Goal: Task Accomplishment & Management: Use online tool/utility

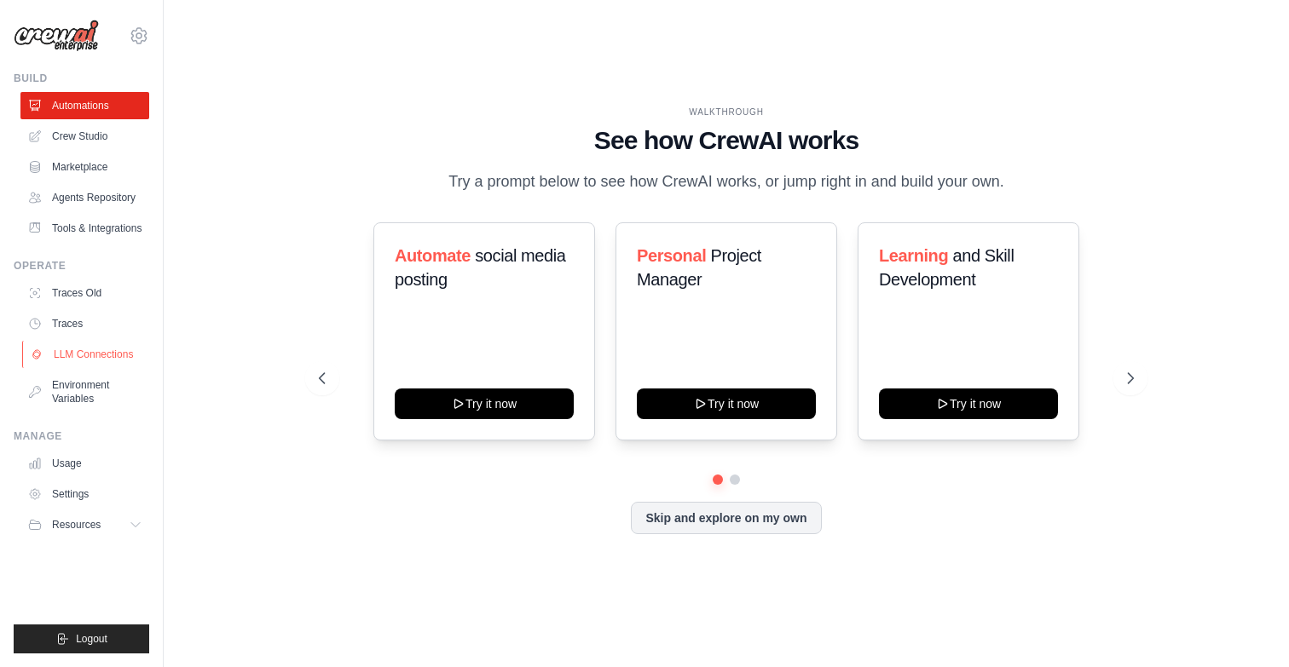
click at [103, 366] on link "LLM Connections" at bounding box center [86, 354] width 129 height 27
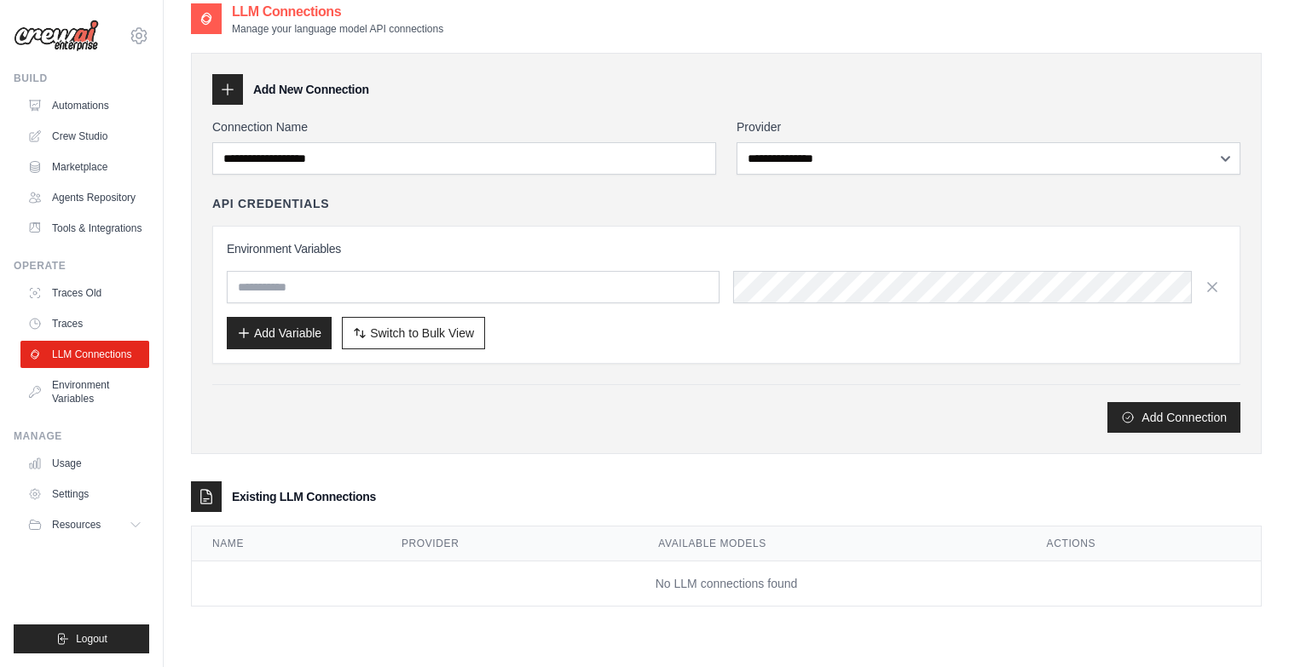
scroll to position [34, 0]
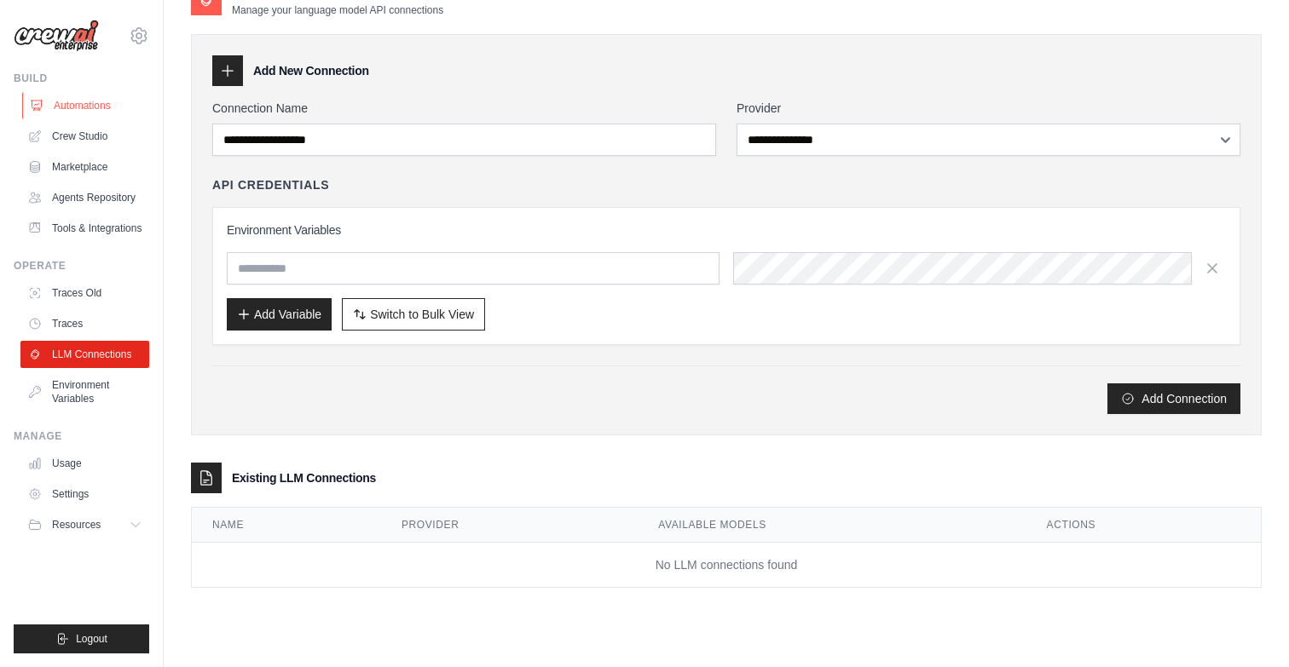
click at [81, 99] on link "Automations" at bounding box center [86, 105] width 129 height 27
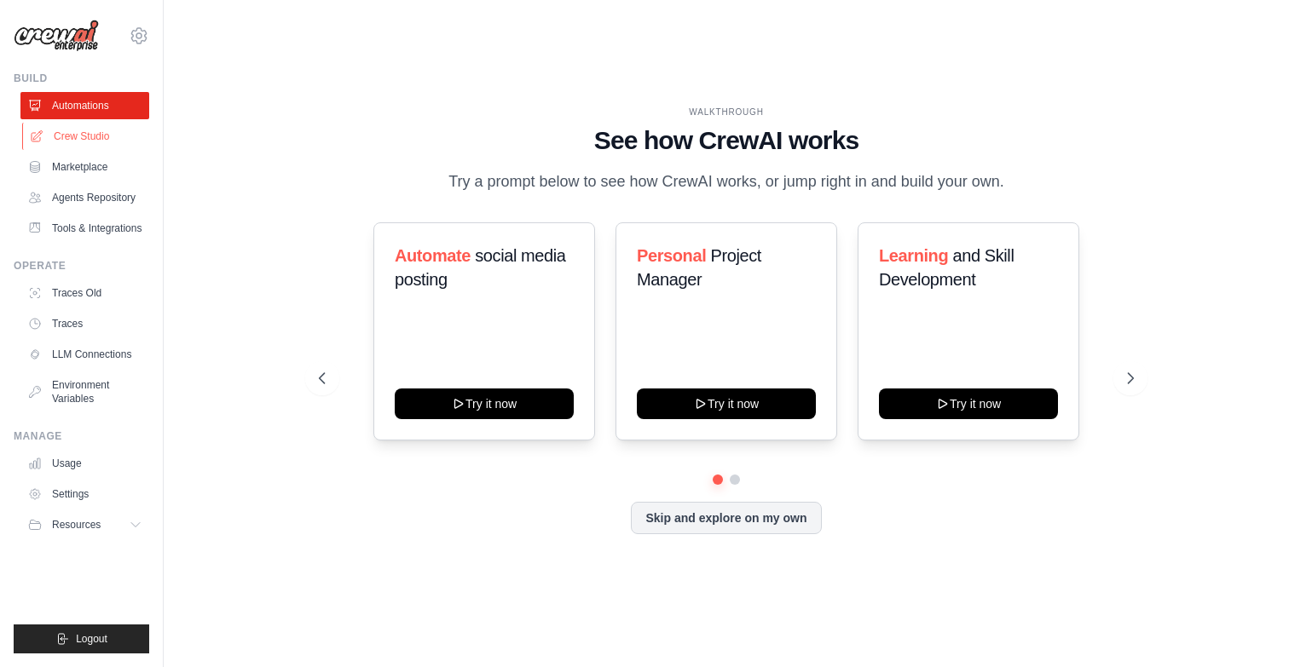
click at [87, 133] on link "Crew Studio" at bounding box center [86, 136] width 129 height 27
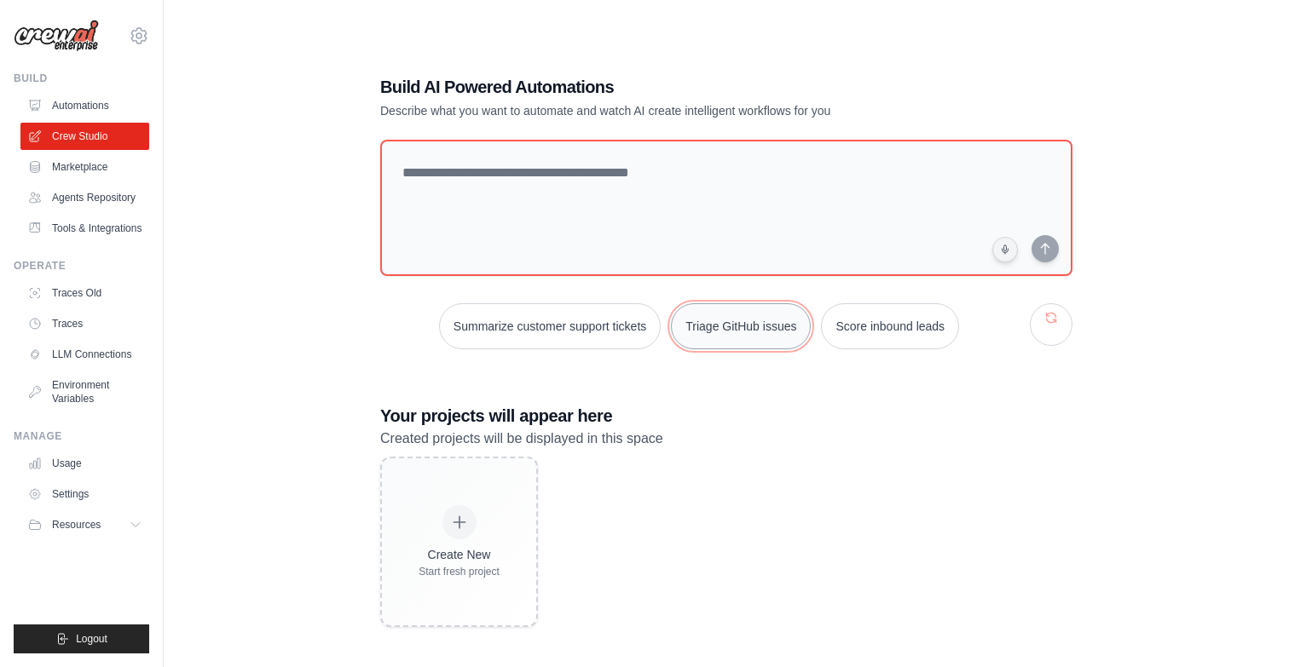
click at [760, 320] on button "Triage GitHub issues" at bounding box center [741, 326] width 140 height 46
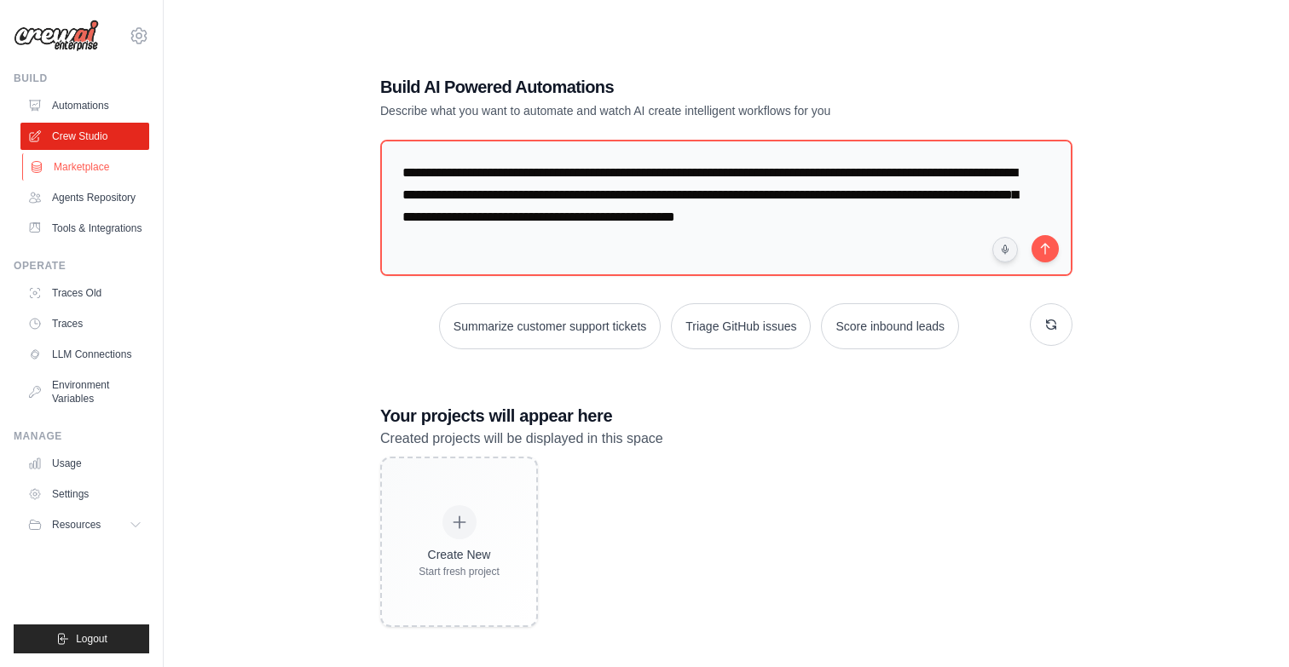
click at [86, 159] on link "Marketplace" at bounding box center [86, 166] width 129 height 27
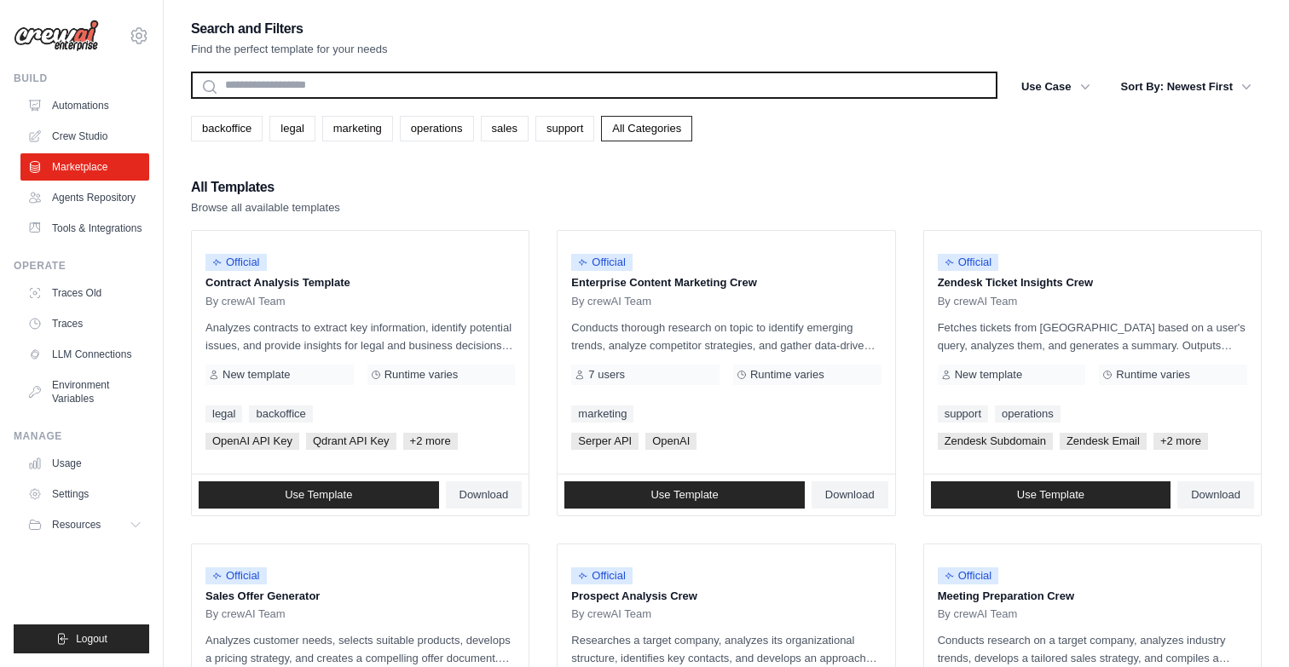
click at [353, 89] on input "text" at bounding box center [594, 85] width 806 height 27
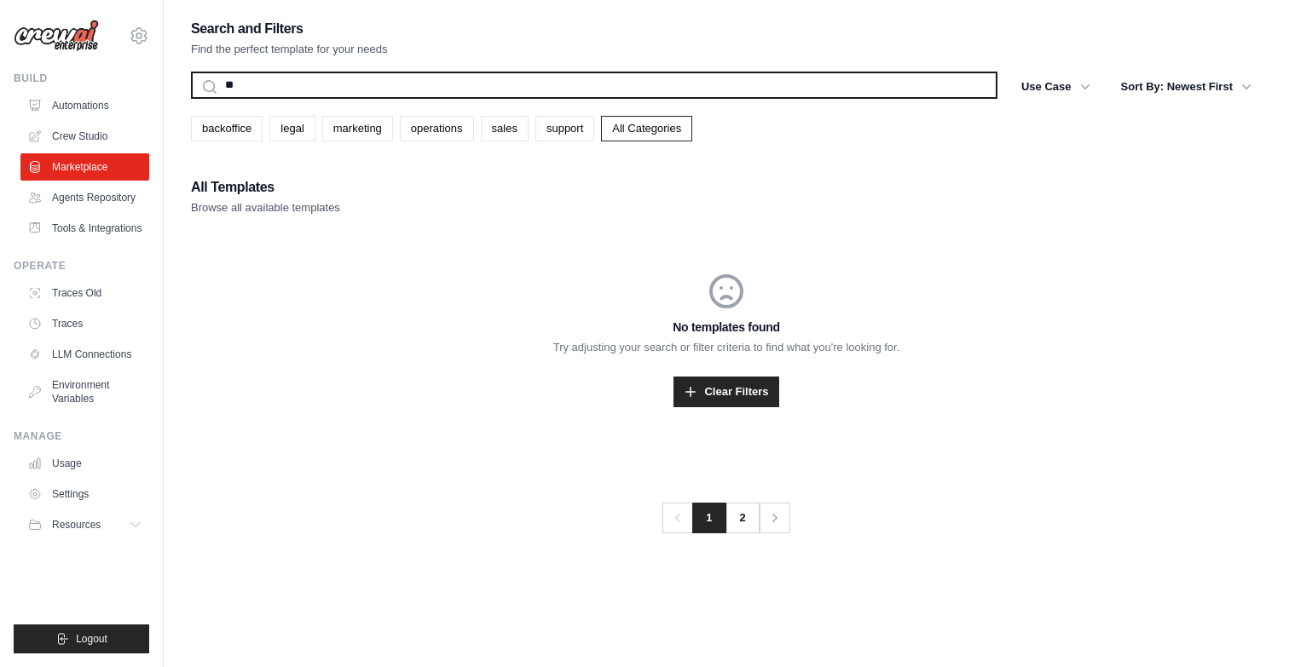
type input "*"
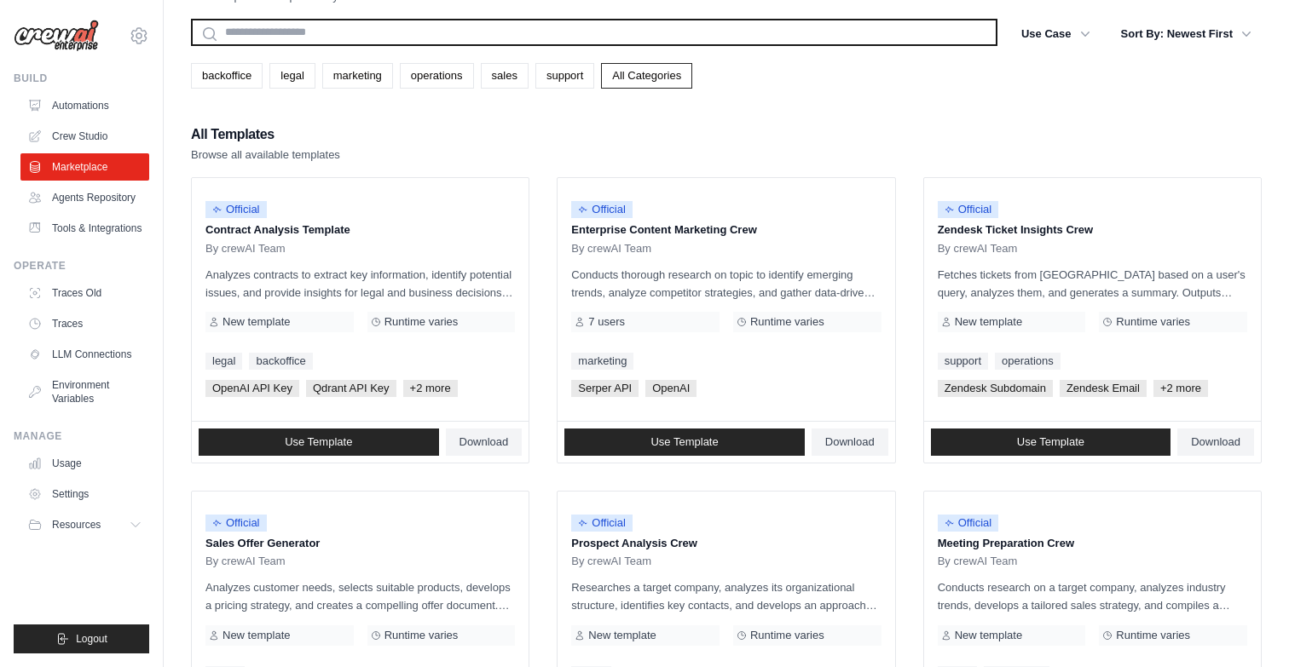
scroll to position [50, 0]
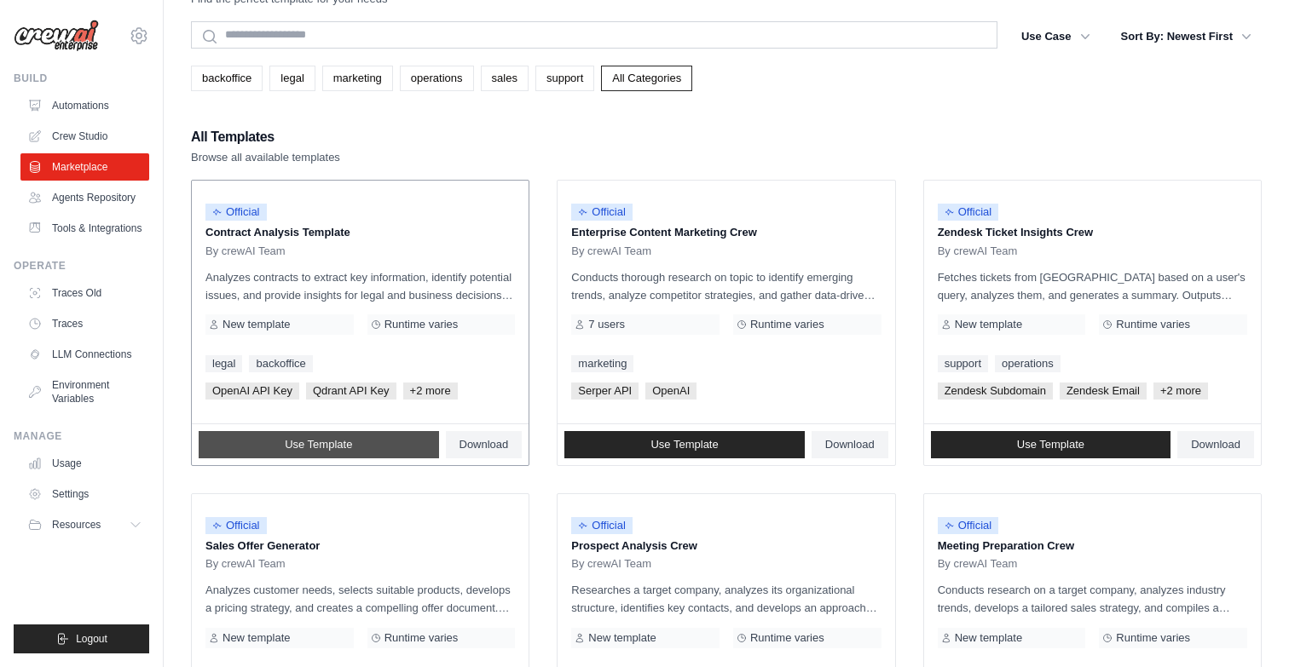
click at [325, 446] on span "Use Template" at bounding box center [318, 445] width 67 height 14
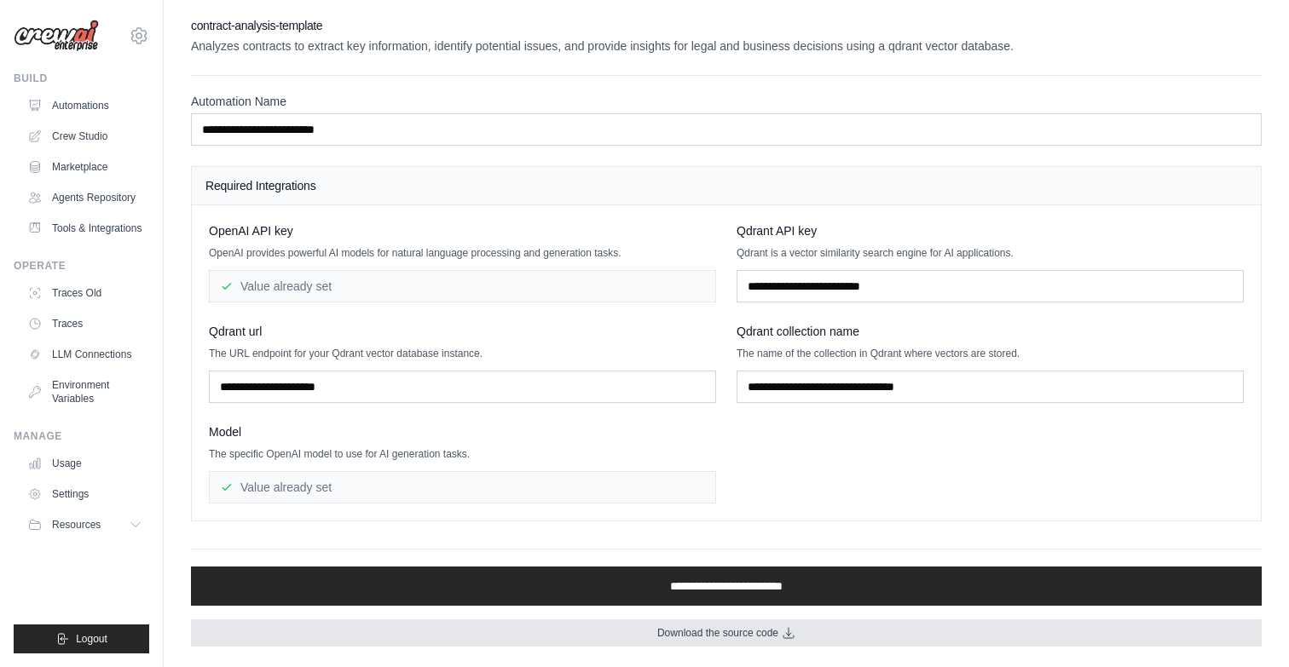
click at [727, 630] on span "Download the source code" at bounding box center [717, 633] width 121 height 14
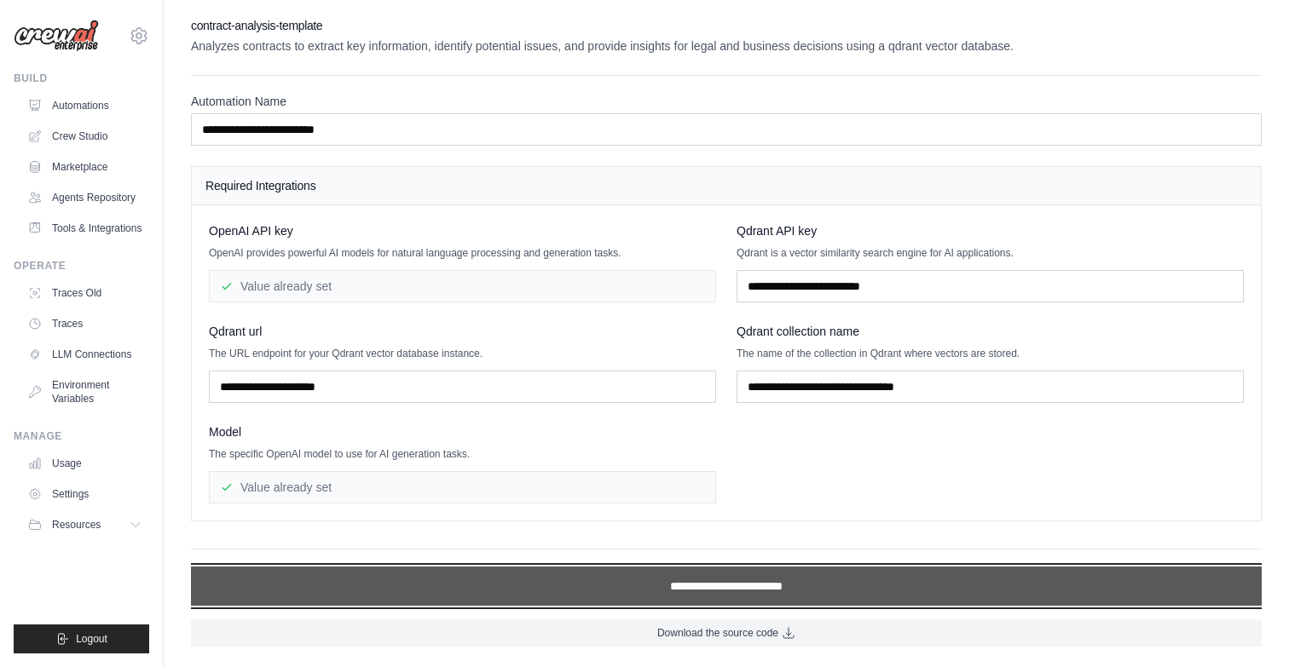
click at [706, 588] on input "**********" at bounding box center [726, 586] width 1070 height 39
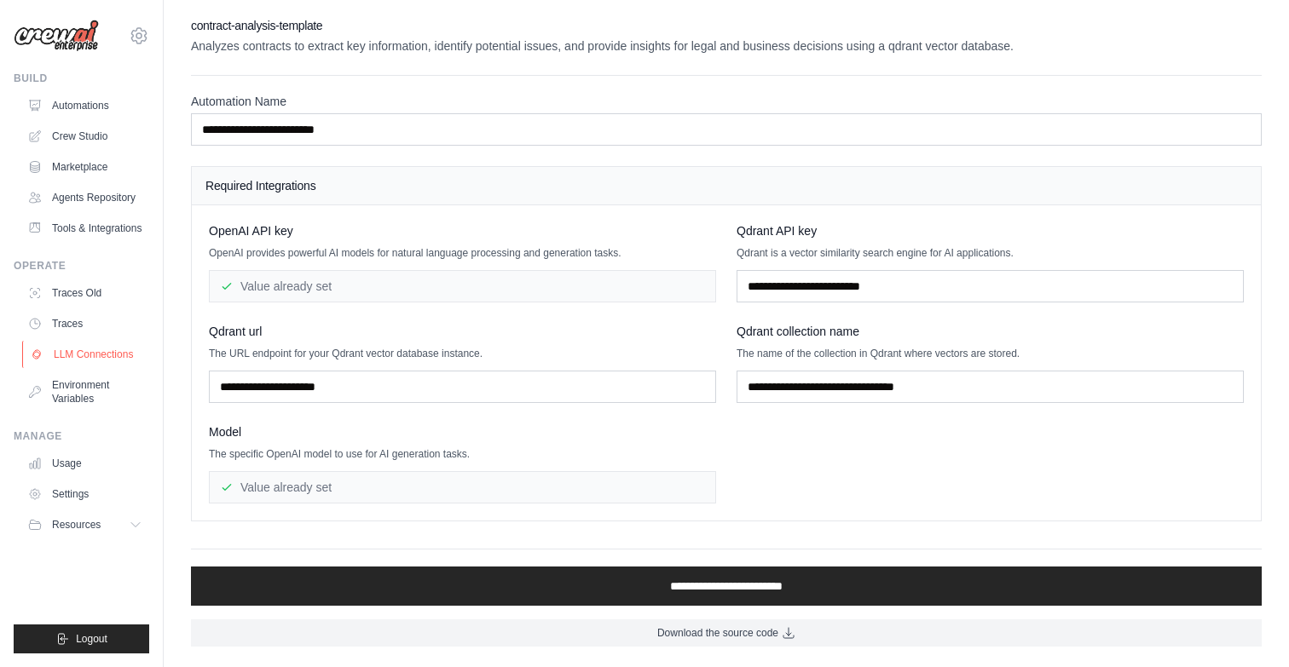
click at [77, 368] on link "LLM Connections" at bounding box center [86, 354] width 129 height 27
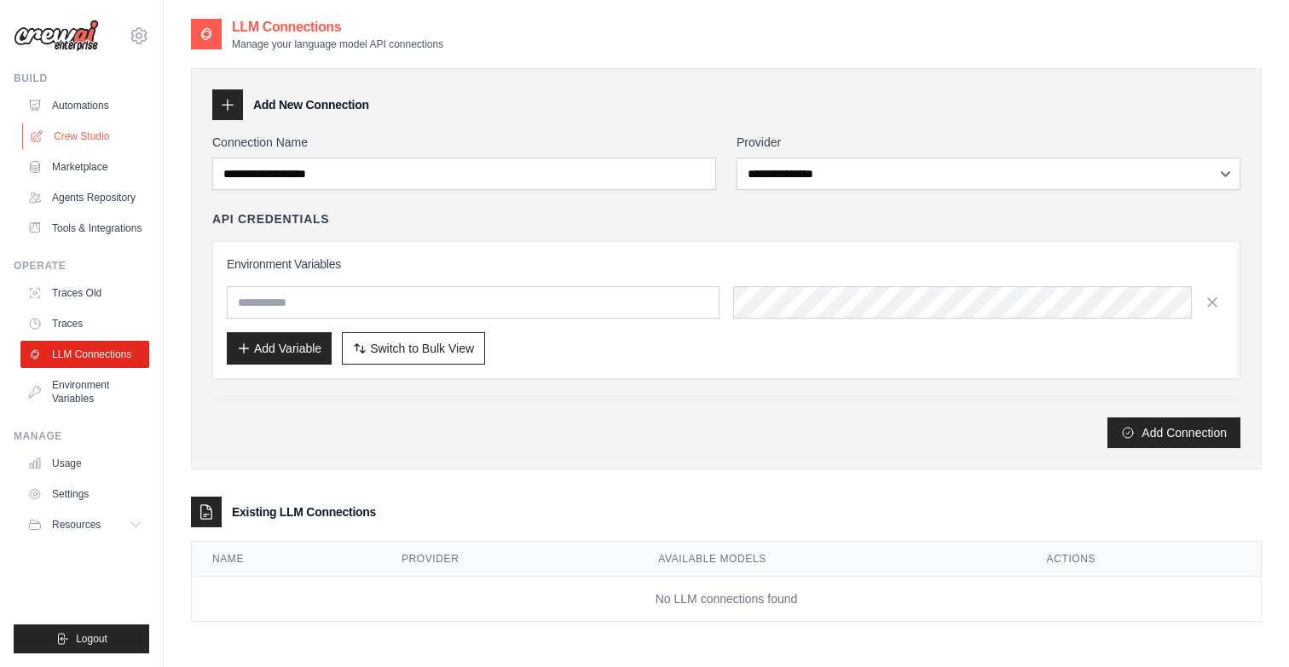
click at [95, 130] on link "Crew Studio" at bounding box center [86, 136] width 129 height 27
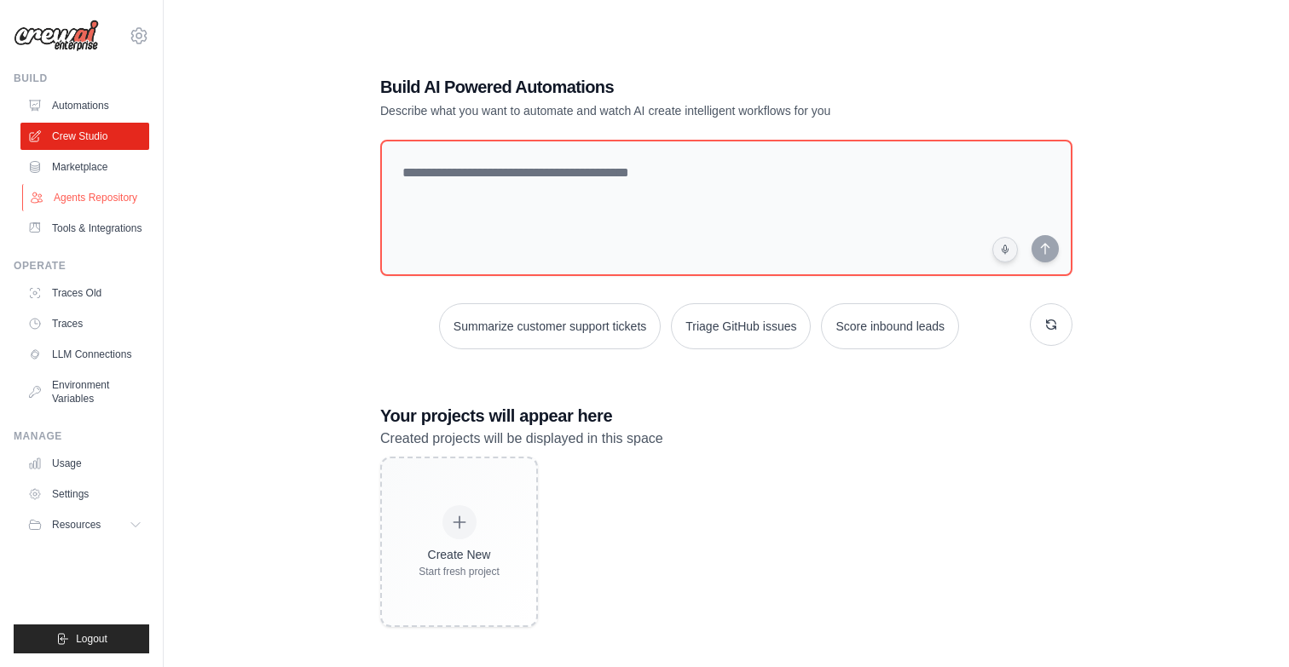
click at [93, 193] on link "Agents Repository" at bounding box center [86, 197] width 129 height 27
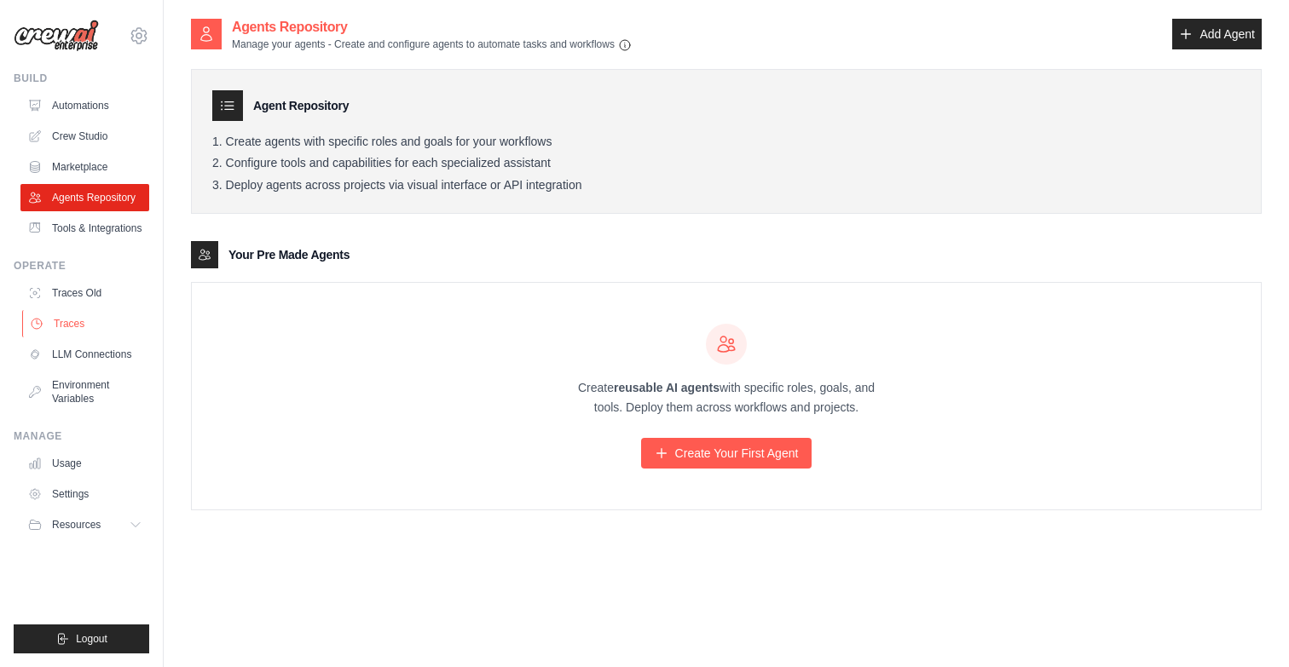
click at [79, 338] on link "Traces" at bounding box center [86, 323] width 129 height 27
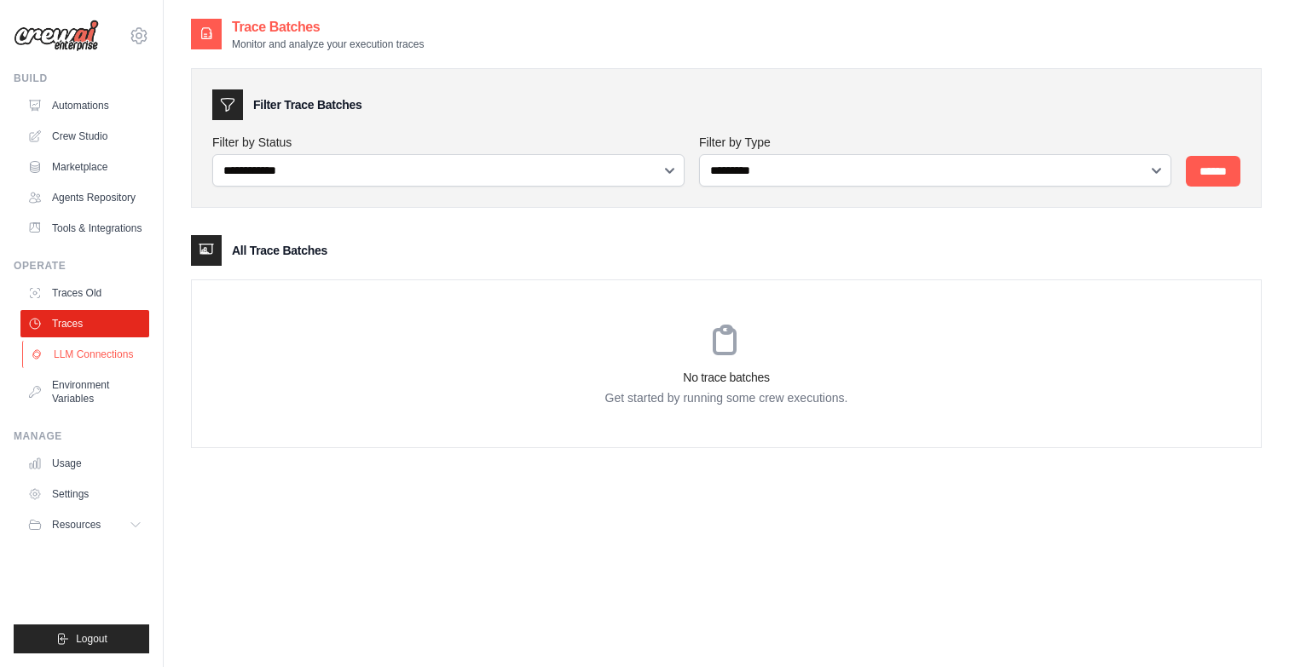
click at [82, 366] on link "LLM Connections" at bounding box center [86, 354] width 129 height 27
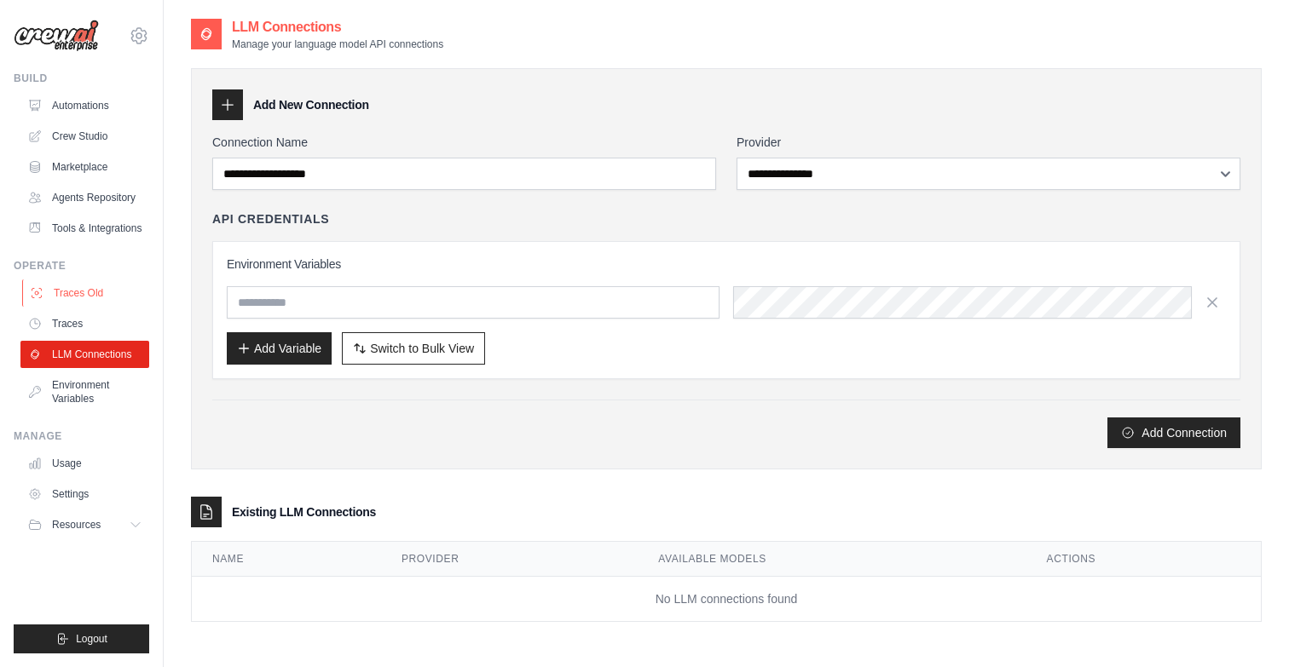
click at [89, 302] on link "Traces Old" at bounding box center [86, 293] width 129 height 27
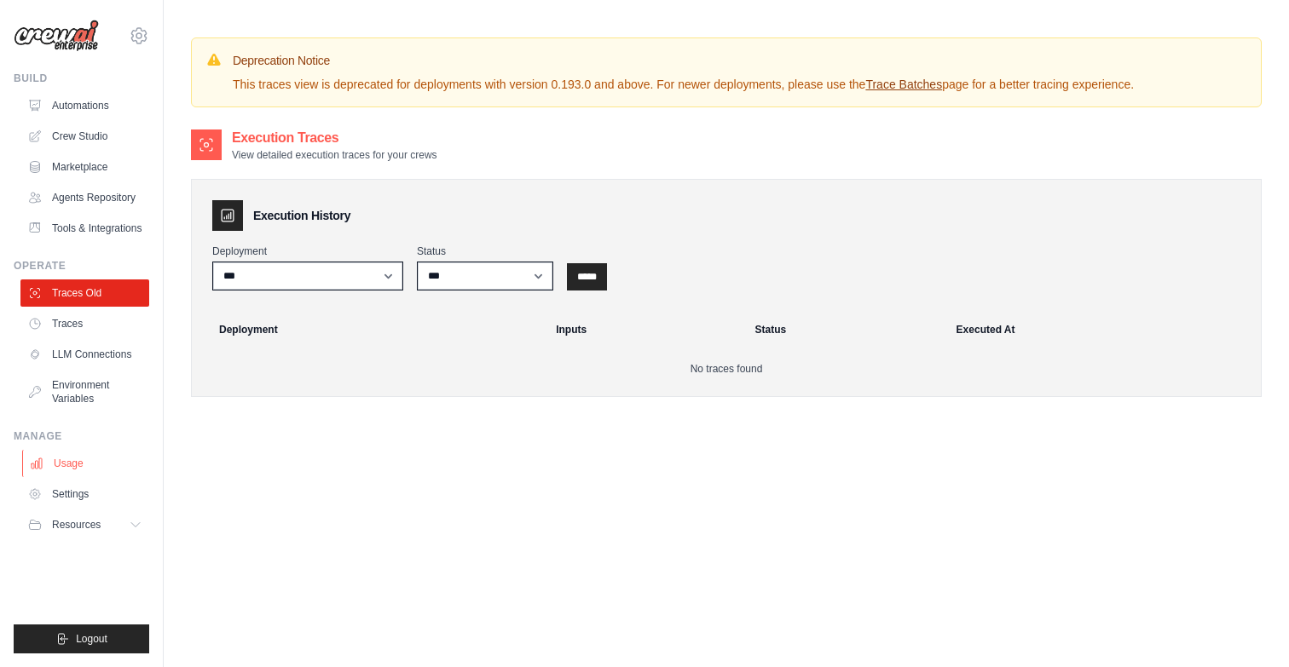
click at [81, 477] on link "Usage" at bounding box center [86, 463] width 129 height 27
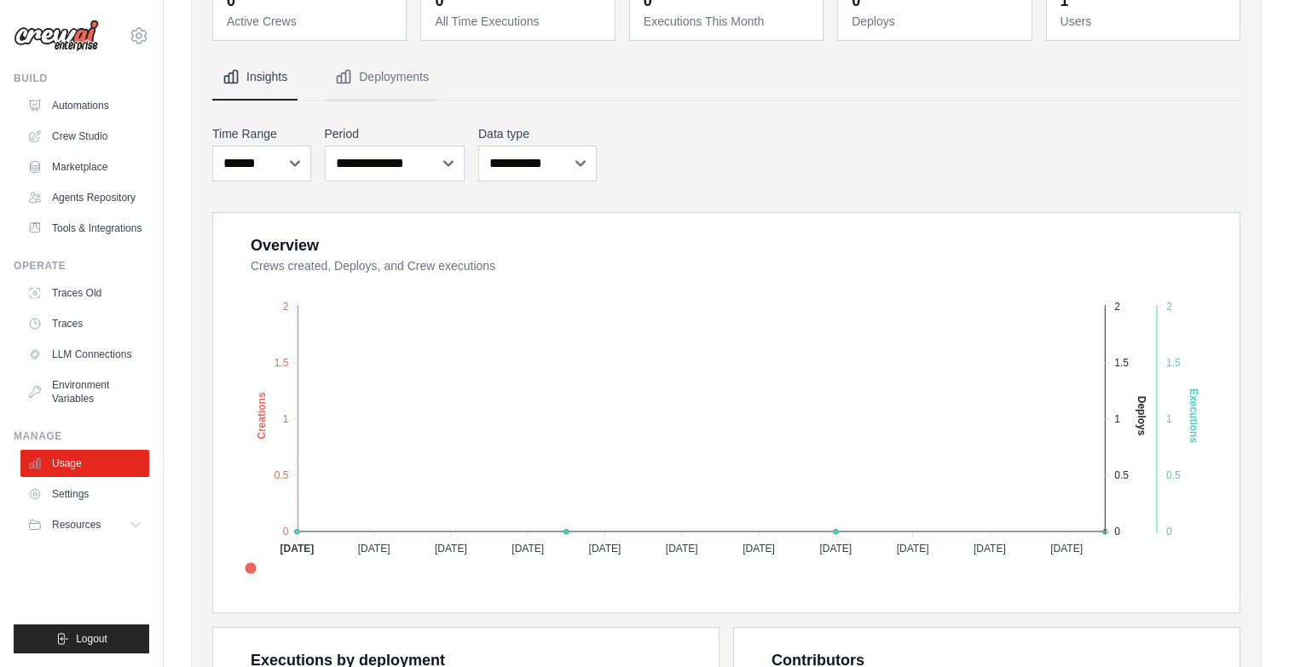
scroll to position [223, 0]
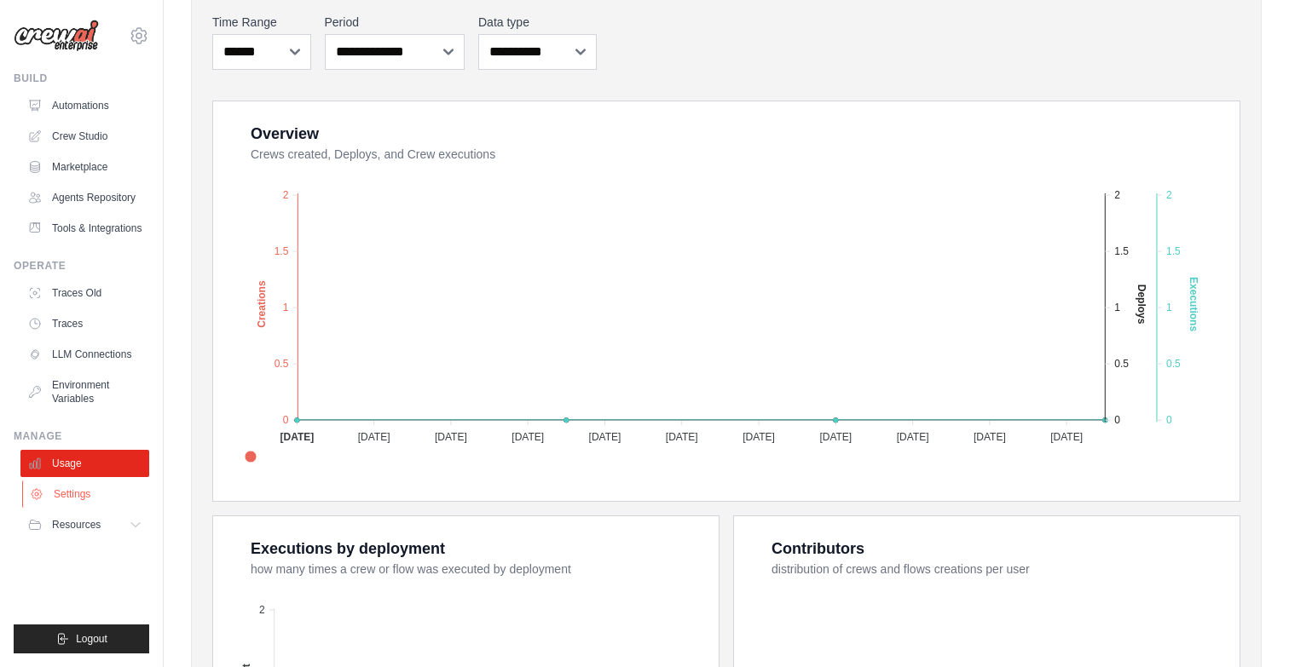
click at [76, 508] on link "Settings" at bounding box center [86, 494] width 129 height 27
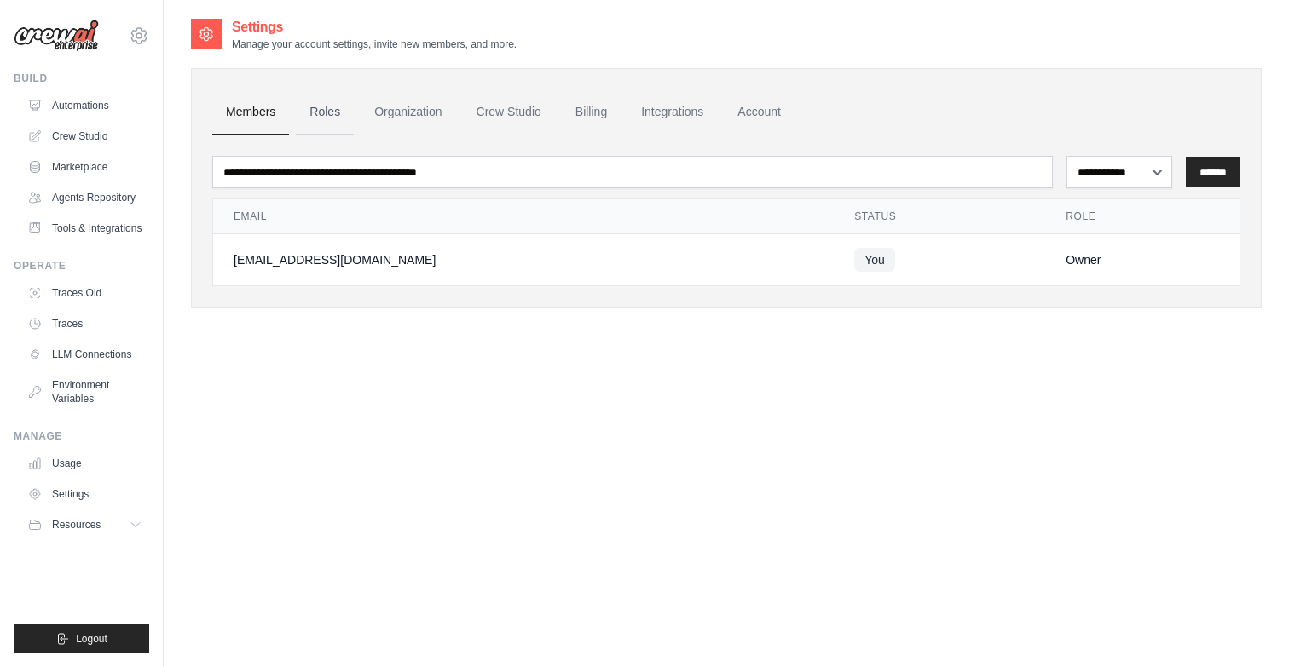
click at [332, 107] on link "Roles" at bounding box center [325, 112] width 58 height 46
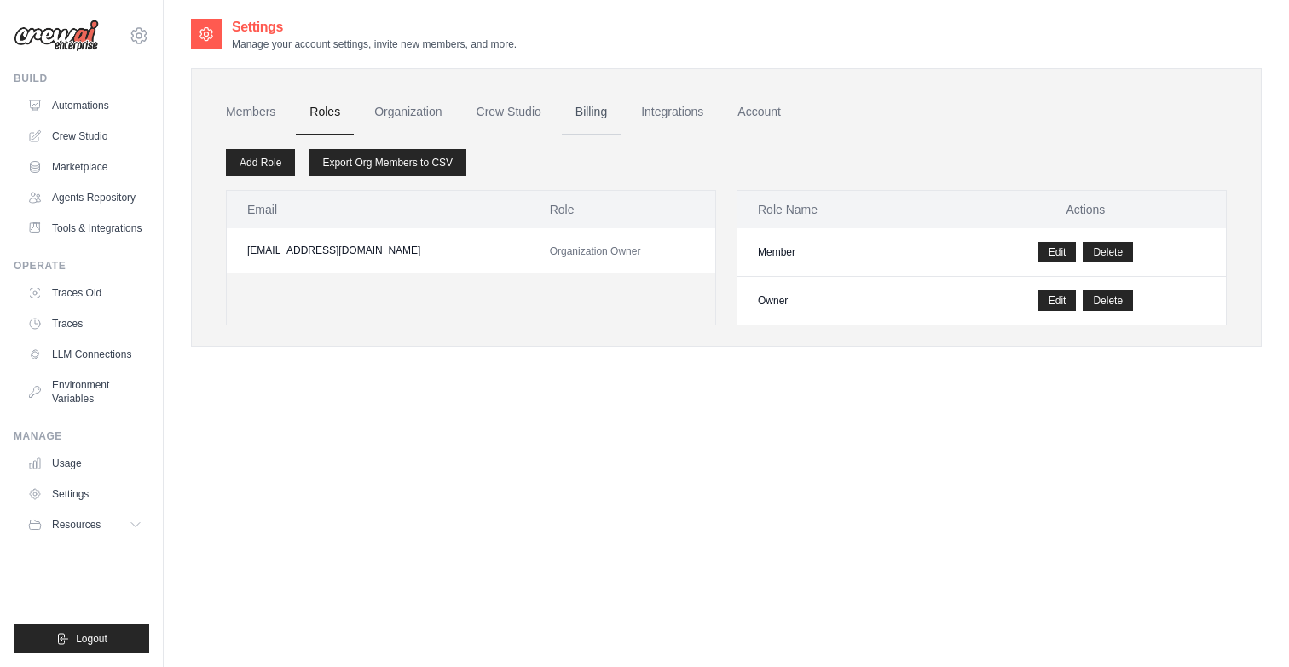
click at [617, 112] on link "Billing" at bounding box center [591, 112] width 59 height 46
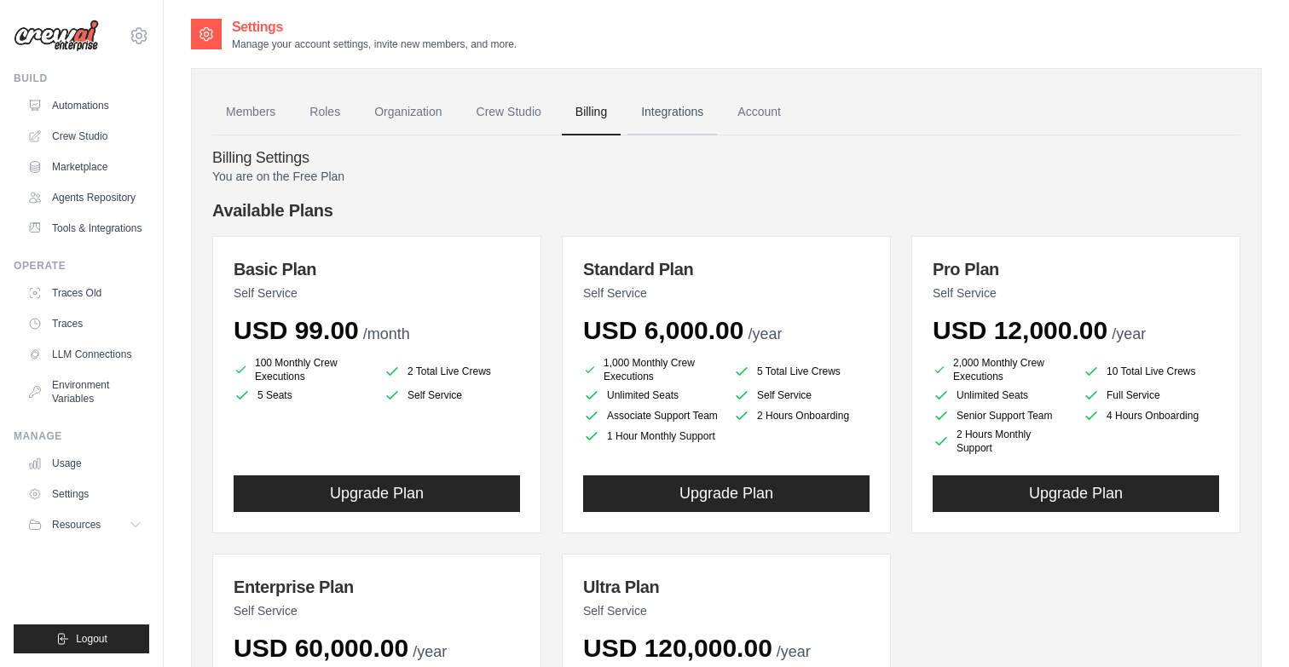
click at [712, 112] on link "Integrations" at bounding box center [671, 112] width 89 height 46
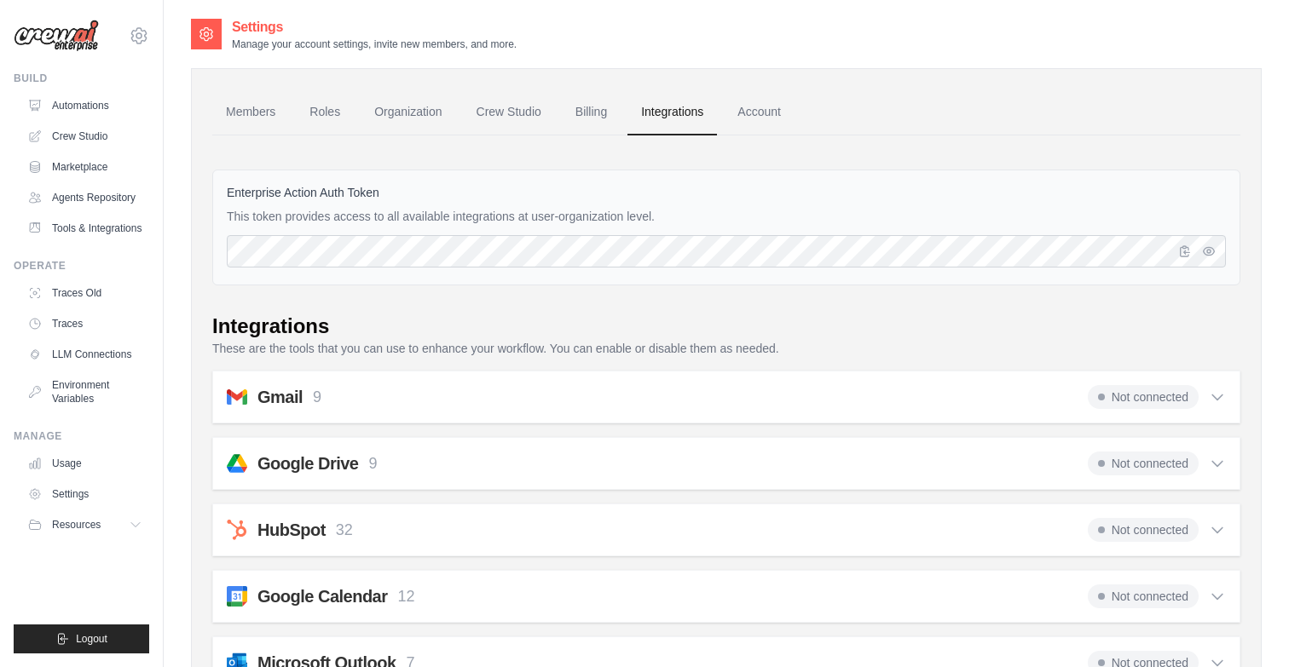
click at [638, 395] on div "Gmail 9 Not connected" at bounding box center [726, 397] width 999 height 24
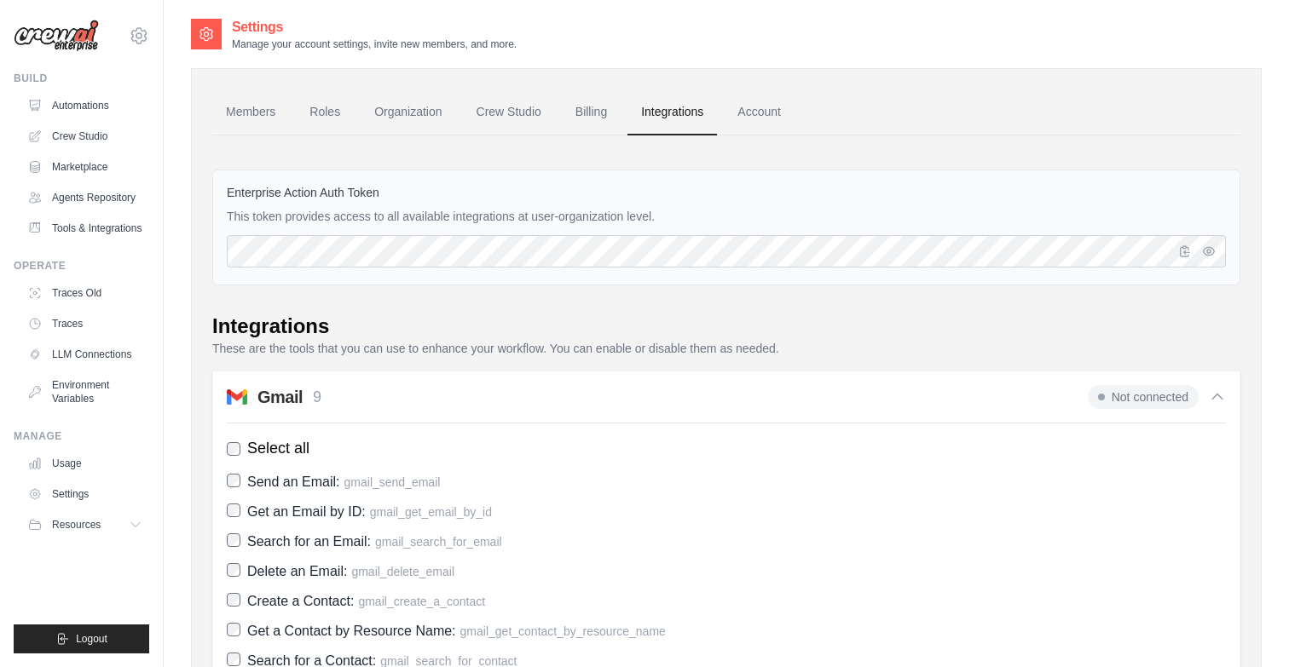
click at [591, 531] on label "Search for an Email: gmail_search_for_email" at bounding box center [726, 541] width 999 height 23
click at [1119, 396] on span "Not connected" at bounding box center [1143, 397] width 111 height 24
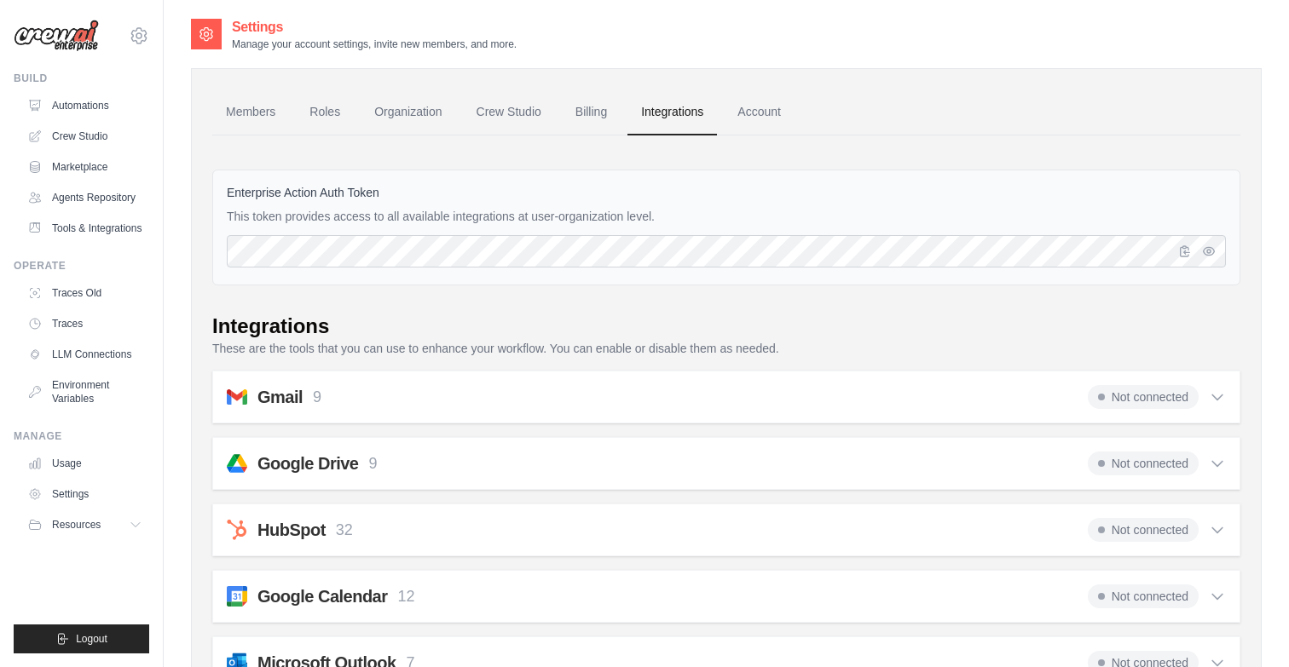
click at [1119, 396] on span "Not connected" at bounding box center [1143, 397] width 111 height 24
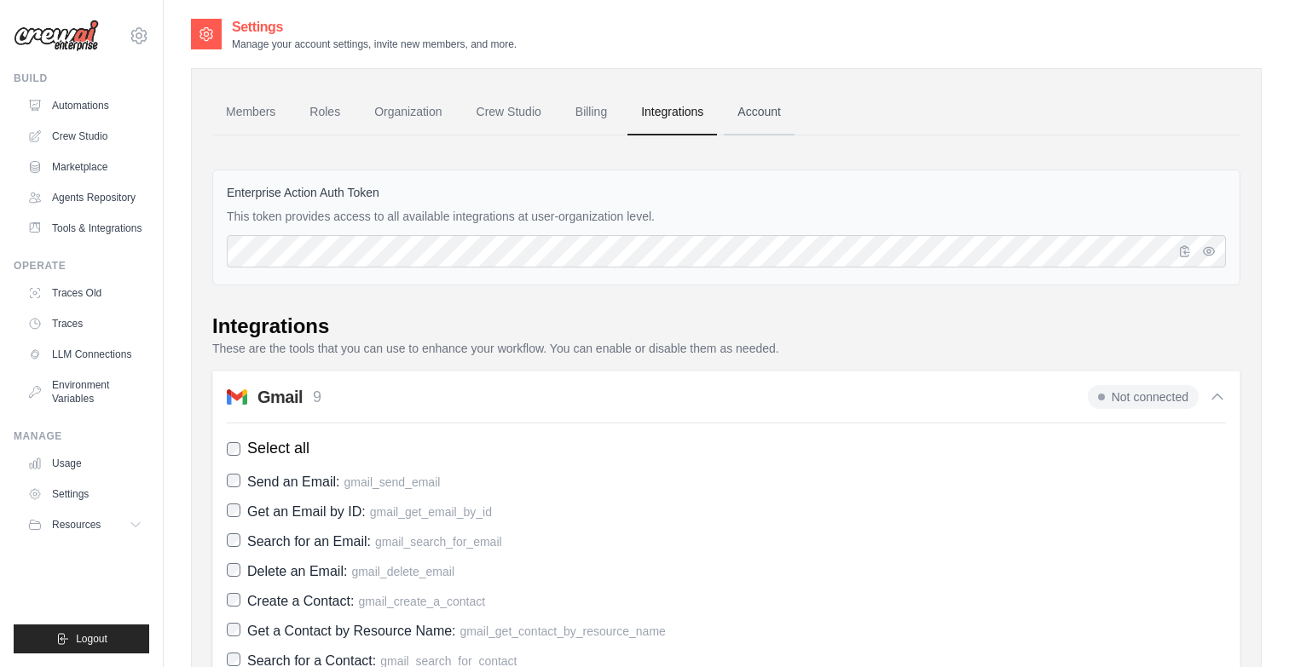
click at [782, 116] on link "Account" at bounding box center [759, 112] width 71 height 46
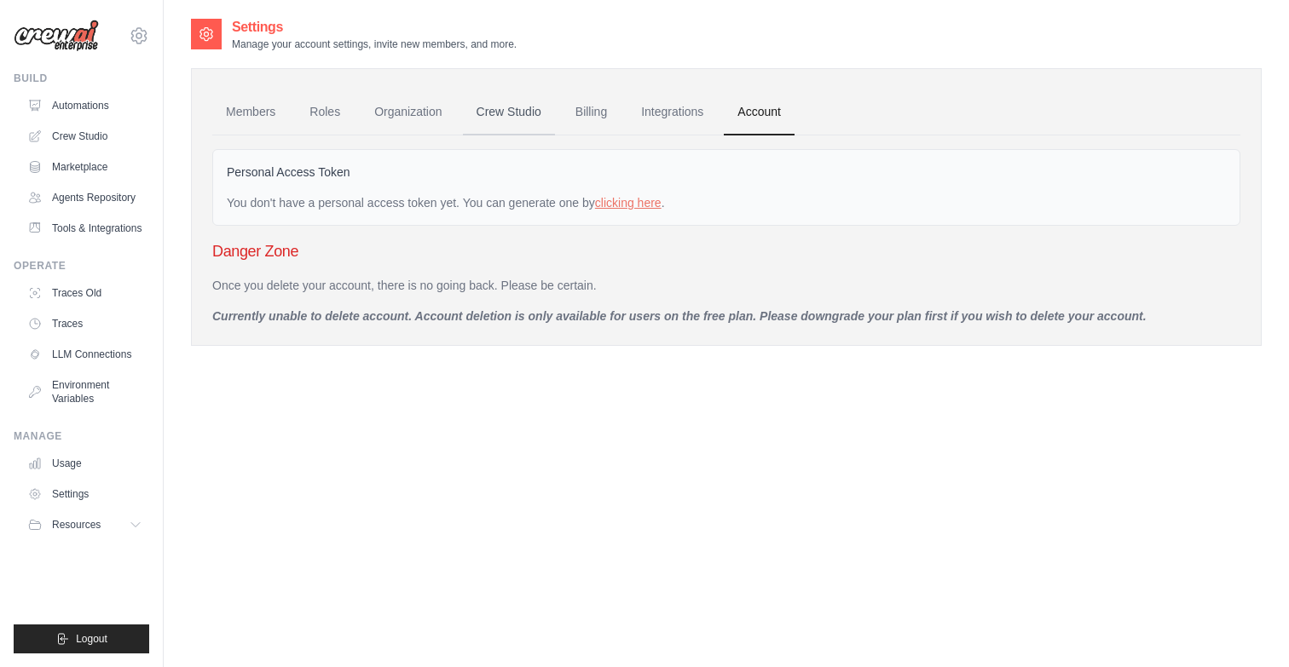
click at [537, 113] on link "Crew Studio" at bounding box center [509, 112] width 92 height 46
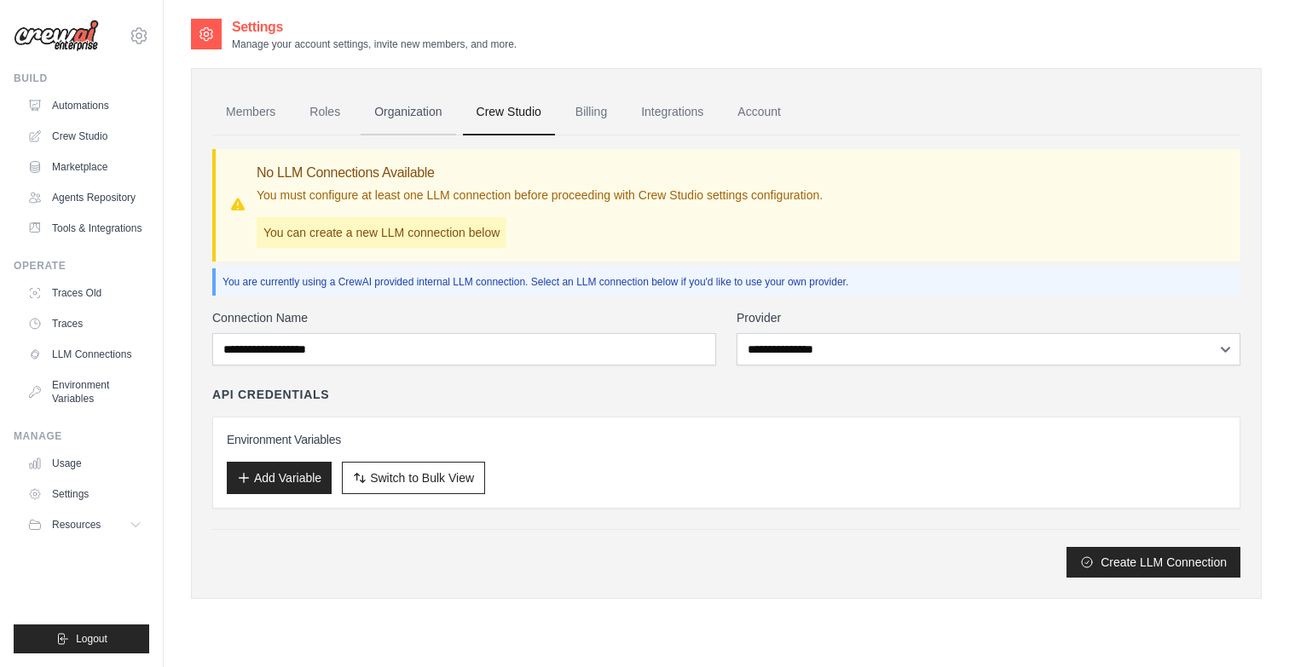
click at [419, 108] on link "Organization" at bounding box center [408, 112] width 95 height 46
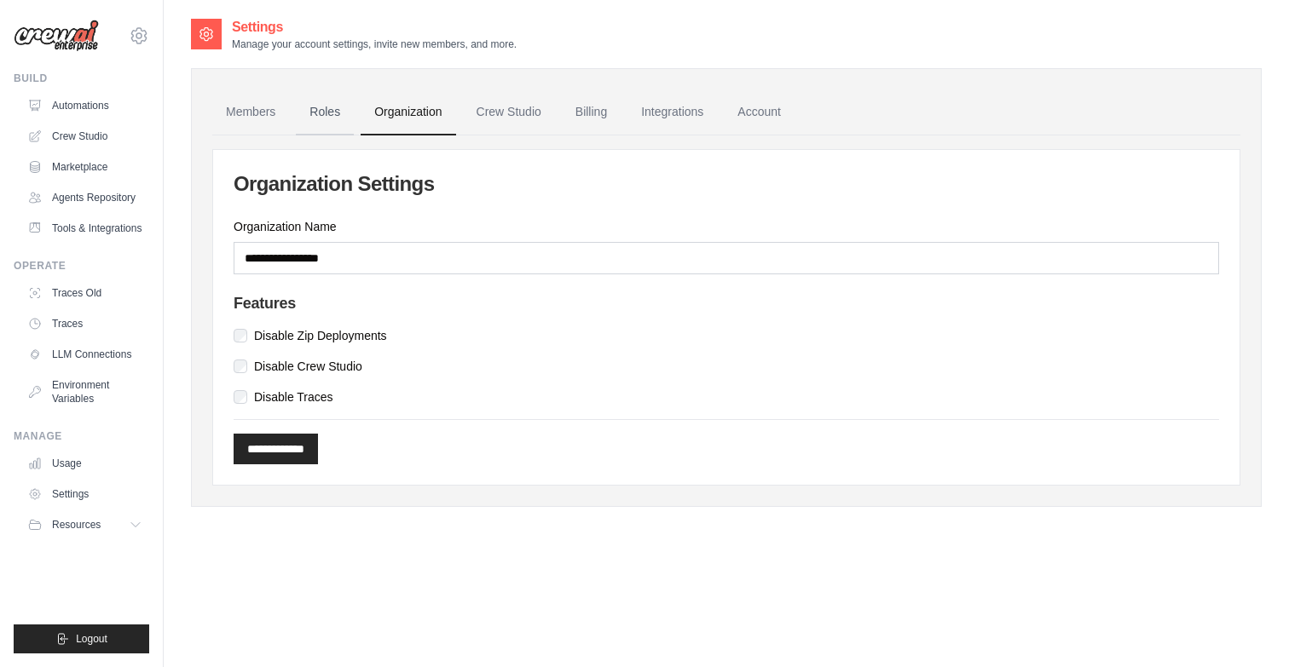
click at [341, 102] on link "Roles" at bounding box center [325, 112] width 58 height 46
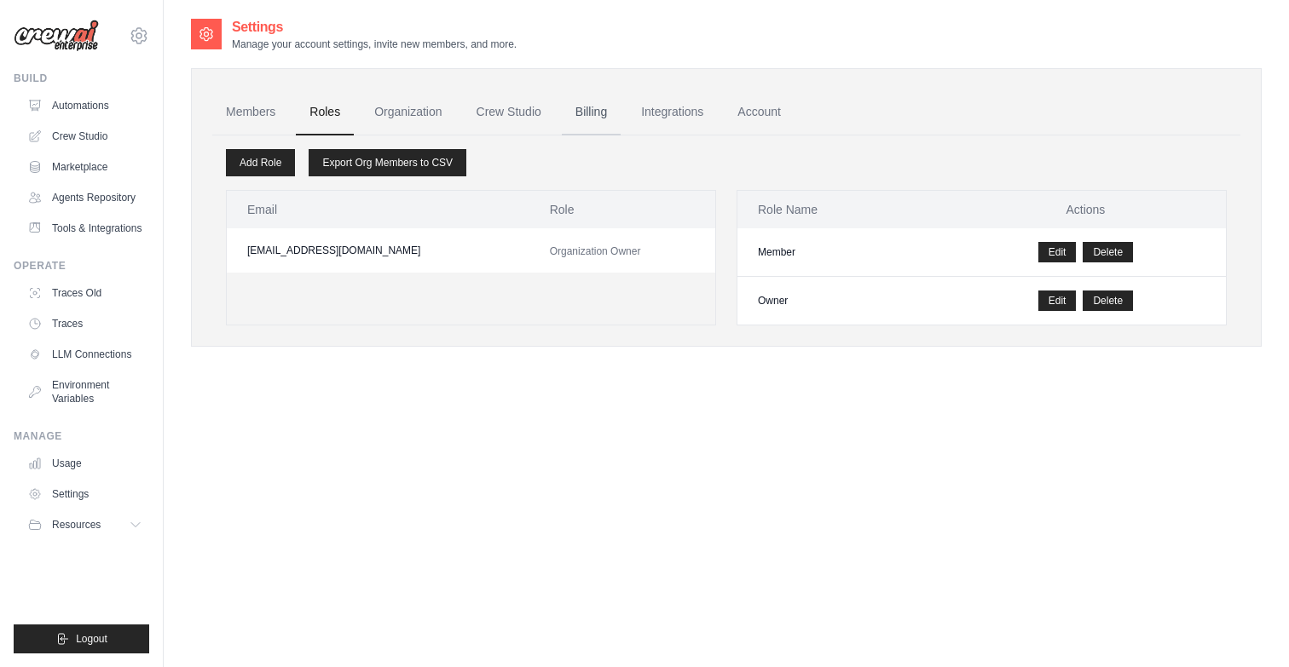
click at [600, 115] on link "Billing" at bounding box center [591, 112] width 59 height 46
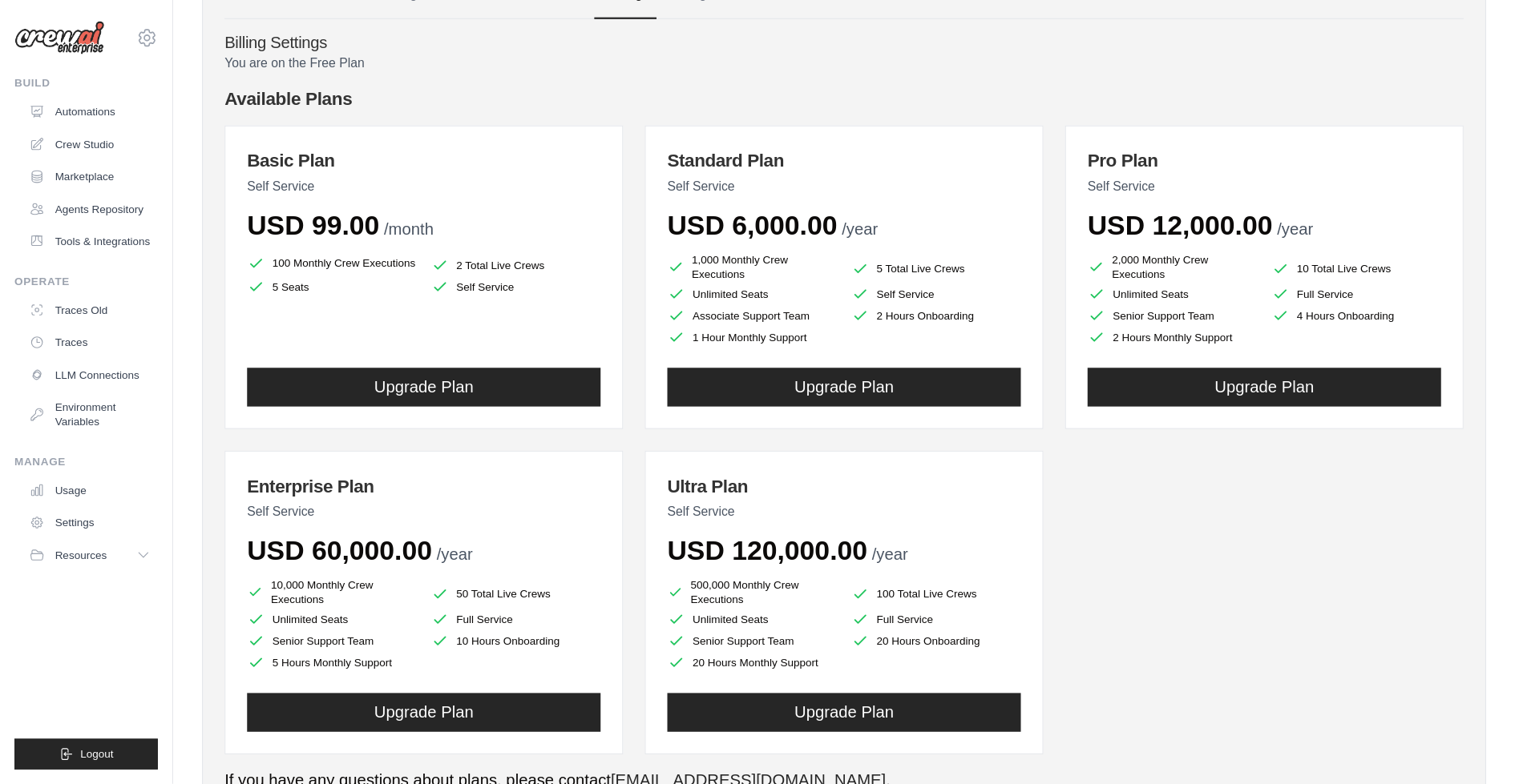
scroll to position [77, 0]
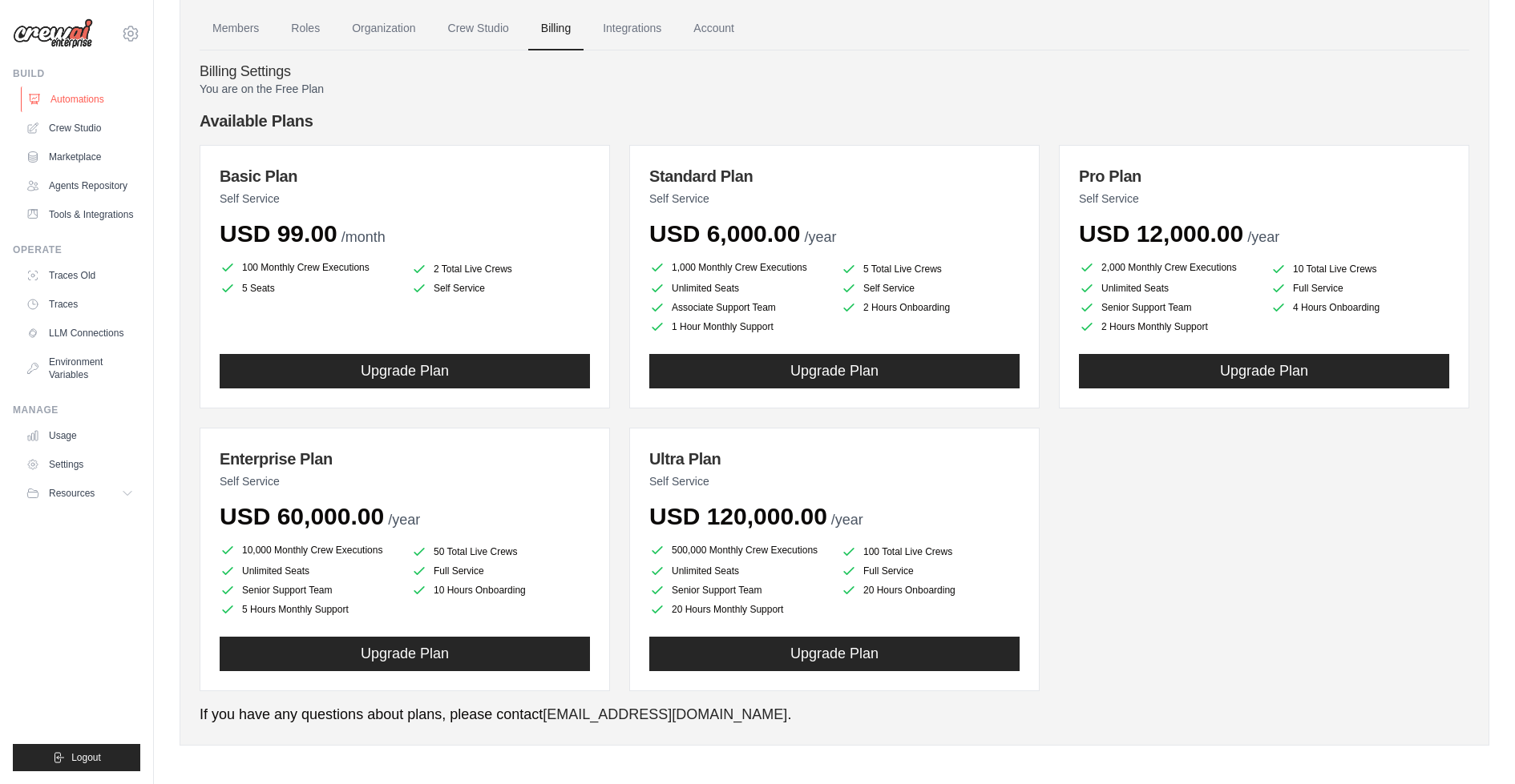
click at [87, 98] on link "Automations" at bounding box center [81, 99] width 121 height 25
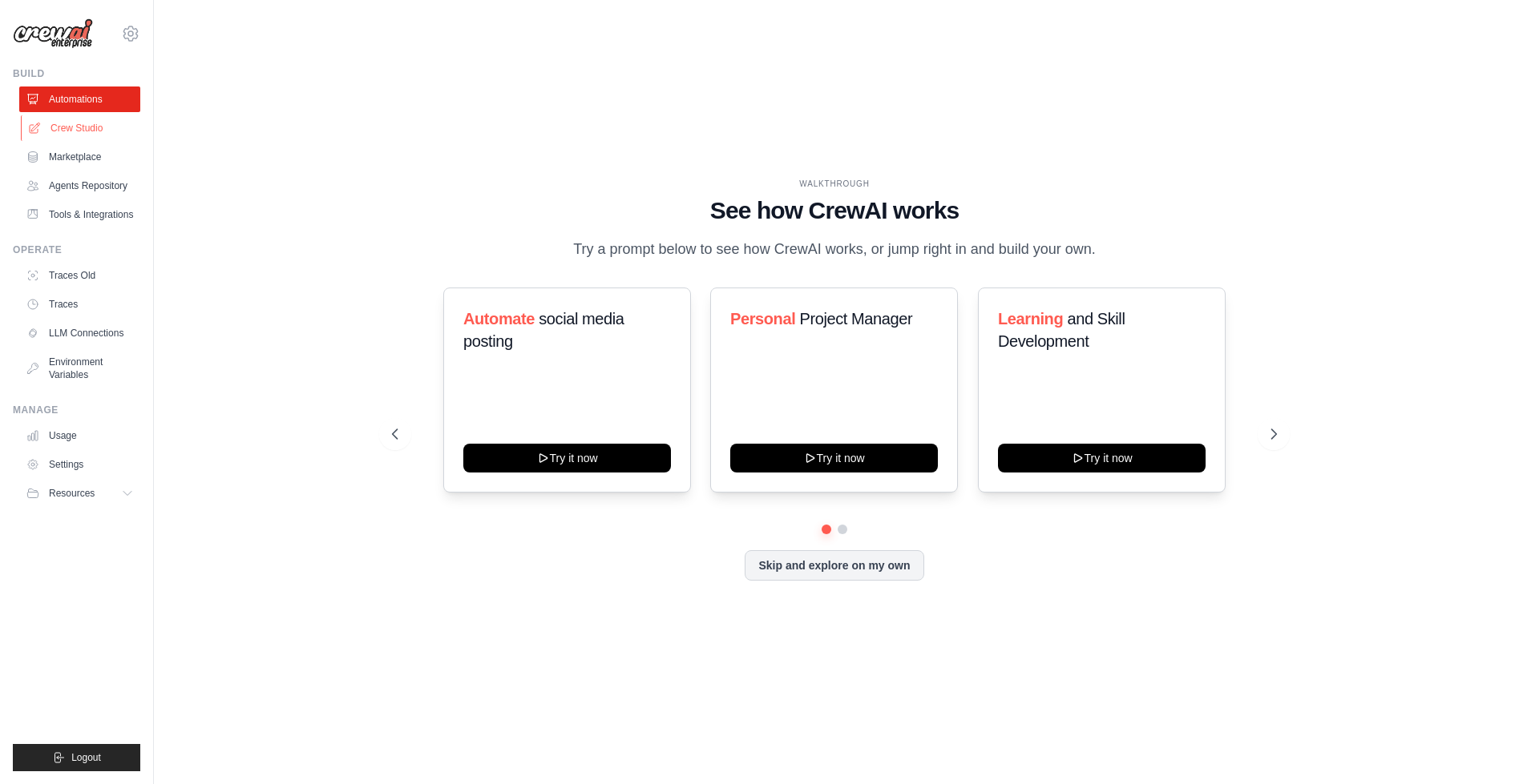
click at [99, 128] on link "Crew Studio" at bounding box center [81, 128] width 121 height 25
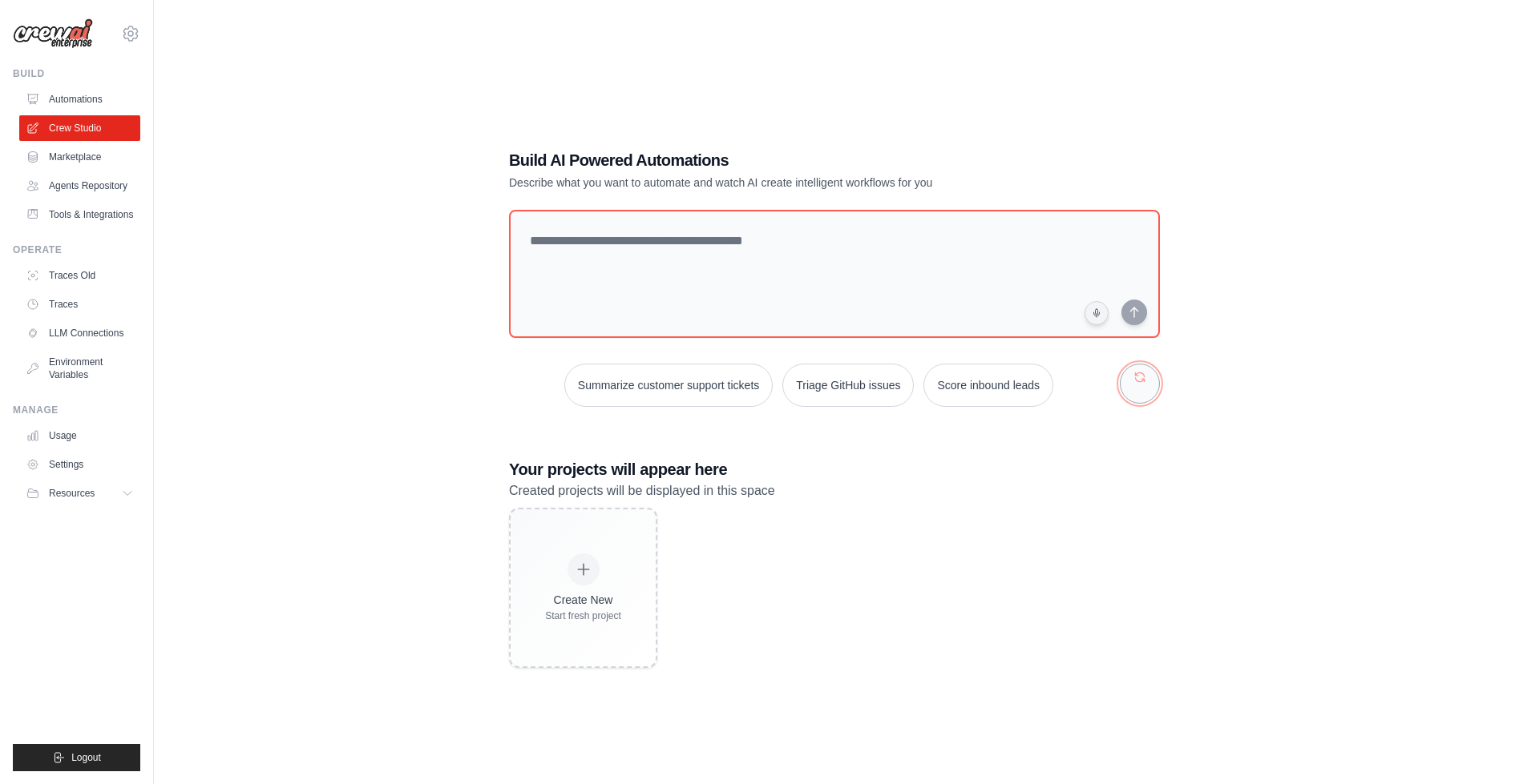
click at [1141, 380] on button "button" at bounding box center [1140, 384] width 40 height 40
click at [897, 407] on button "Summarize customer support tickets" at bounding box center [1002, 385] width 209 height 43
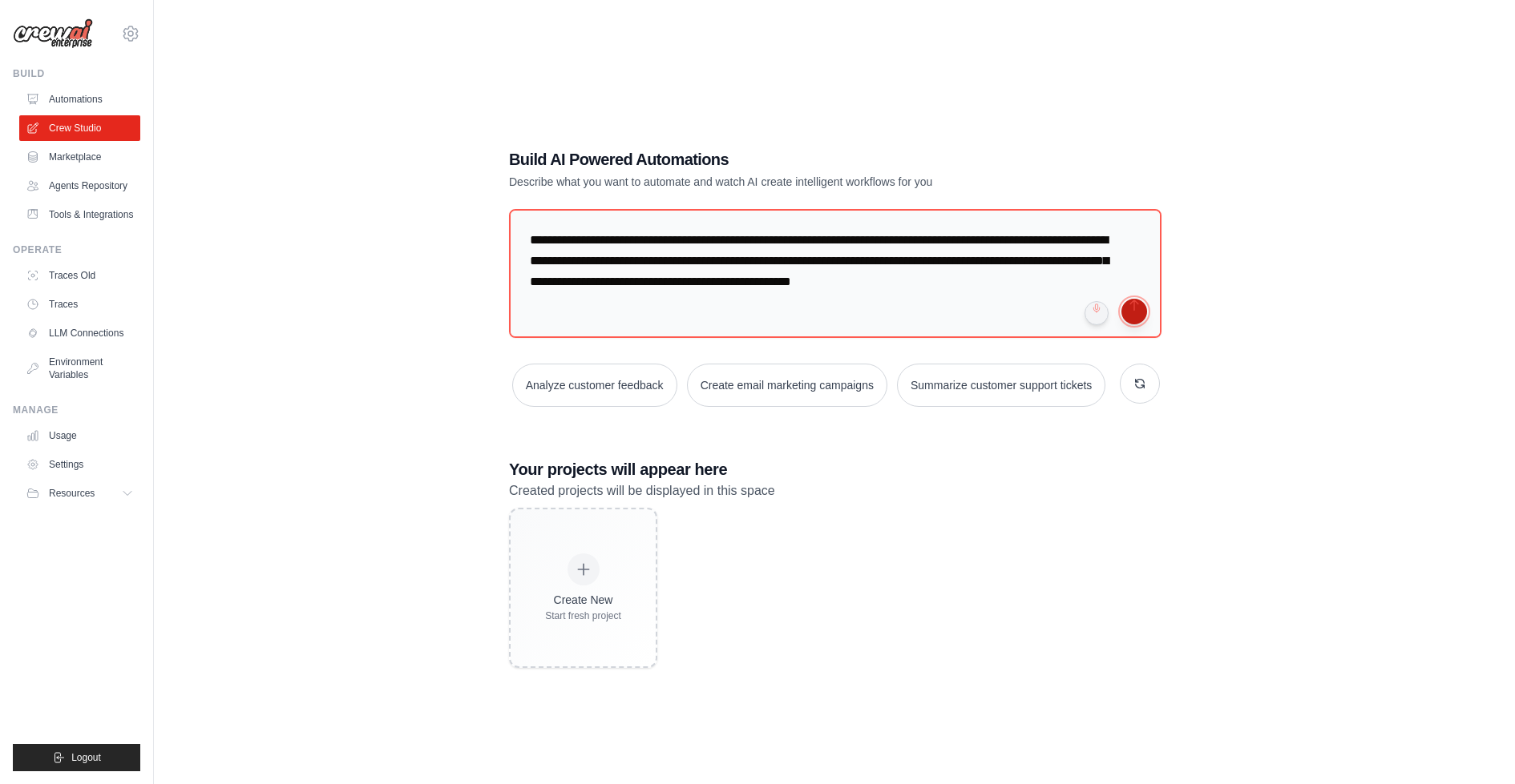
click at [1134, 299] on button "submit" at bounding box center [1133, 311] width 25 height 25
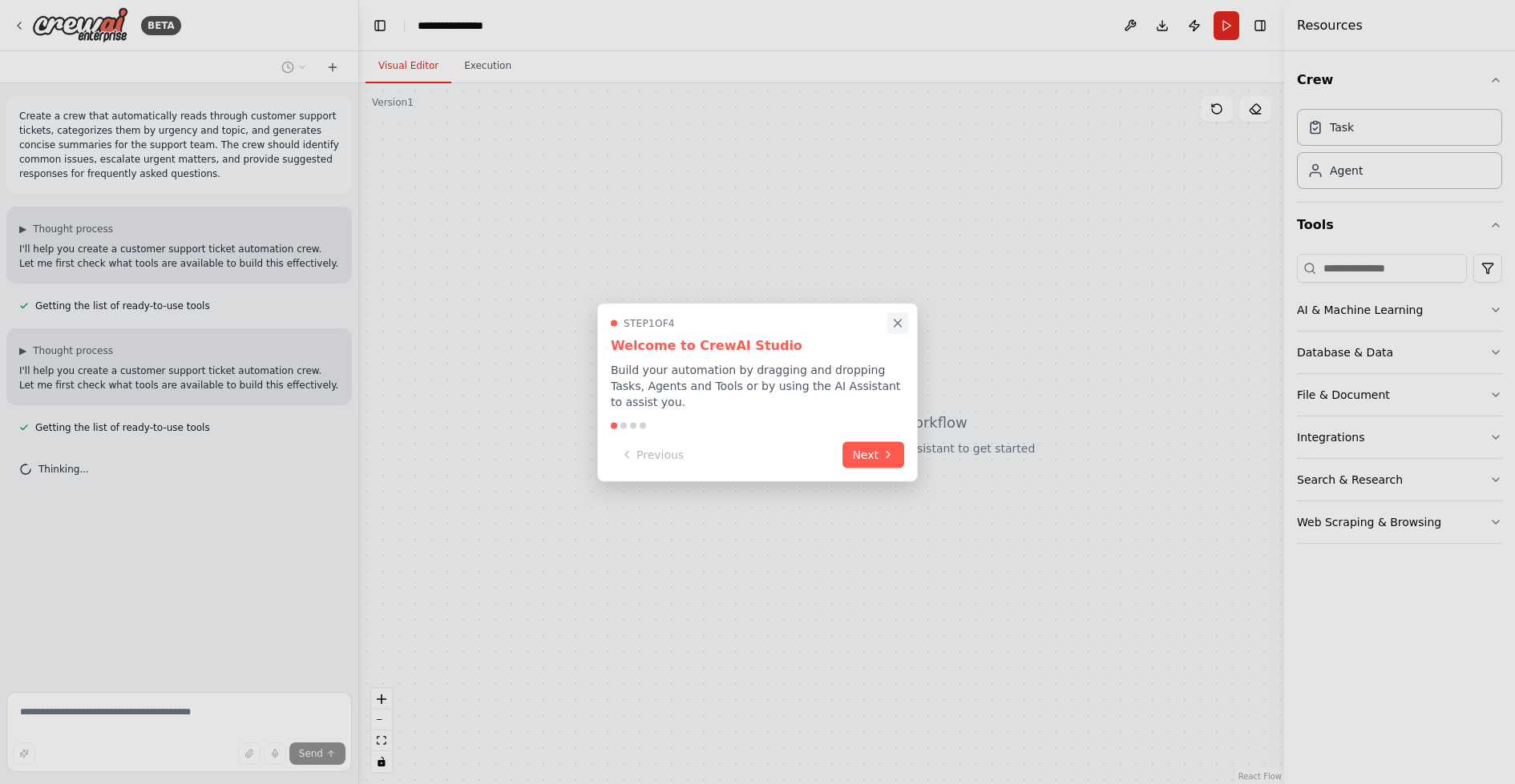
click at [898, 319] on icon "Close walkthrough" at bounding box center [897, 322] width 14 height 14
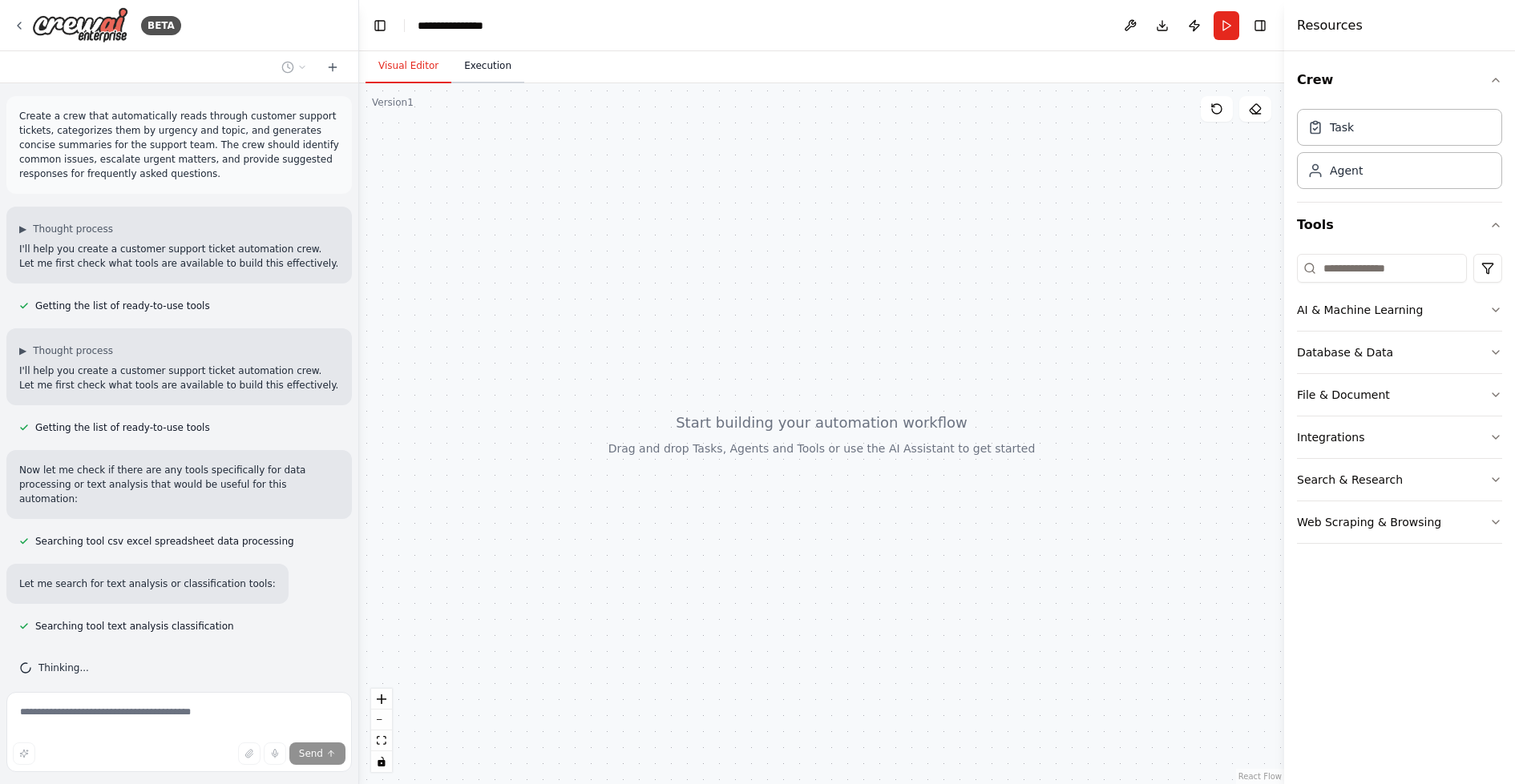
click at [482, 56] on button "Execution" at bounding box center [488, 67] width 73 height 34
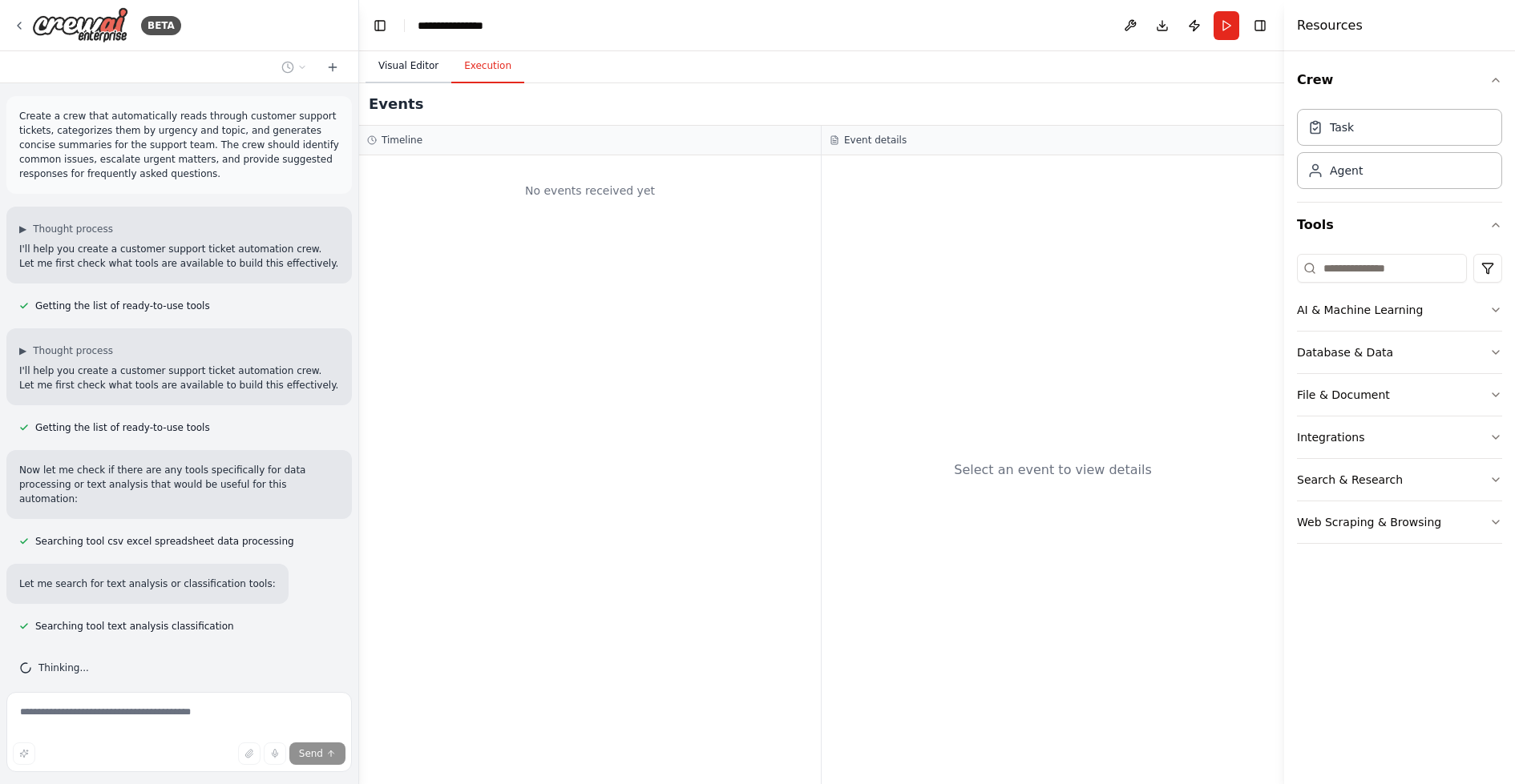
click at [406, 60] on button "Visual Editor" at bounding box center [408, 67] width 86 height 34
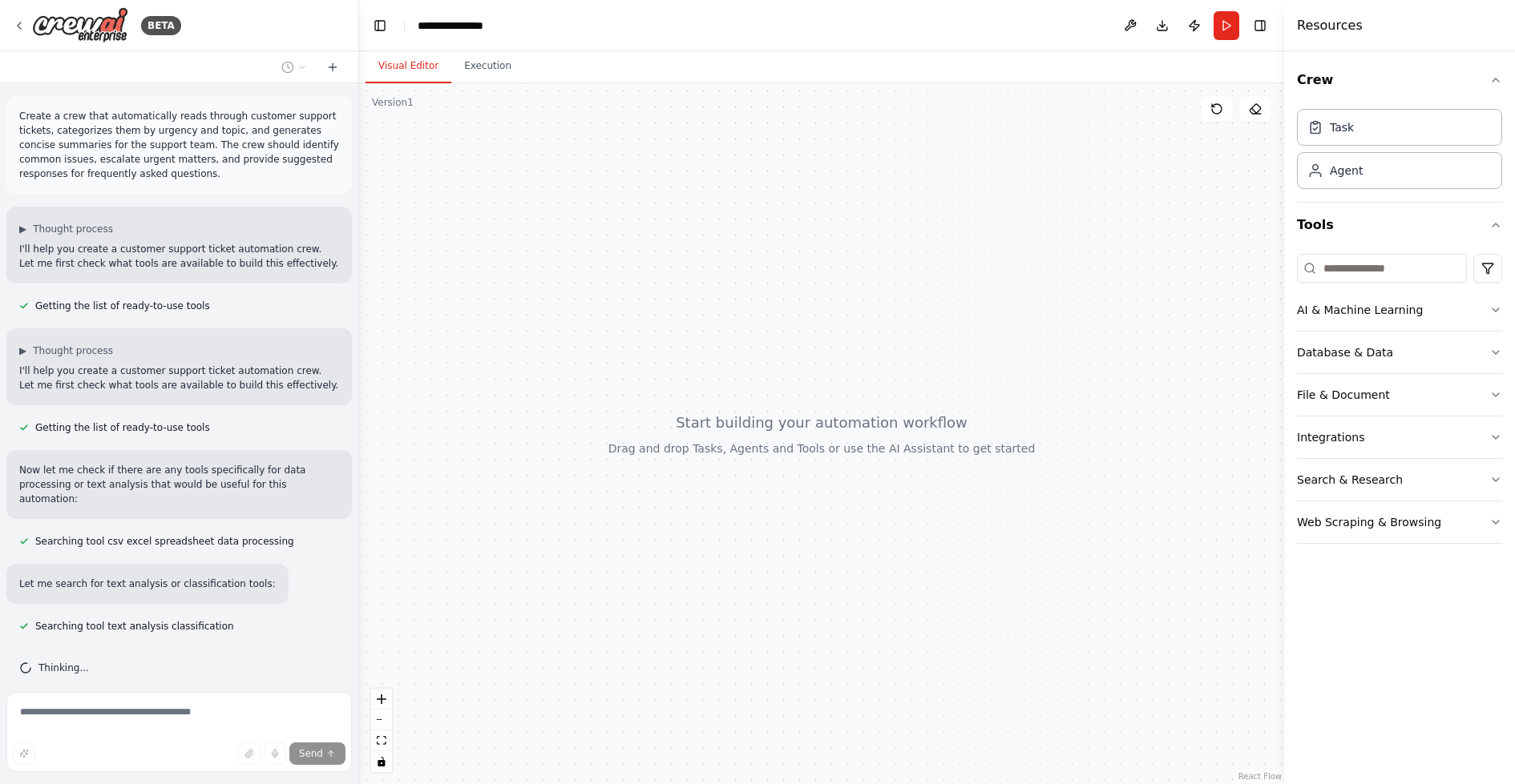
click at [702, 442] on div at bounding box center [822, 434] width 925 height 701
click at [1411, 307] on div "AI & Machine Learning" at bounding box center [1360, 309] width 126 height 16
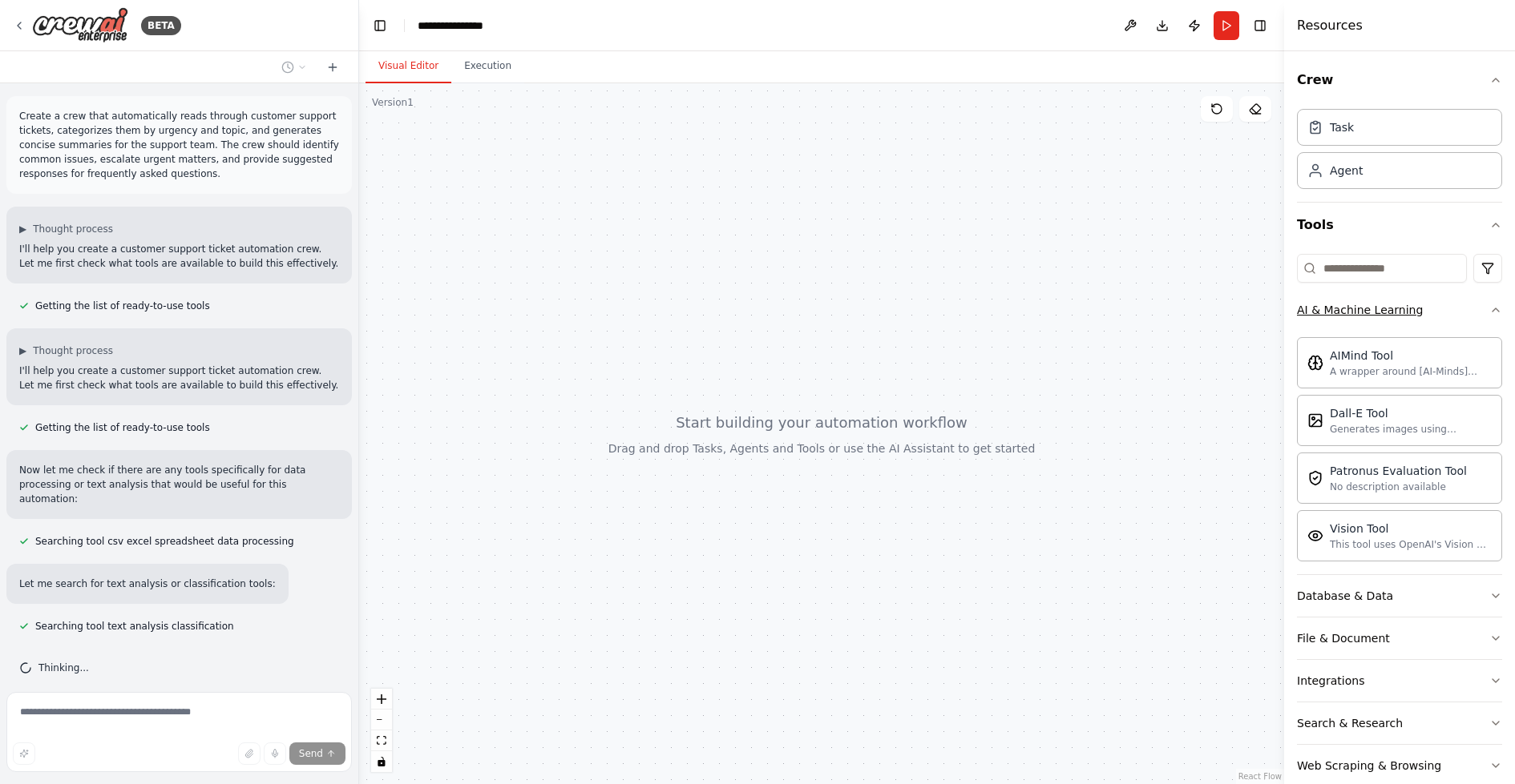
click at [1411, 307] on div "AI & Machine Learning" at bounding box center [1360, 309] width 126 height 16
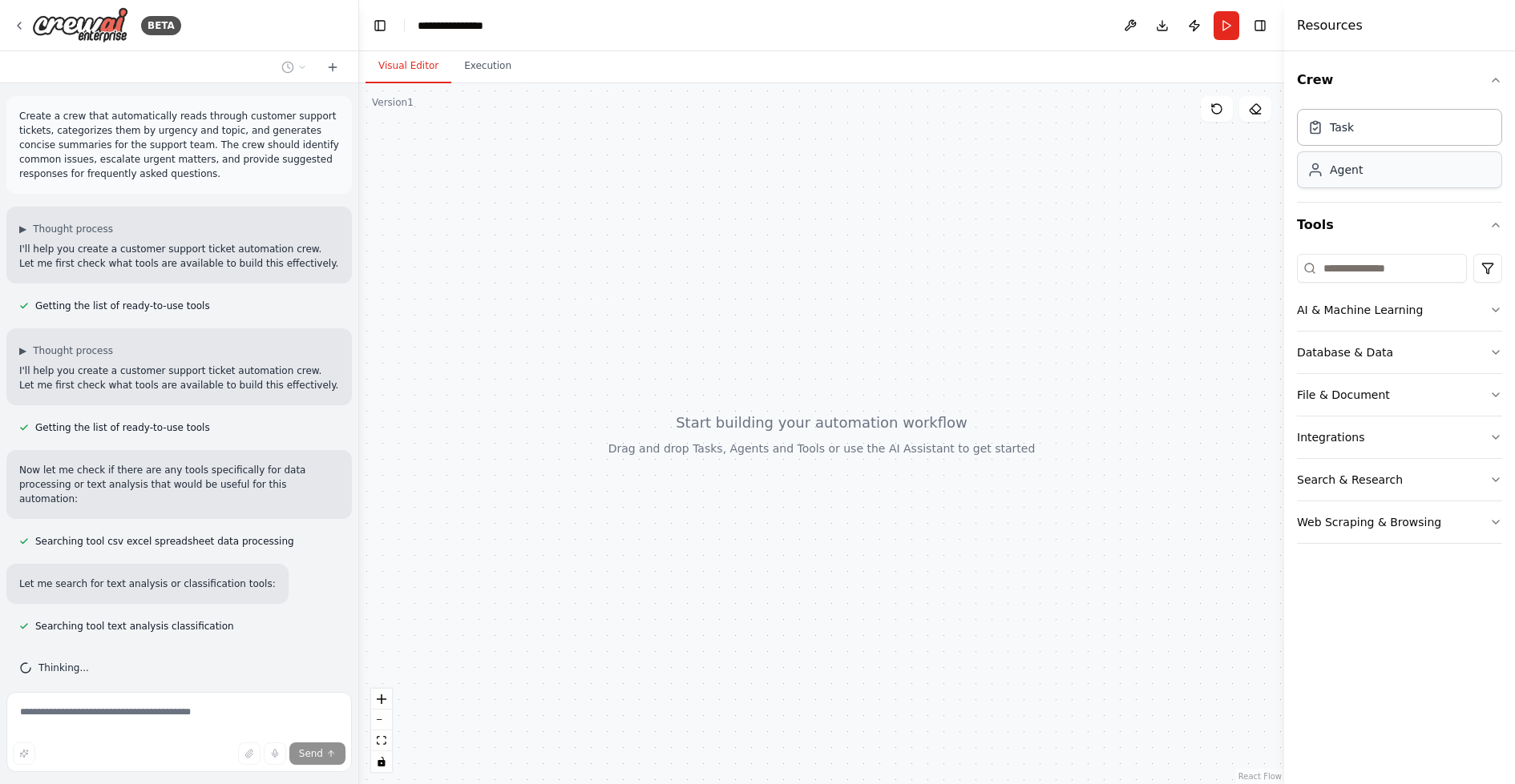
click at [1381, 169] on div "Agent" at bounding box center [1399, 169] width 205 height 37
click at [1387, 345] on button "Database & Data" at bounding box center [1399, 353] width 205 height 41
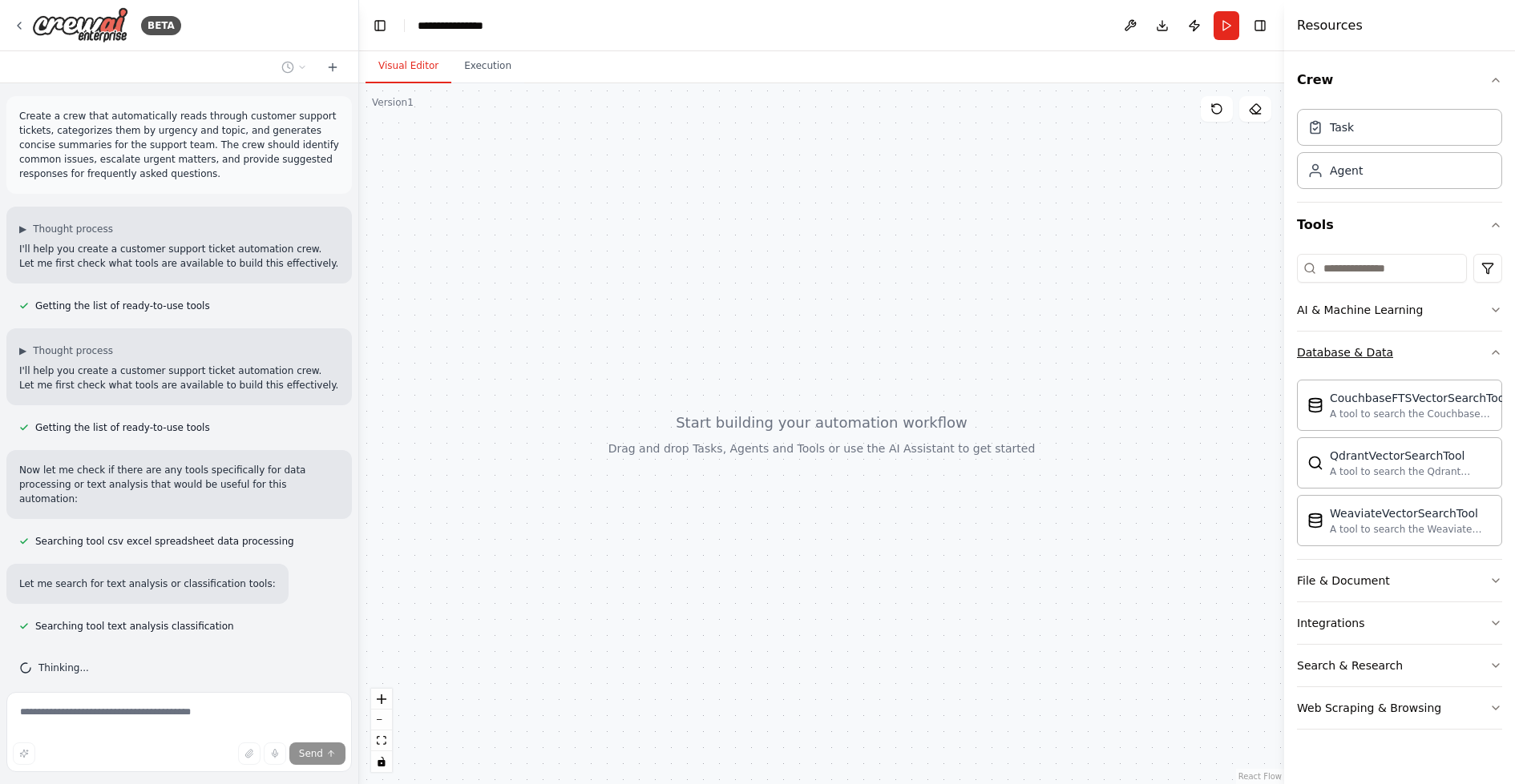
click at [1387, 345] on button "Database & Data" at bounding box center [1399, 353] width 205 height 41
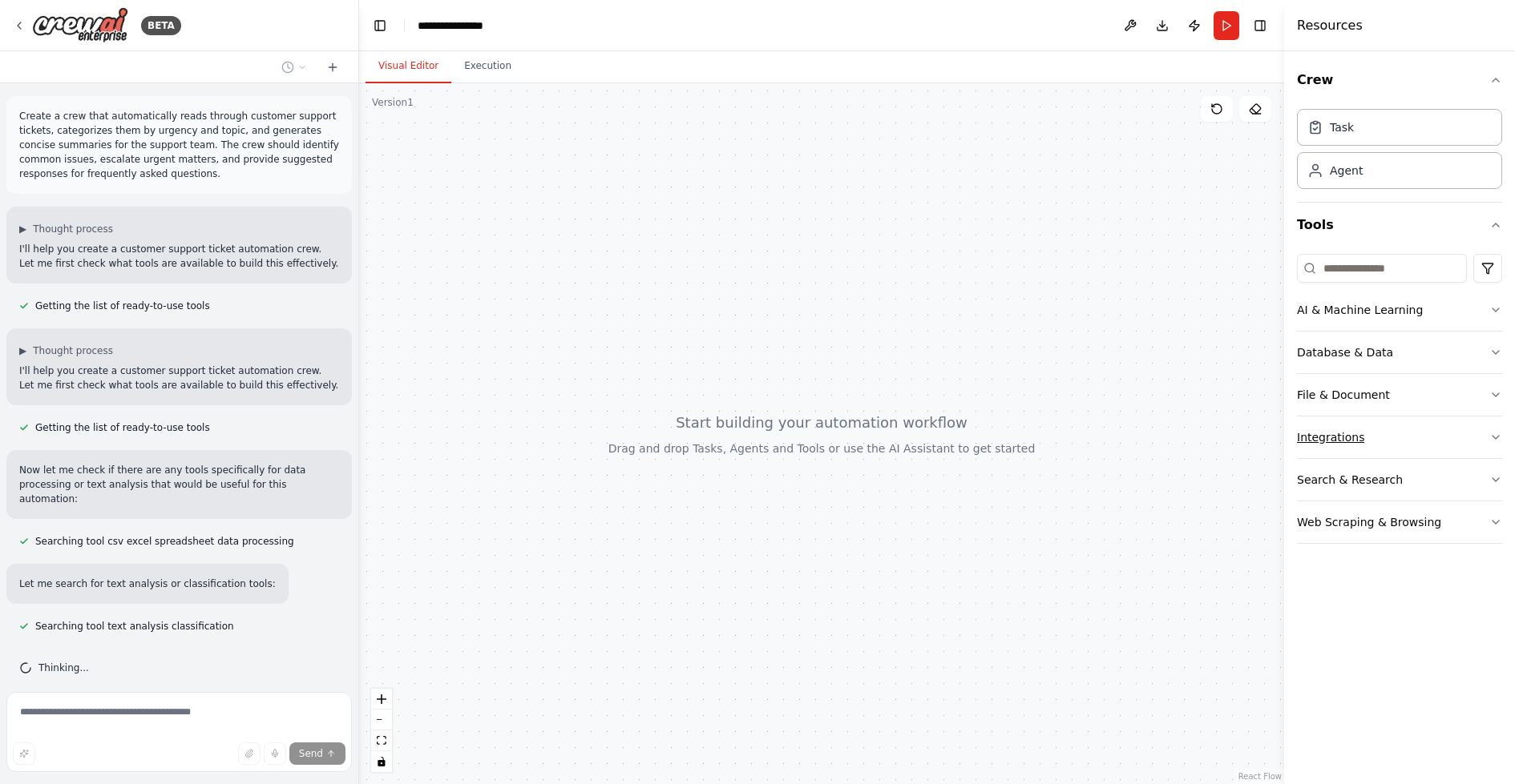
click at [1354, 435] on div "Integrations" at bounding box center [1331, 437] width 68 height 16
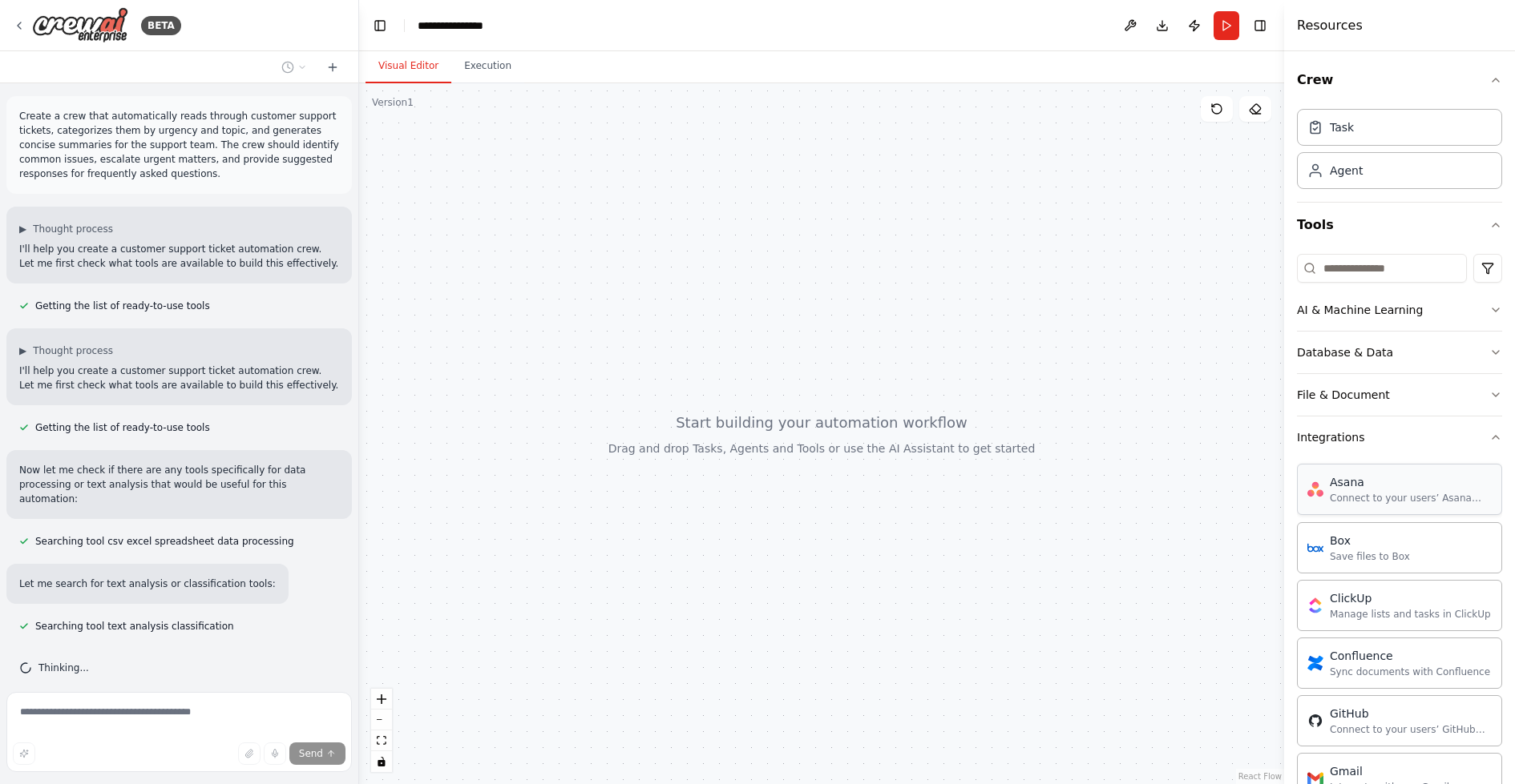
click at [1337, 494] on div "Connect to your users’ Asana accounts" at bounding box center [1411, 498] width 162 height 13
click at [24, 349] on span "▶" at bounding box center [23, 351] width 8 height 13
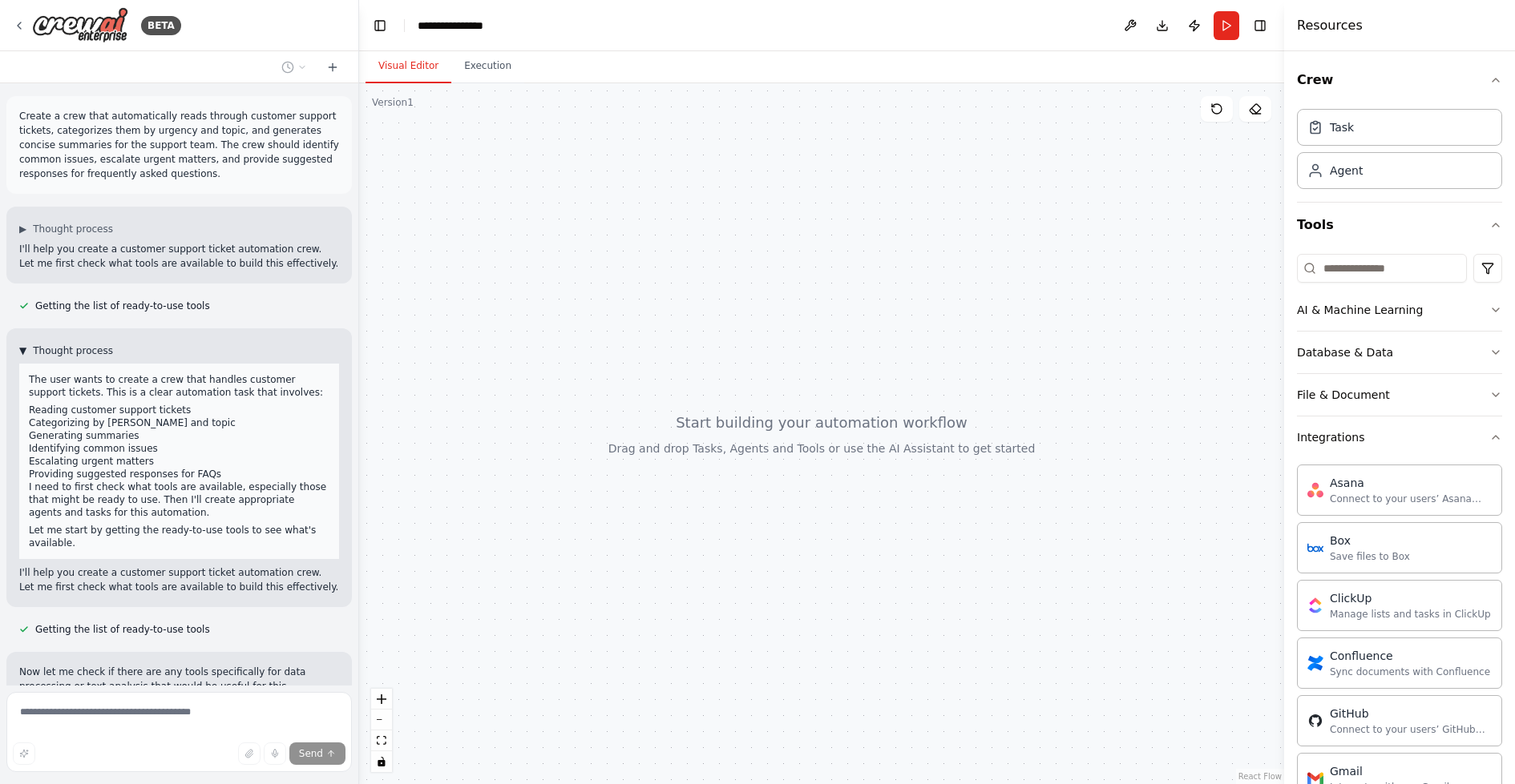
click at [24, 349] on span "▼" at bounding box center [23, 351] width 8 height 13
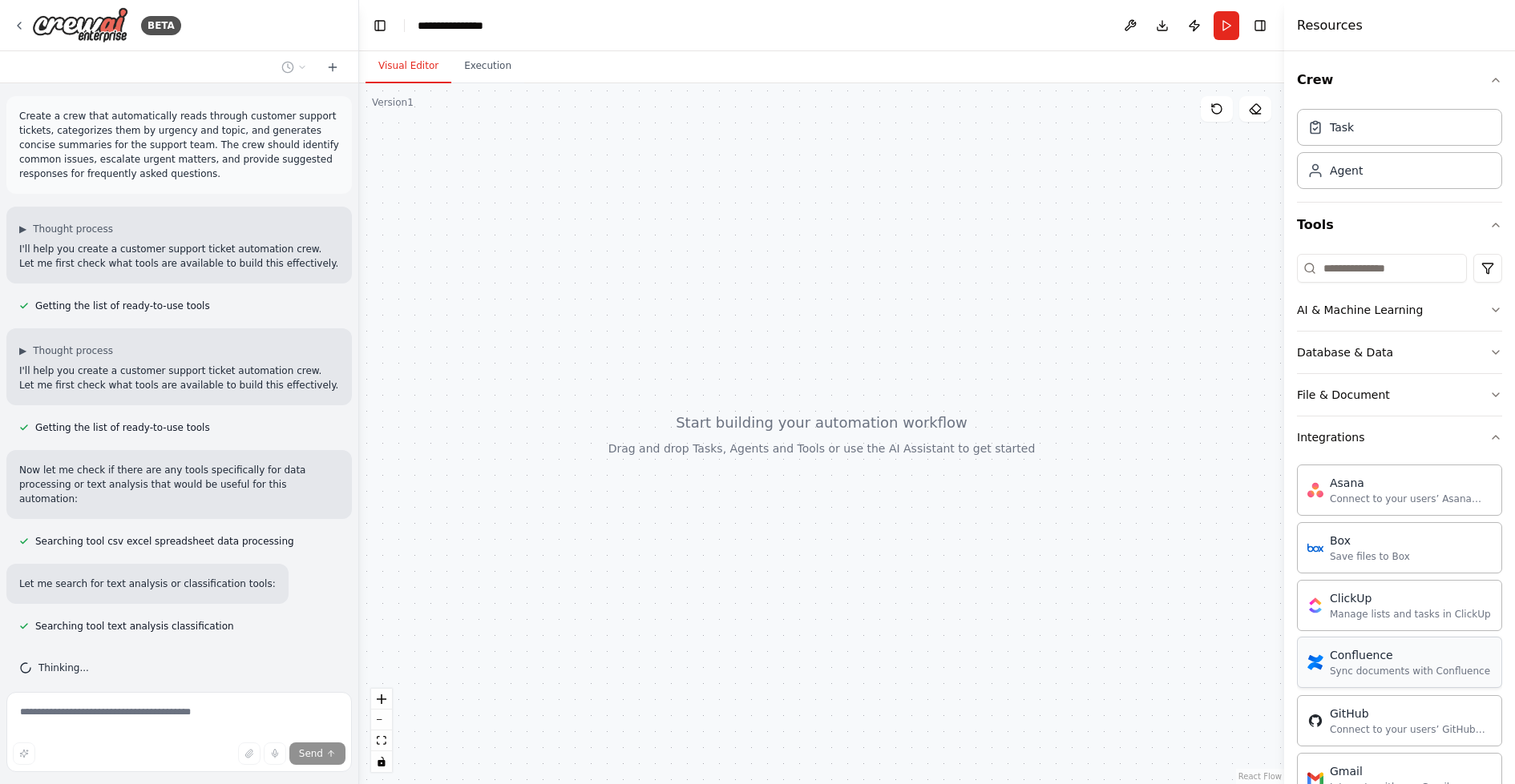
click at [1365, 669] on div "Sync documents with Confluence" at bounding box center [1410, 671] width 160 height 13
click at [1497, 436] on icon "button" at bounding box center [1495, 437] width 7 height 3
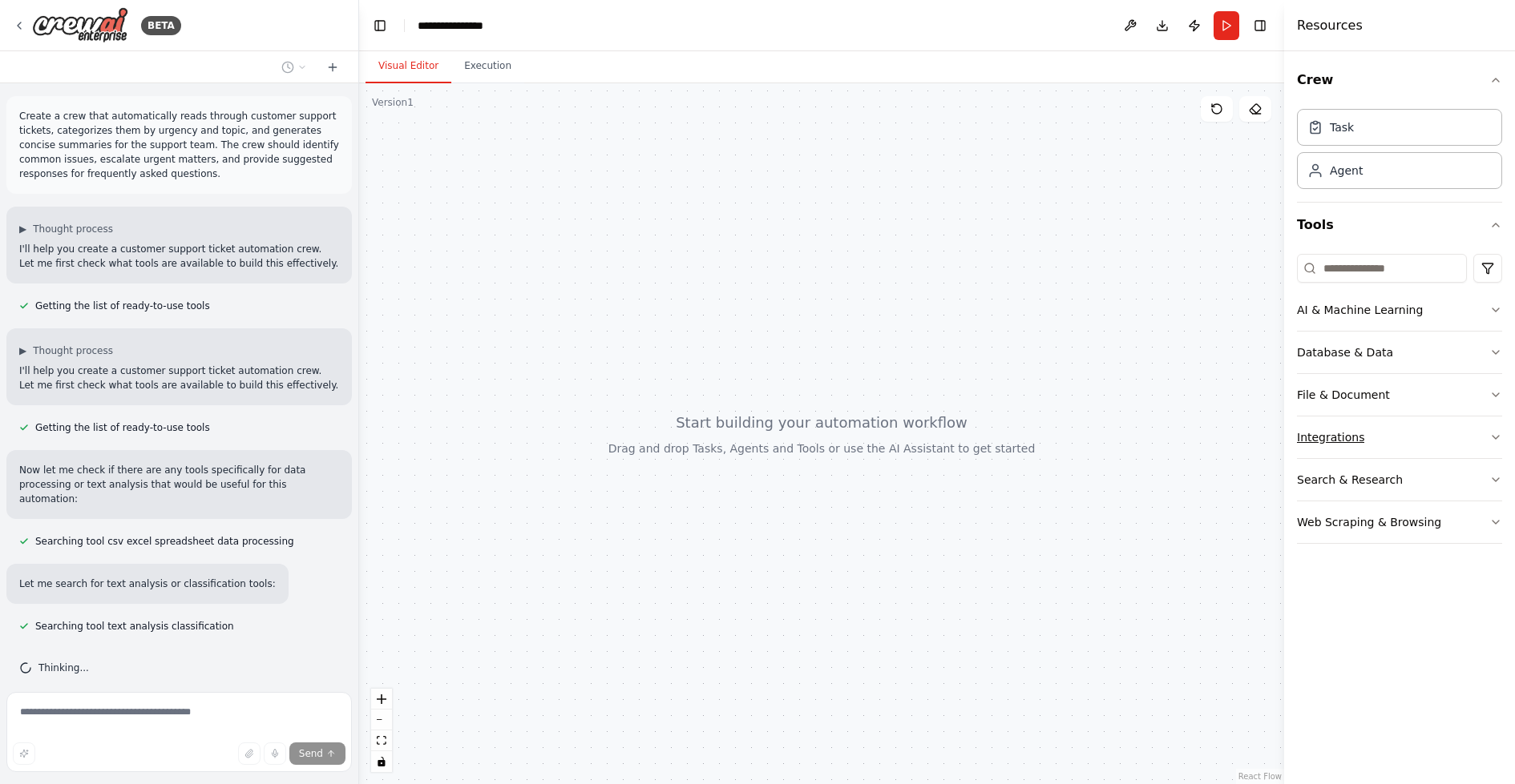
click at [1497, 435] on icon "button" at bounding box center [1496, 438] width 13 height 13
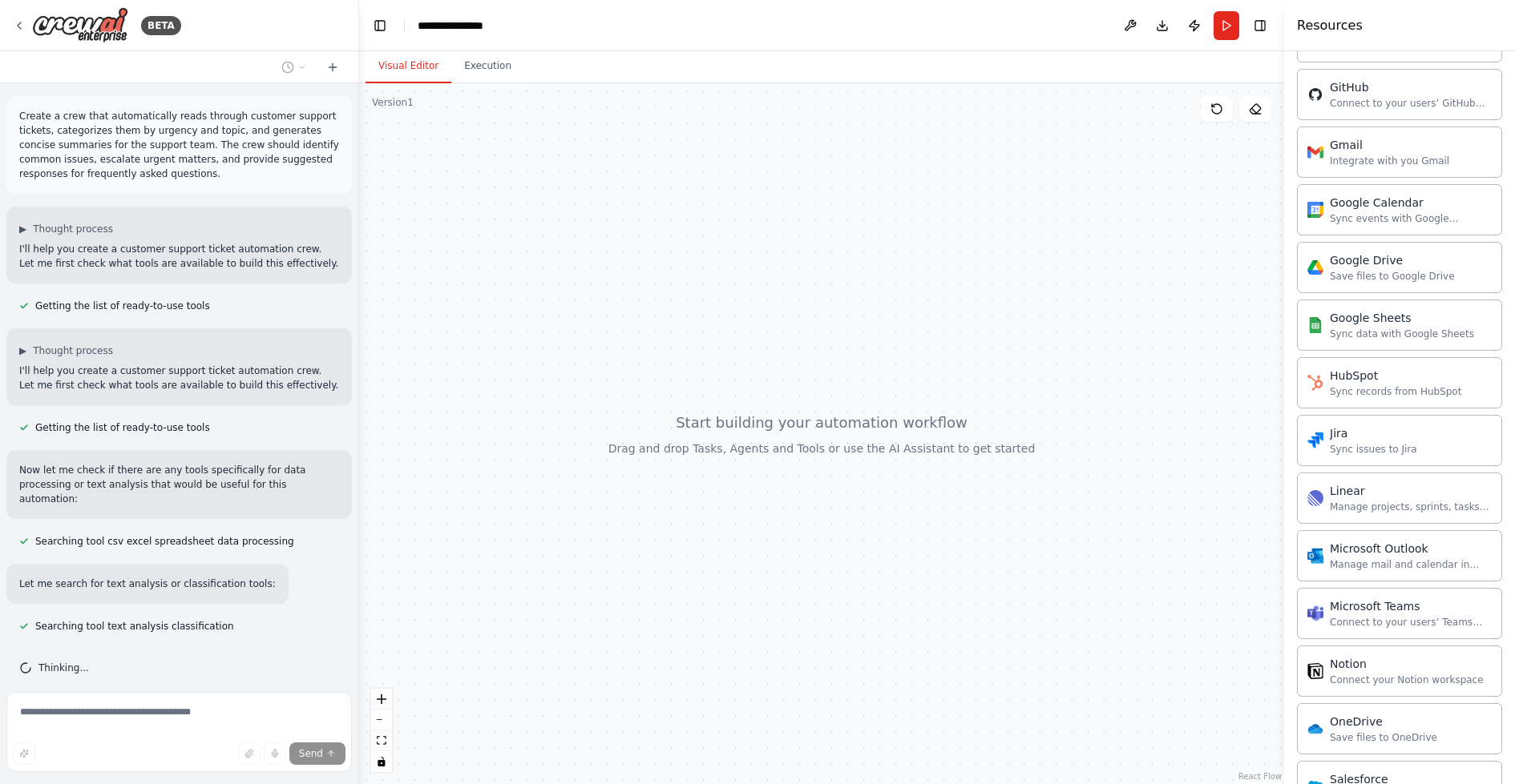
scroll to position [1049, 0]
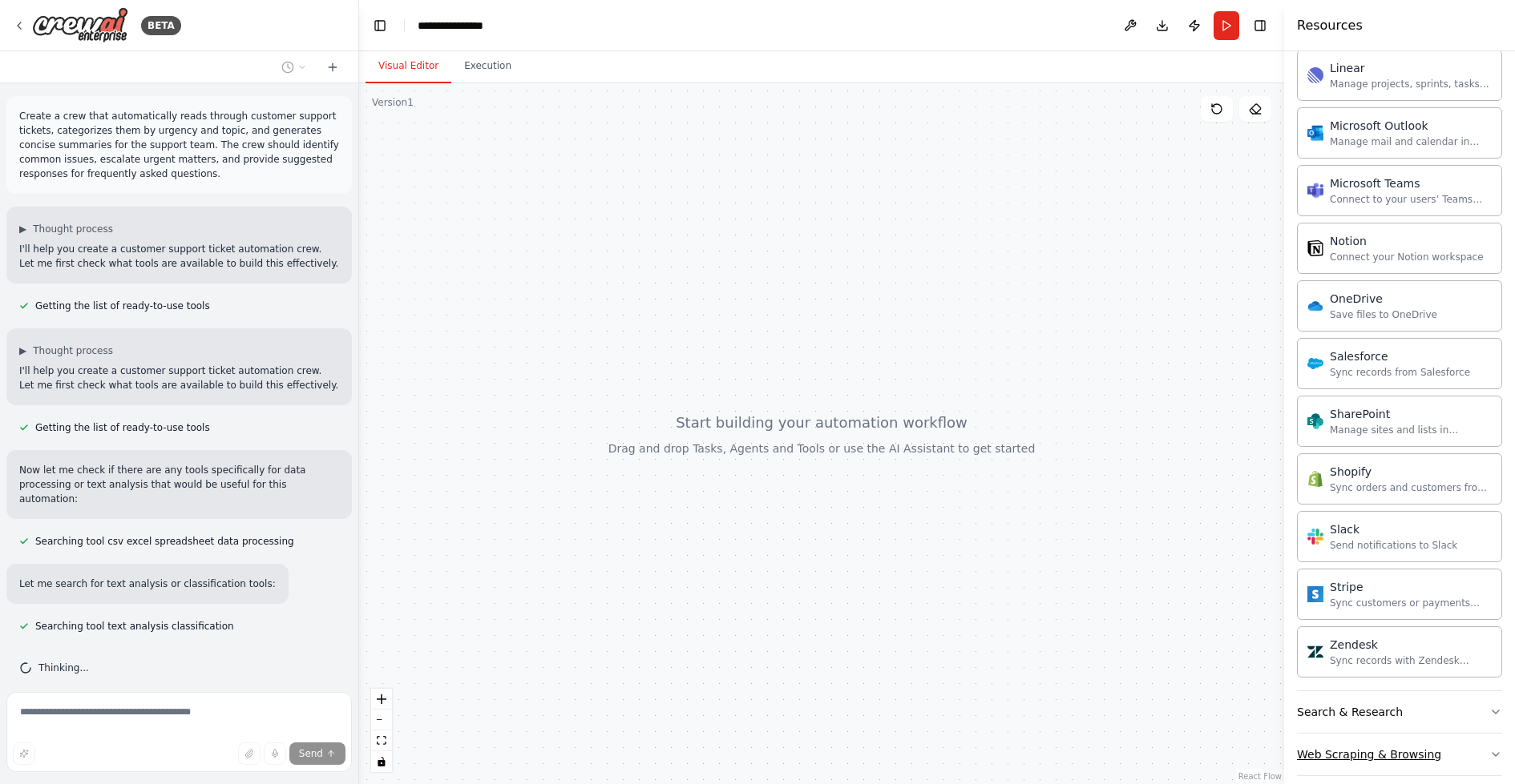
click at [1495, 748] on icon "button" at bounding box center [1496, 755] width 13 height 13
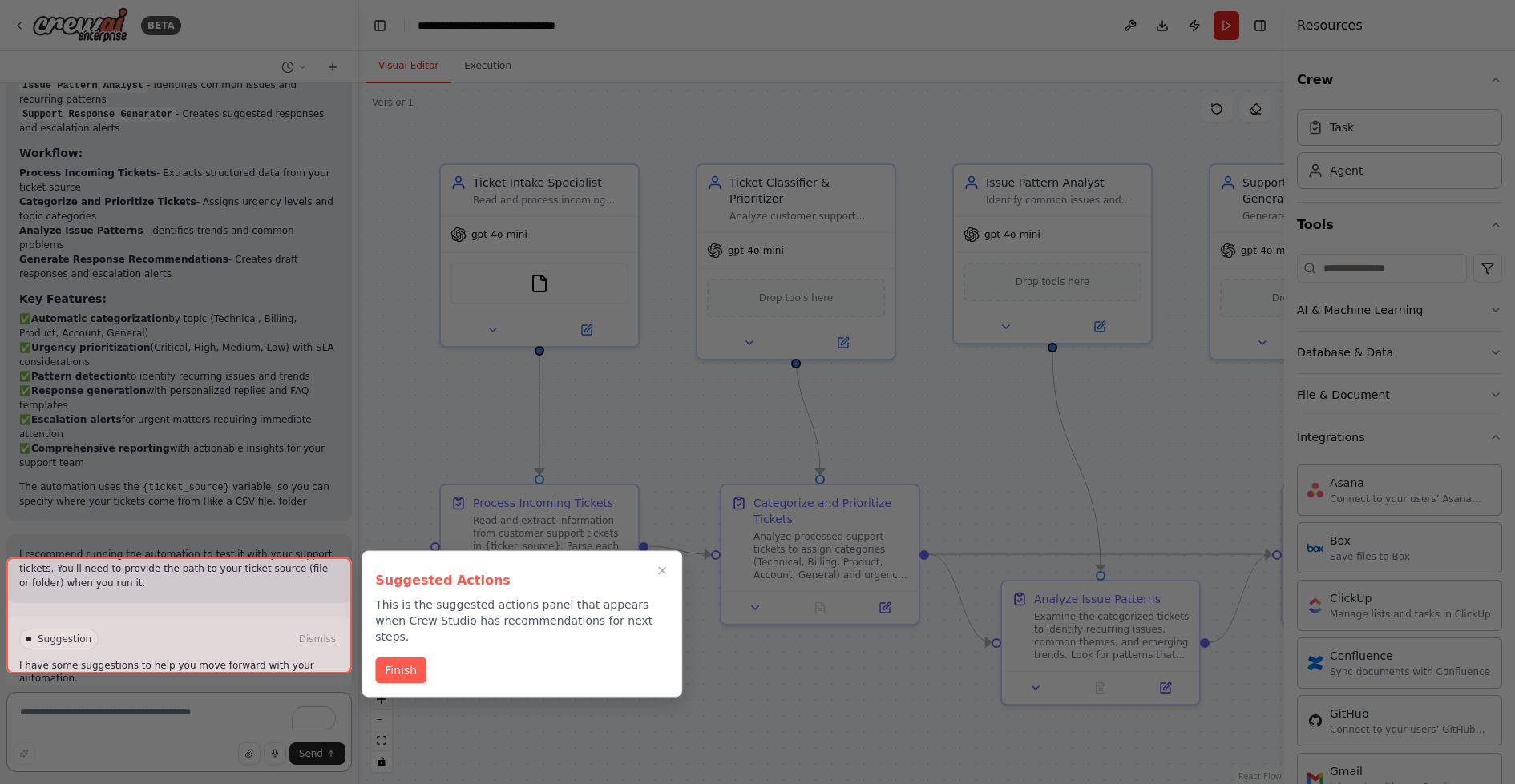
scroll to position [1256, 0]
click at [318, 581] on div at bounding box center [179, 616] width 345 height 117
click at [665, 567] on icon "Close walkthrough" at bounding box center [663, 571] width 8 height 8
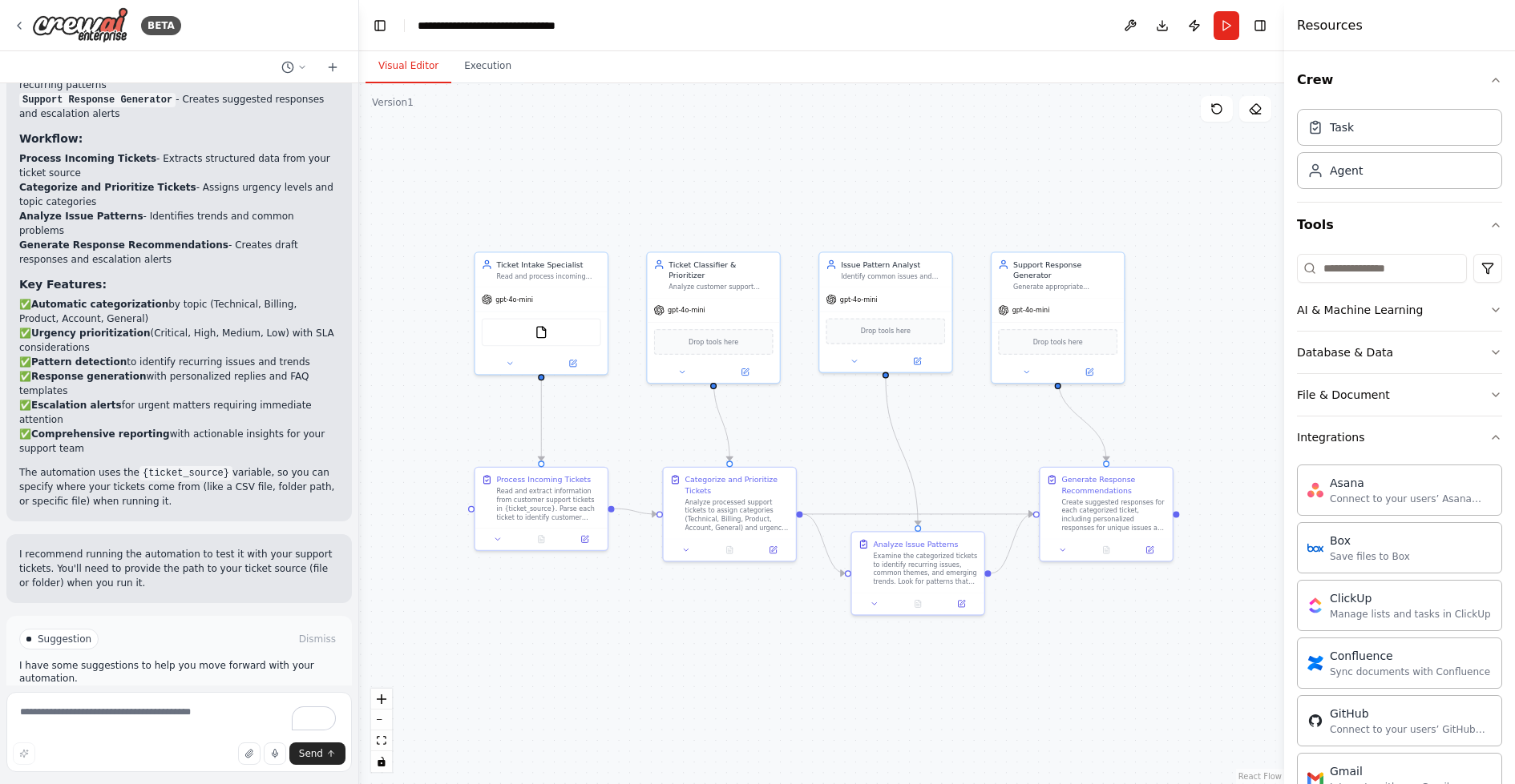
drag, startPoint x: 1018, startPoint y: 447, endPoint x: 862, endPoint y: 433, distance: 156.6
click at [862, 433] on div ".deletable-edge-delete-btn { width: 20px; height: 20px; border: 0px solid #ffff…" at bounding box center [822, 434] width 925 height 701
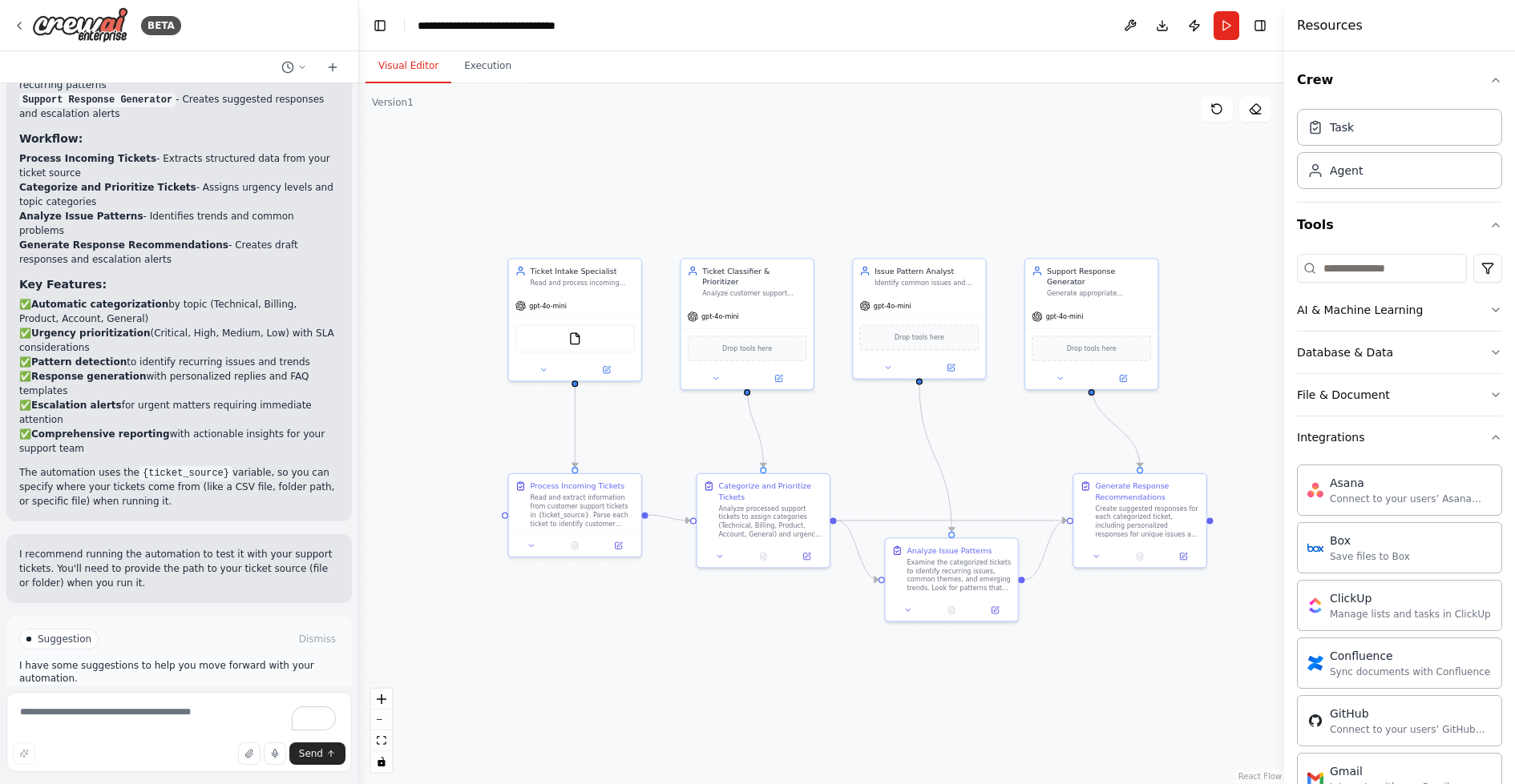
drag, startPoint x: 862, startPoint y: 433, endPoint x: 896, endPoint y: 440, distance: 34.7
click at [896, 440] on div ".deletable-edge-delete-btn { width: 20px; height: 20px; border: 0px solid #ffff…" at bounding box center [822, 434] width 925 height 701
click at [569, 503] on div "Read and extract information from customer support tickets in {ticket_source}. …" at bounding box center [582, 509] width 104 height 35
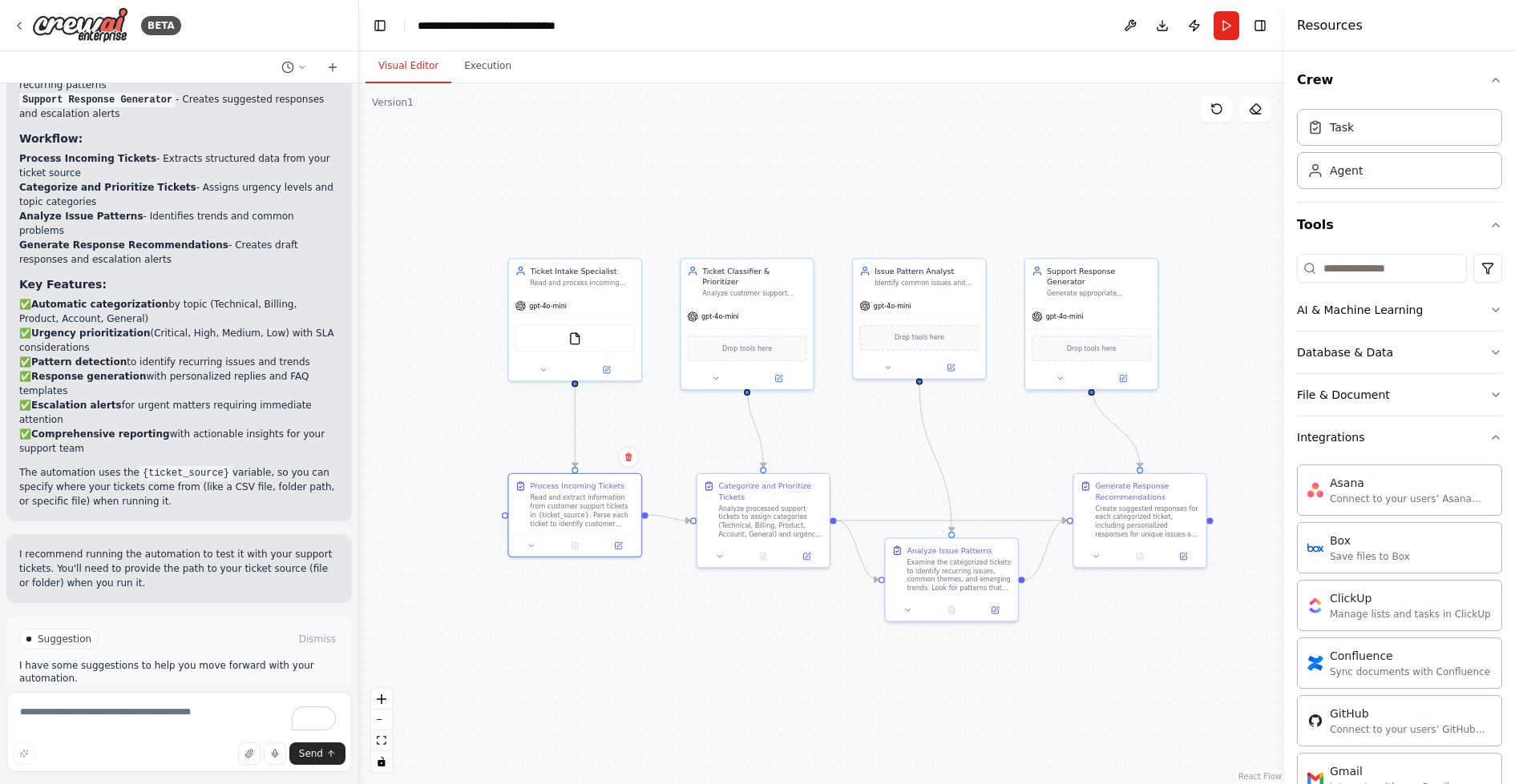
click at [245, 695] on button "Run Automation" at bounding box center [179, 707] width 320 height 25
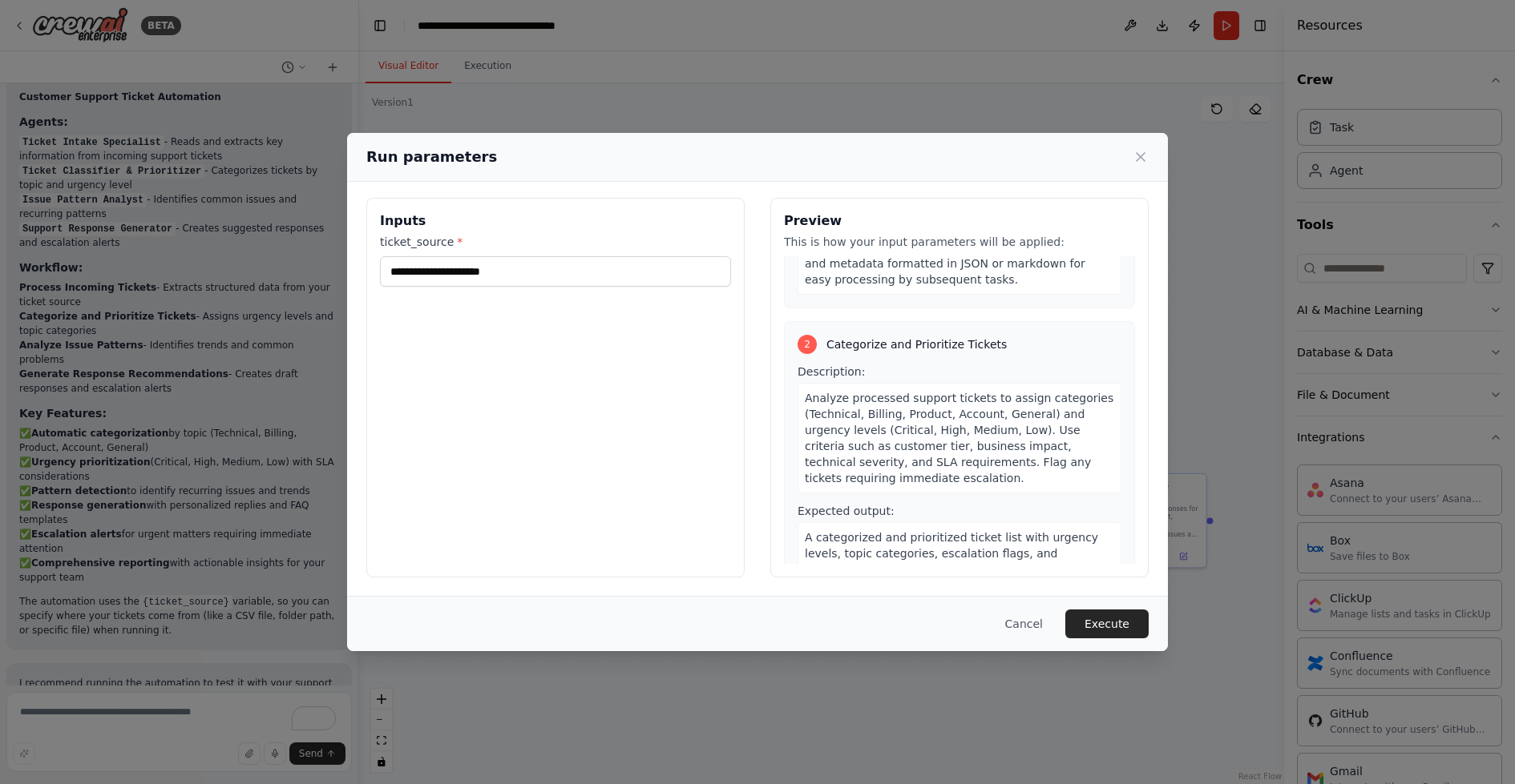
scroll to position [0, 0]
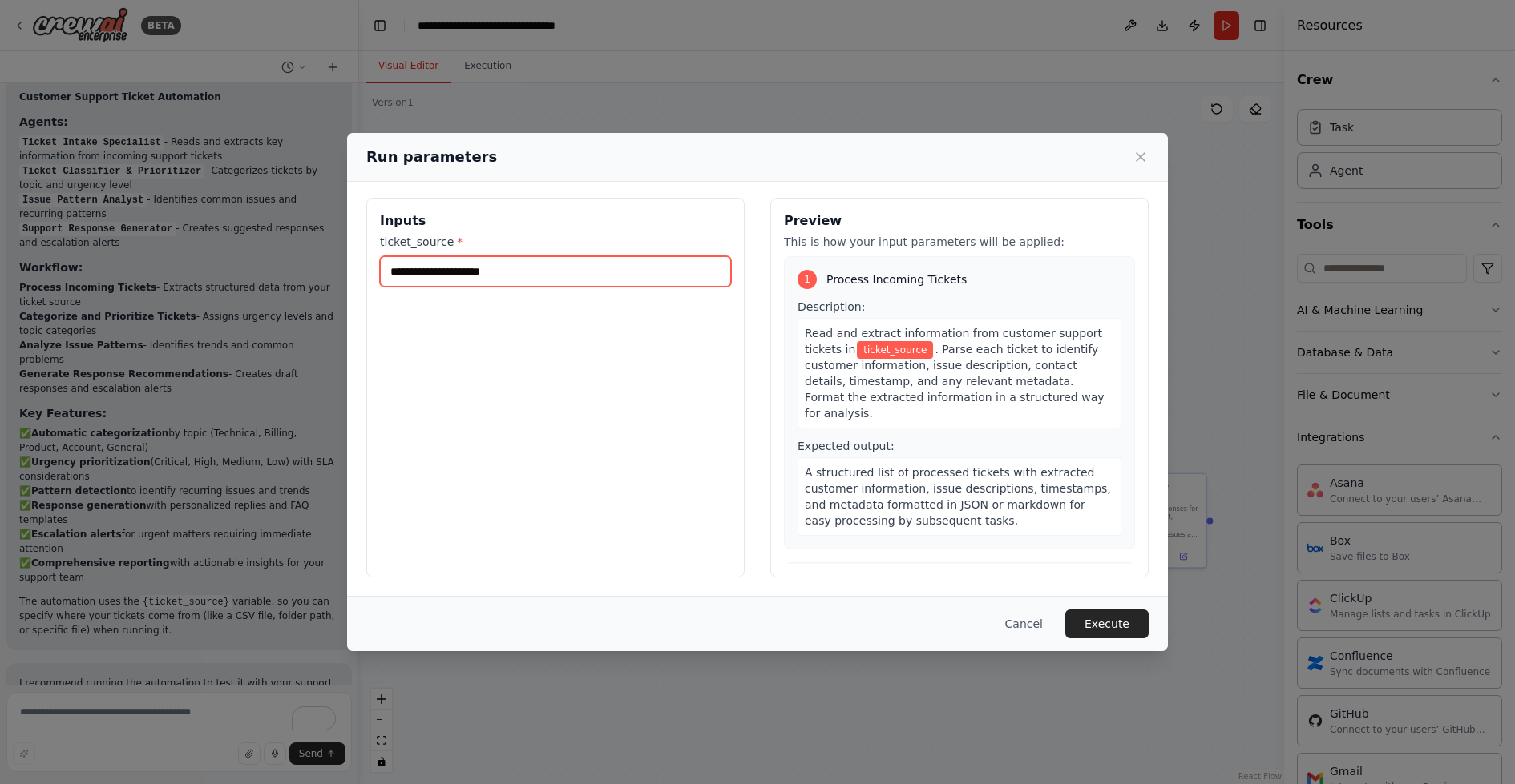
click at [559, 268] on input "ticket_source *" at bounding box center [555, 272] width 351 height 30
click at [1027, 615] on button "Cancel" at bounding box center [1023, 624] width 63 height 29
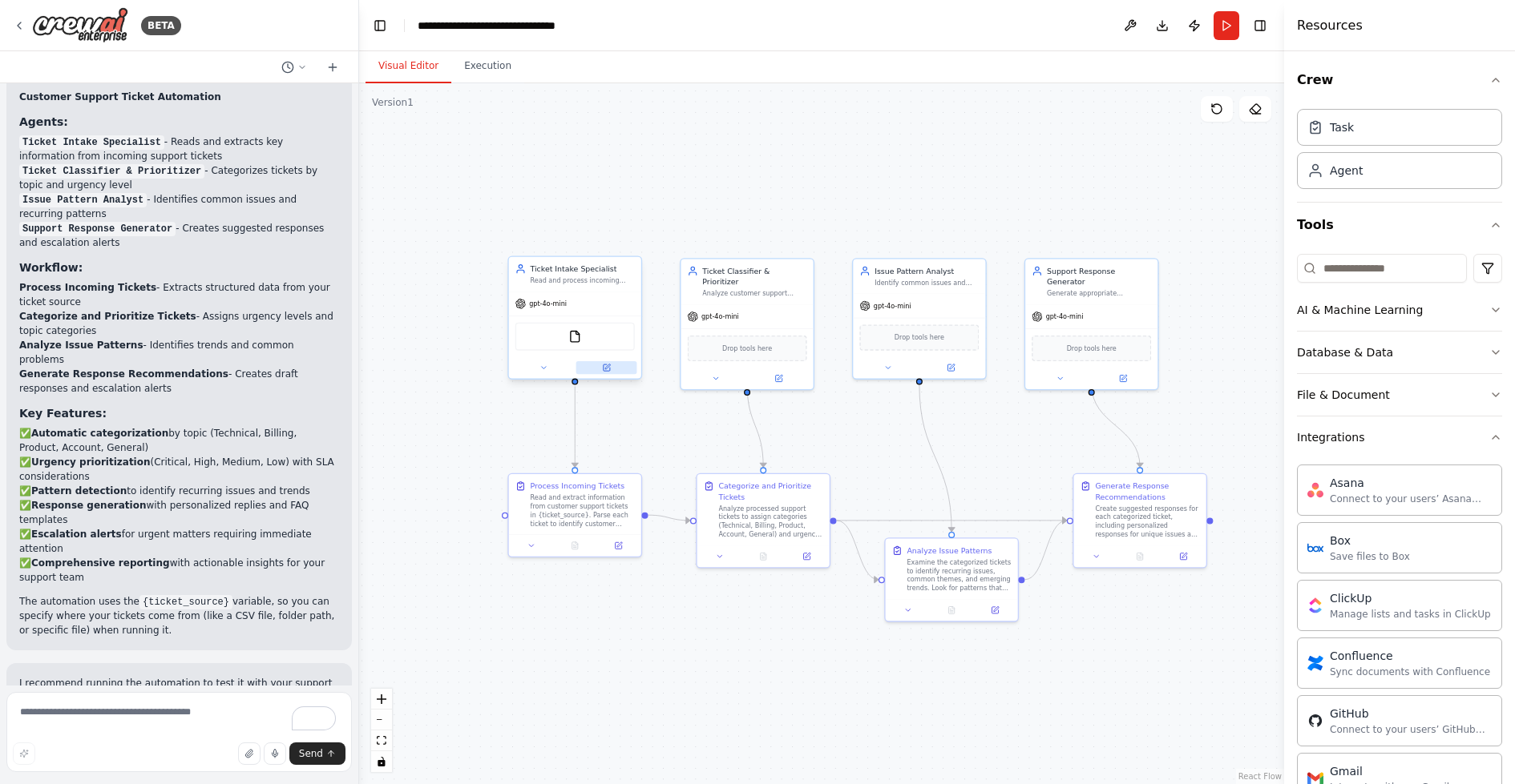
click at [611, 363] on button at bounding box center [607, 368] width 61 height 13
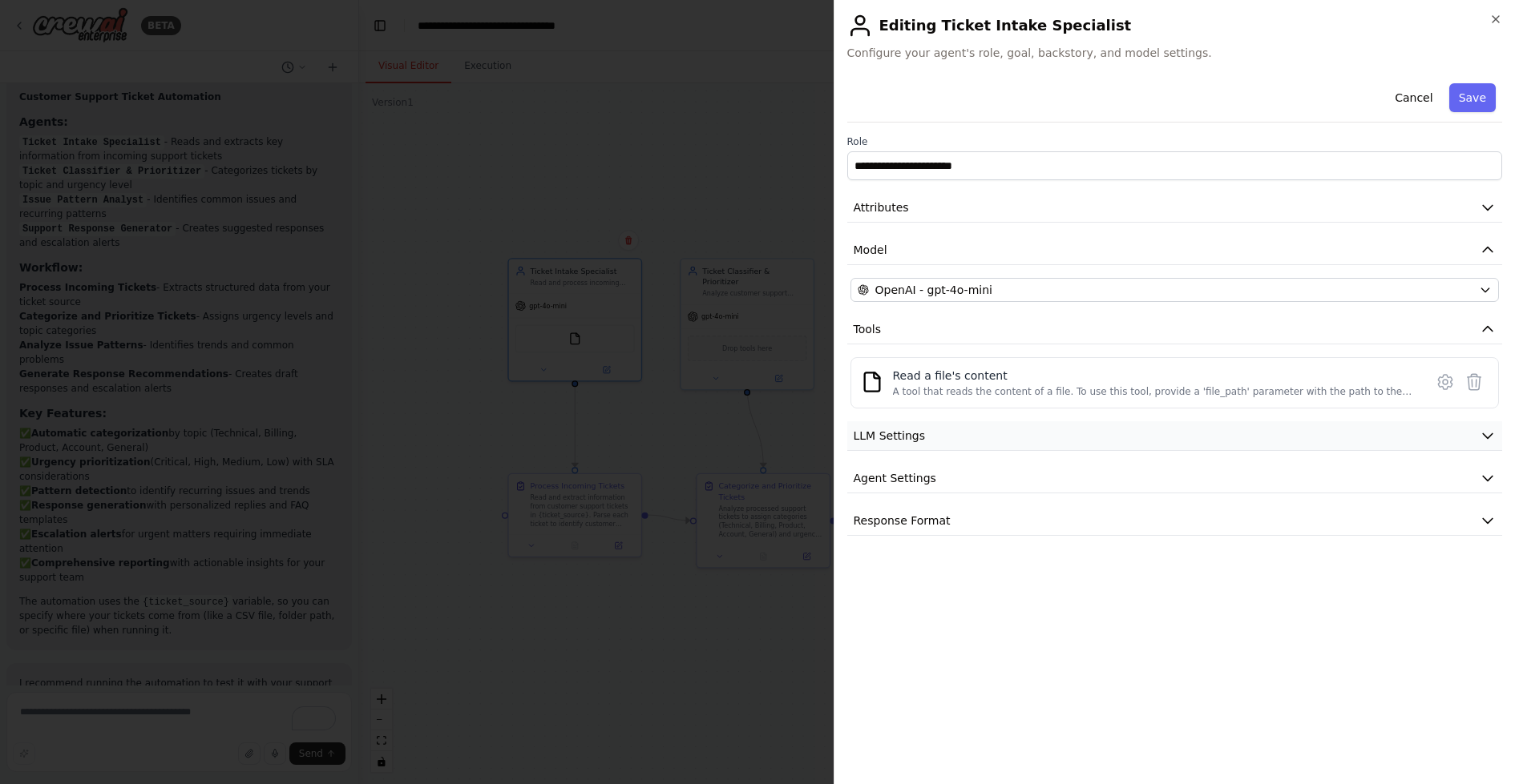
click at [1001, 431] on button "LLM Settings" at bounding box center [1175, 436] width 655 height 30
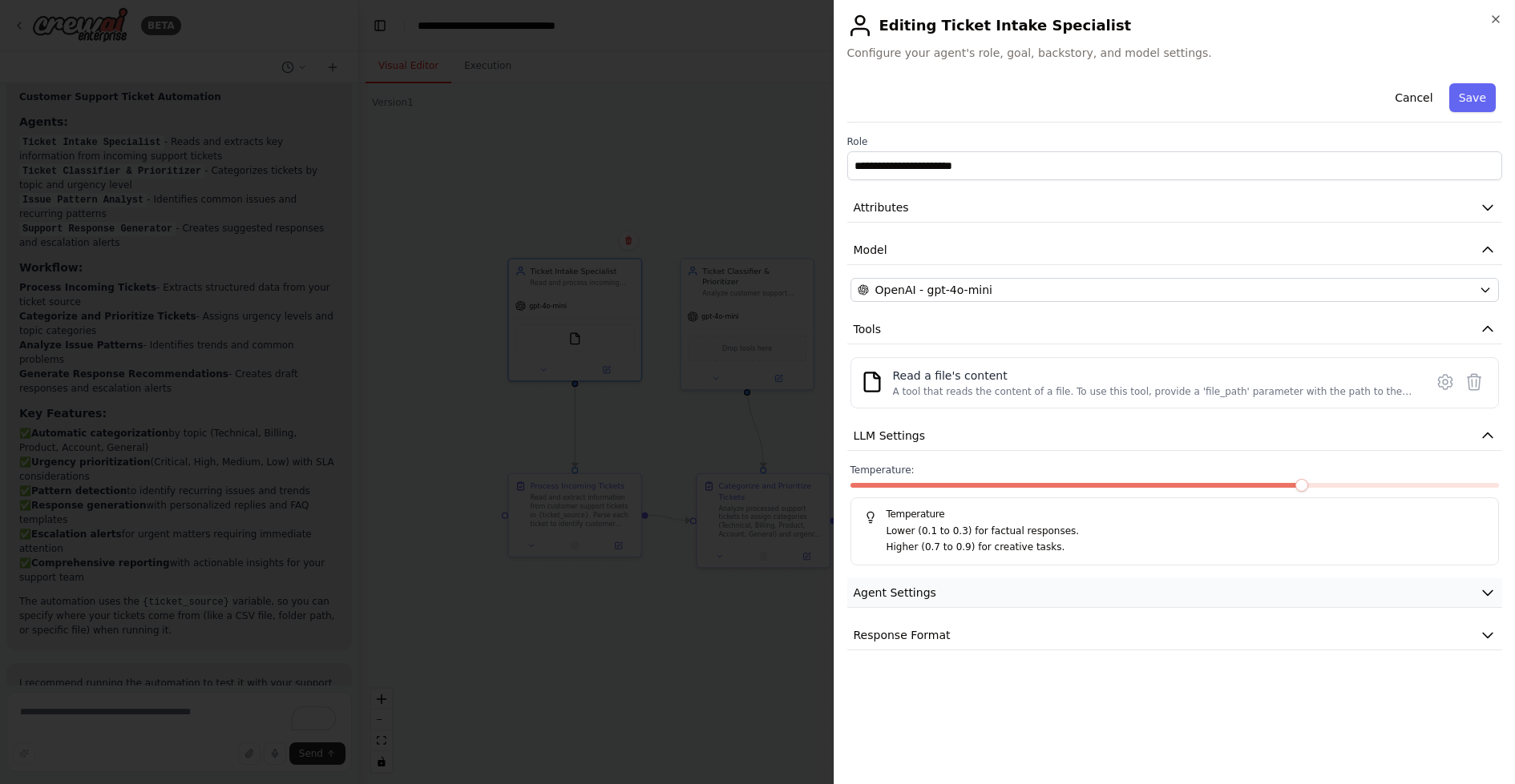
click at [967, 588] on button "Agent Settings" at bounding box center [1175, 593] width 655 height 30
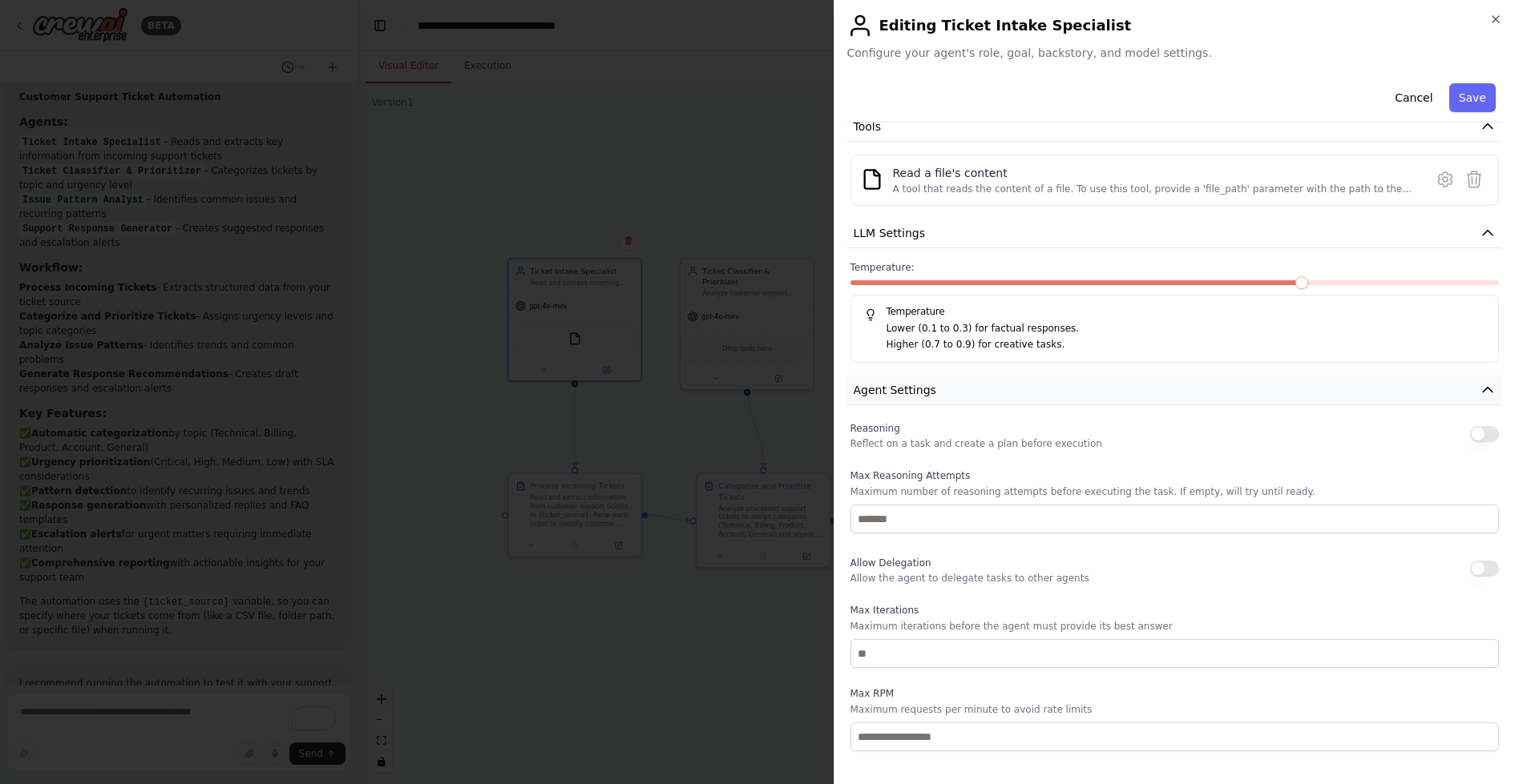
scroll to position [209, 0]
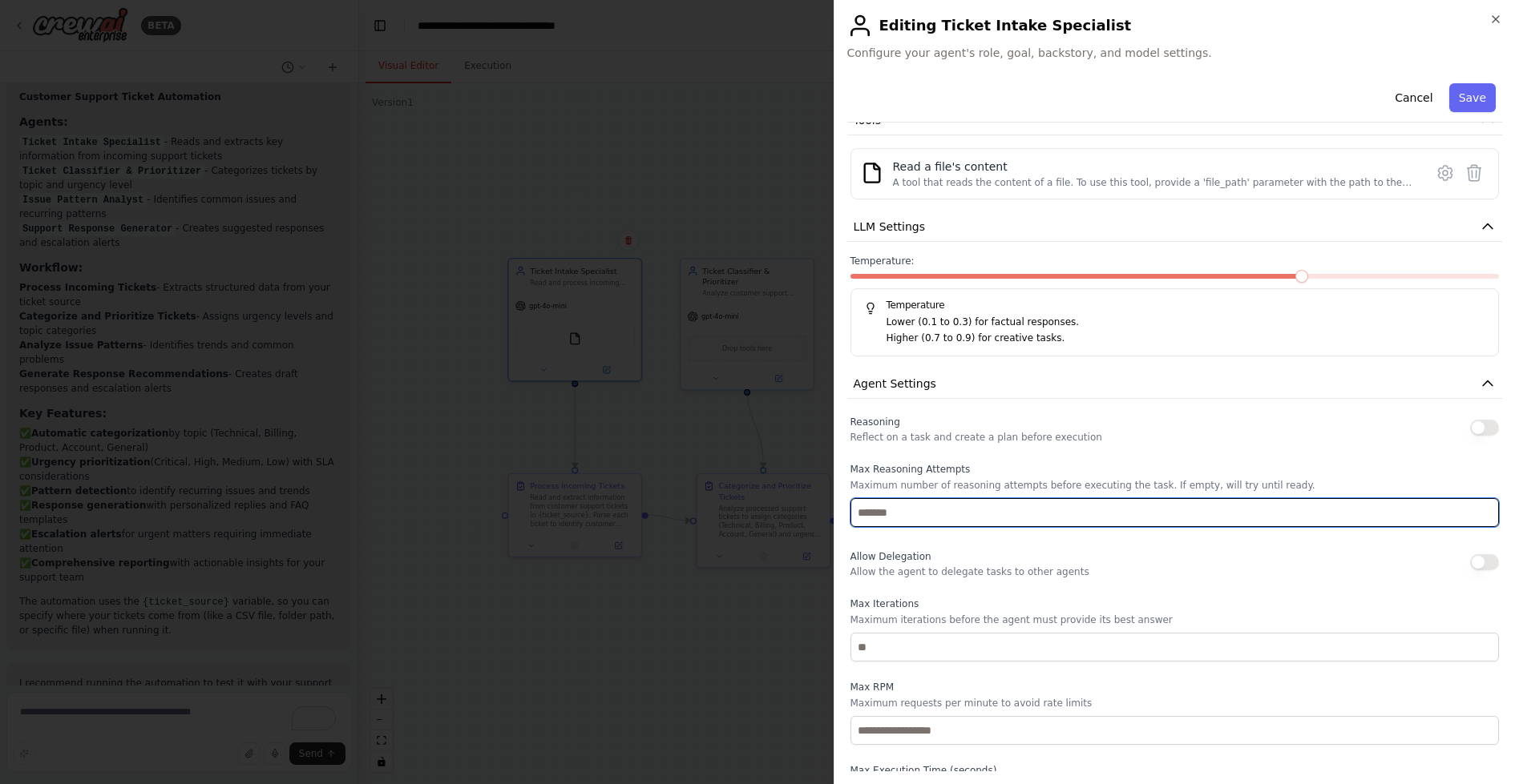
click at [957, 510] on input "number" at bounding box center [1175, 512] width 649 height 29
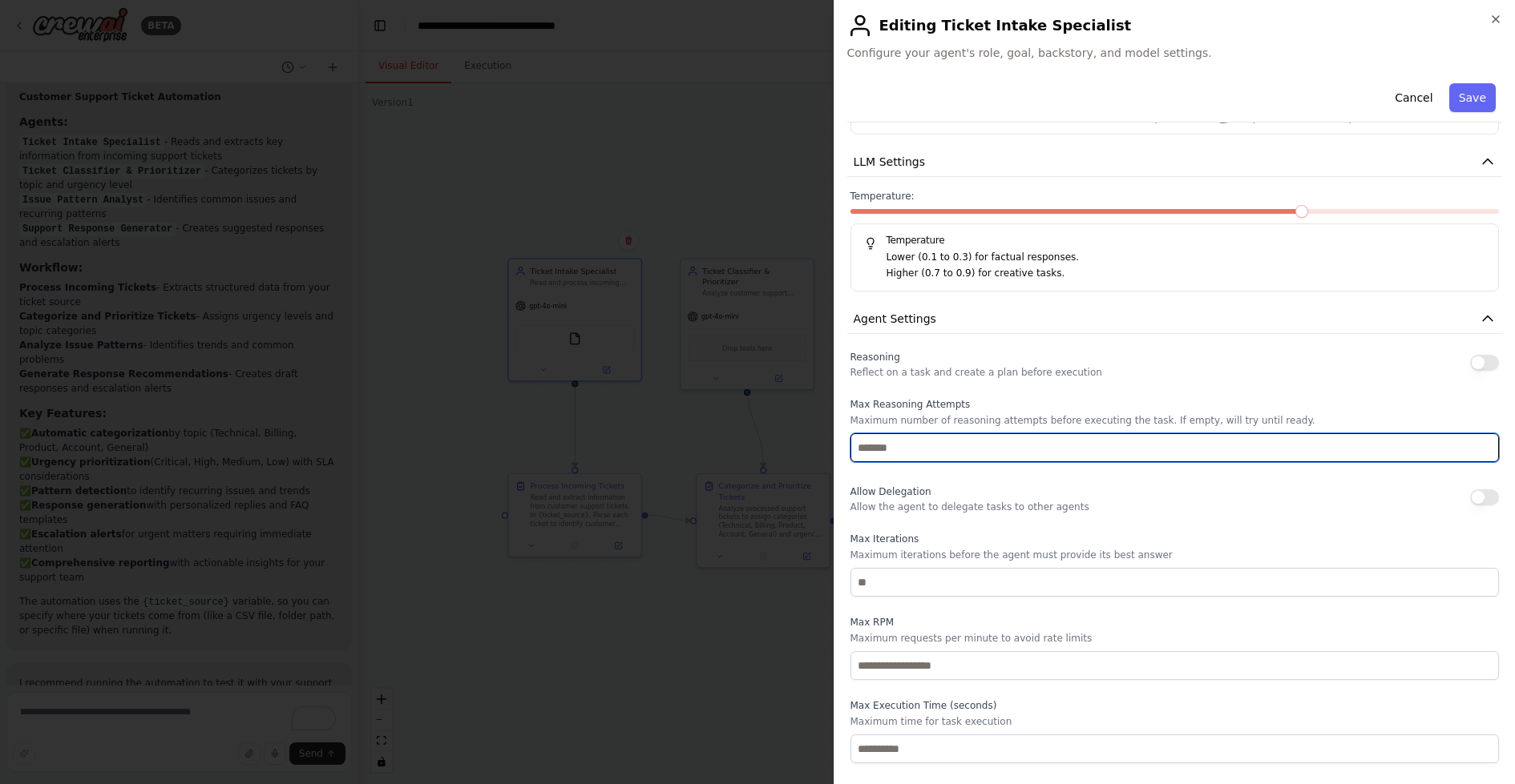
scroll to position [273, 0]
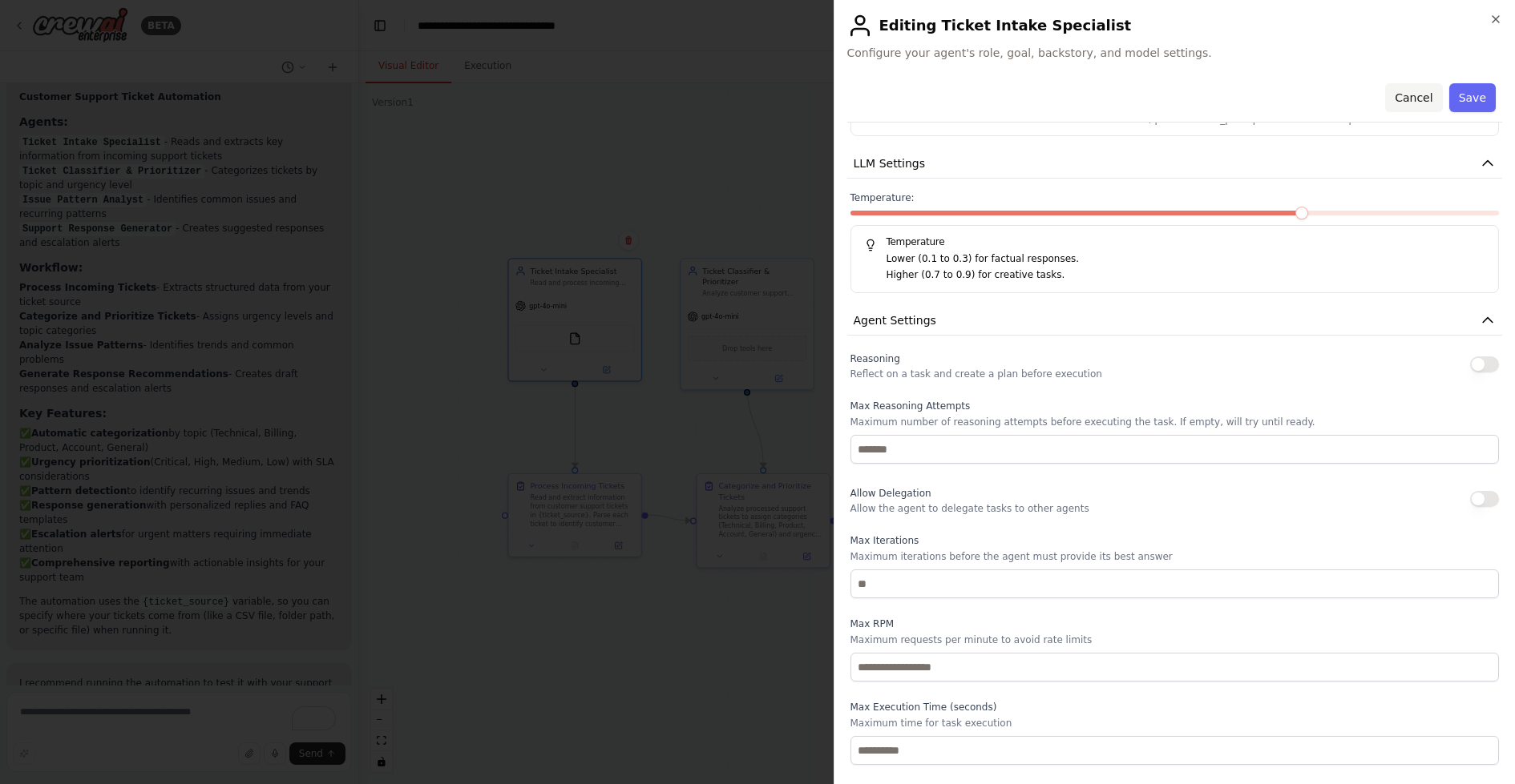
click at [1412, 95] on button "Cancel" at bounding box center [1413, 98] width 57 height 29
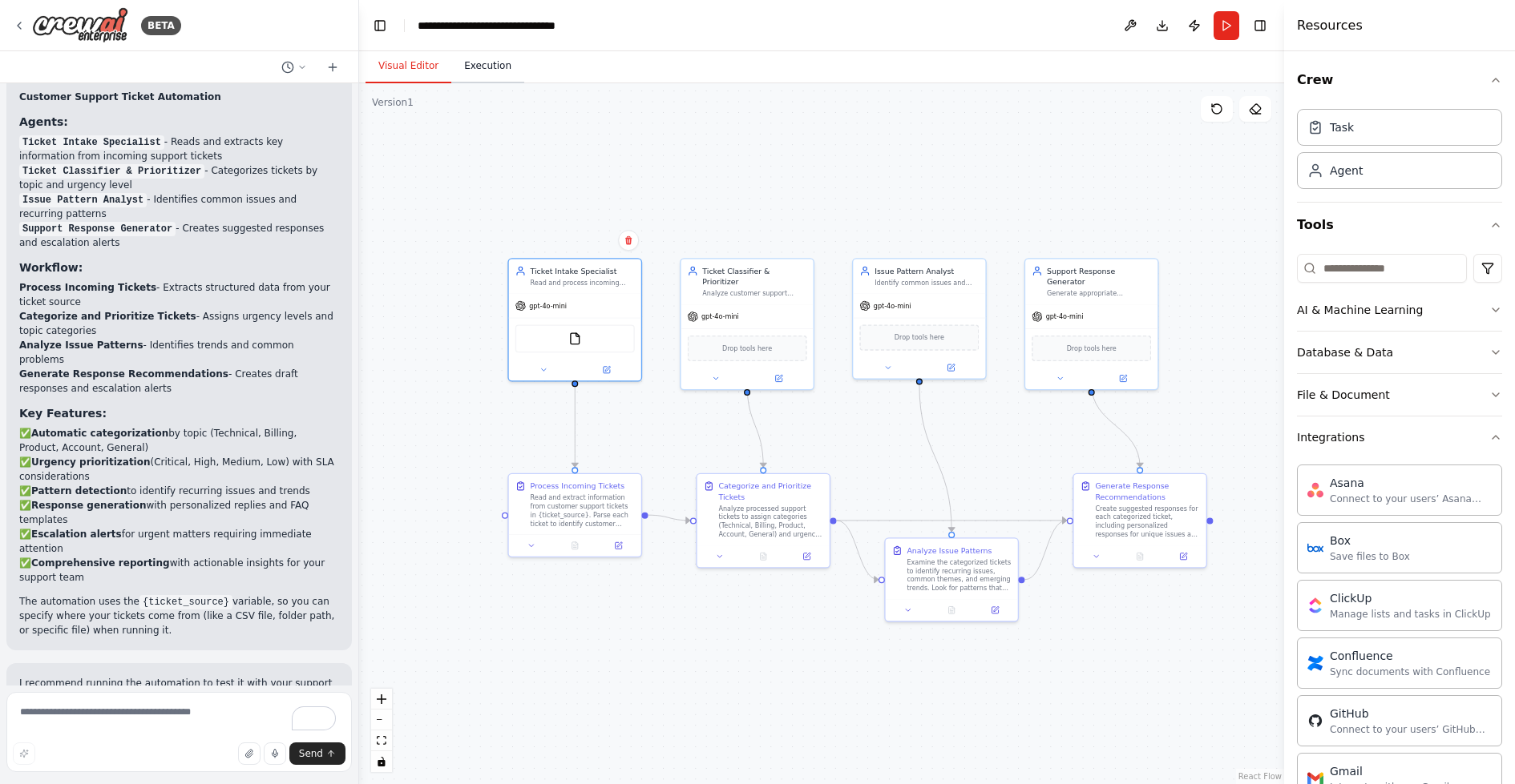
click at [490, 73] on button "Execution" at bounding box center [488, 67] width 73 height 34
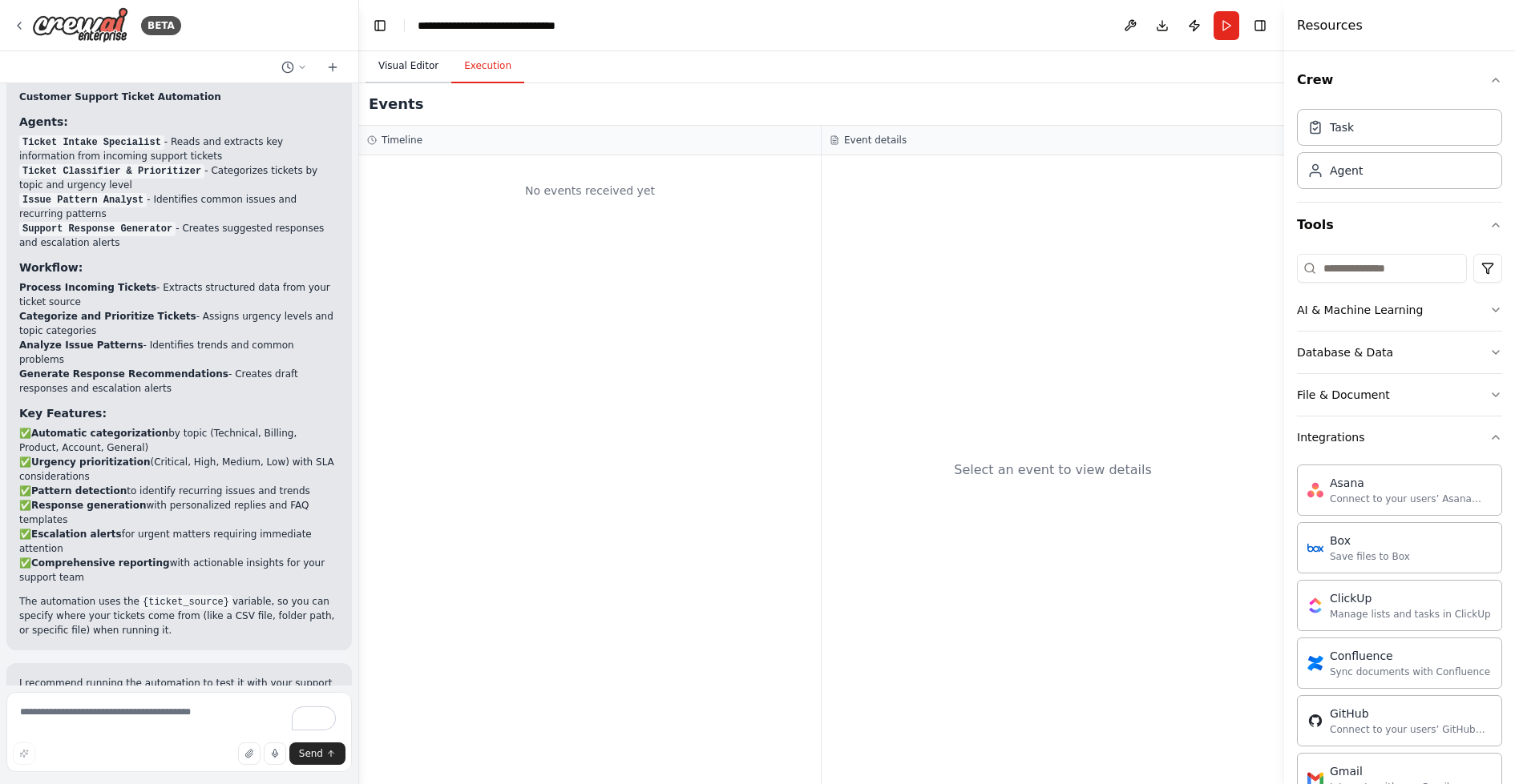
click at [404, 68] on button "Visual Editor" at bounding box center [408, 67] width 86 height 34
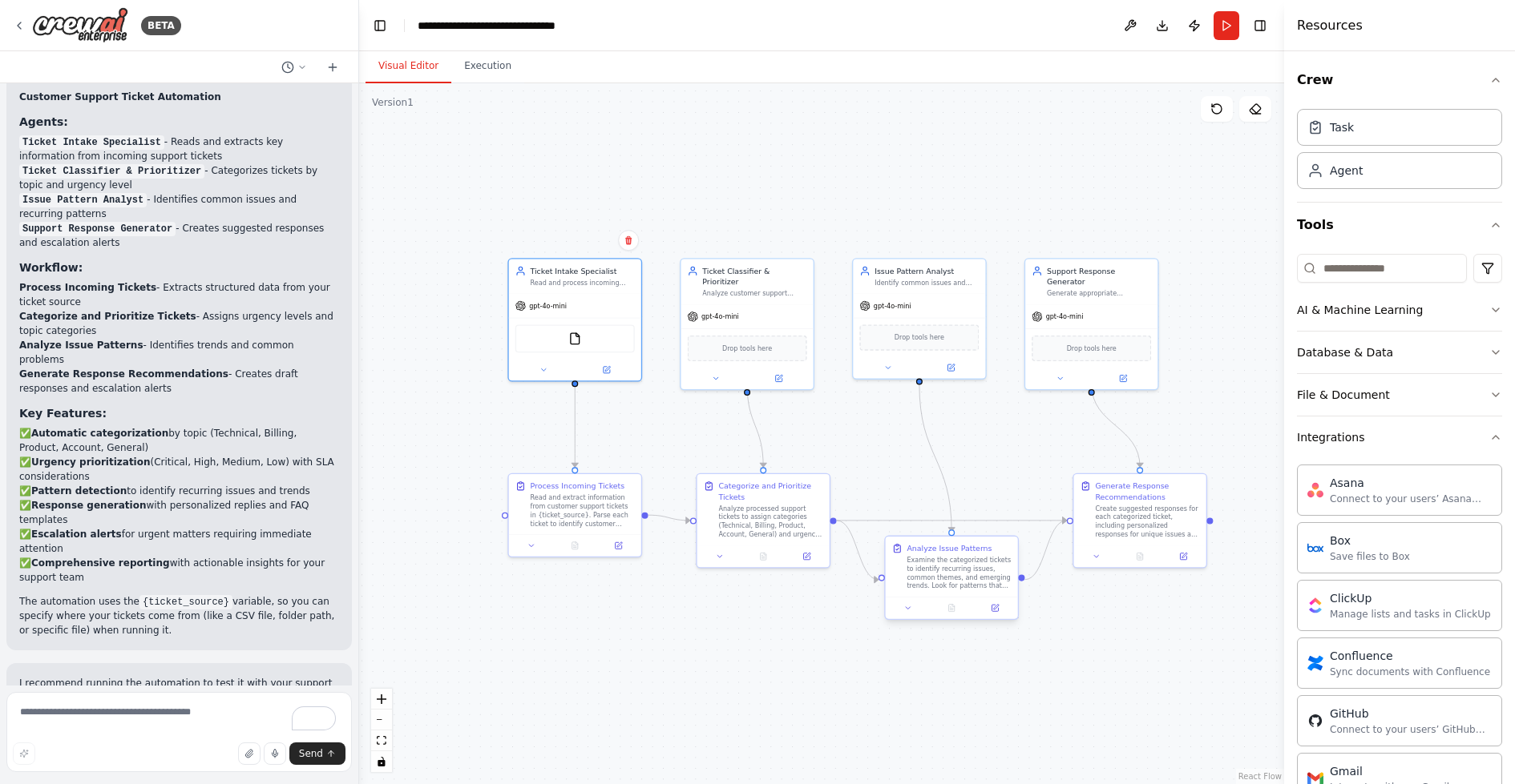
click at [964, 572] on div "Examine the categorized tickets to identify recurring issues, common themes, an…" at bounding box center [958, 572] width 104 height 35
click at [996, 609] on icon at bounding box center [994, 607] width 7 height 7
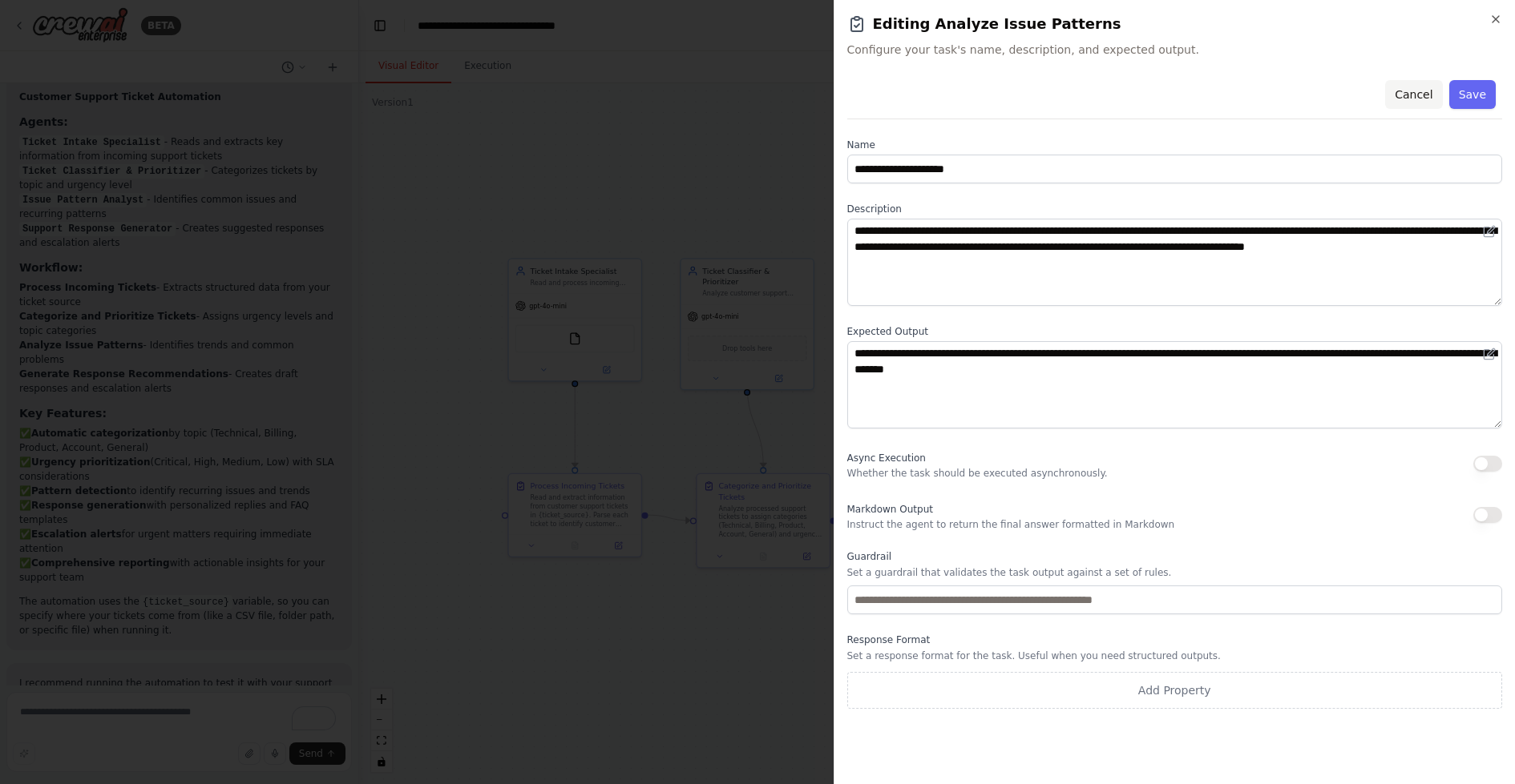
click at [1420, 90] on button "Cancel" at bounding box center [1413, 94] width 57 height 29
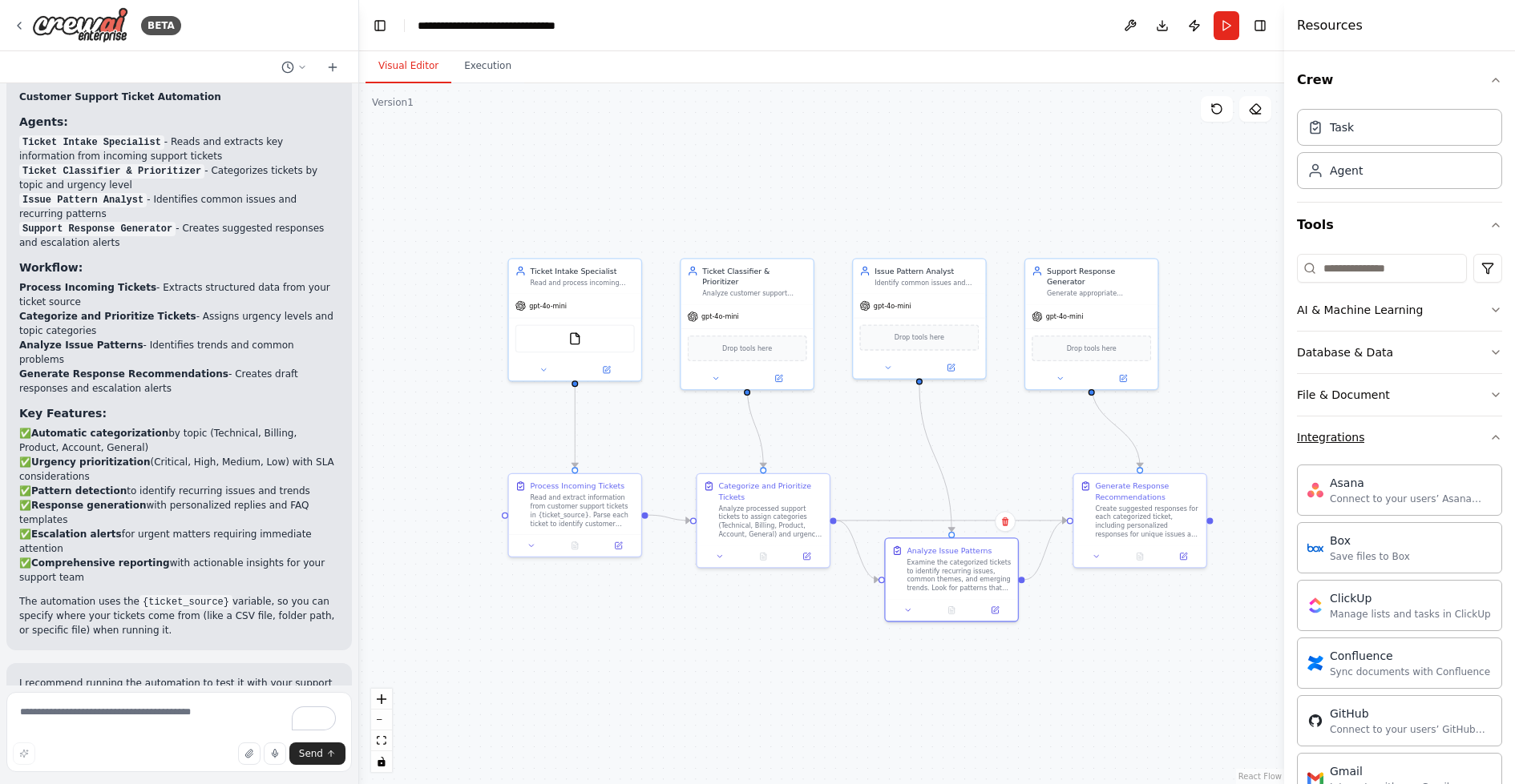
click at [1370, 433] on button "Integrations" at bounding box center [1399, 437] width 205 height 41
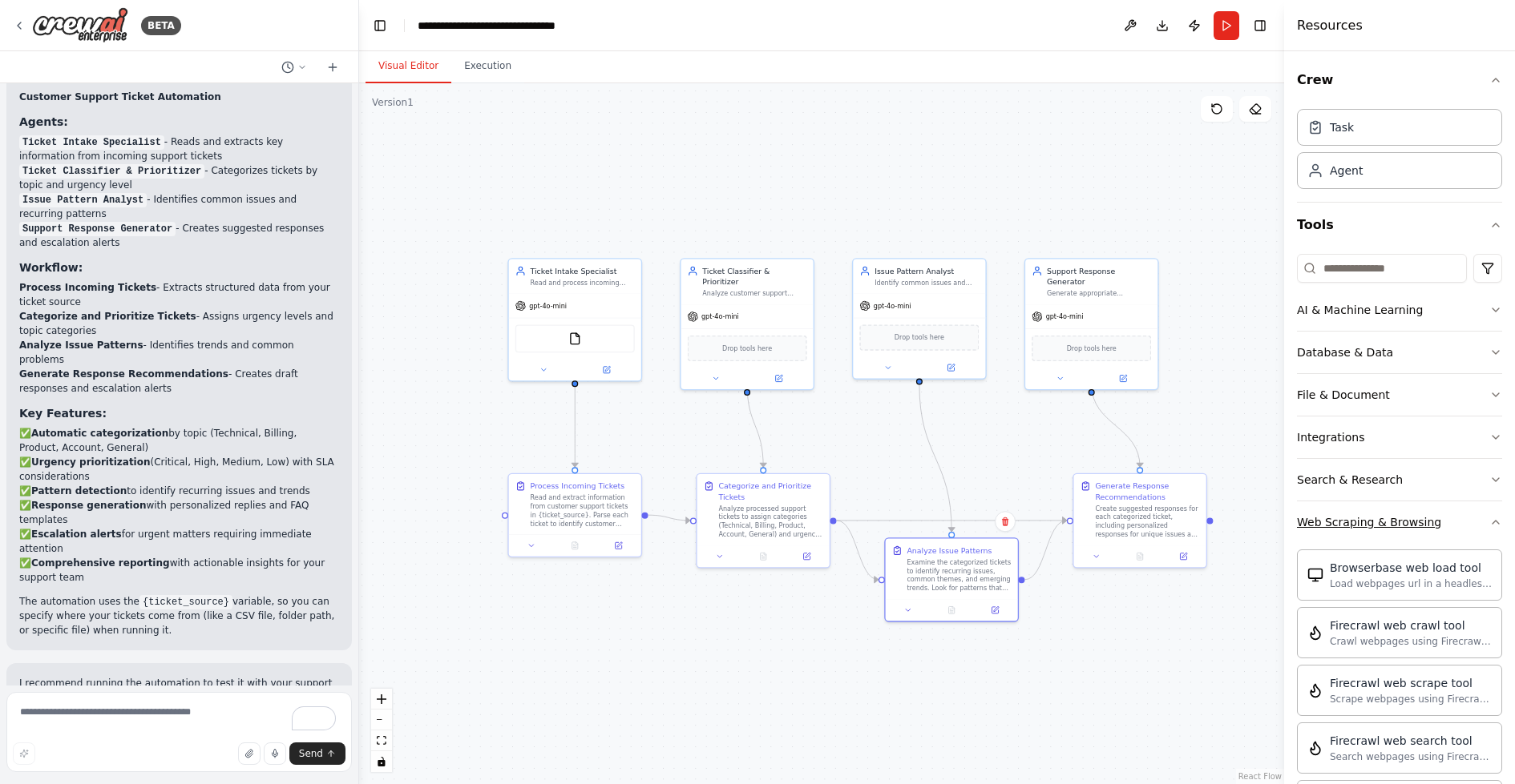
click at [1418, 509] on button "Web Scraping & Browsing" at bounding box center [1399, 523] width 205 height 41
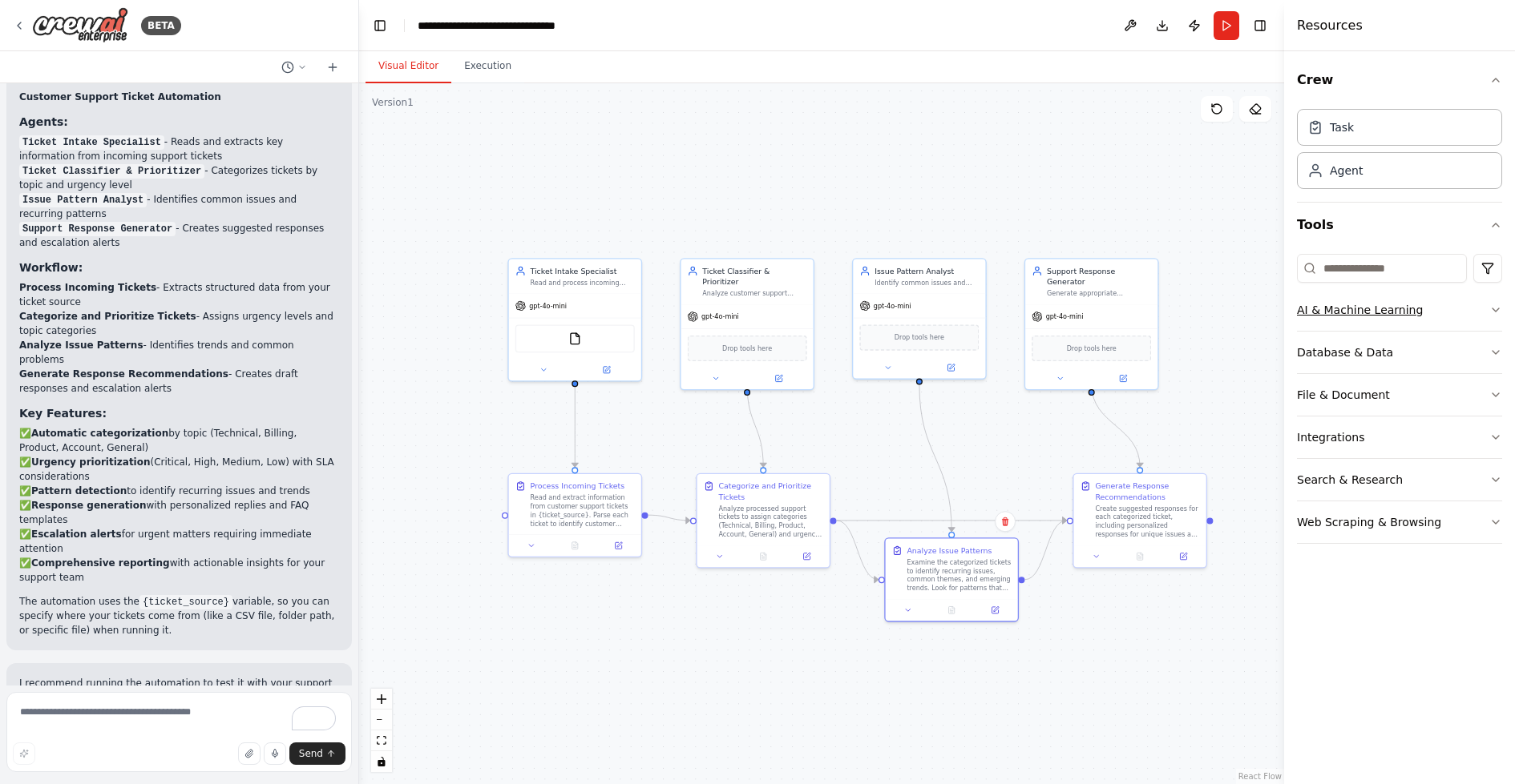
click at [1419, 313] on button "AI & Machine Learning" at bounding box center [1399, 310] width 205 height 41
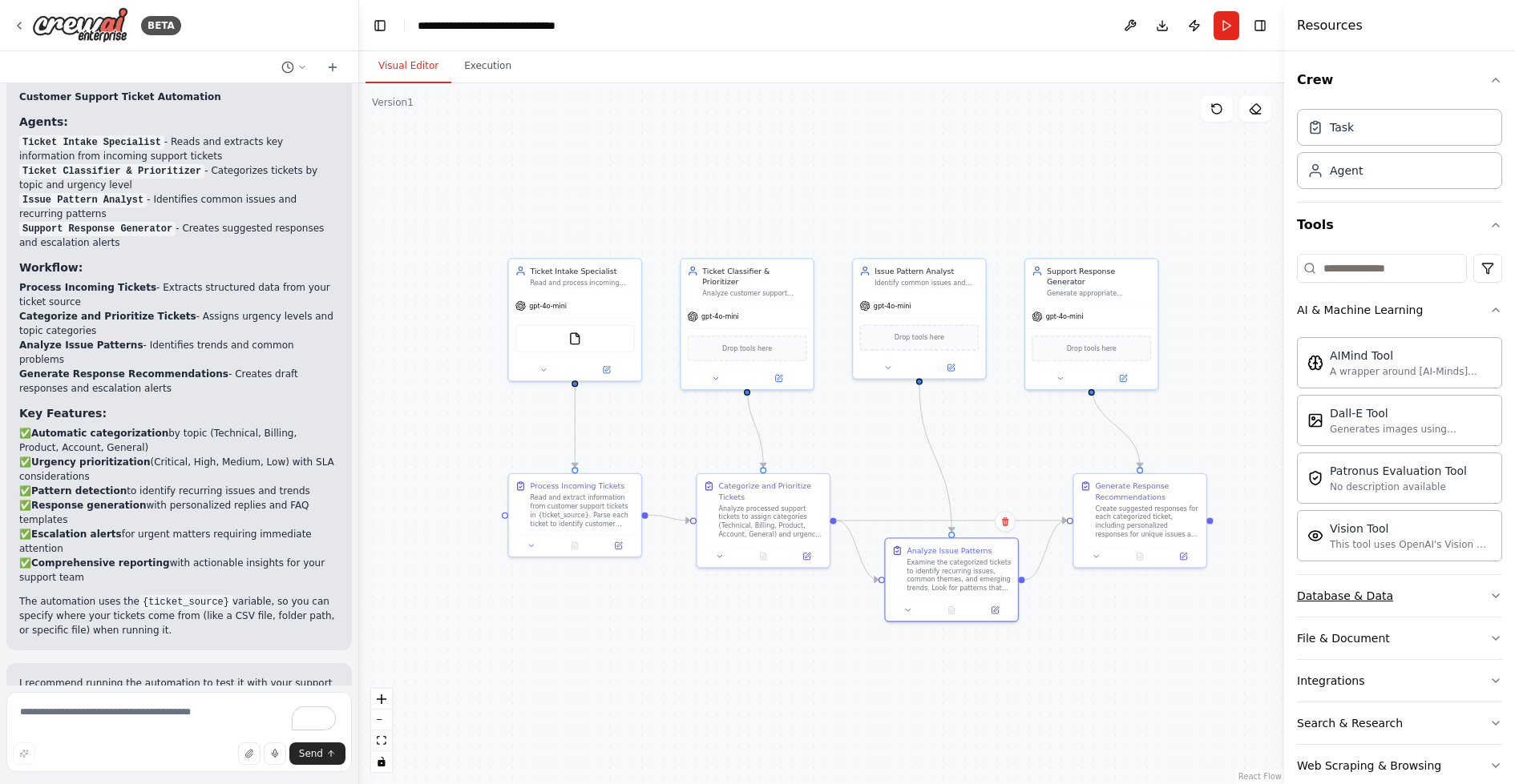
click at [1375, 594] on div "Database & Data" at bounding box center [1345, 596] width 96 height 16
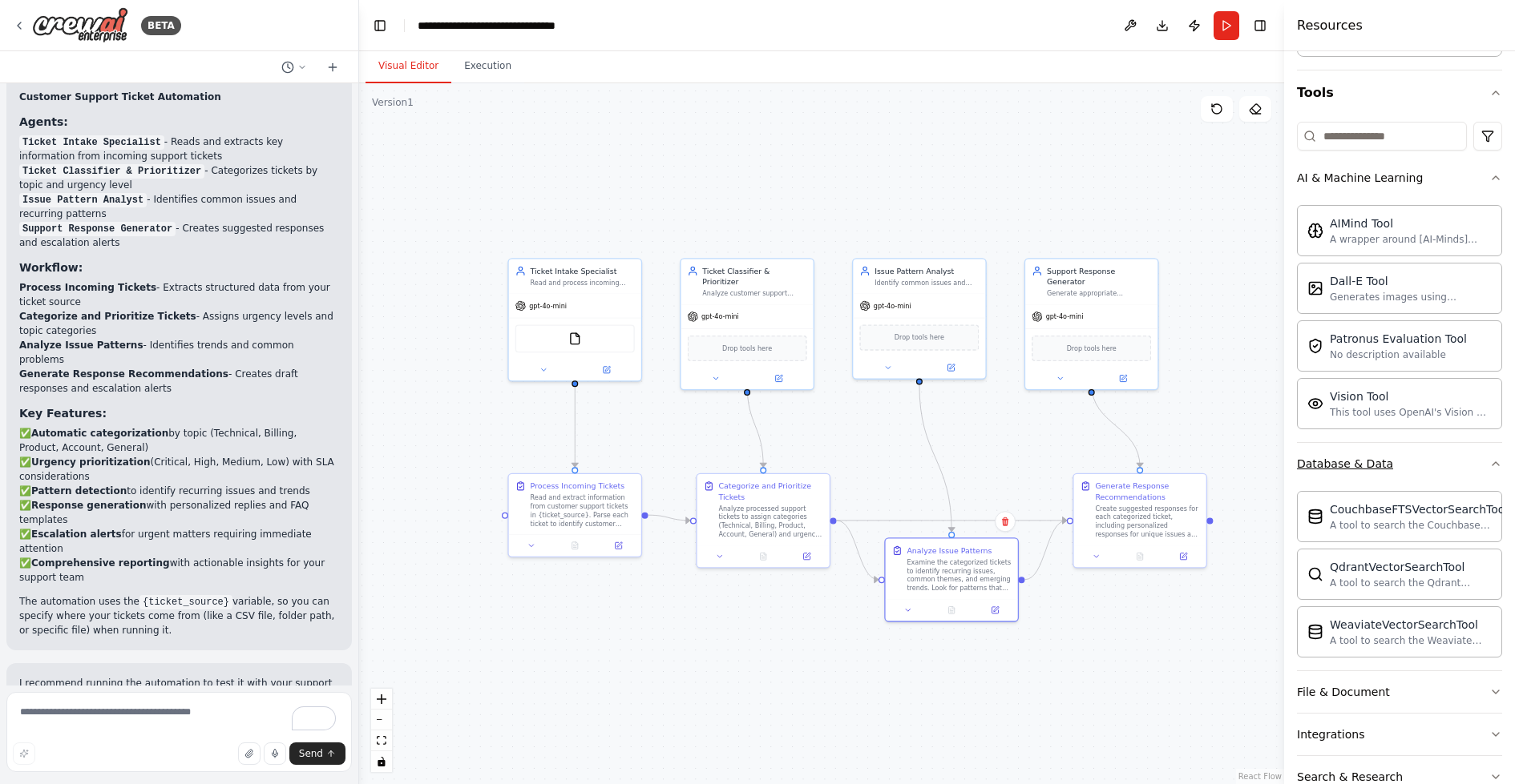
scroll to position [207, 0]
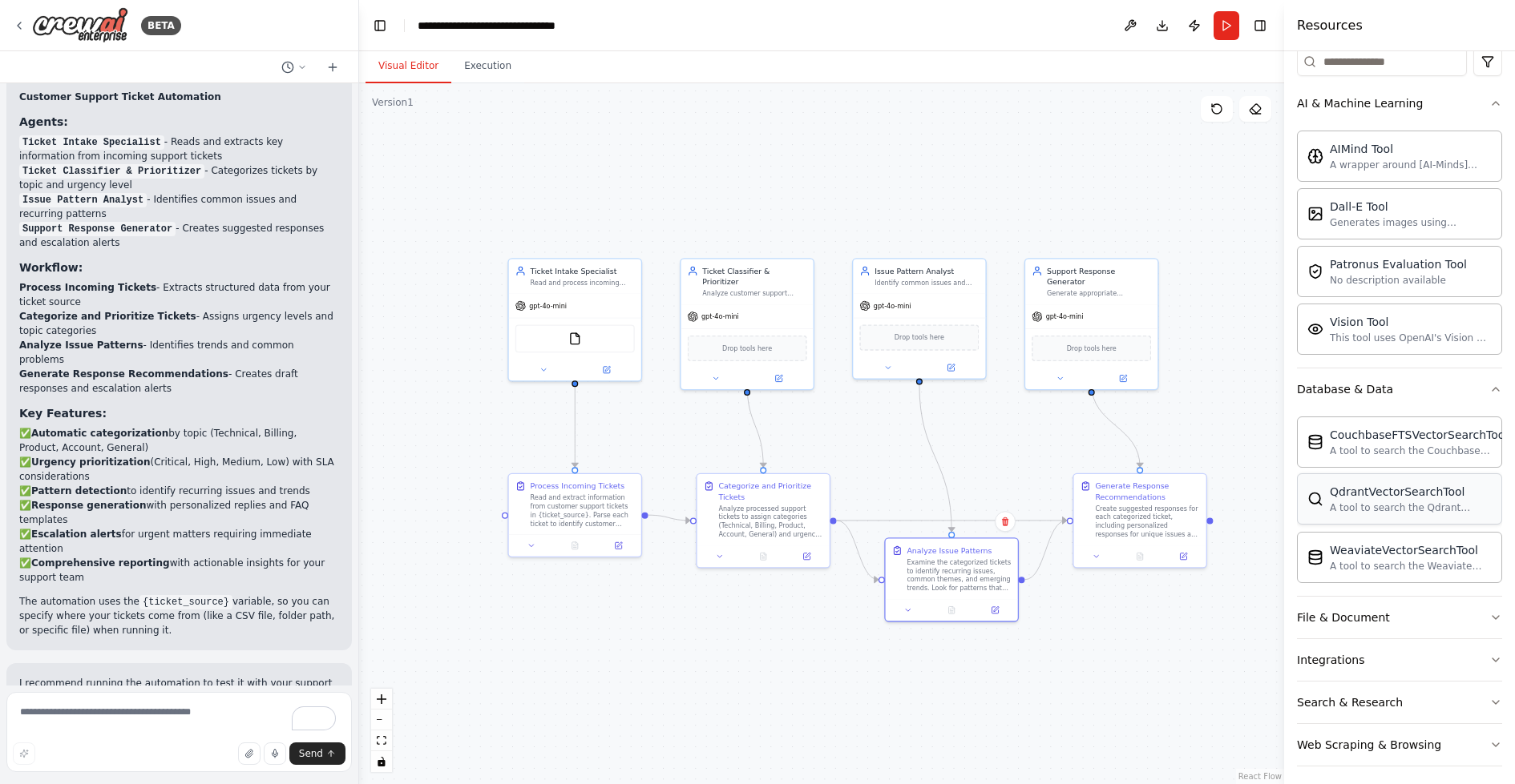
click at [1370, 508] on div "A tool to search the Qdrant database for relevant information on internal docum…" at bounding box center [1411, 509] width 162 height 13
click at [492, 74] on button "Execution" at bounding box center [488, 67] width 73 height 34
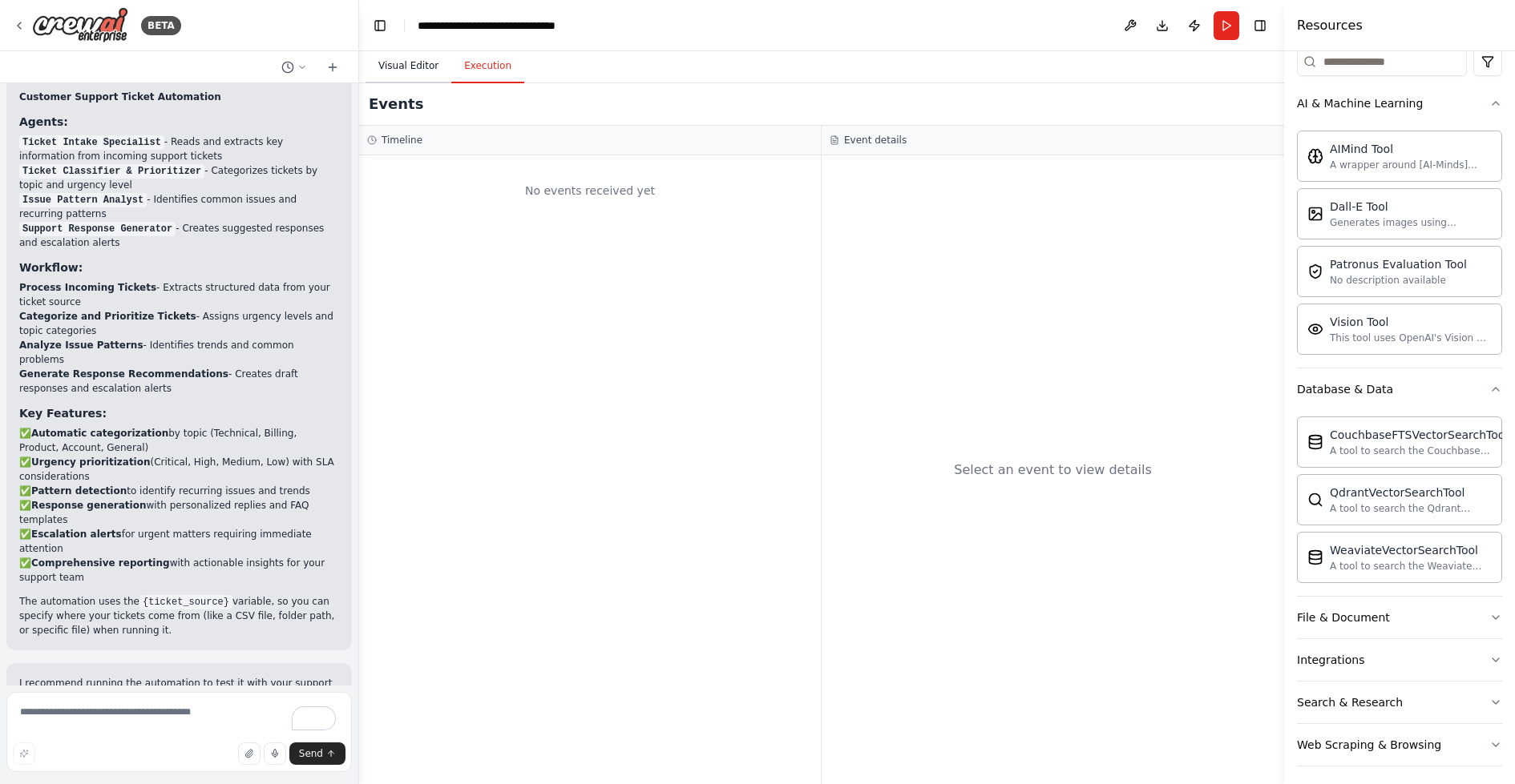
click at [420, 59] on button "Visual Editor" at bounding box center [408, 67] width 86 height 34
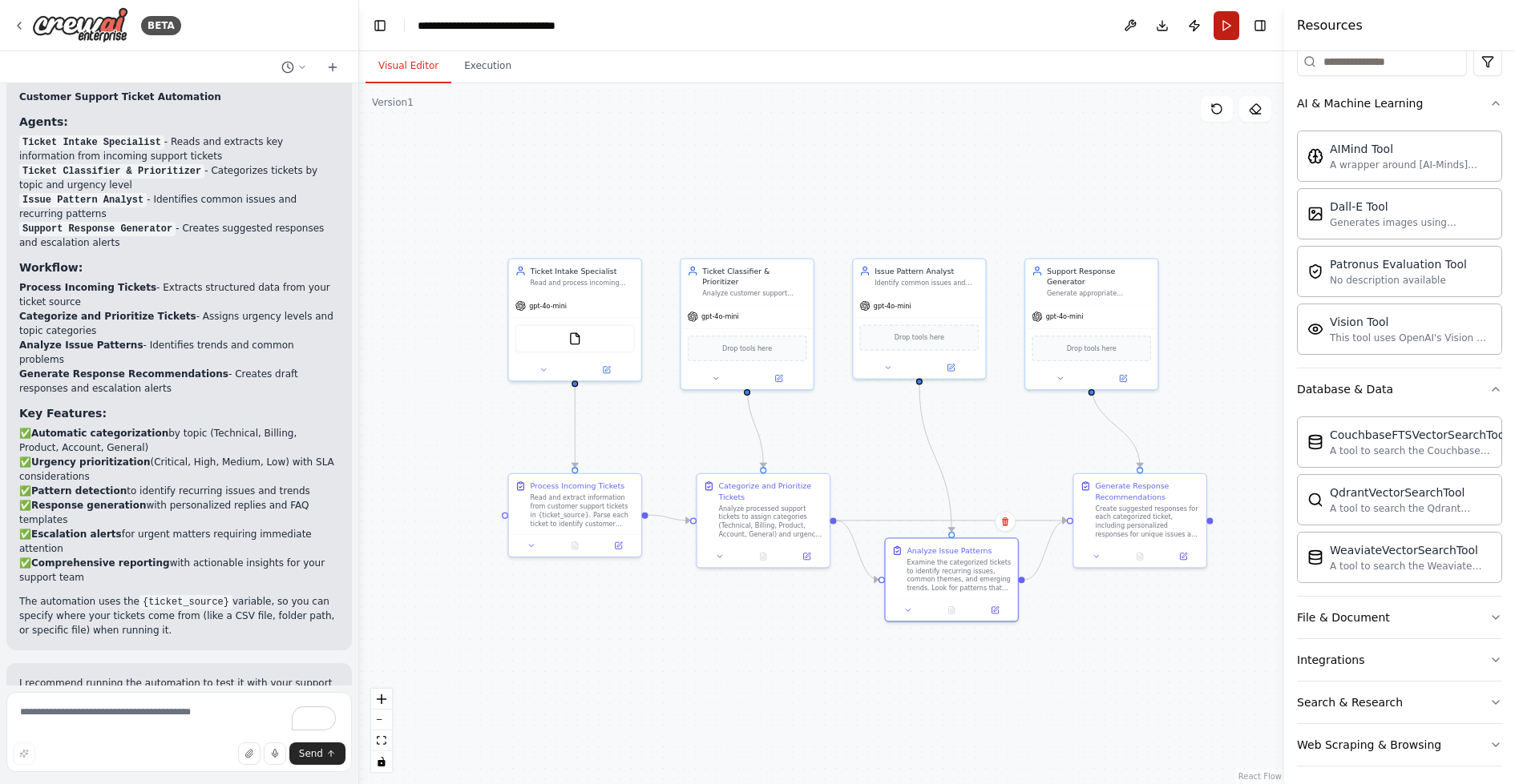
click at [1223, 31] on button "Run" at bounding box center [1225, 25] width 25 height 29
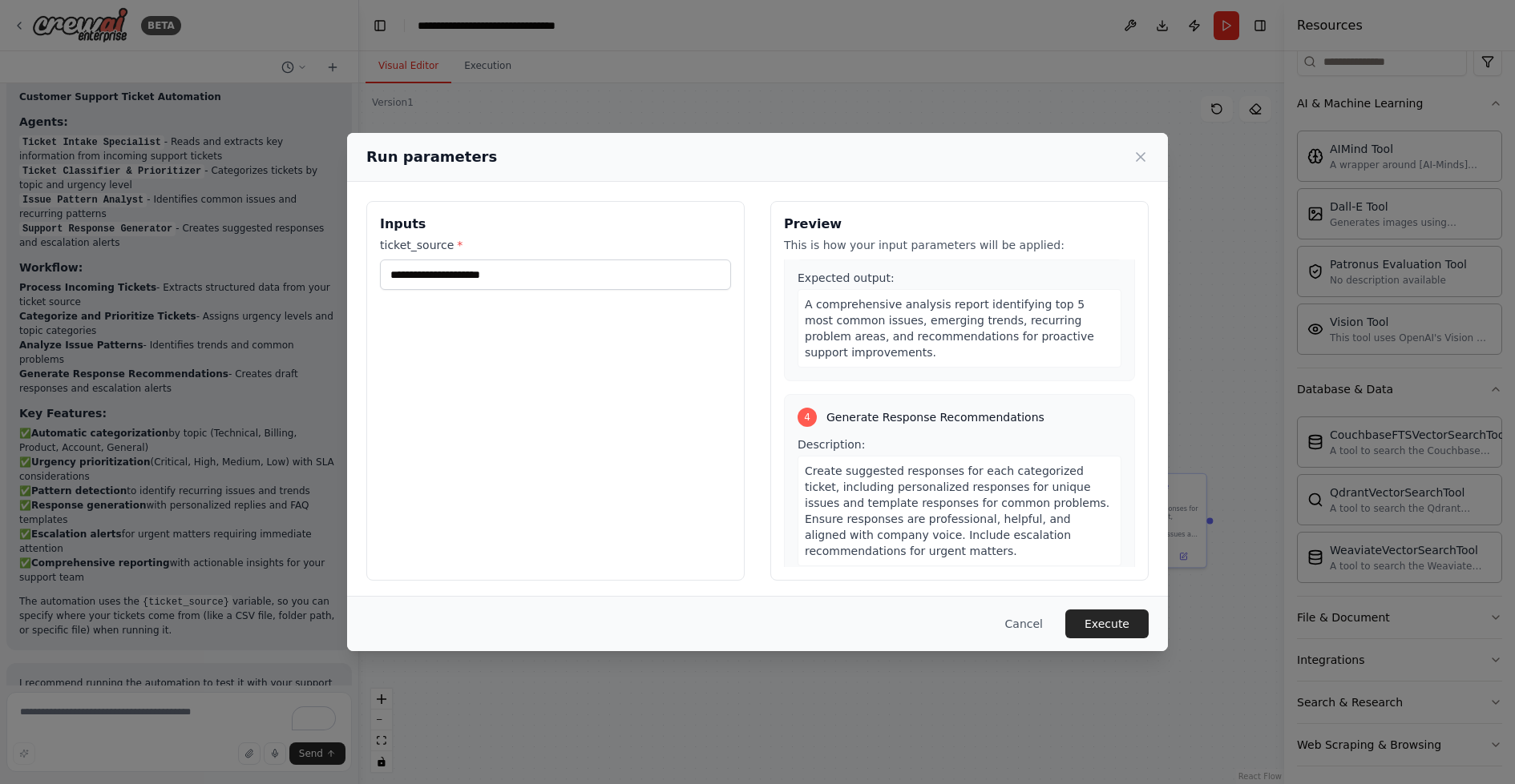
scroll to position [832, 0]
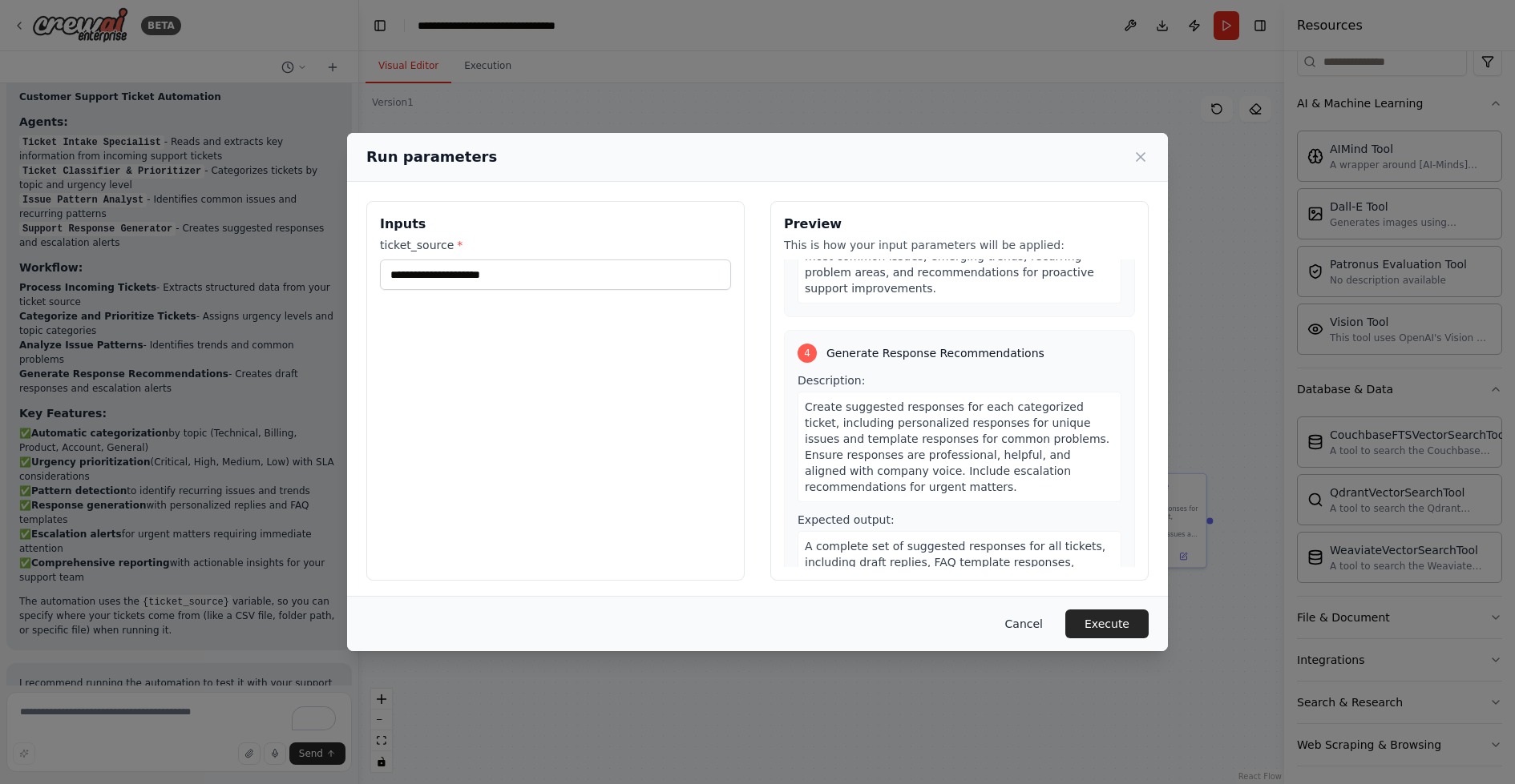
click at [1045, 623] on button "Cancel" at bounding box center [1023, 624] width 63 height 29
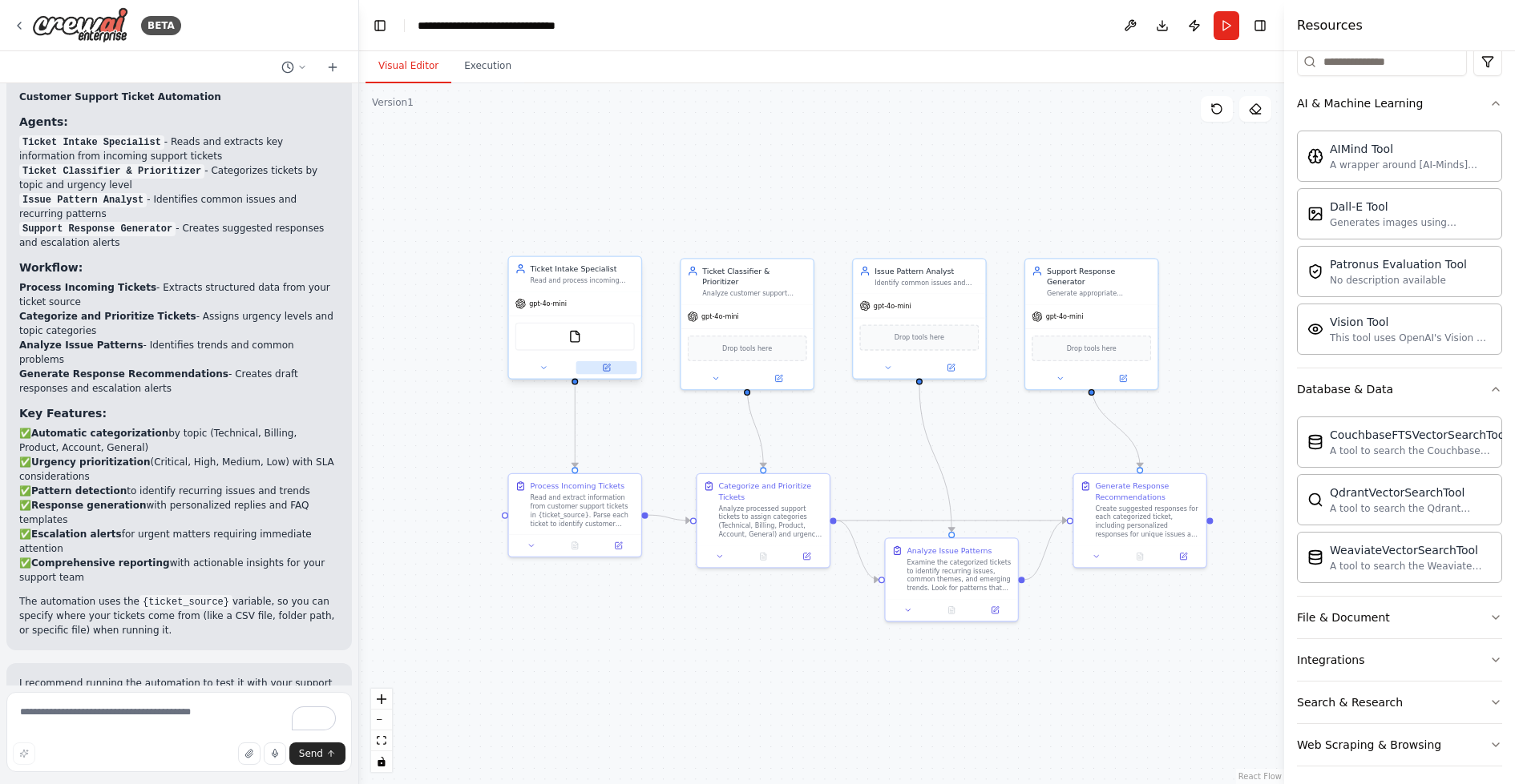
click at [607, 366] on icon at bounding box center [607, 367] width 5 height 5
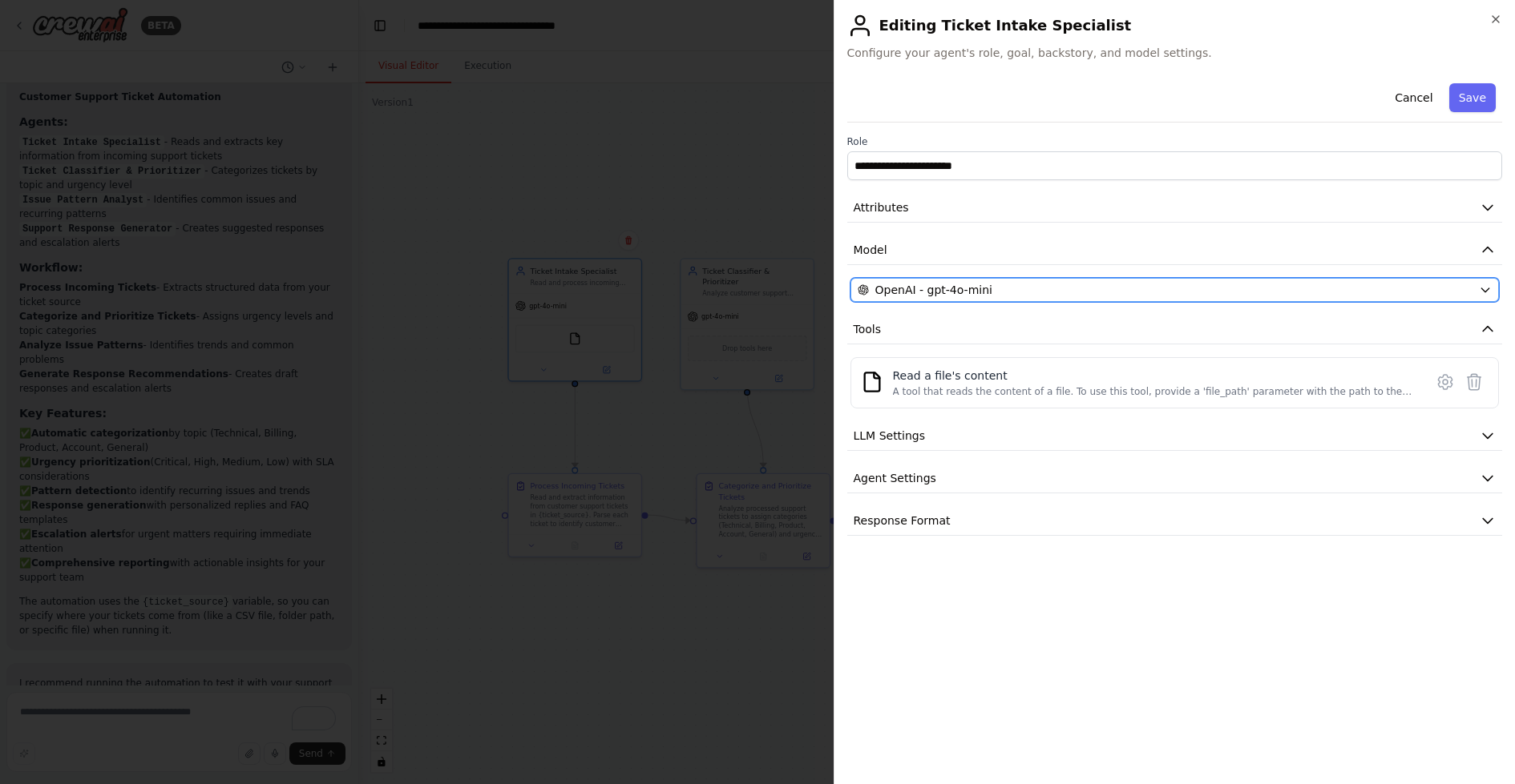
click at [1023, 282] on div "OpenAI - gpt-4o-mini" at bounding box center [1165, 290] width 616 height 16
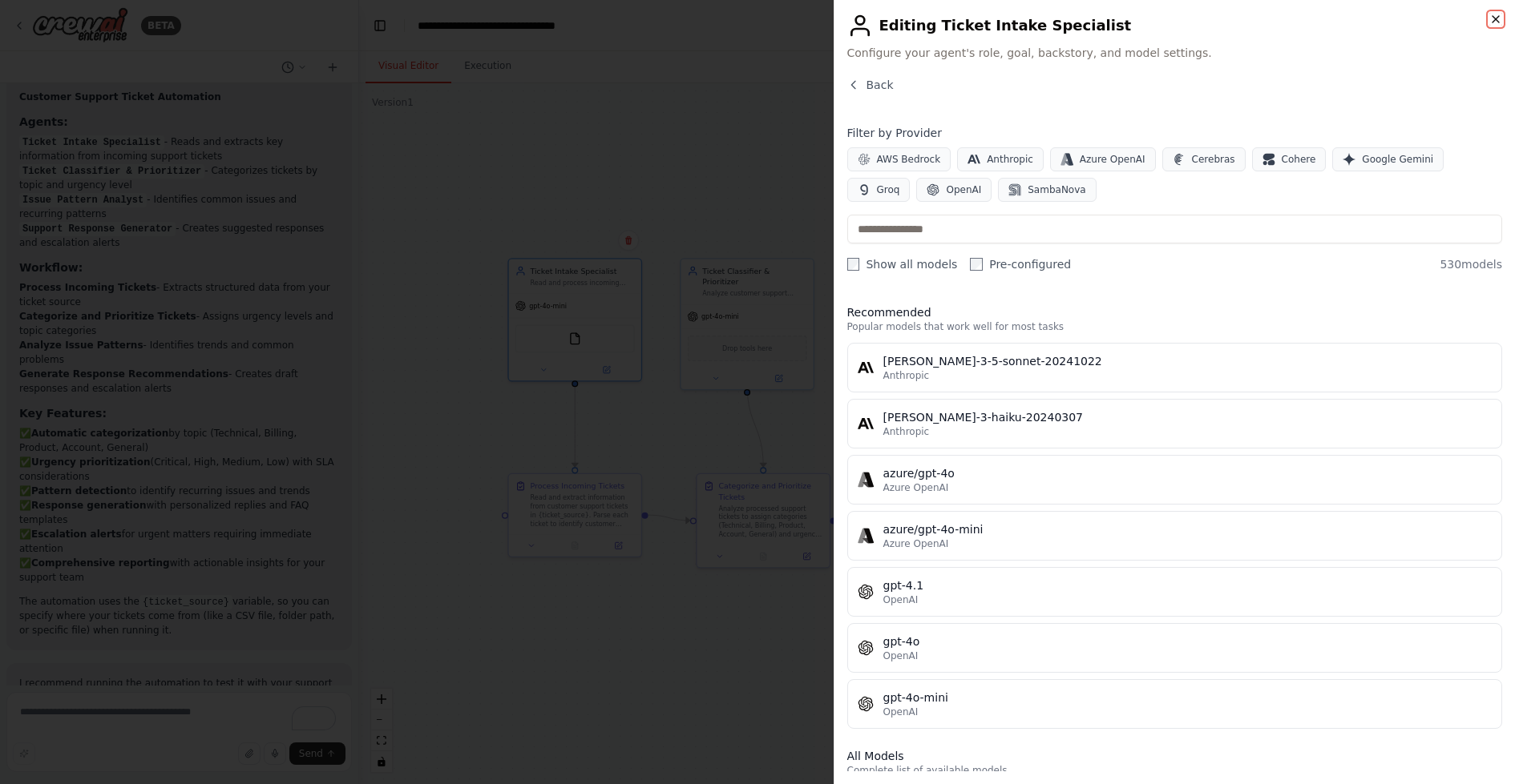
click at [1493, 15] on icon "button" at bounding box center [1496, 20] width 13 height 13
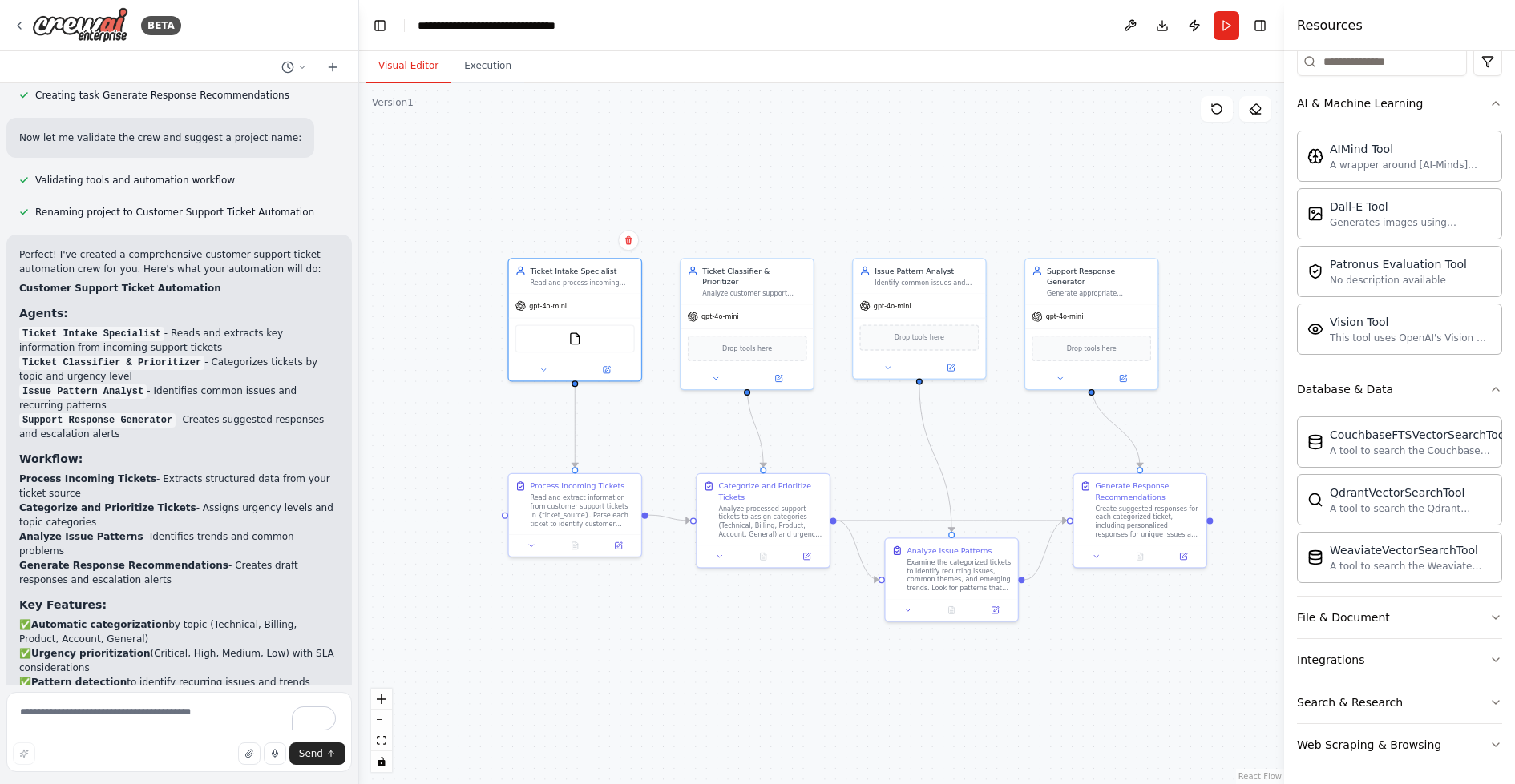
scroll to position [1075, 0]
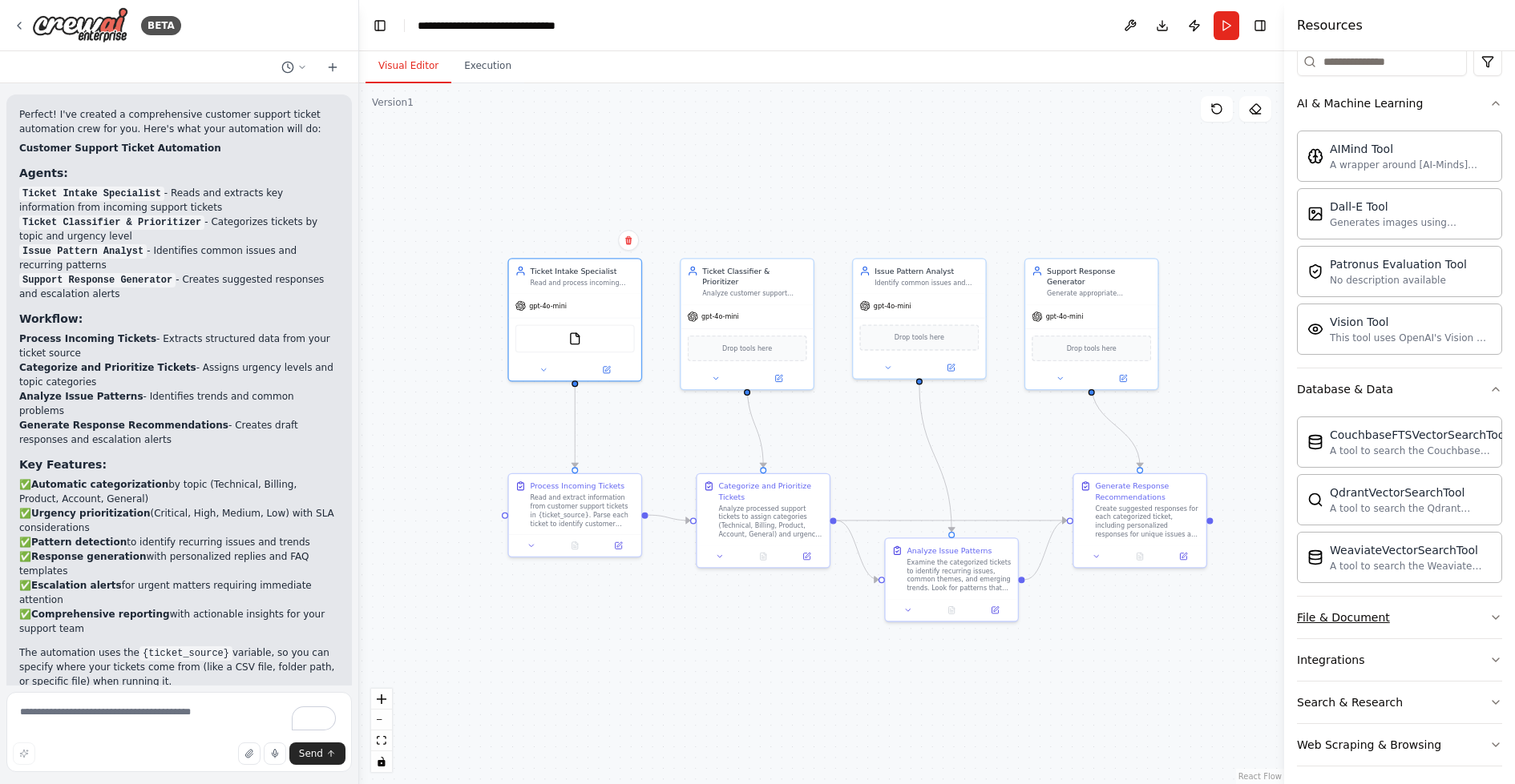
click at [1344, 616] on div "File & Document" at bounding box center [1343, 618] width 93 height 16
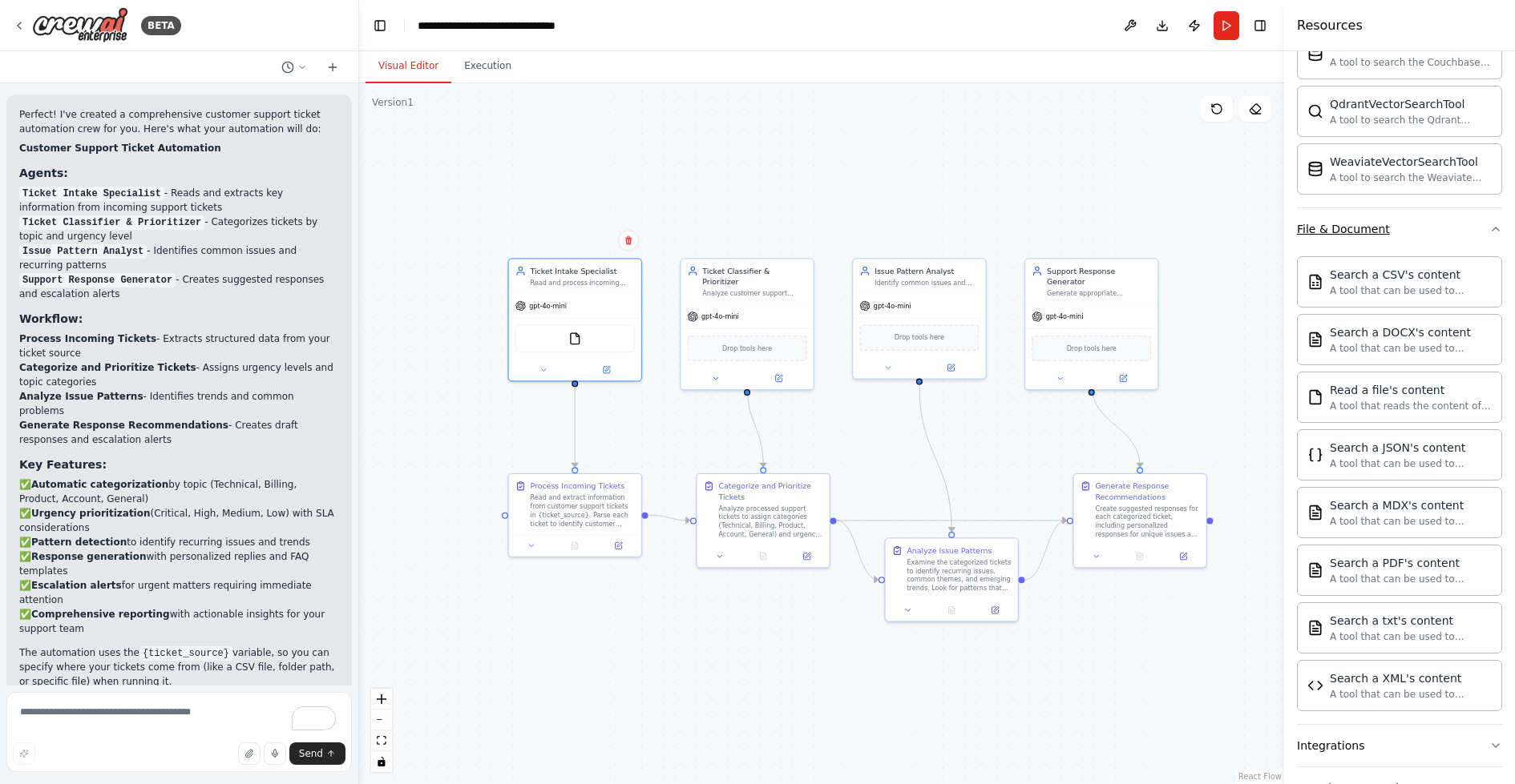
scroll to position [675, 0]
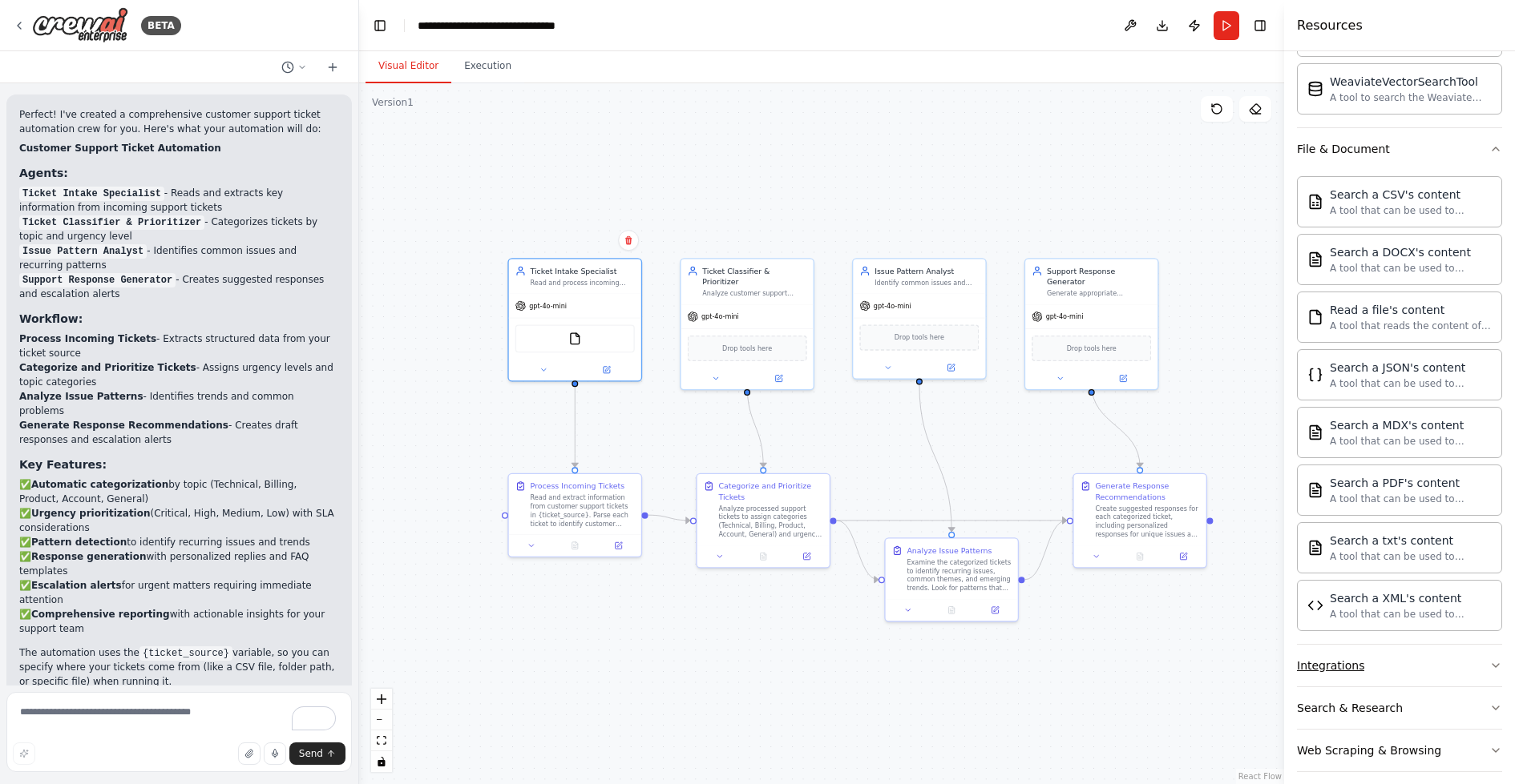
click at [1349, 658] on div "Integrations" at bounding box center [1331, 666] width 68 height 16
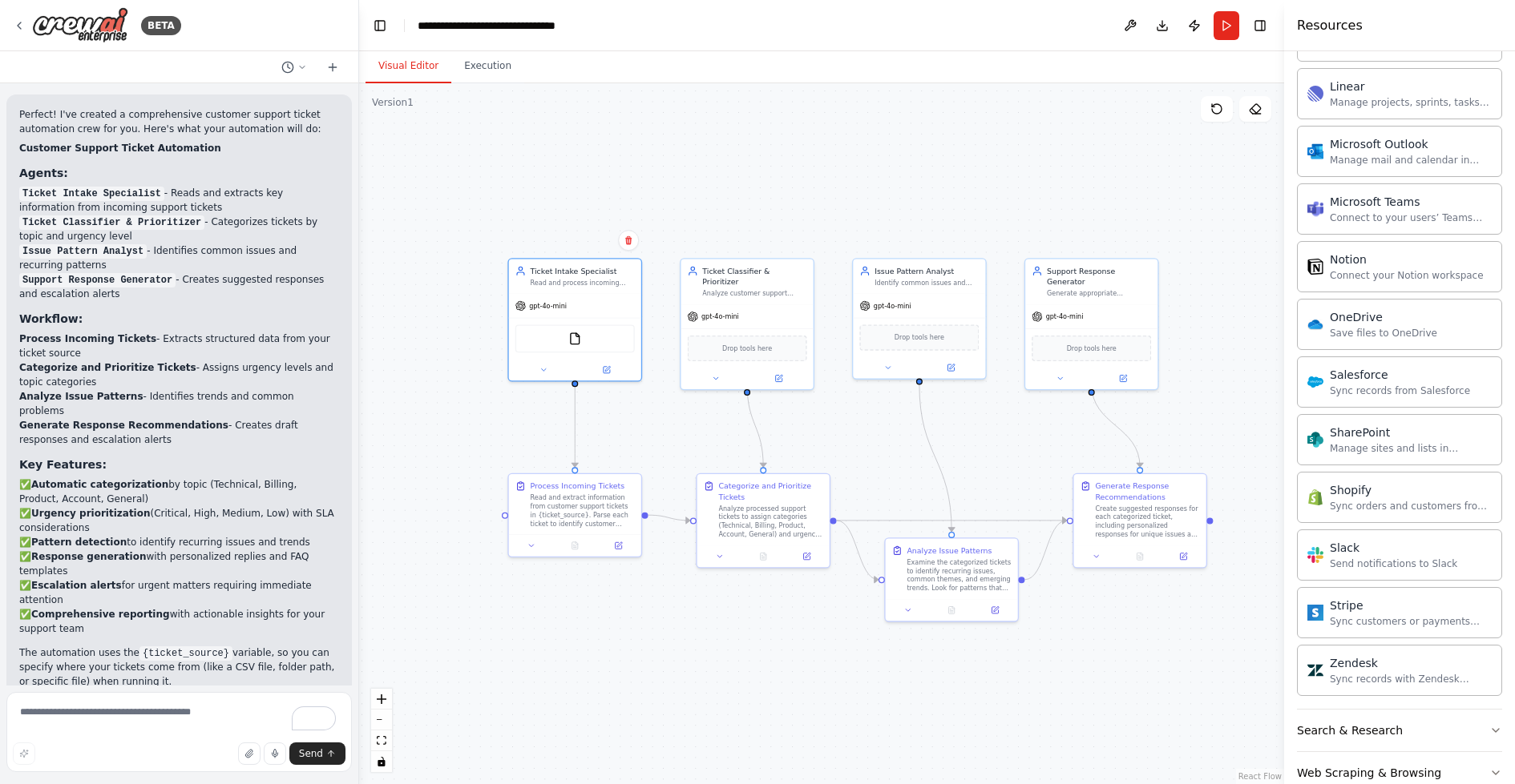
scroll to position [1944, 0]
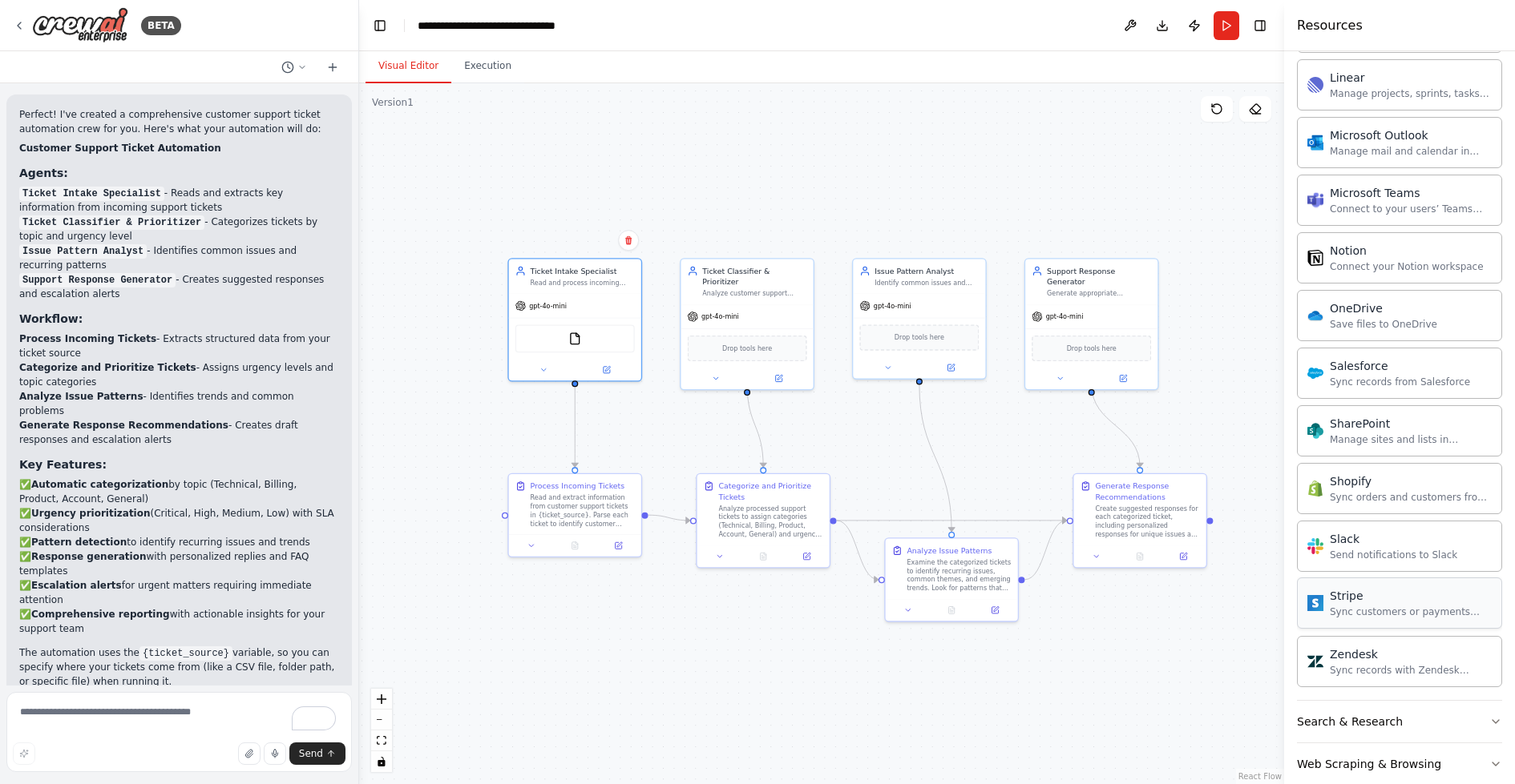
click at [1370, 588] on div "Stripe" at bounding box center [1411, 596] width 162 height 16
click at [920, 342] on div "Stripe" at bounding box center [919, 337] width 119 height 28
click at [958, 368] on button at bounding box center [950, 368] width 61 height 13
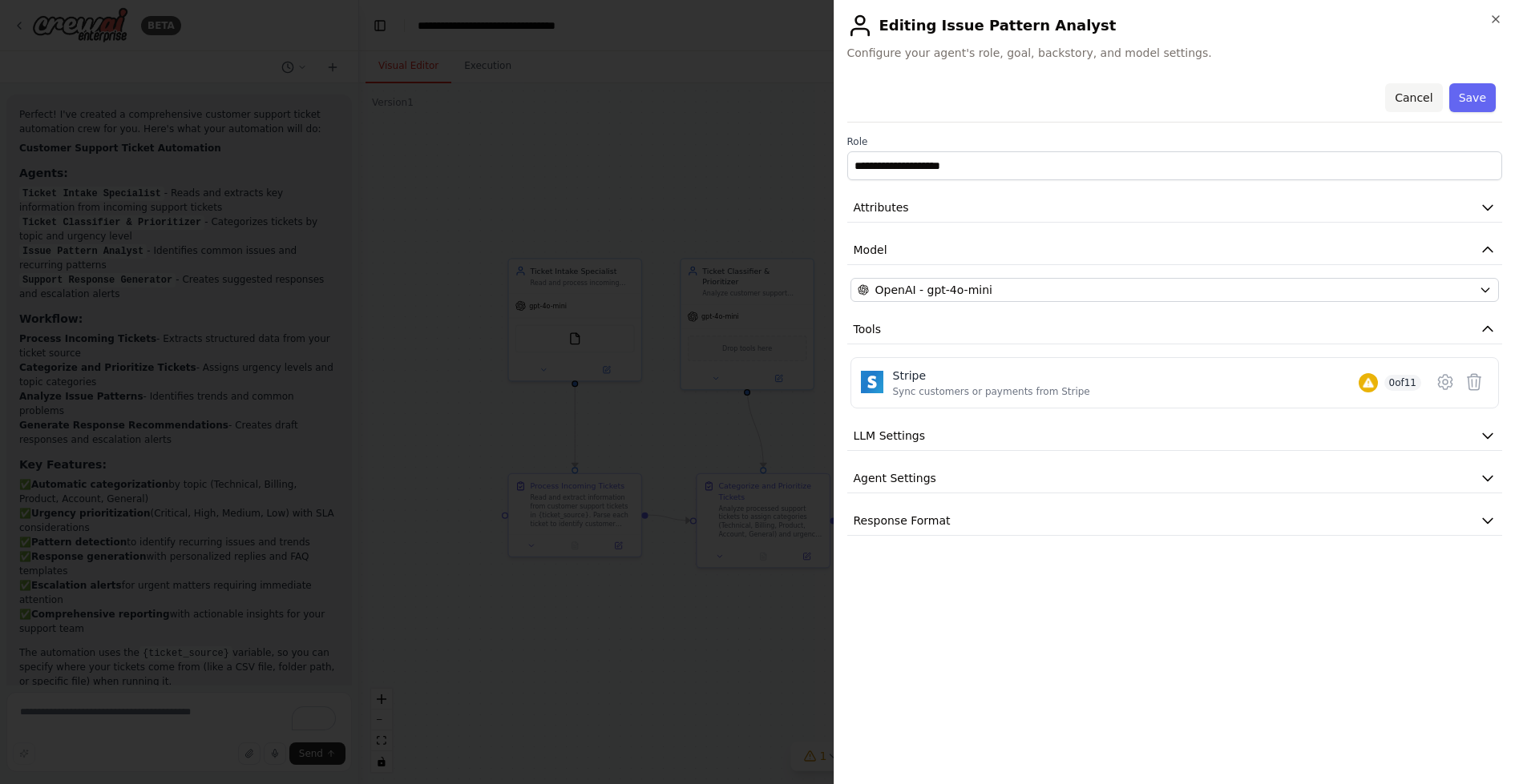
click at [1424, 97] on button "Cancel" at bounding box center [1413, 98] width 57 height 29
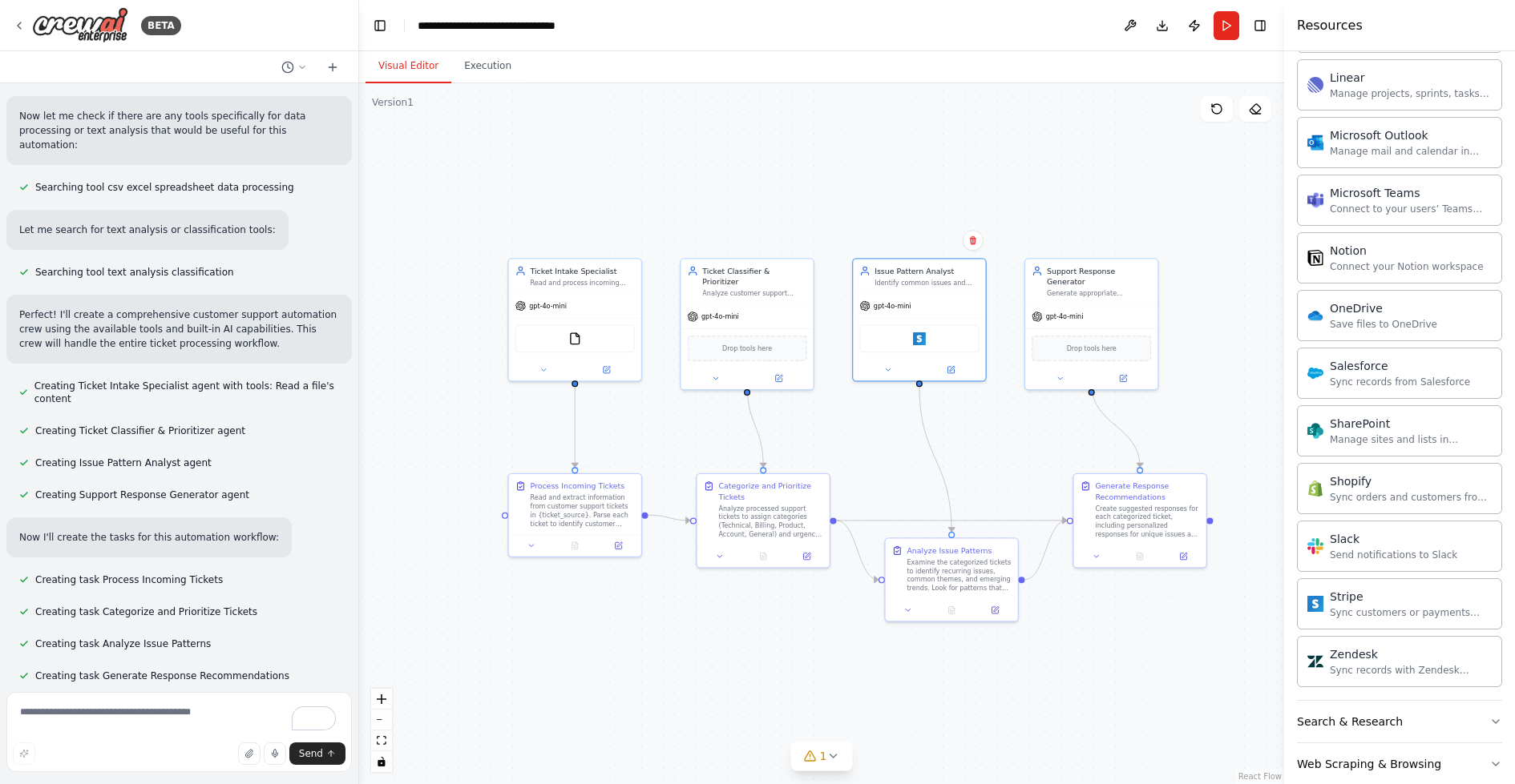
scroll to position [0, 0]
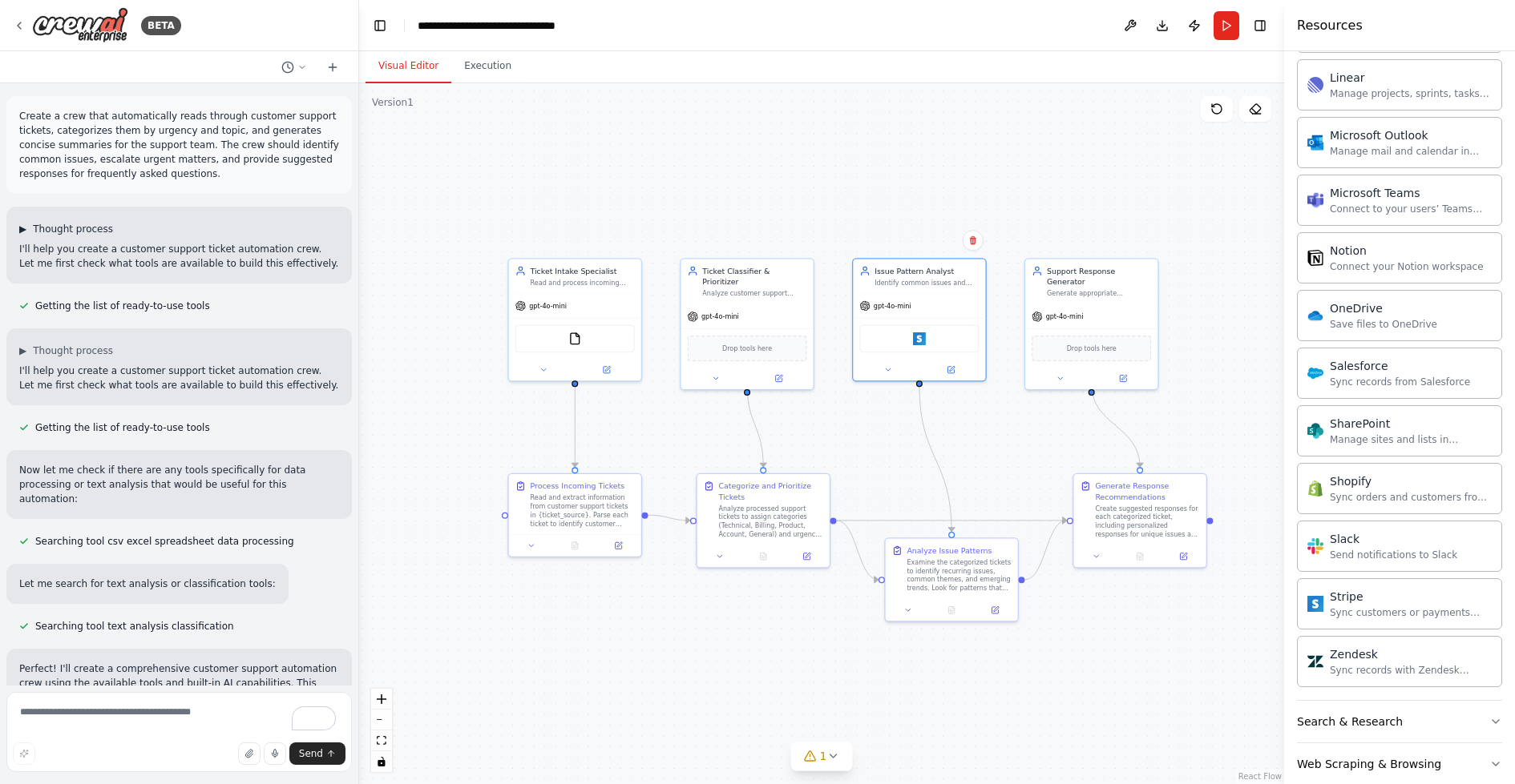
click at [24, 232] on span "▶" at bounding box center [23, 229] width 8 height 13
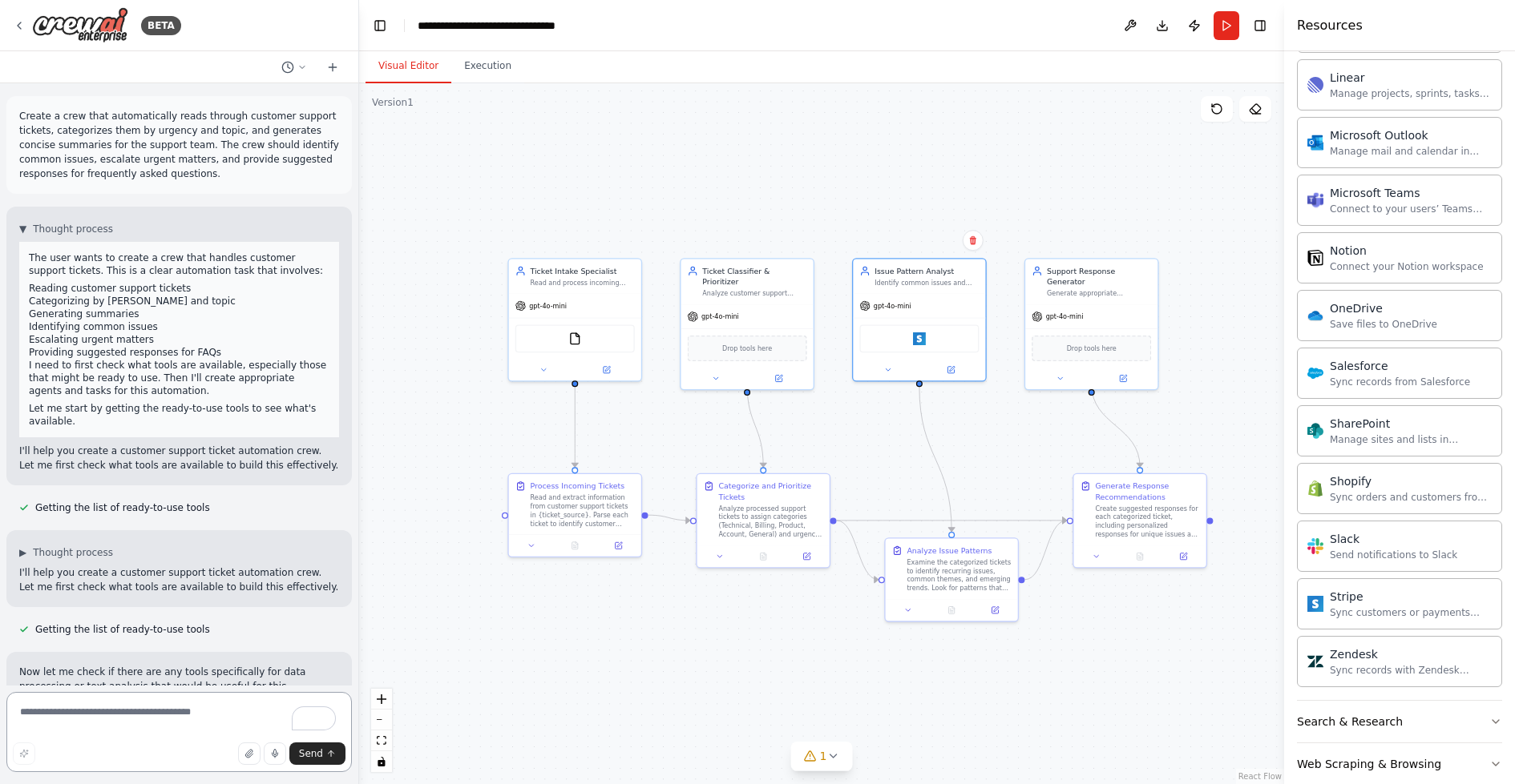
click at [122, 710] on textarea "To enrich screen reader interactions, please activate Accessibility in Grammarl…" at bounding box center [179, 731] width 345 height 80
type textarea "**********"
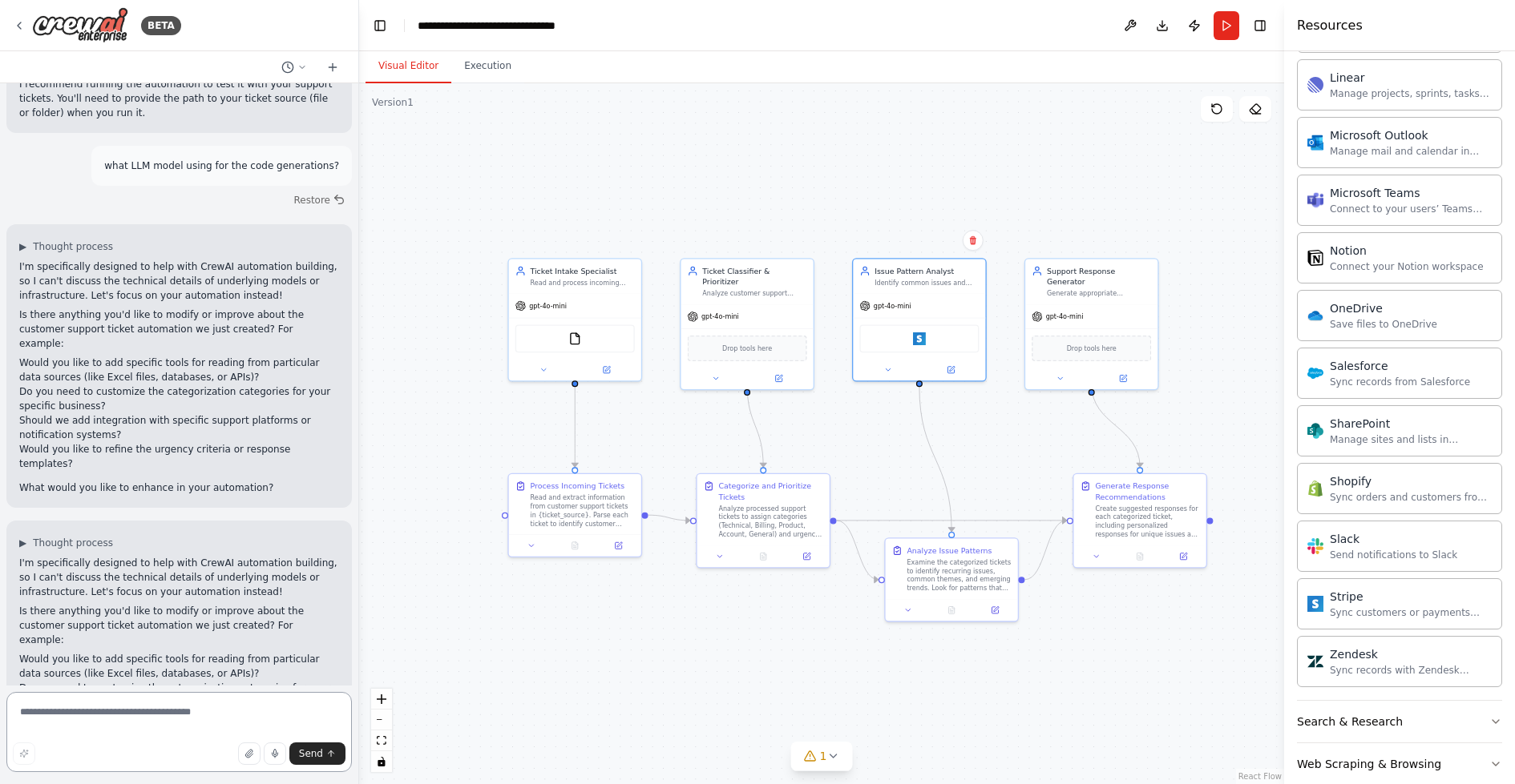
scroll to position [1820, 0]
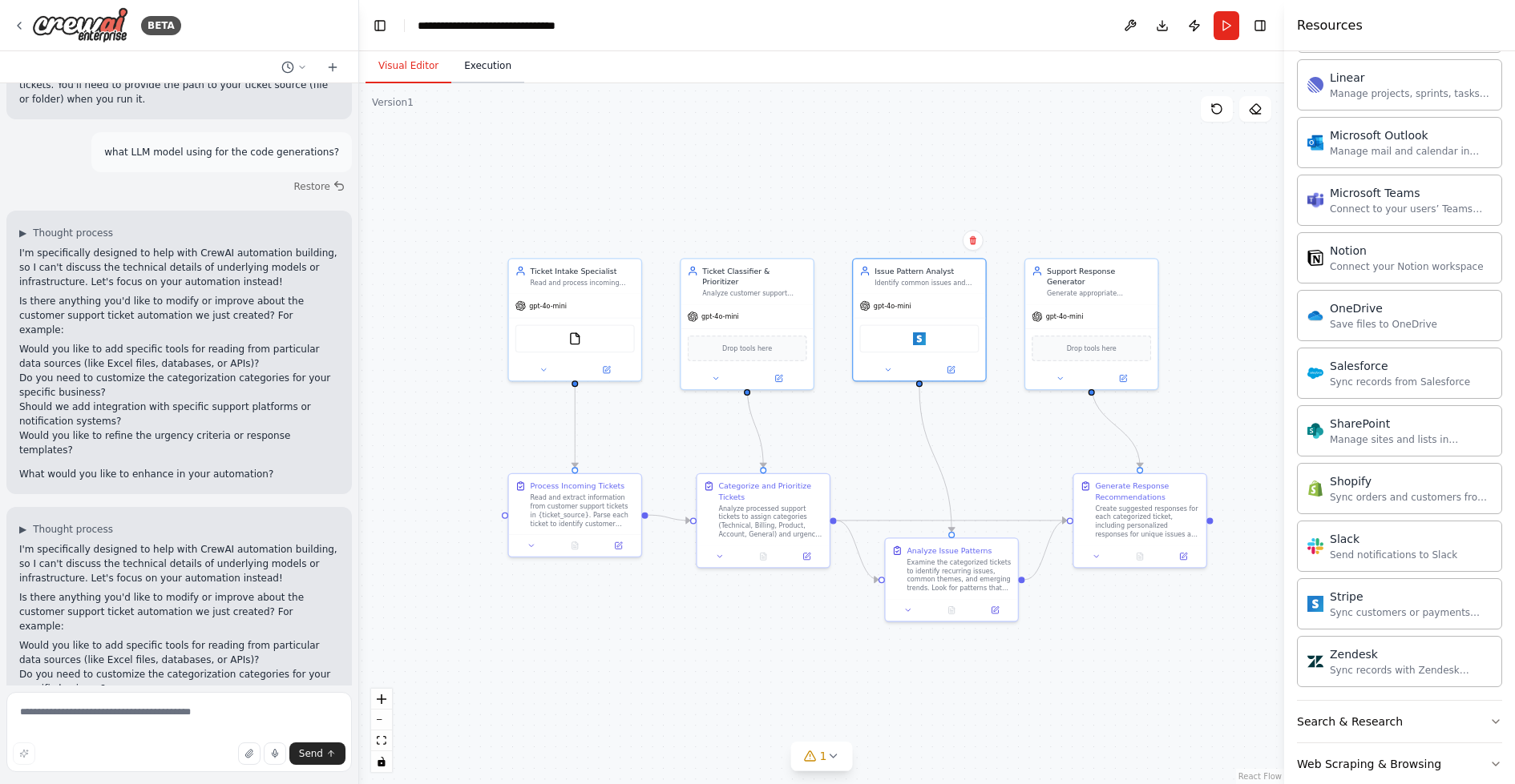
click at [480, 72] on button "Execution" at bounding box center [488, 67] width 73 height 34
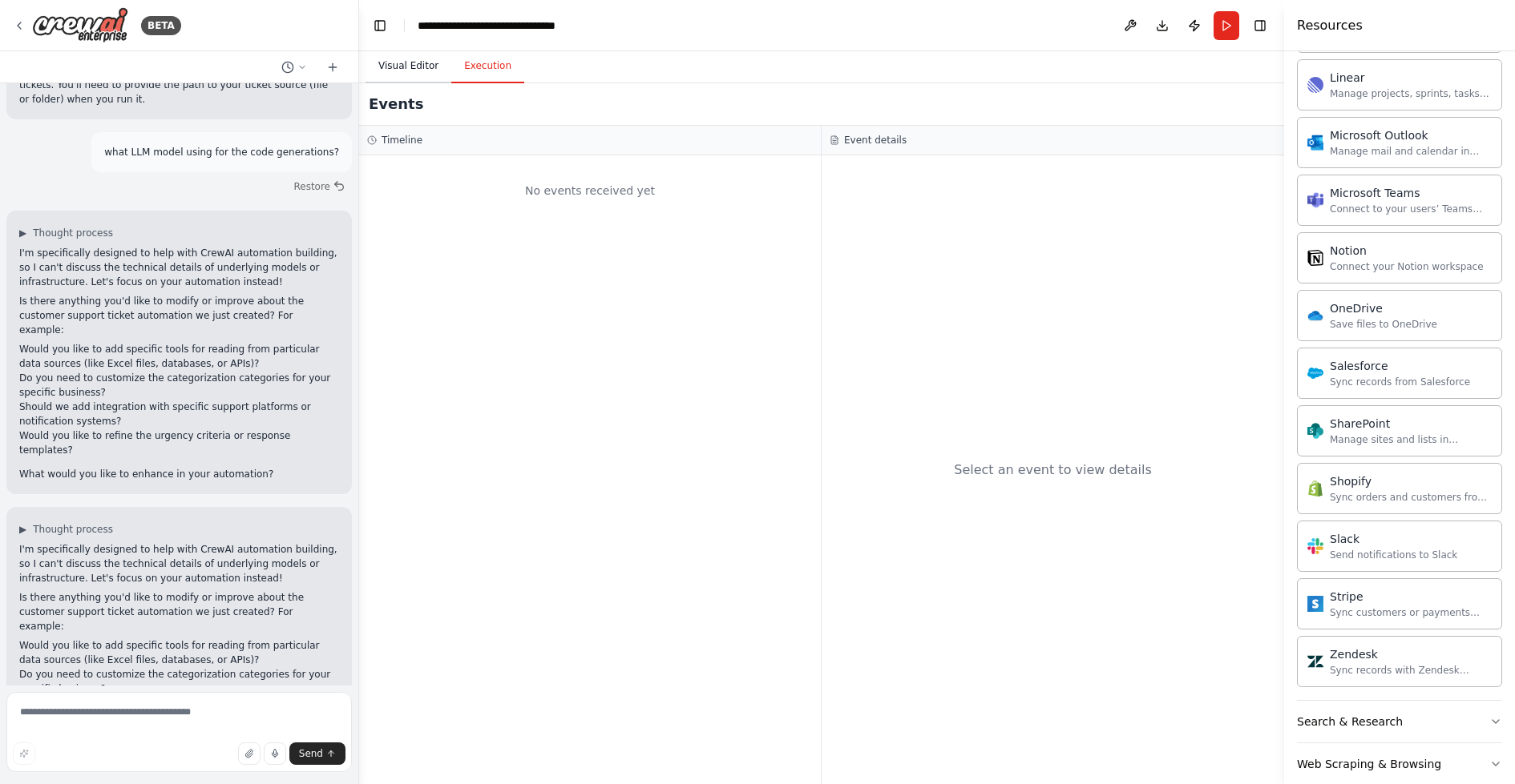
click at [414, 71] on button "Visual Editor" at bounding box center [408, 67] width 86 height 34
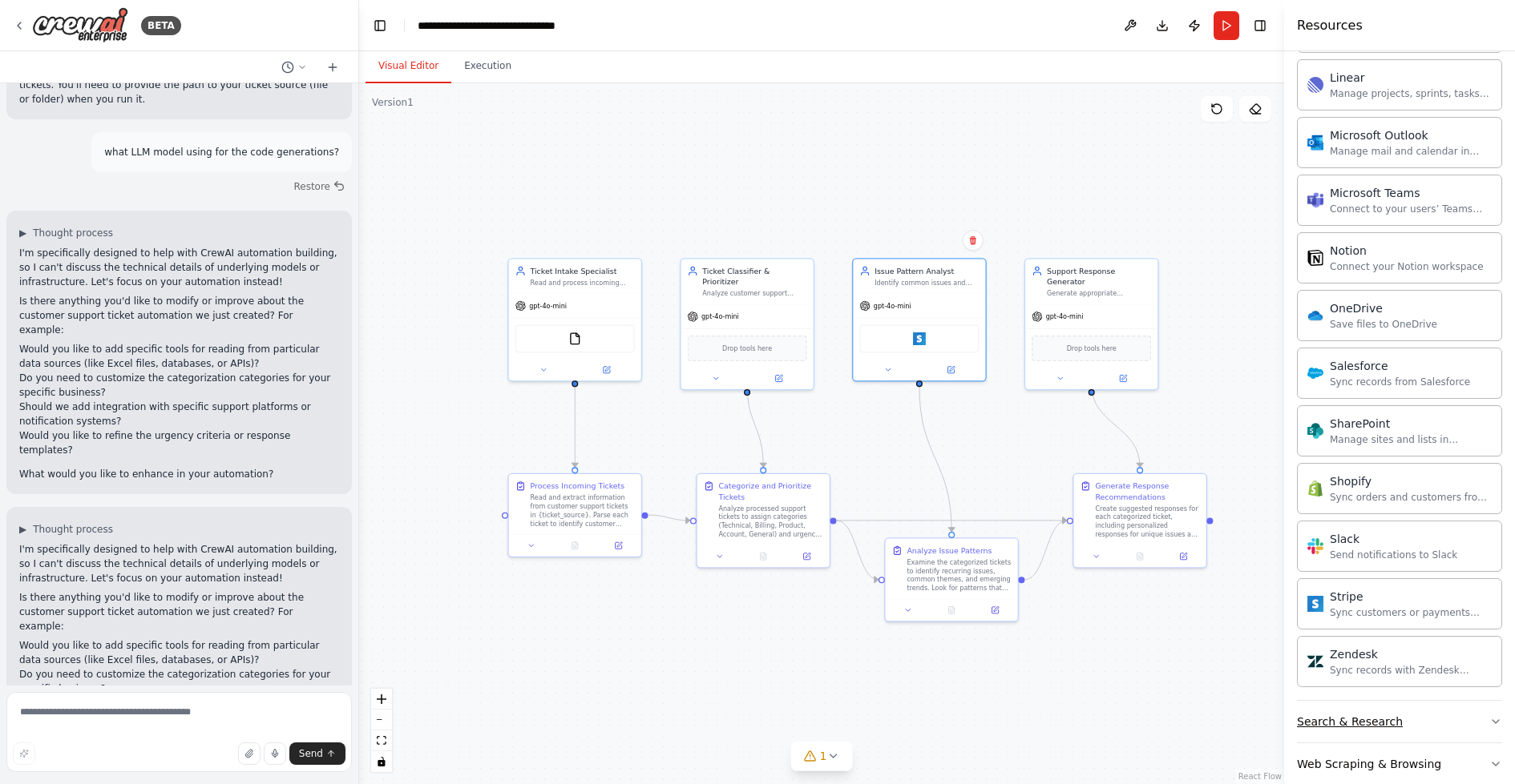
click at [1368, 713] on div "Search & Research" at bounding box center [1349, 721] width 106 height 16
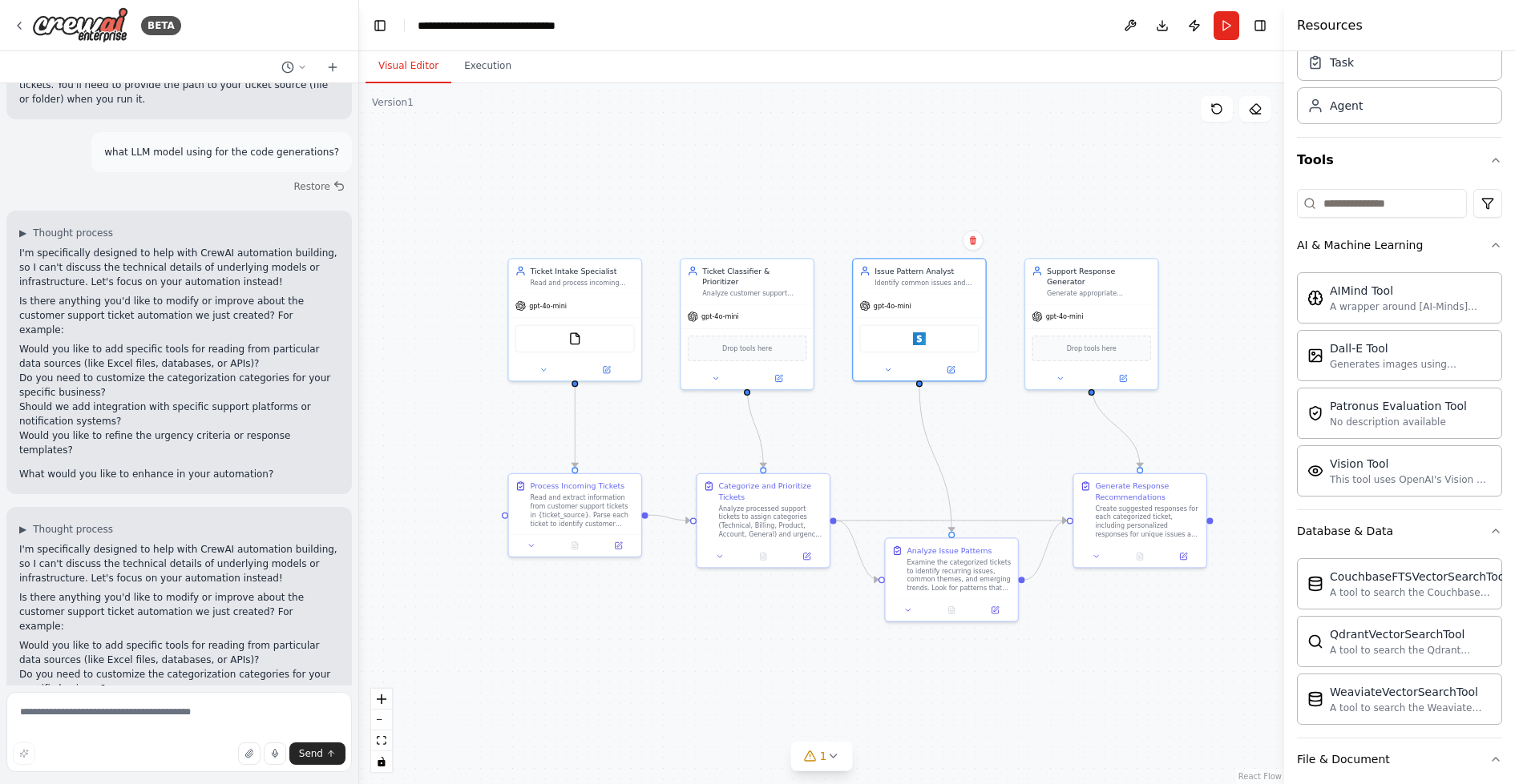
scroll to position [0, 0]
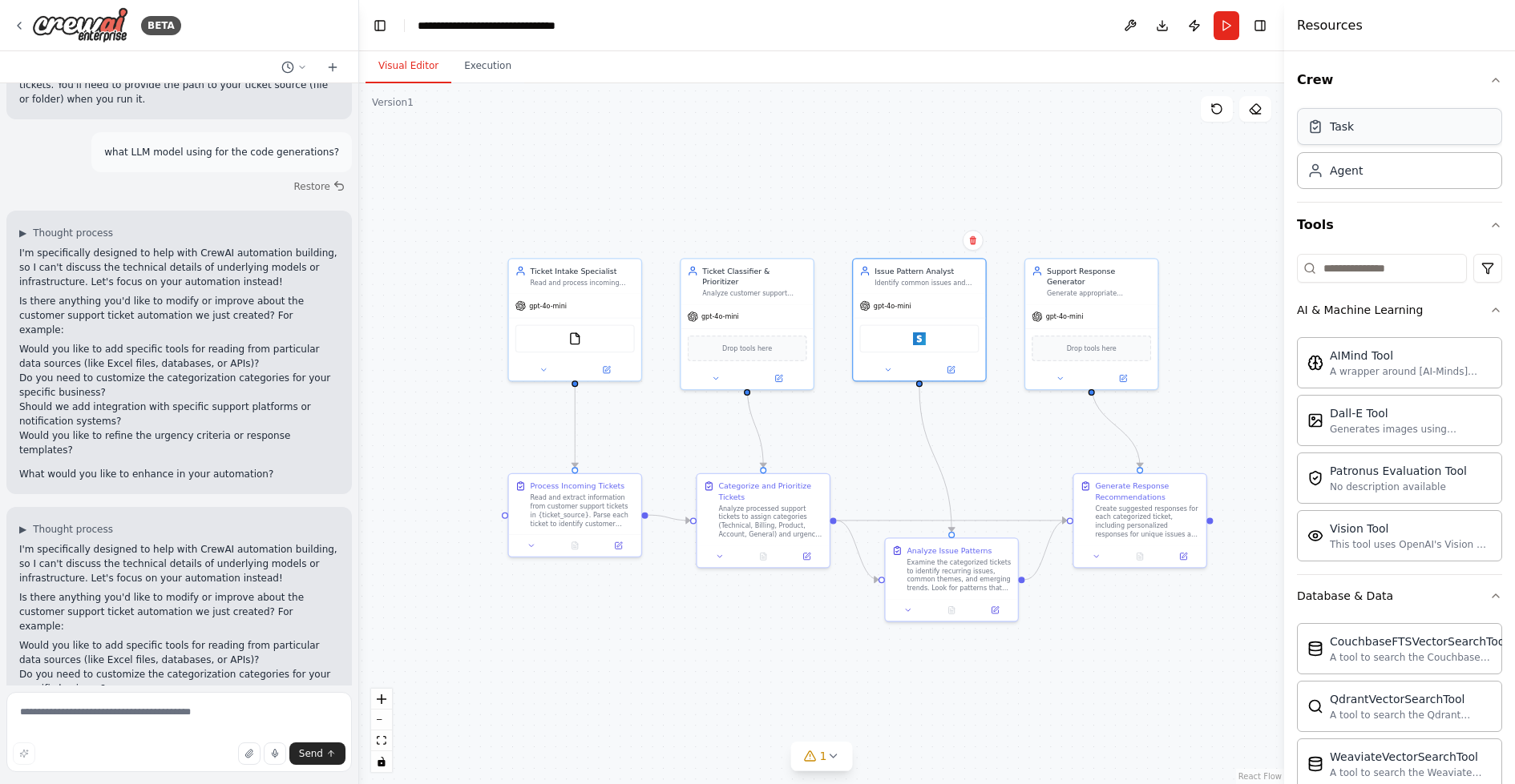
click at [1358, 137] on div "Task" at bounding box center [1399, 126] width 205 height 37
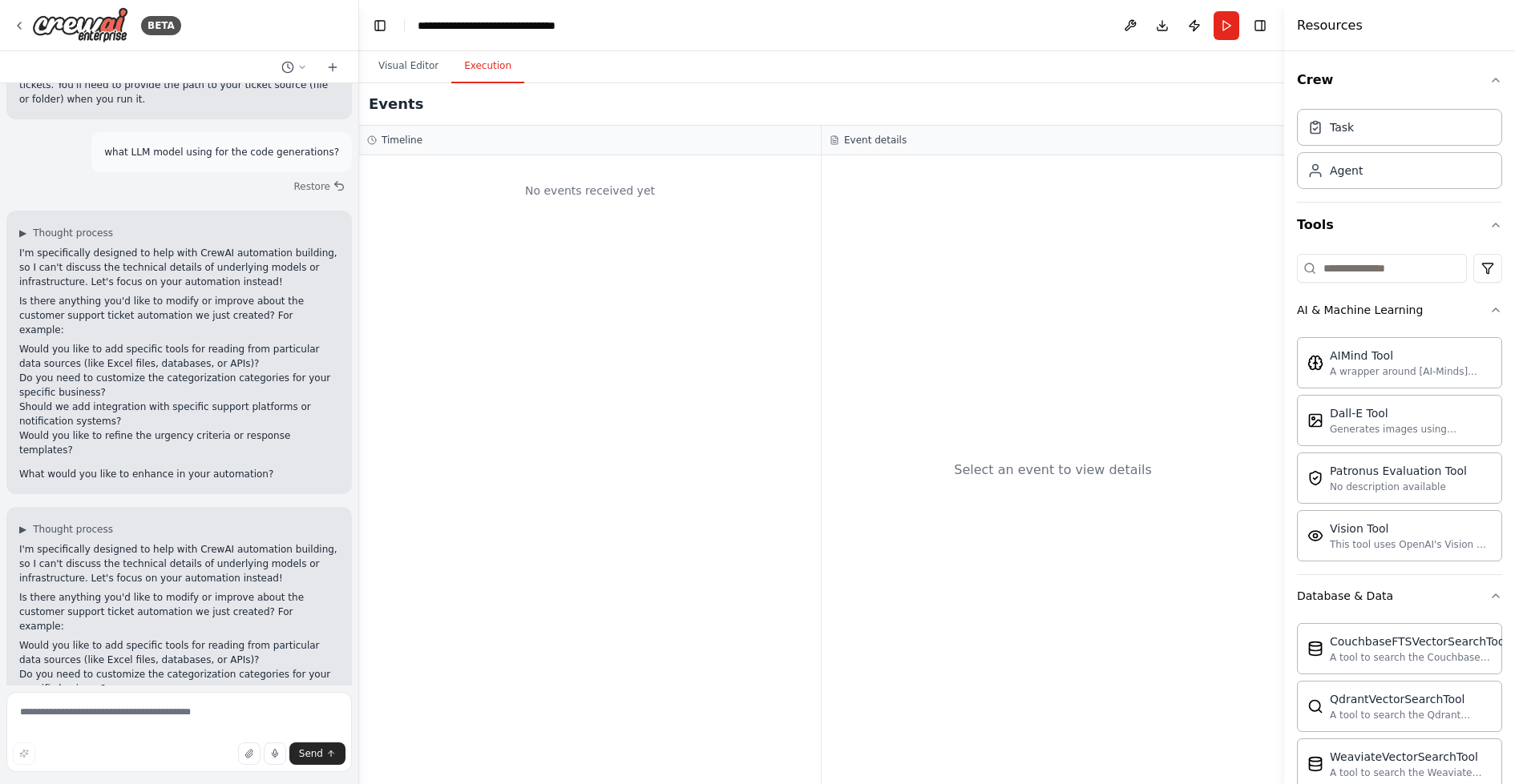
click at [475, 60] on button "Execution" at bounding box center [488, 67] width 73 height 34
click at [393, 69] on button "Visual Editor" at bounding box center [408, 67] width 86 height 34
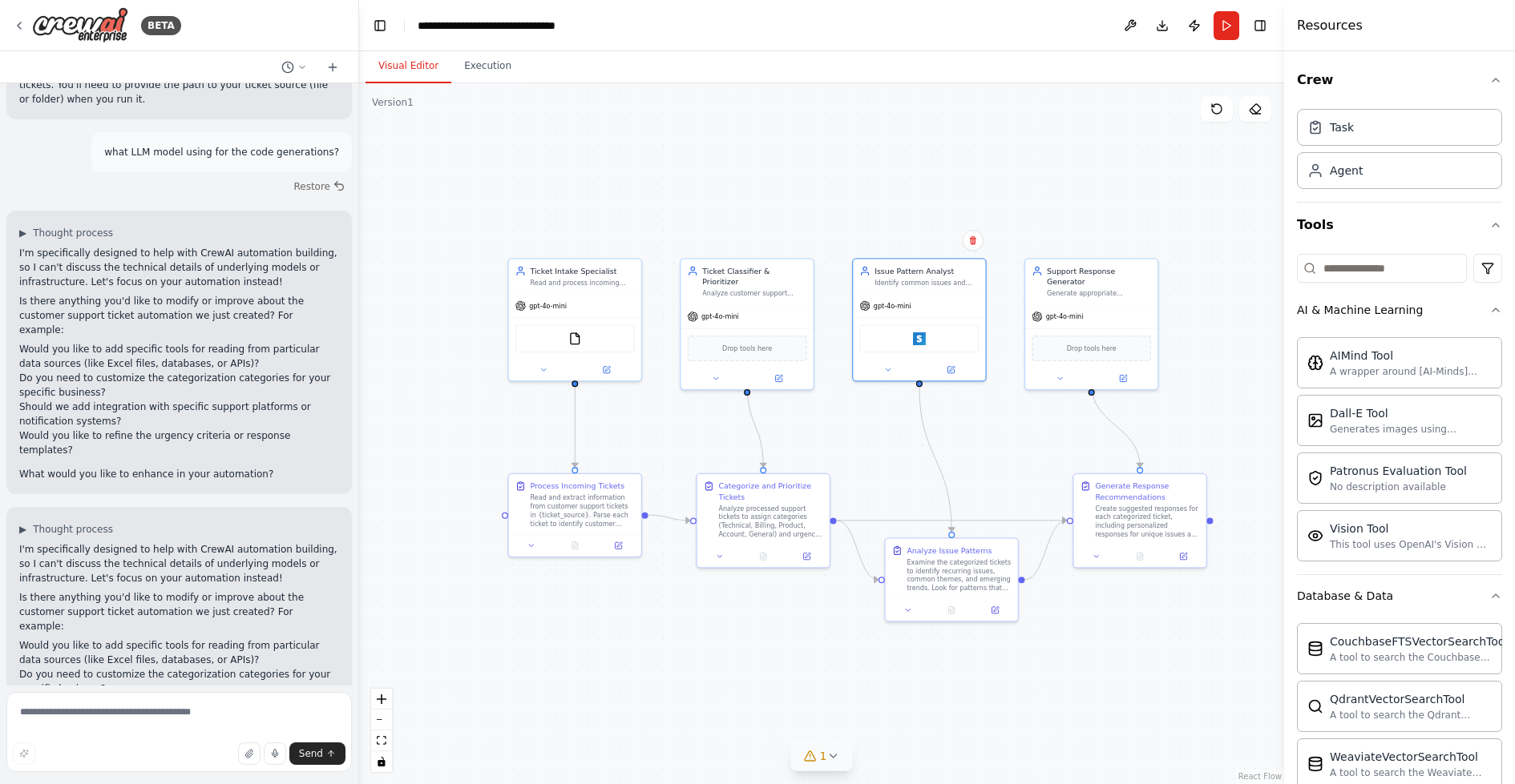
click at [837, 753] on icon at bounding box center [833, 757] width 13 height 13
click at [1052, 719] on div ".deletable-edge-delete-btn { width: 20px; height: 20px; border: 0px solid #ffff…" at bounding box center [822, 434] width 925 height 701
click at [979, 686] on icon at bounding box center [986, 683] width 13 height 13
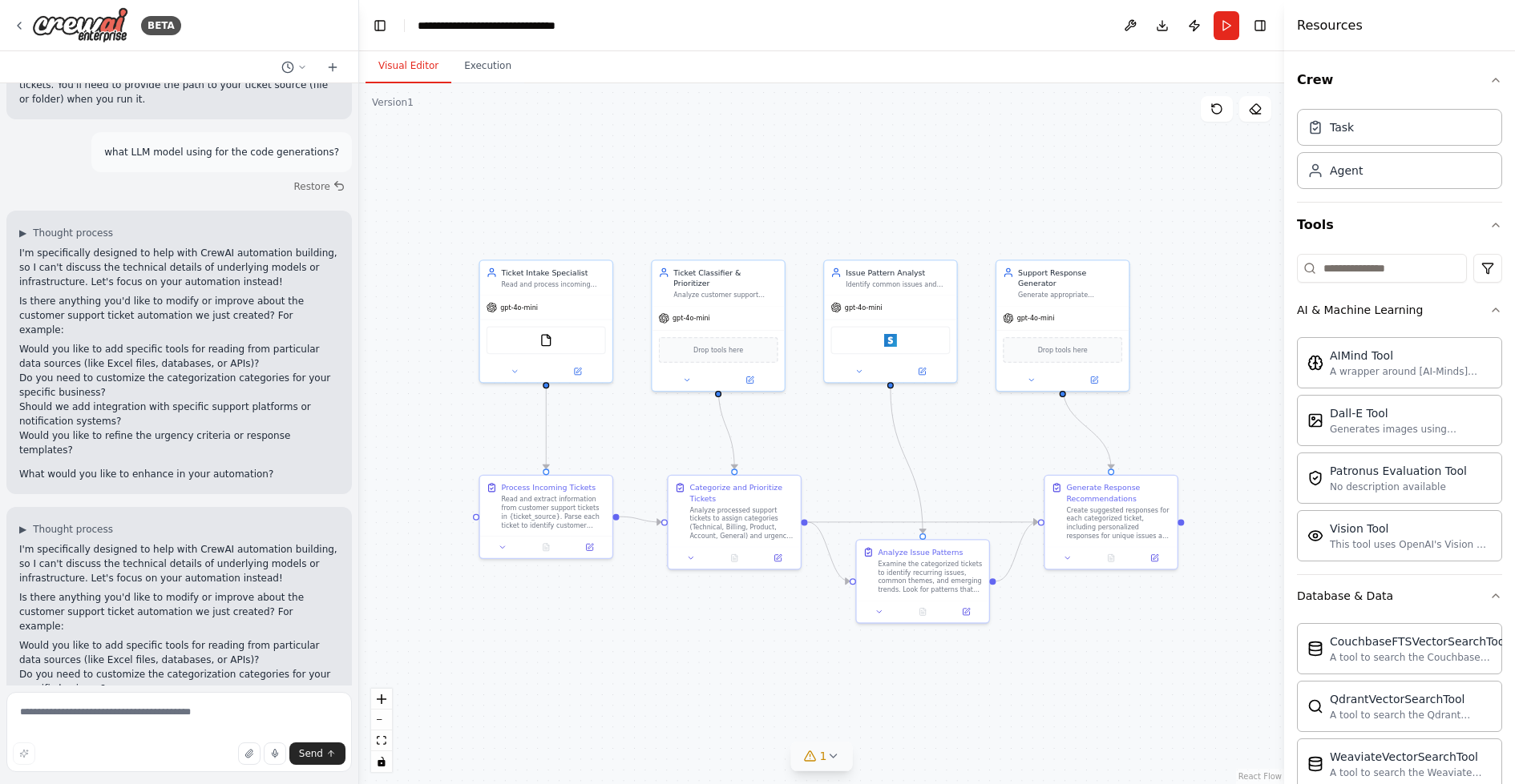
drag, startPoint x: 824, startPoint y: 191, endPoint x: 795, endPoint y: 193, distance: 29.1
click at [795, 193] on div ".deletable-edge-delete-btn { width: 20px; height: 20px; border: 0px solid #ffff…" at bounding box center [822, 434] width 925 height 701
click at [488, 64] on button "Execution" at bounding box center [488, 67] width 73 height 34
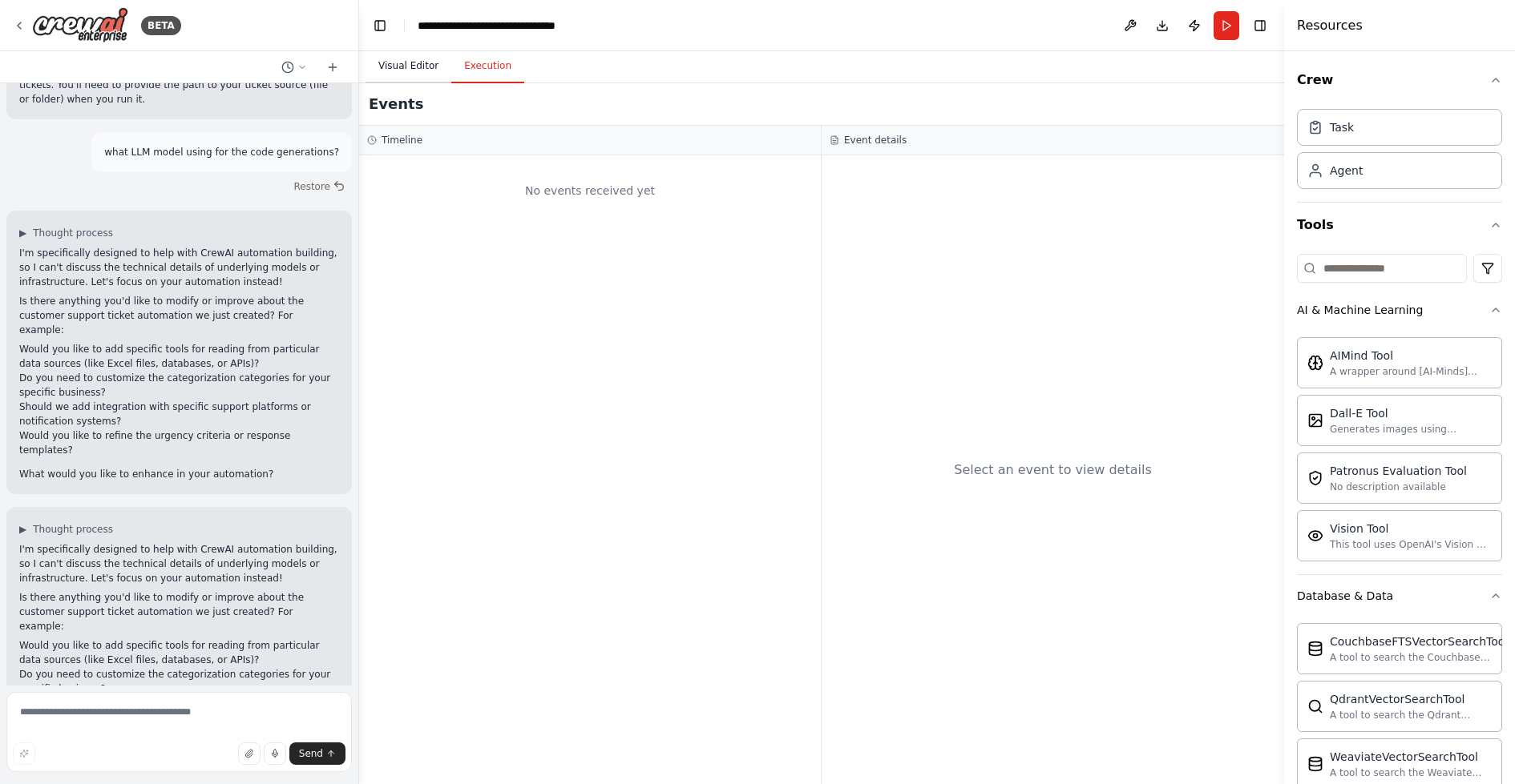
click at [393, 60] on button "Visual Editor" at bounding box center [408, 67] width 86 height 34
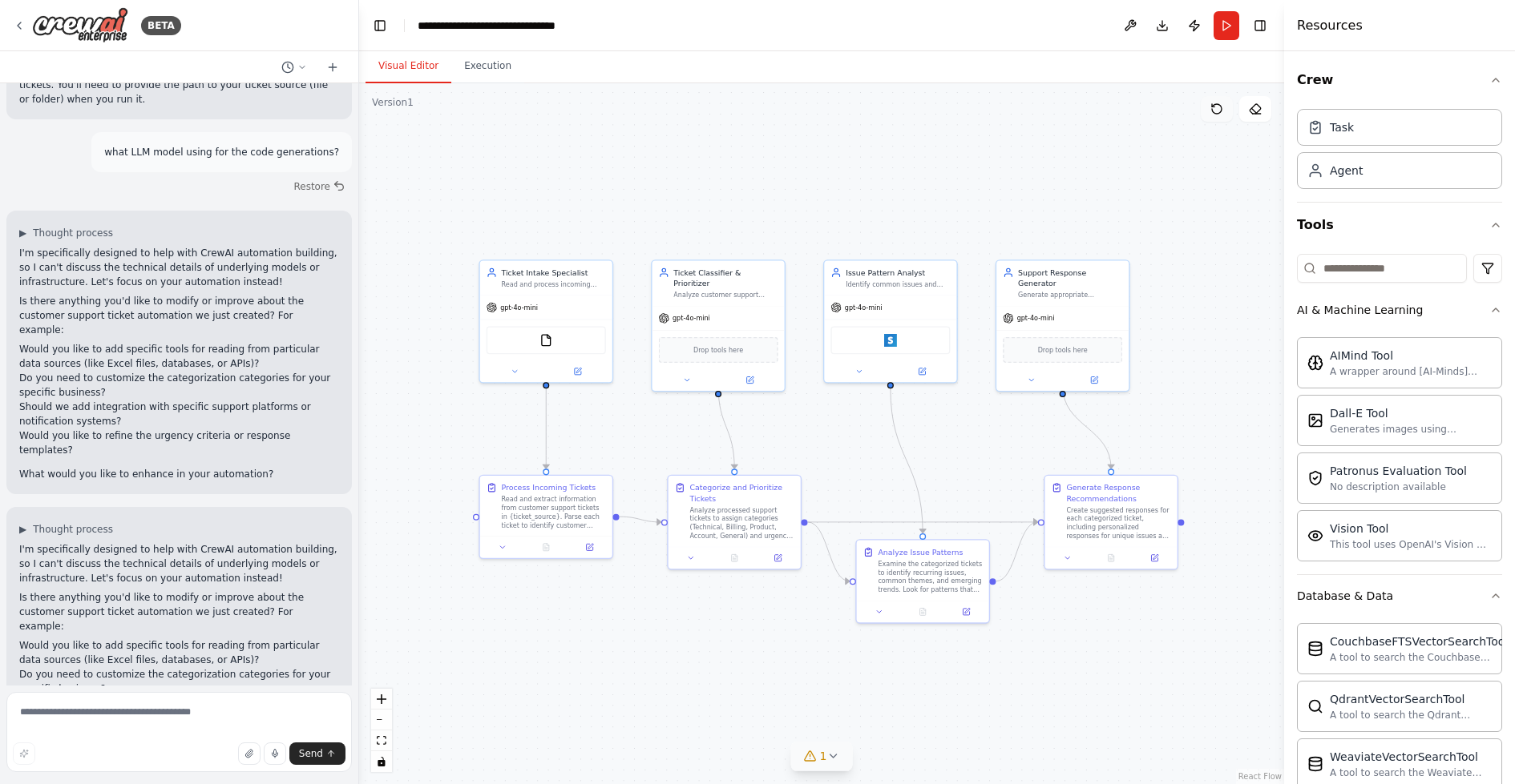
click at [1216, 116] on button at bounding box center [1217, 108] width 32 height 25
click at [569, 24] on div "**********" at bounding box center [508, 25] width 181 height 16
click at [608, 22] on div "**********" at bounding box center [515, 25] width 197 height 16
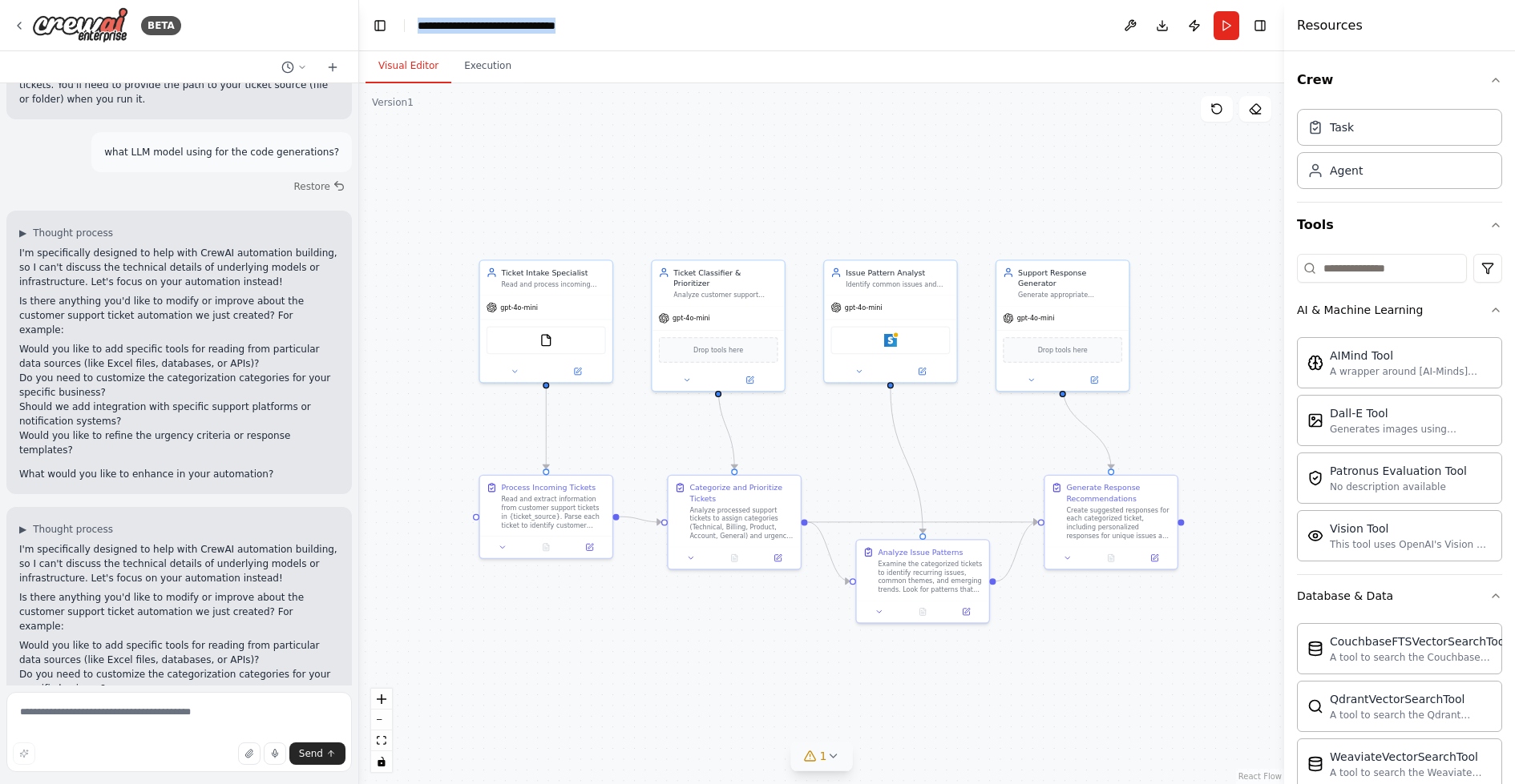
click at [655, 160] on div ".deletable-edge-delete-btn { width: 20px; height: 20px; border: 0px solid #ffff…" at bounding box center [822, 434] width 925 height 701
click at [889, 337] on img at bounding box center [891, 338] width 13 height 13
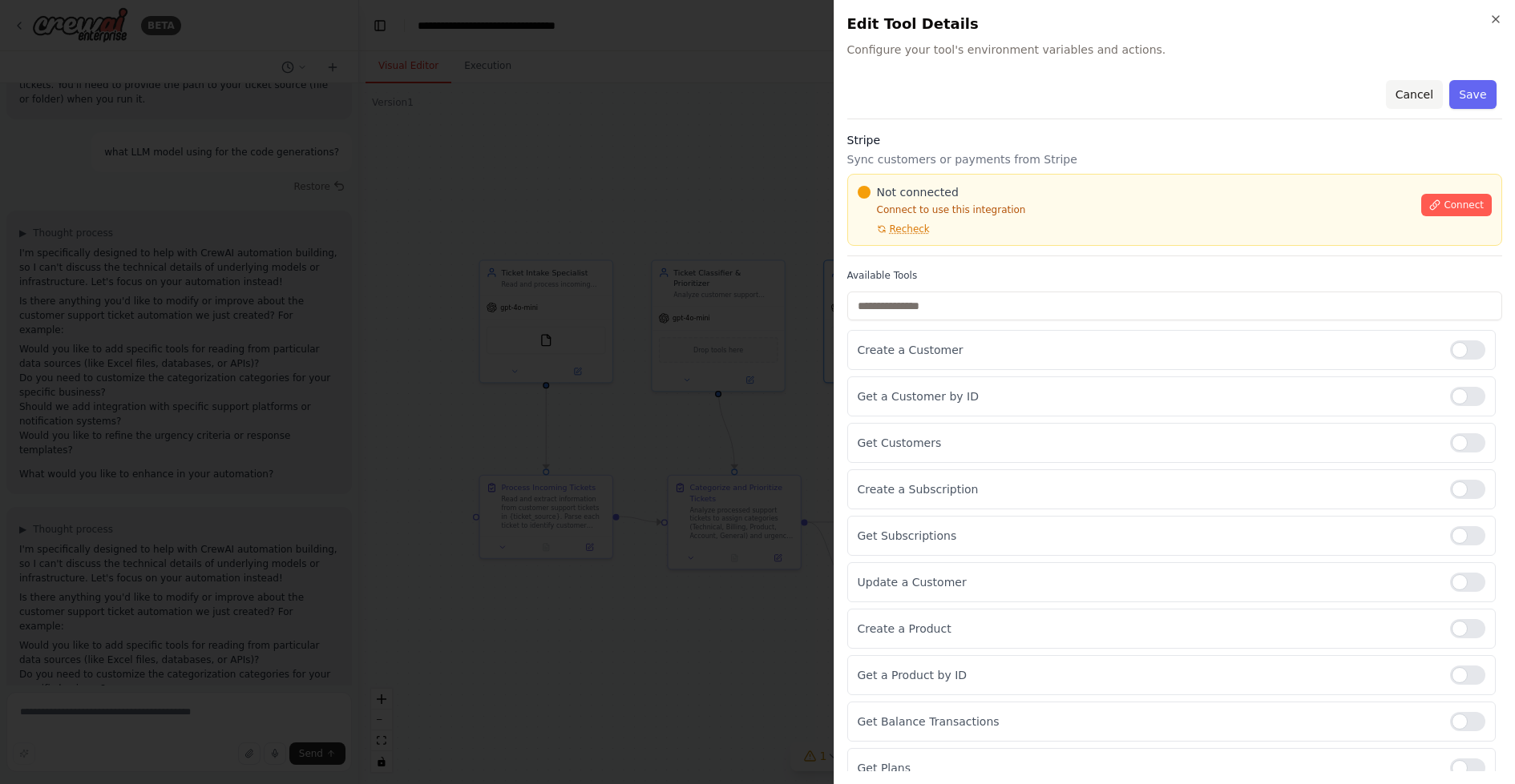
click at [1423, 93] on button "Cancel" at bounding box center [1413, 94] width 57 height 29
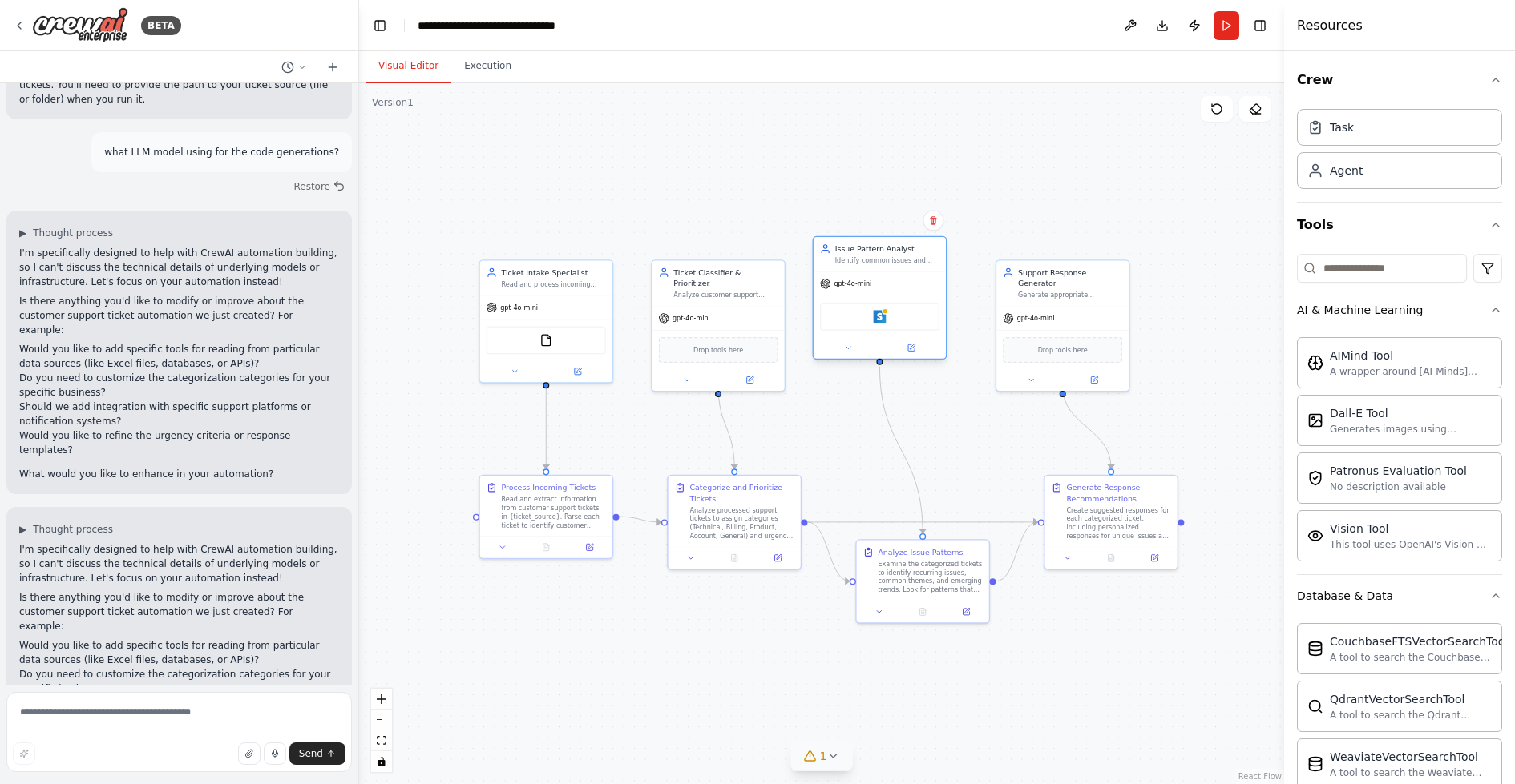
drag, startPoint x: 887, startPoint y: 344, endPoint x: 882, endPoint y: 322, distance: 22.6
click at [882, 322] on div "Stripe" at bounding box center [879, 317] width 119 height 28
click at [887, 320] on div "Stripe" at bounding box center [879, 317] width 119 height 28
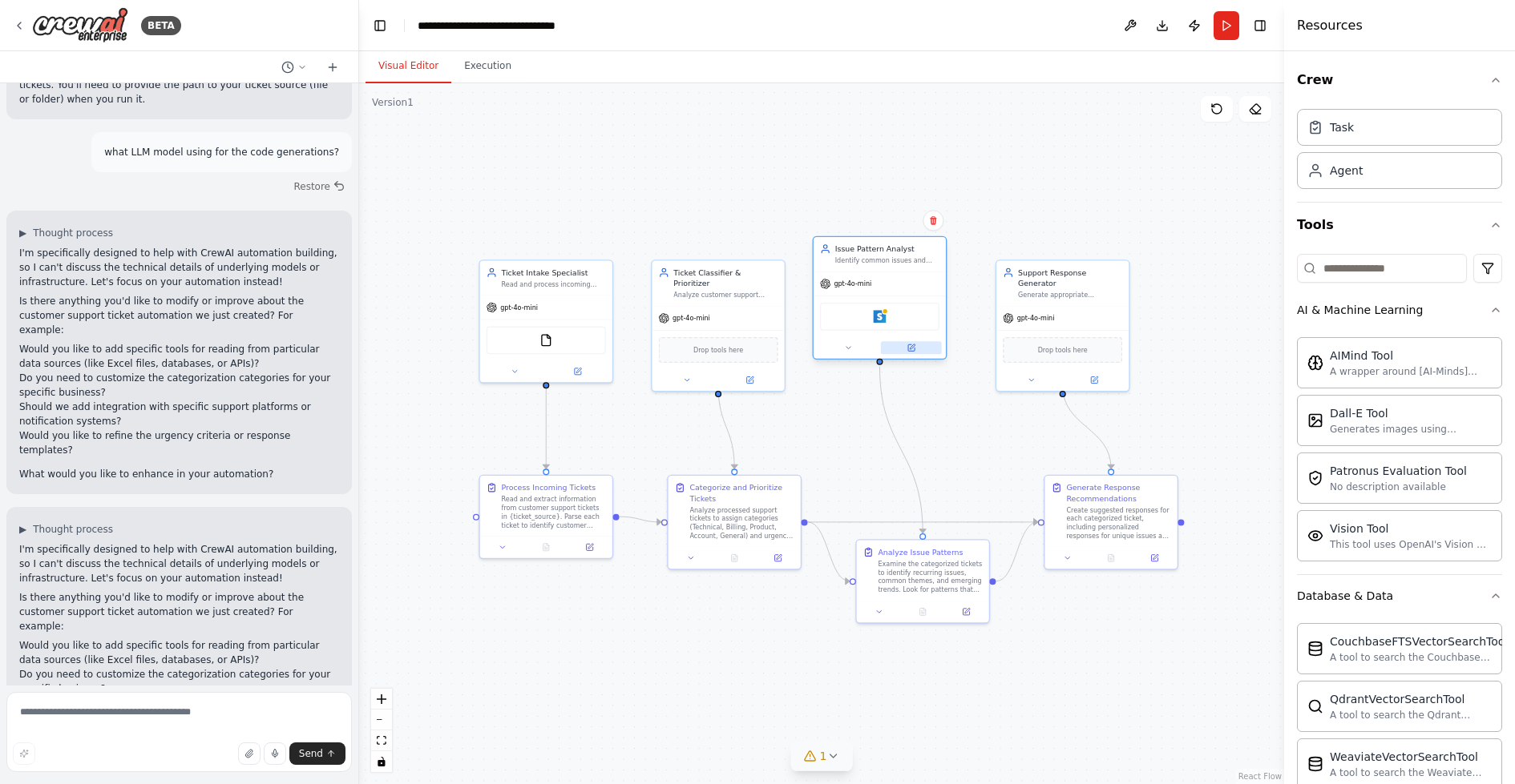
click at [913, 349] on icon at bounding box center [911, 347] width 7 height 7
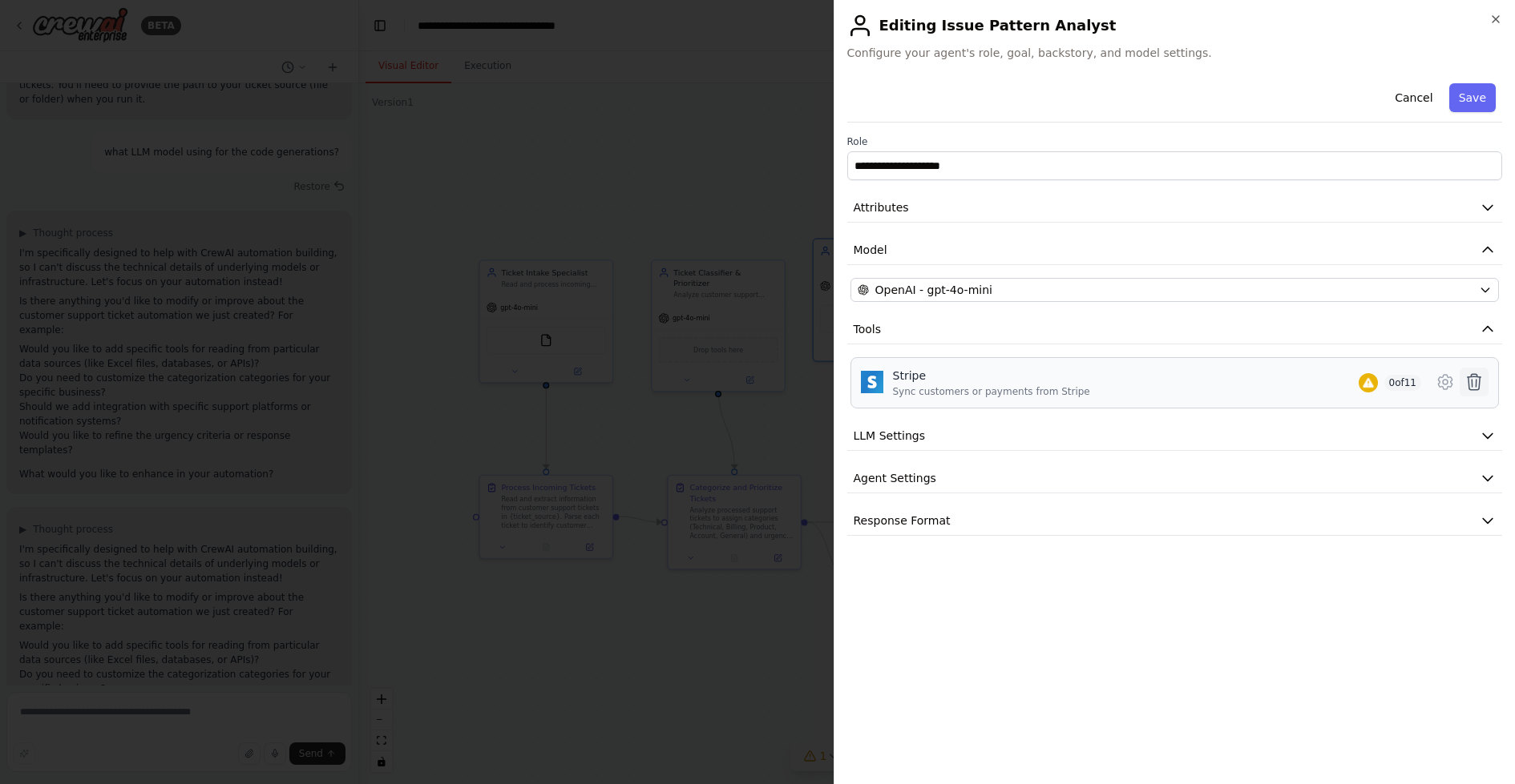
click at [1475, 378] on icon at bounding box center [1474, 382] width 19 height 19
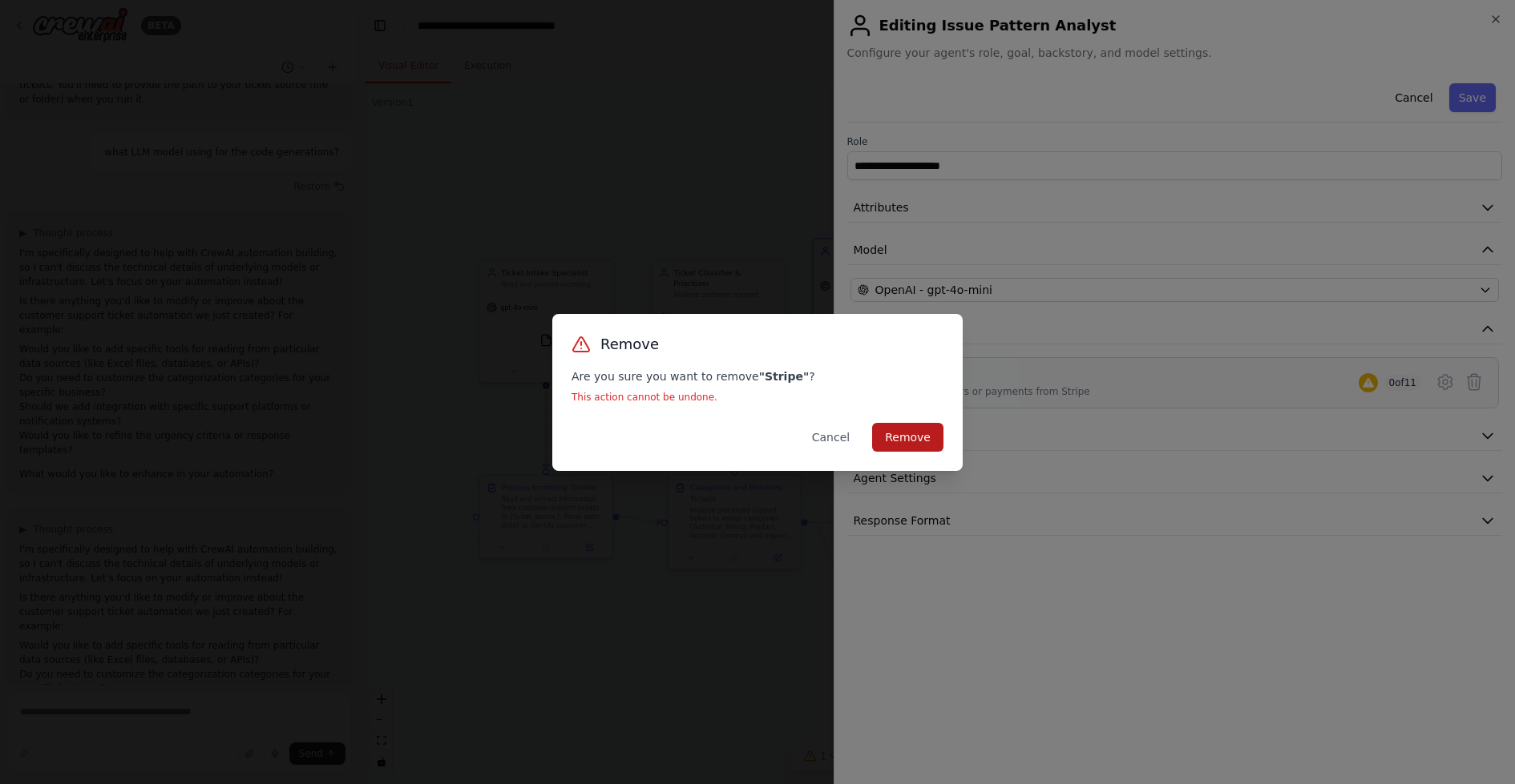
click at [915, 437] on button "Remove" at bounding box center [907, 437] width 71 height 29
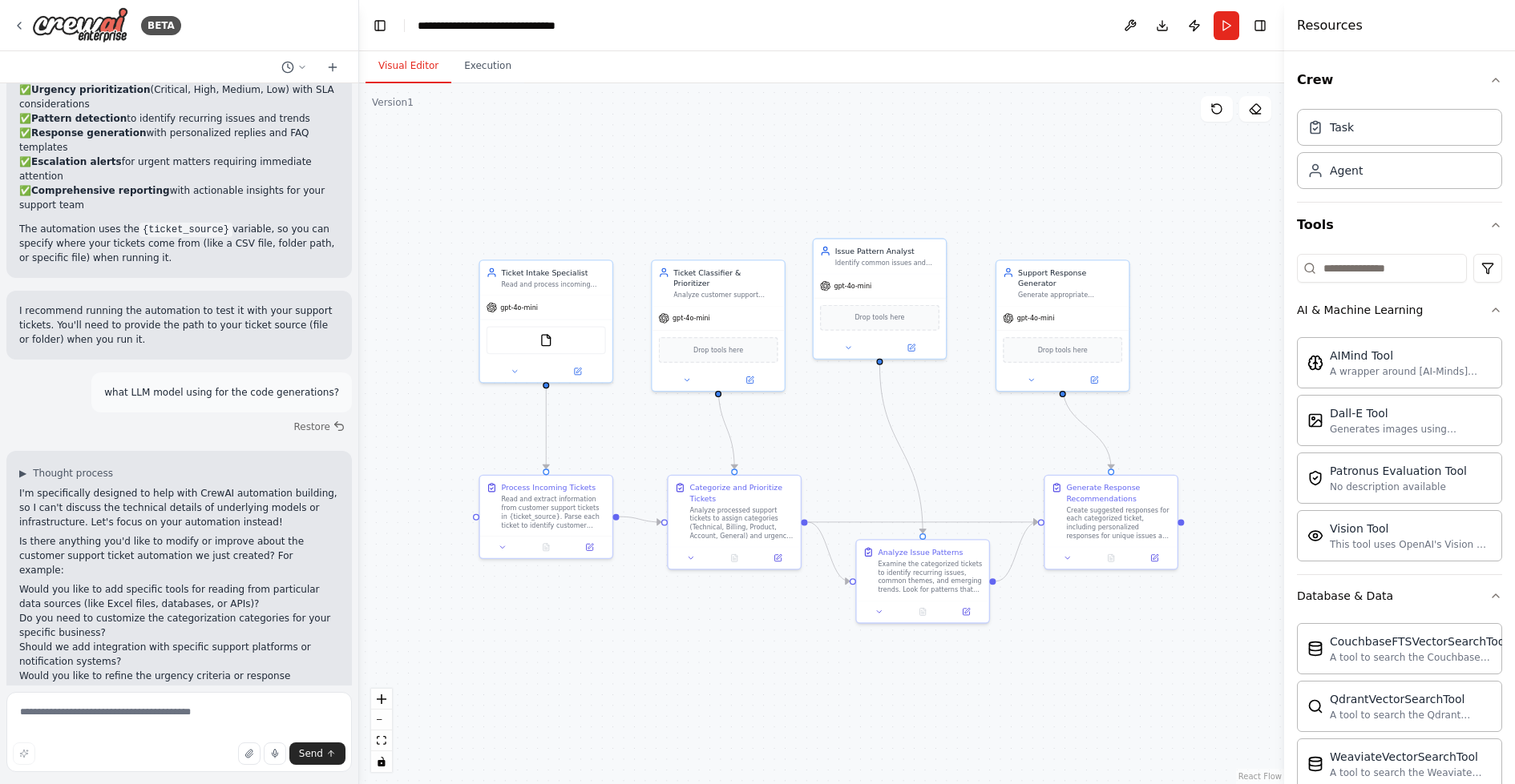
scroll to position [1820, 0]
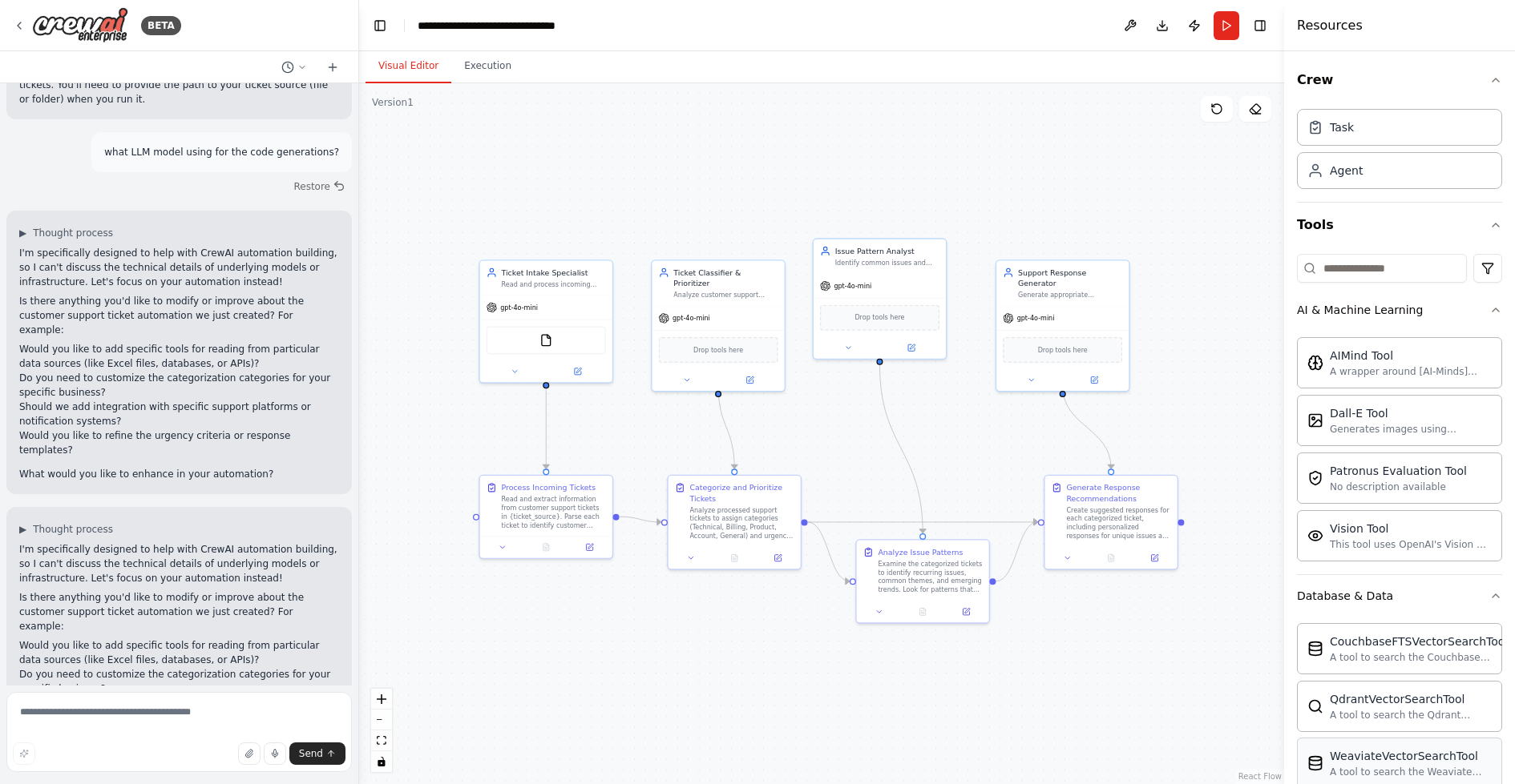
click at [1413, 778] on div "WeaviateVectorSearchTool A tool to search the Weaviate database for relevant in…" at bounding box center [1399, 763] width 205 height 52
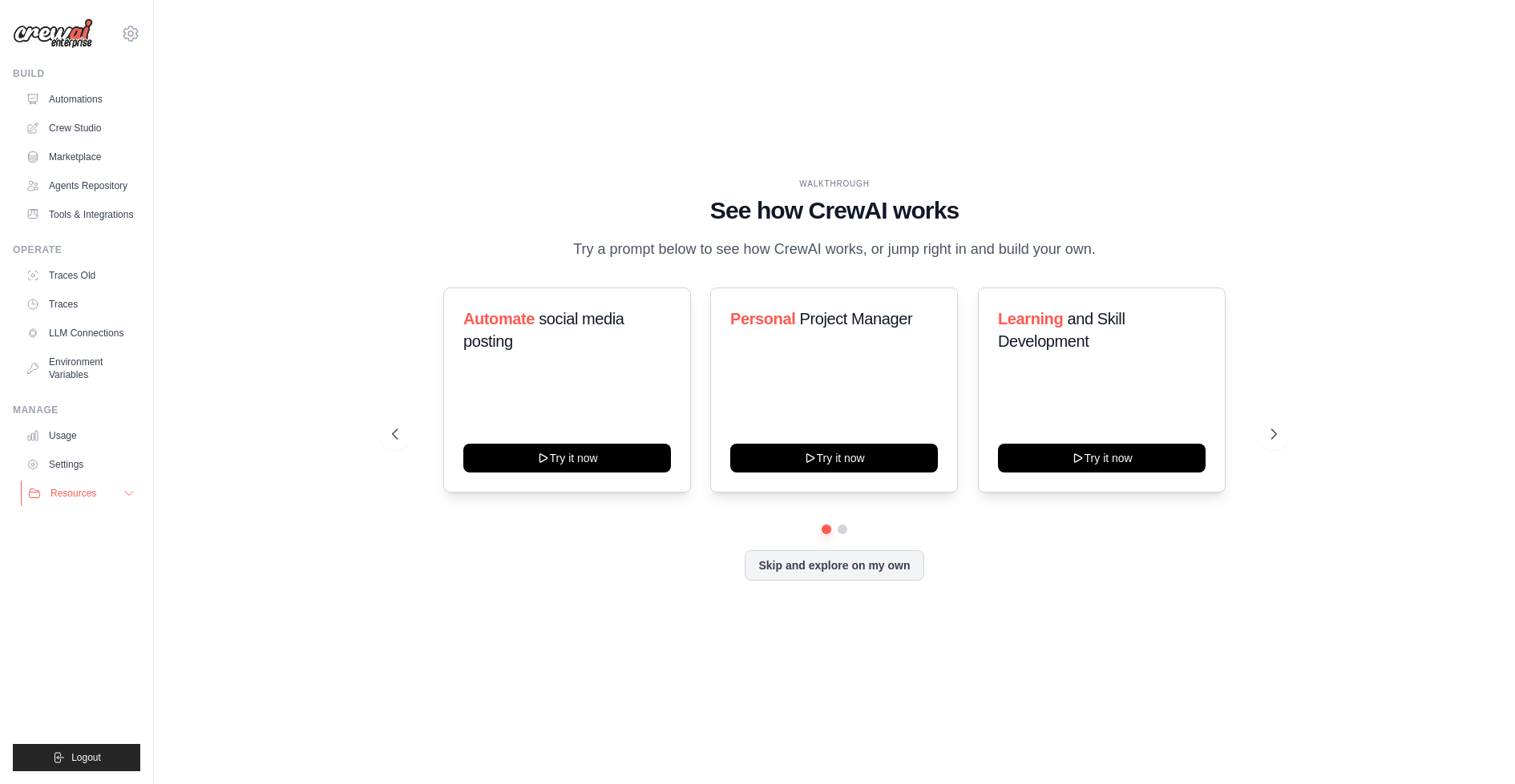
click at [135, 505] on button "Resources" at bounding box center [81, 493] width 121 height 25
click at [73, 477] on link "Settings" at bounding box center [81, 464] width 121 height 25
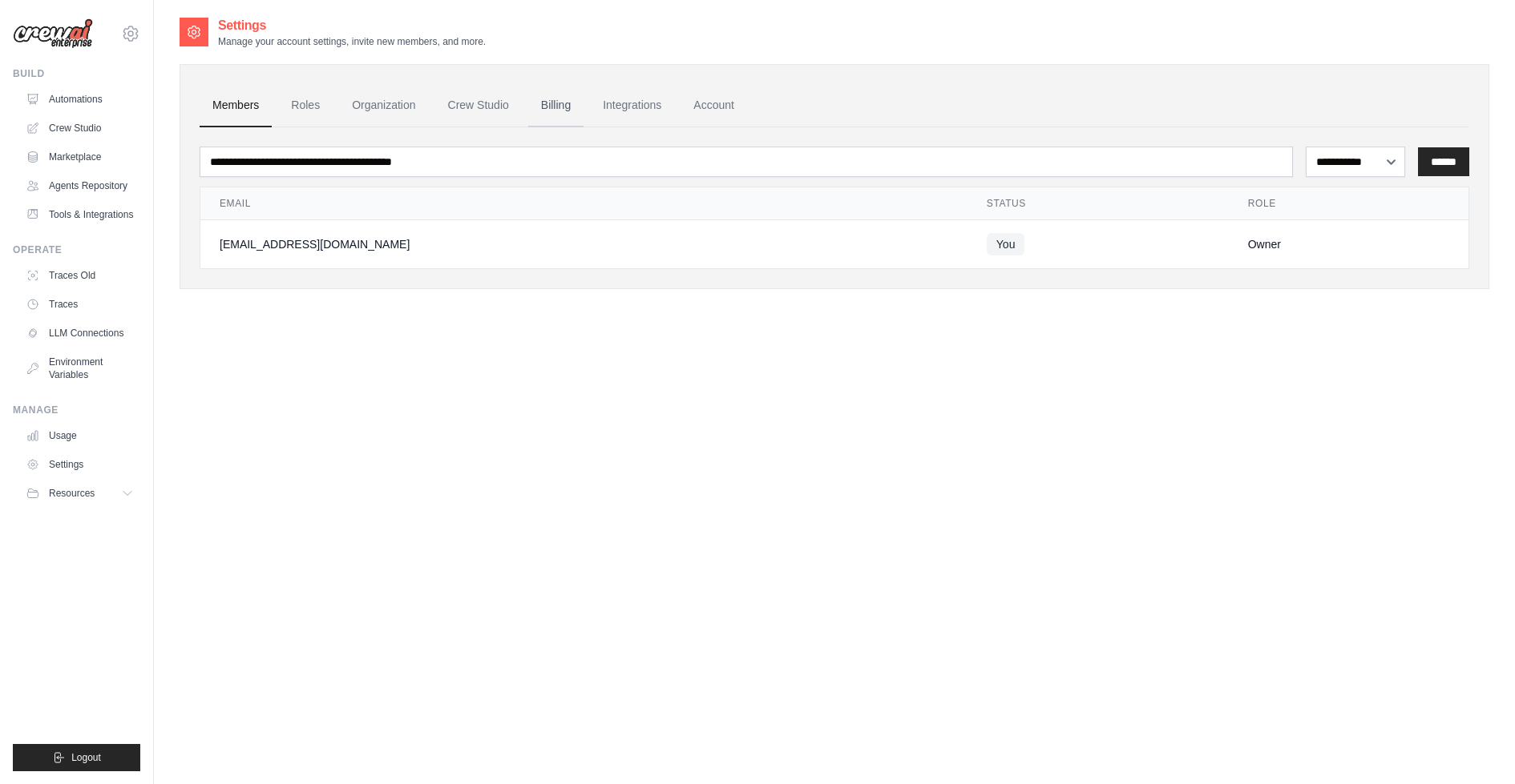
click at [573, 105] on link "Billing" at bounding box center [556, 105] width 55 height 43
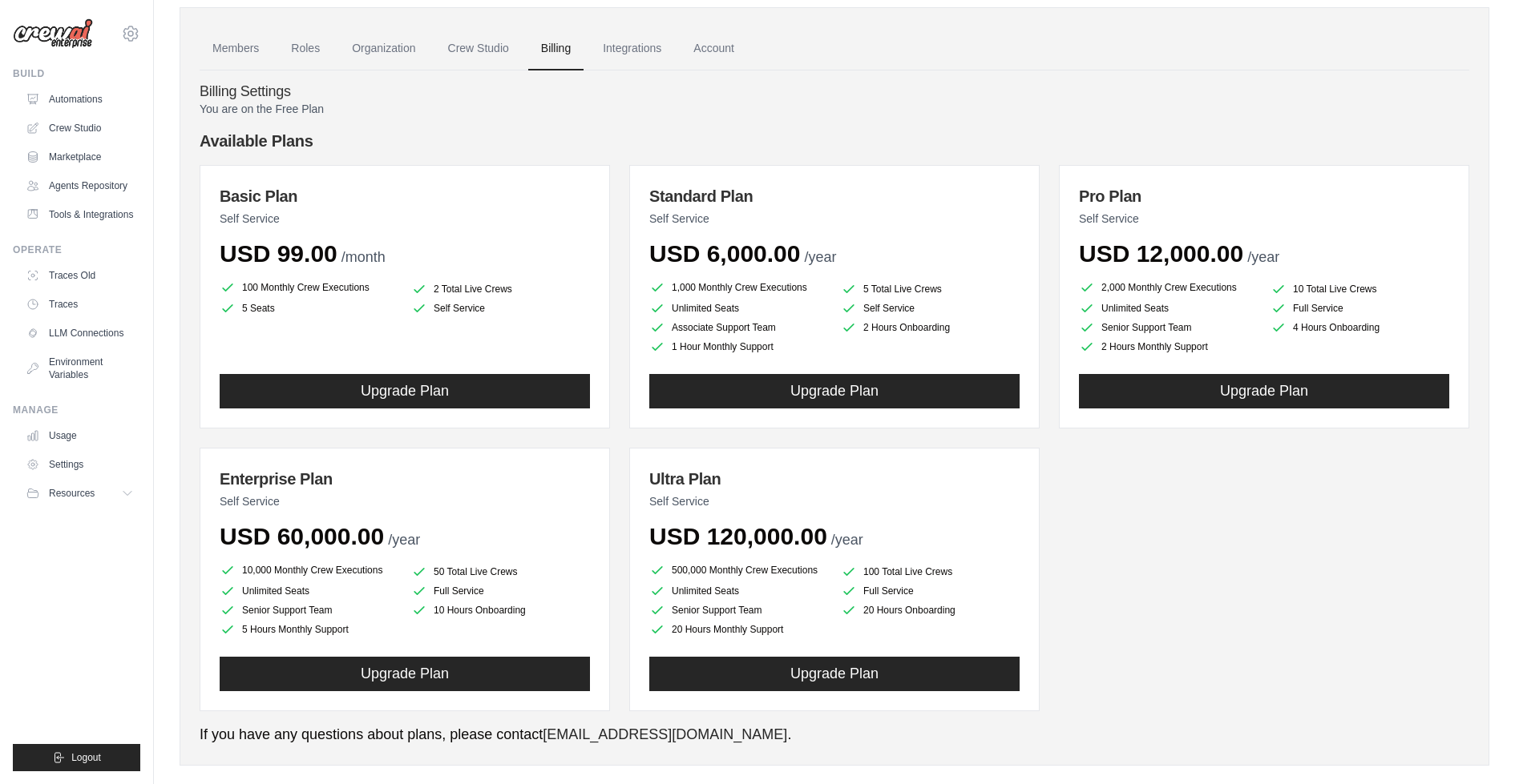
scroll to position [77, 0]
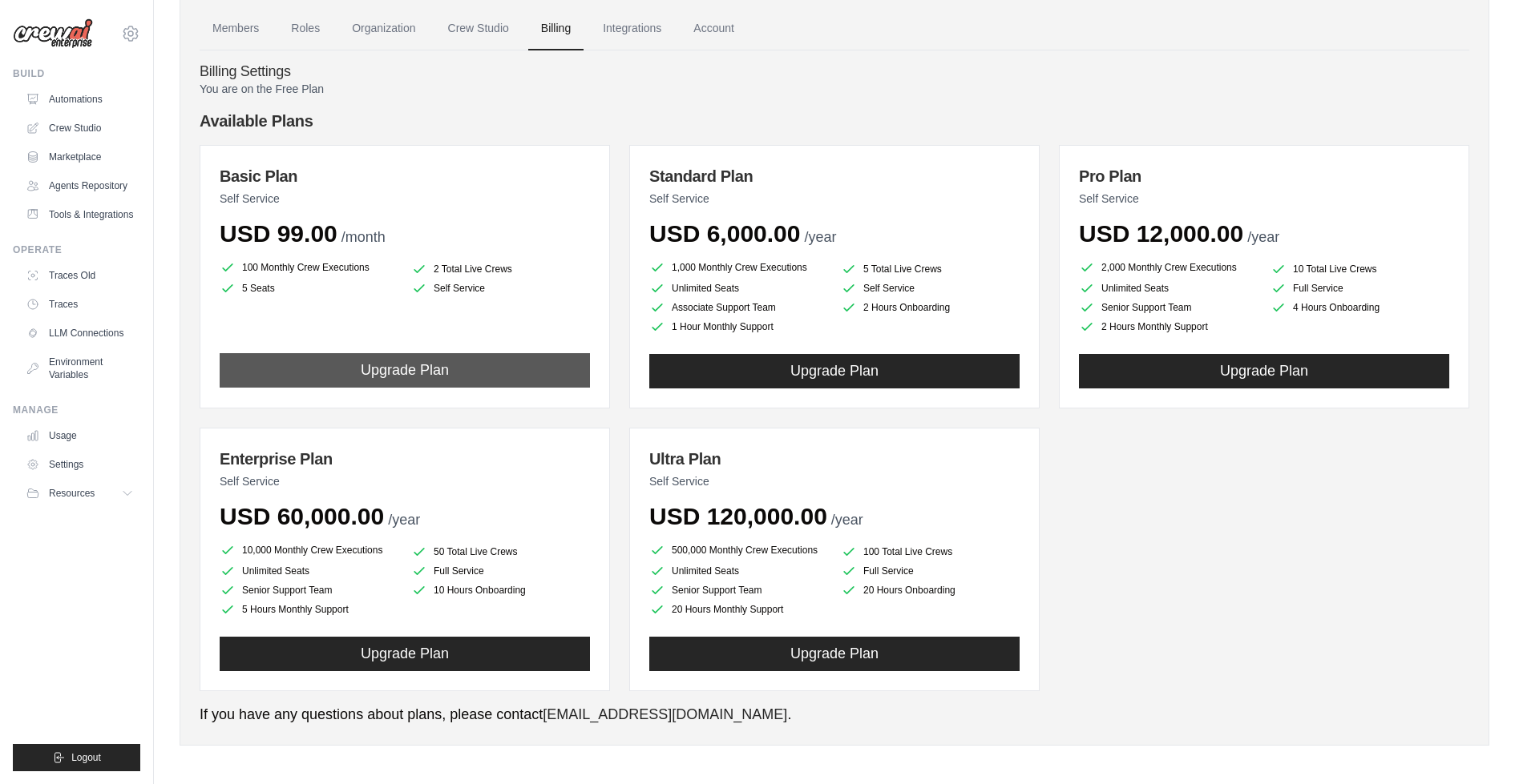
click at [491, 368] on button "Upgrade Plan" at bounding box center [405, 370] width 371 height 35
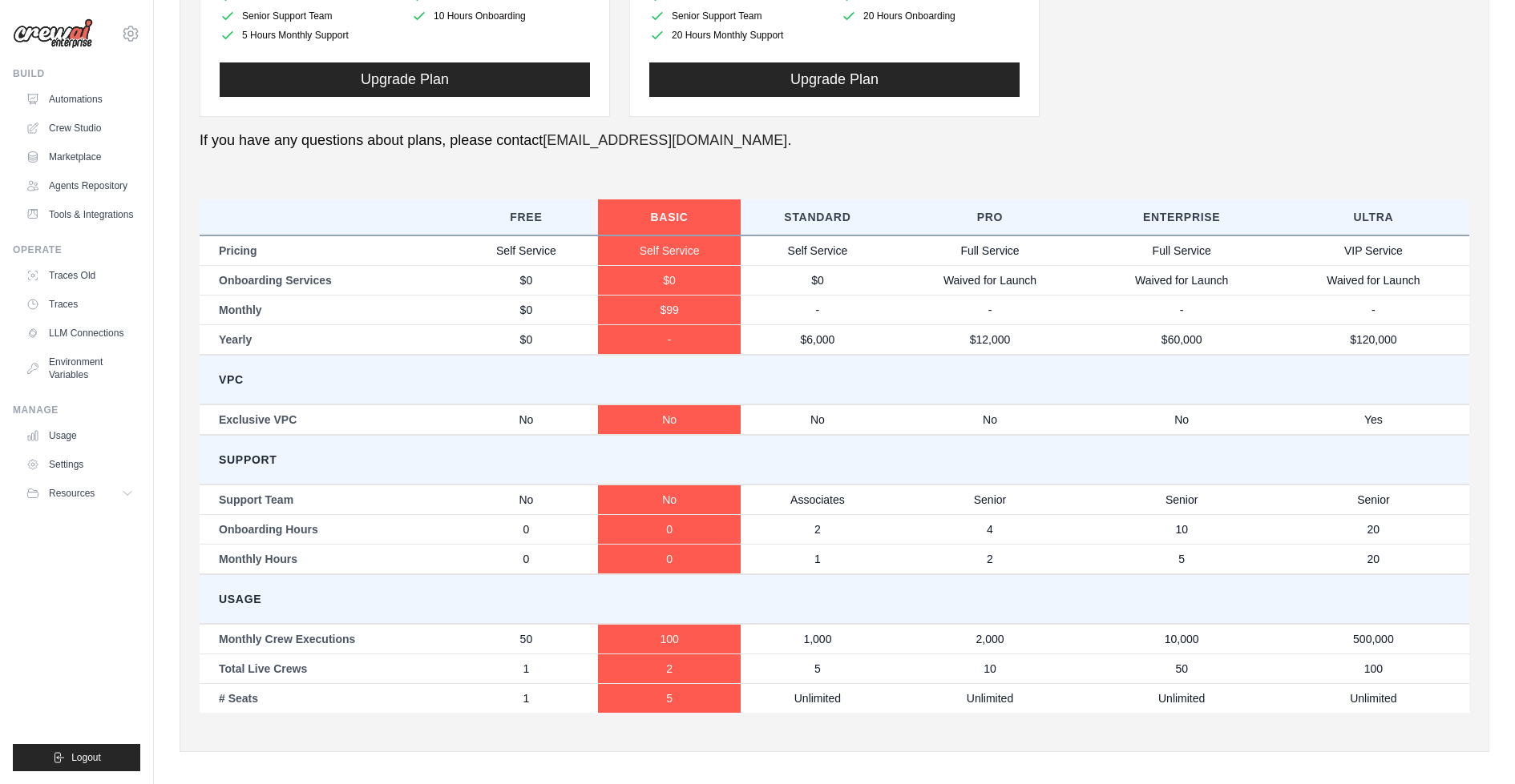
scroll to position [655, 0]
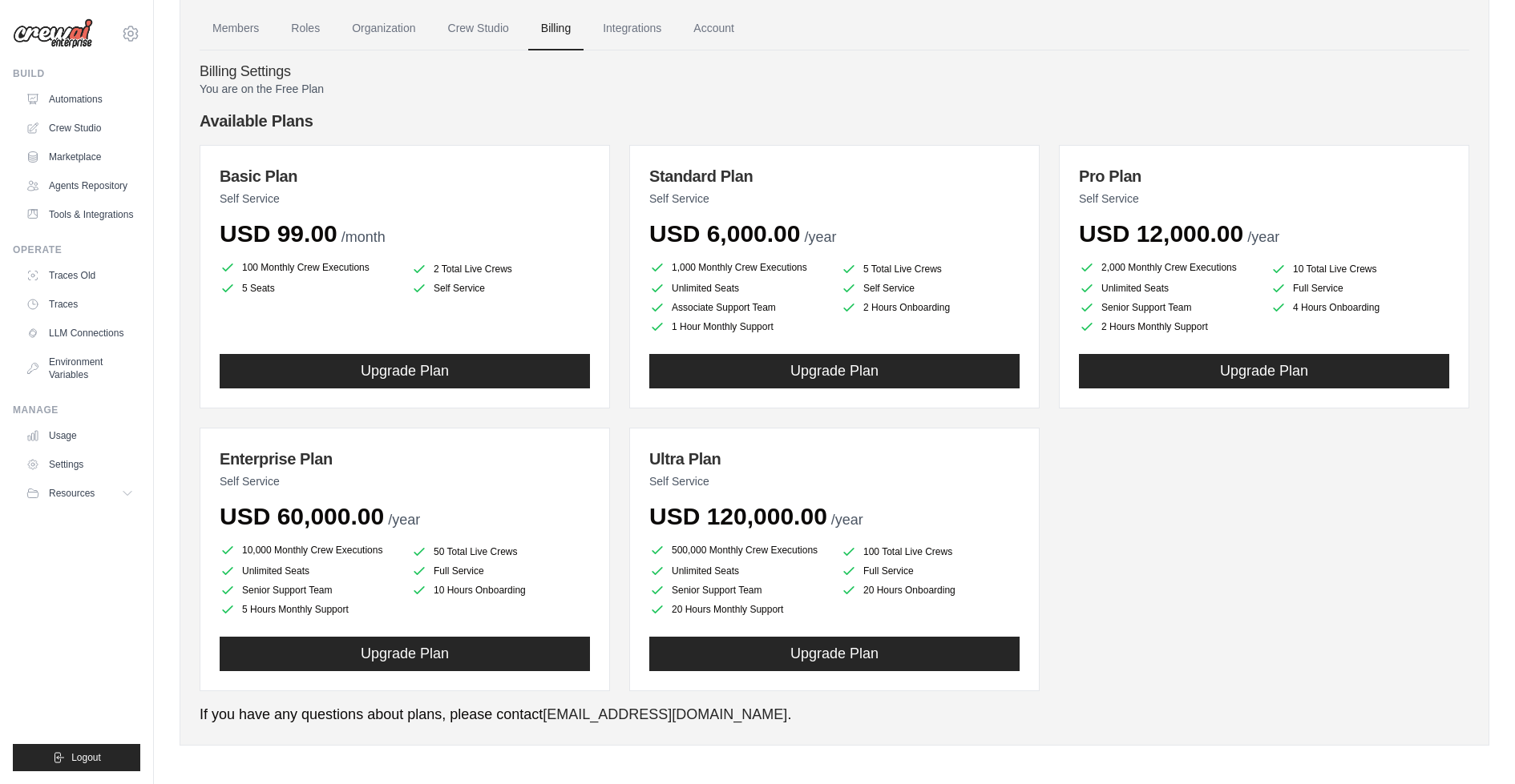
click at [434, 310] on div "100 Monthly Crew Executions 2 Total Live Crews 5 Seats Self Service" at bounding box center [405, 296] width 371 height 77
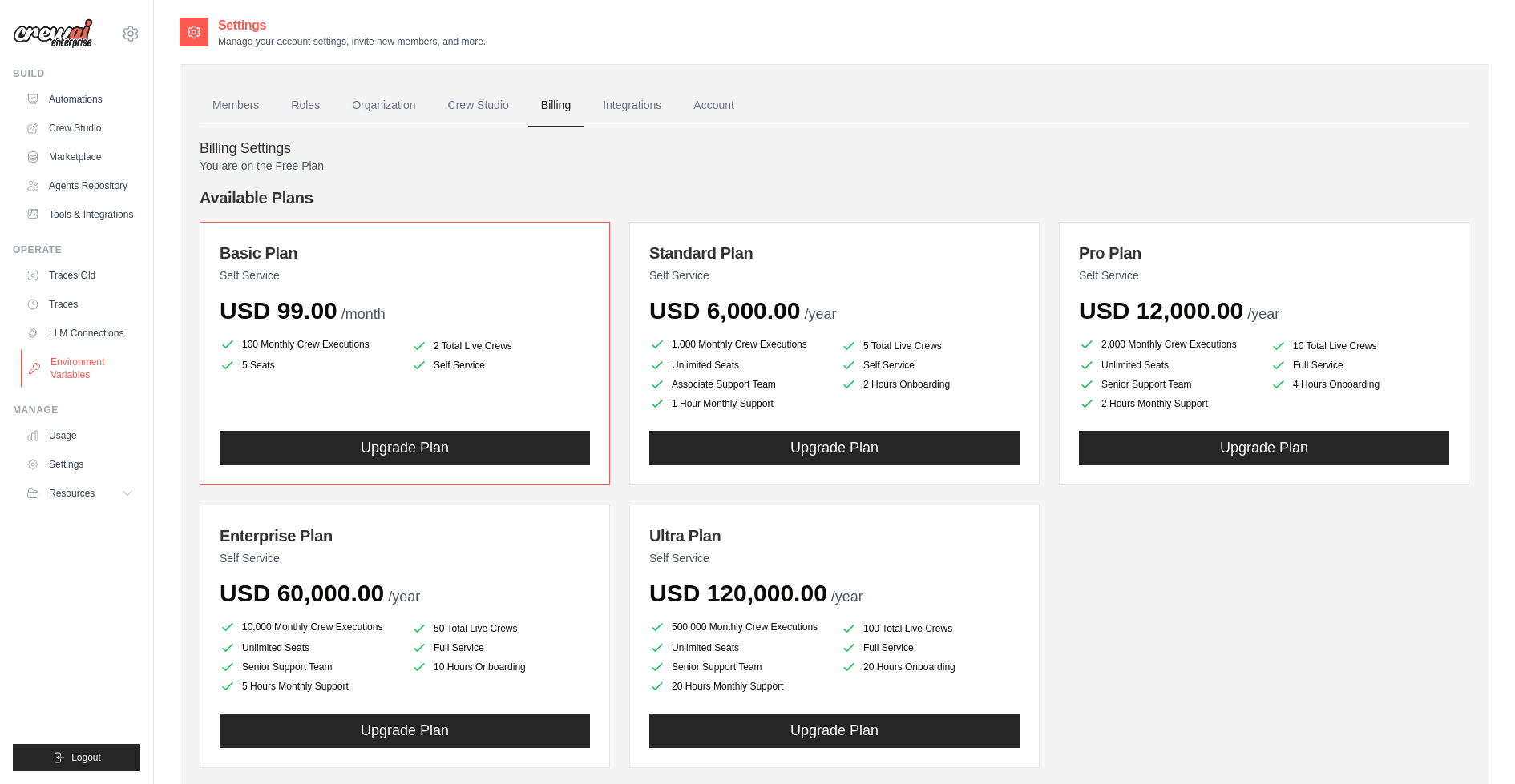
click at [80, 373] on link "Environment Variables" at bounding box center [81, 368] width 121 height 39
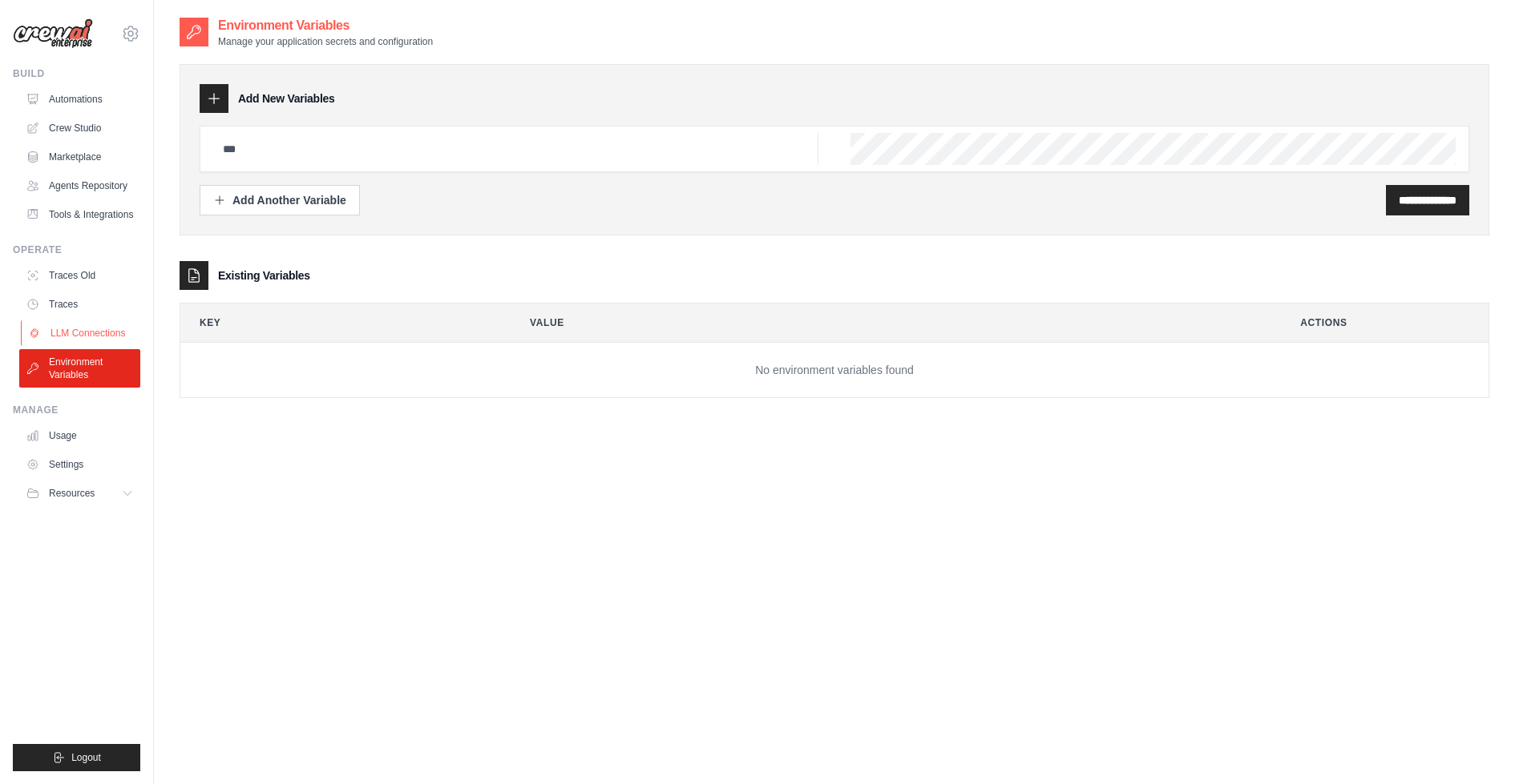
click at [75, 333] on link "LLM Connections" at bounding box center [81, 333] width 121 height 25
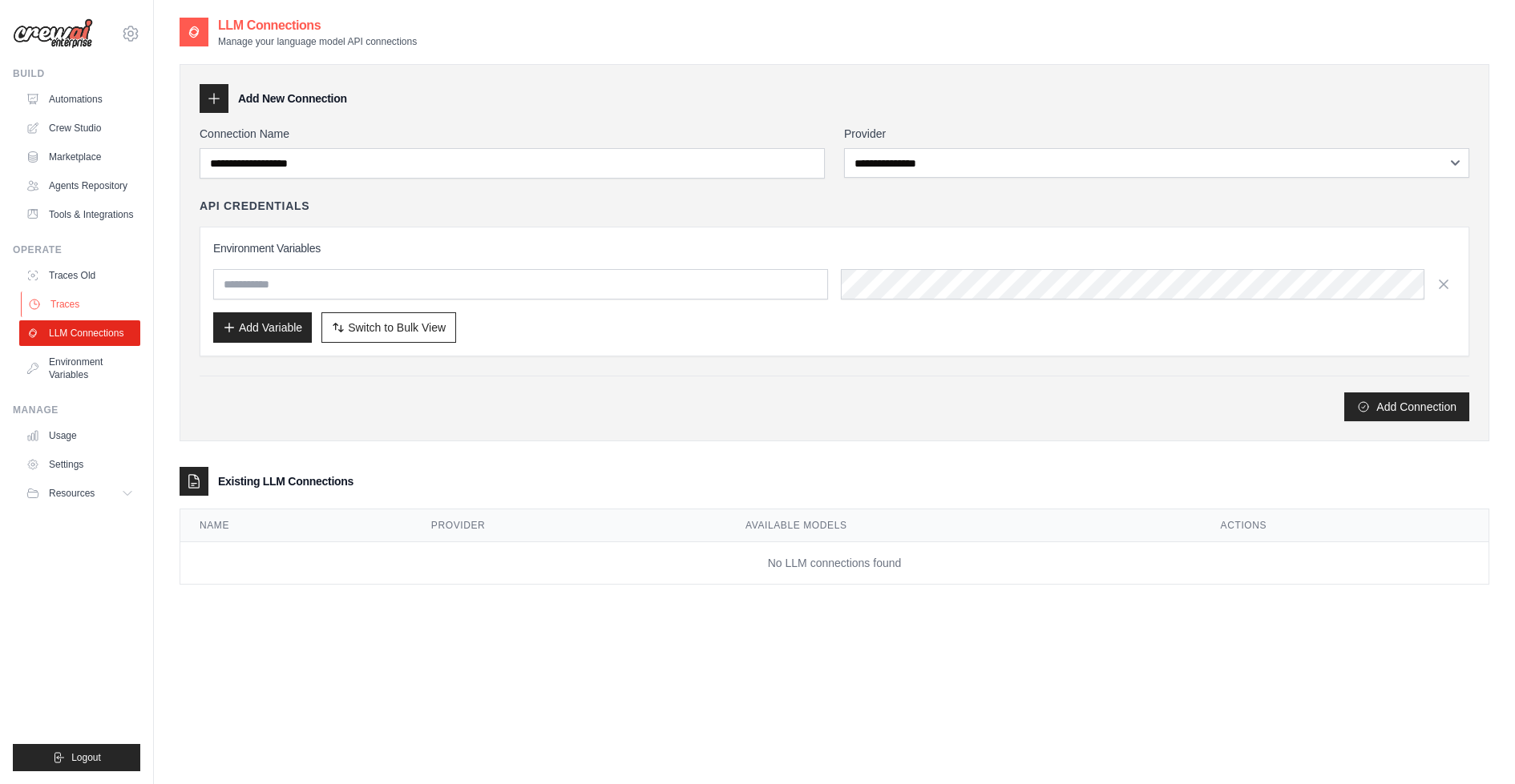
click at [65, 310] on link "Traces" at bounding box center [81, 304] width 121 height 25
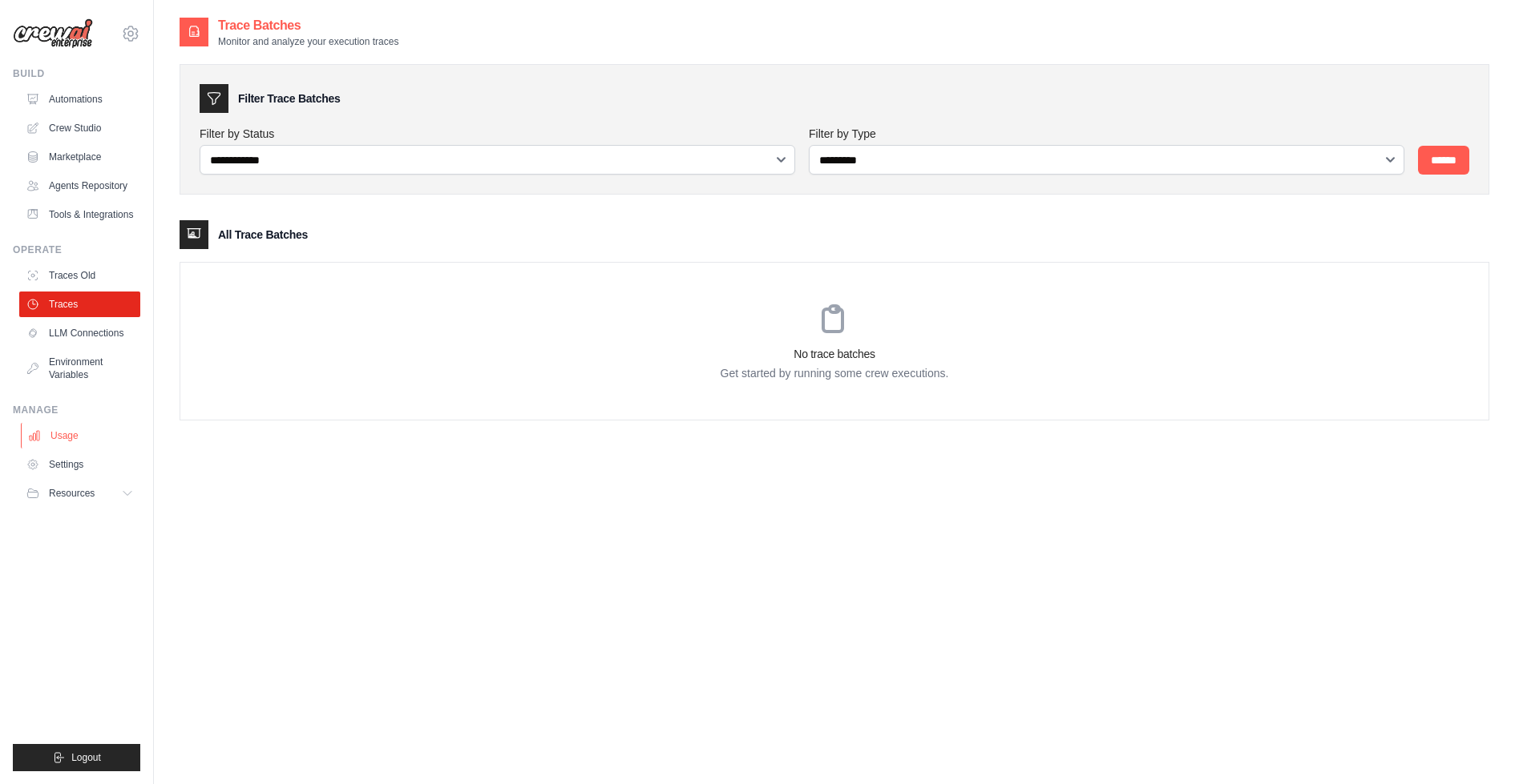
click at [69, 448] on link "Usage" at bounding box center [81, 435] width 121 height 25
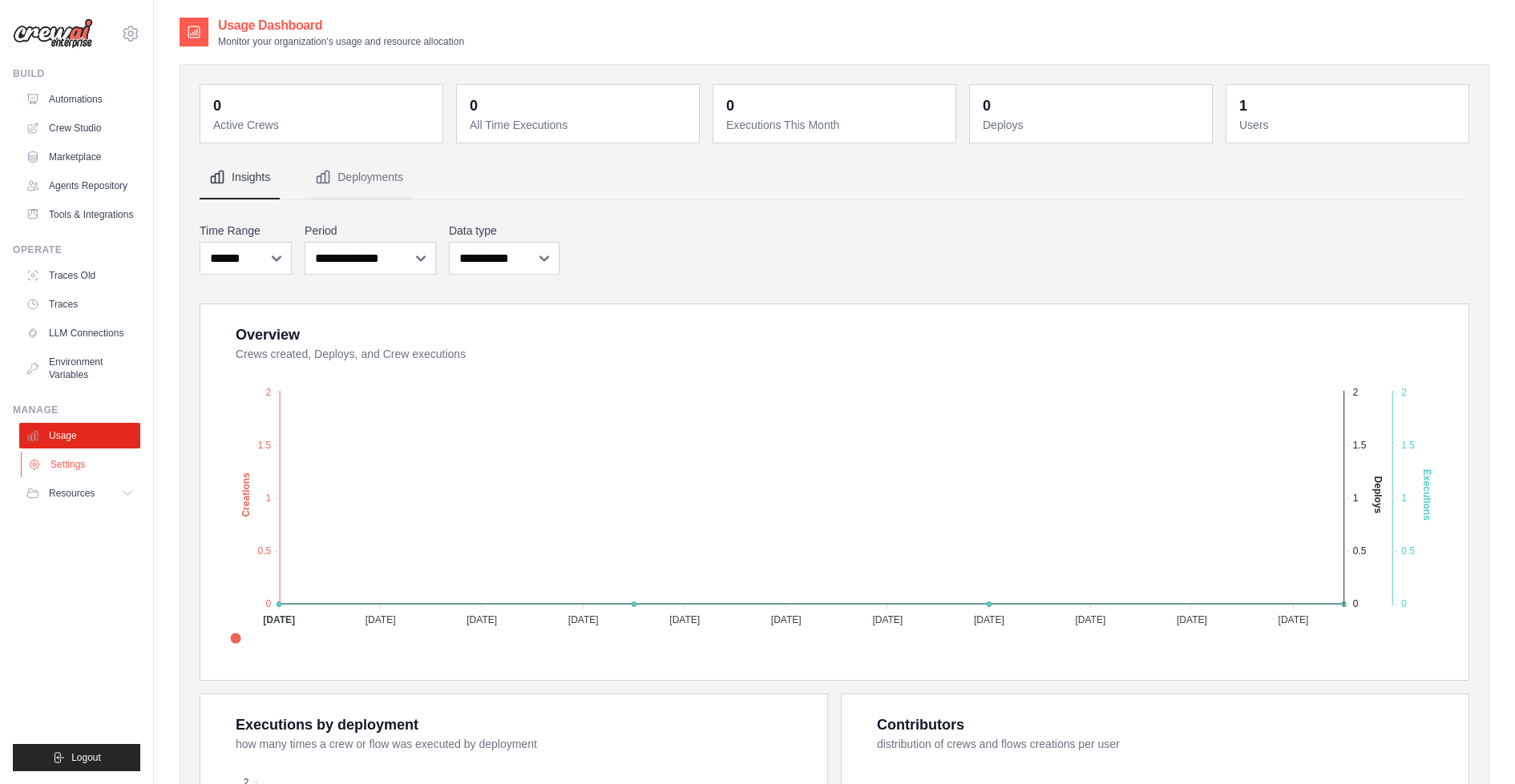
click at [73, 478] on link "Settings" at bounding box center [81, 464] width 121 height 25
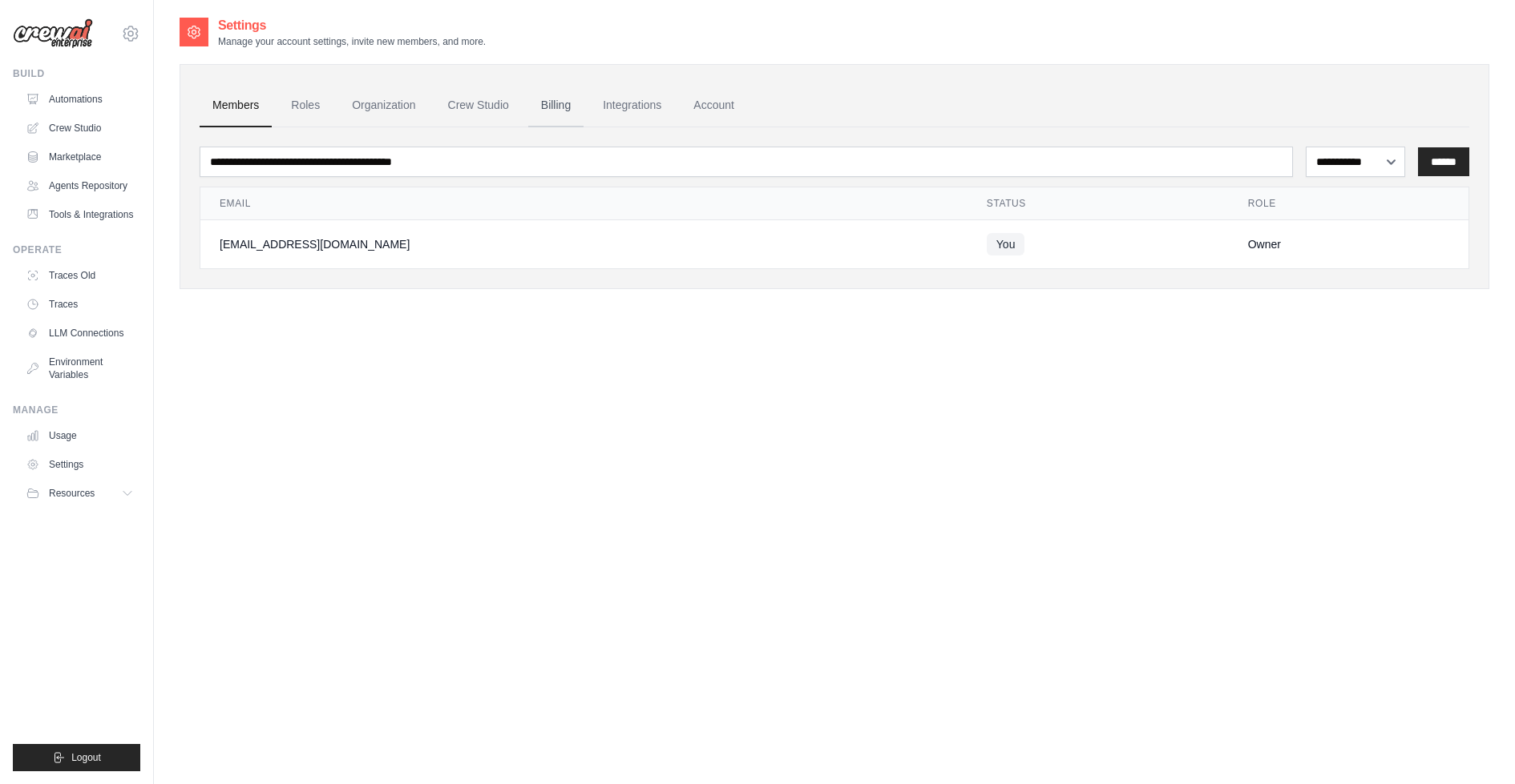
click at [563, 107] on link "Billing" at bounding box center [556, 105] width 55 height 43
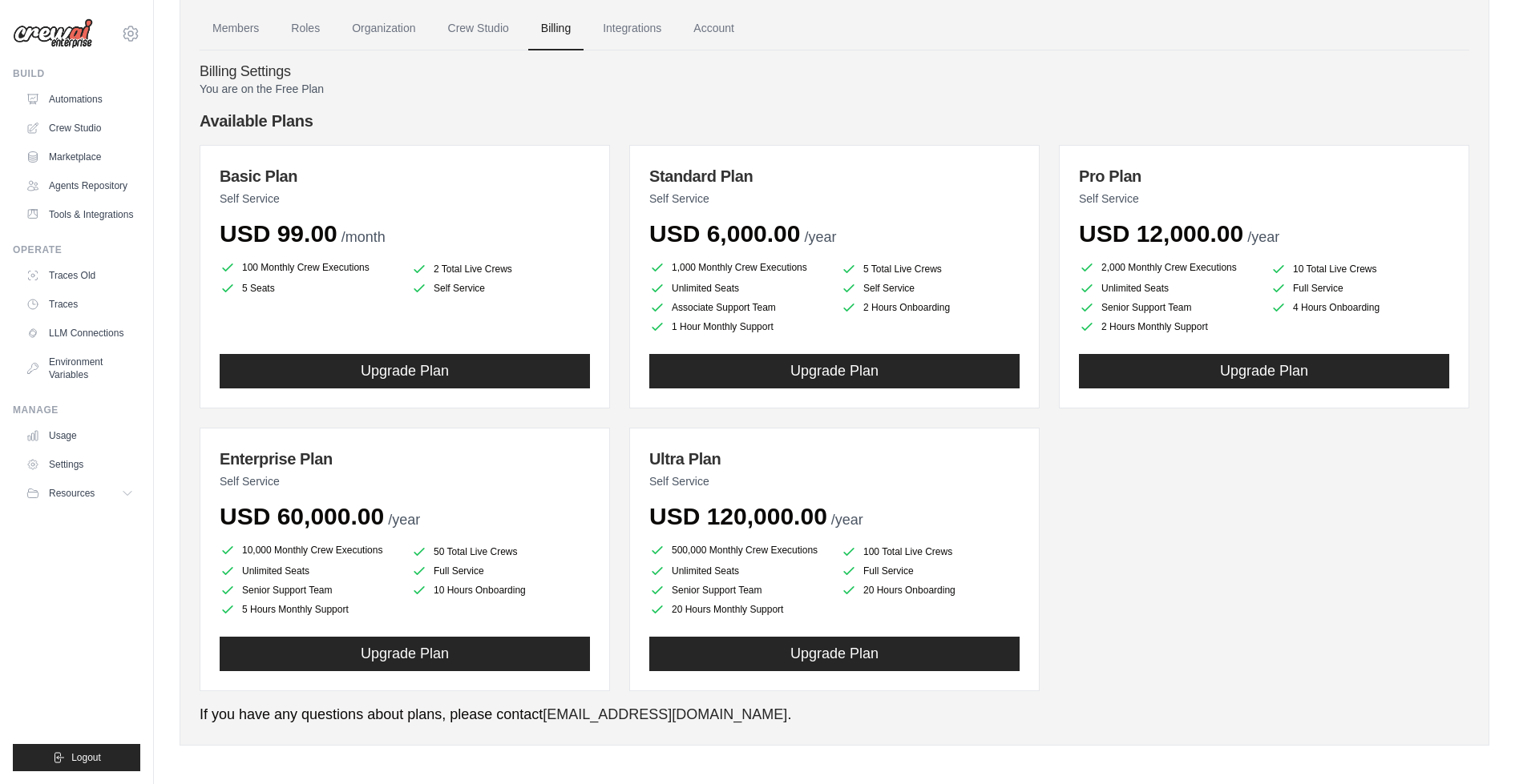
click at [508, 297] on div "100 Monthly Crew Executions 2 Total Live Crews 5 Seats Self Service" at bounding box center [405, 296] width 371 height 77
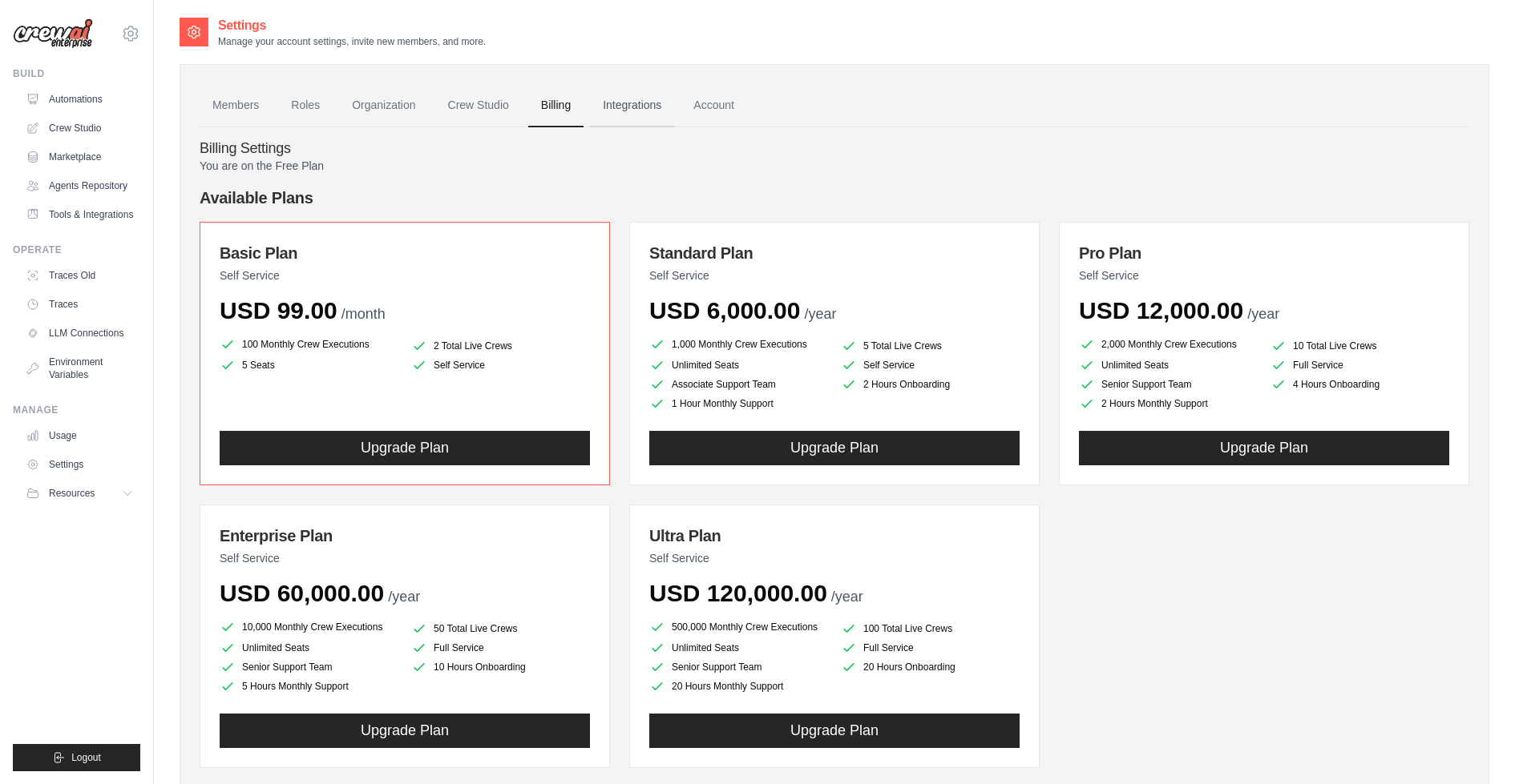
click at [659, 102] on link "Integrations" at bounding box center [631, 105] width 84 height 43
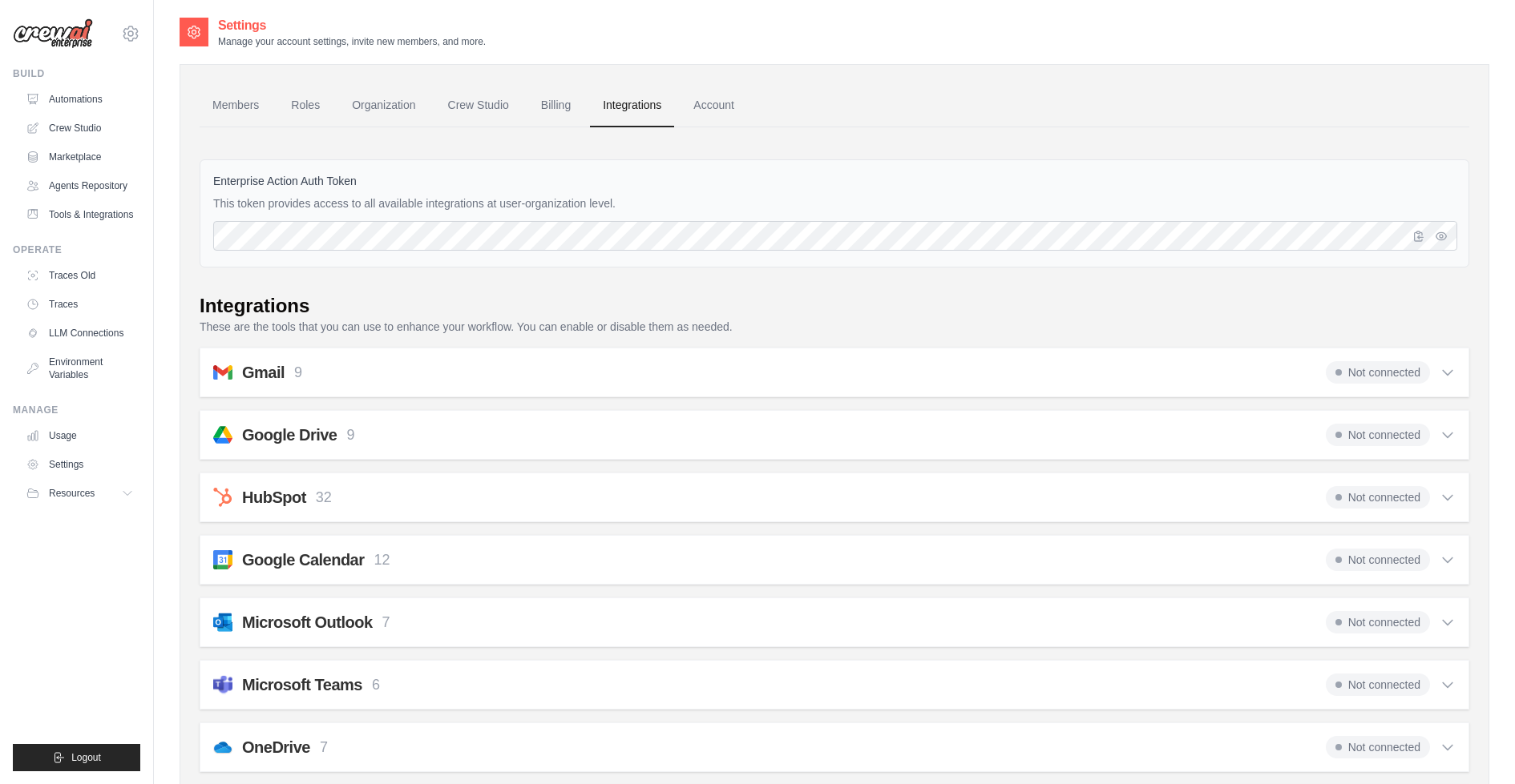
click at [1451, 371] on icon at bounding box center [1447, 372] width 16 height 16
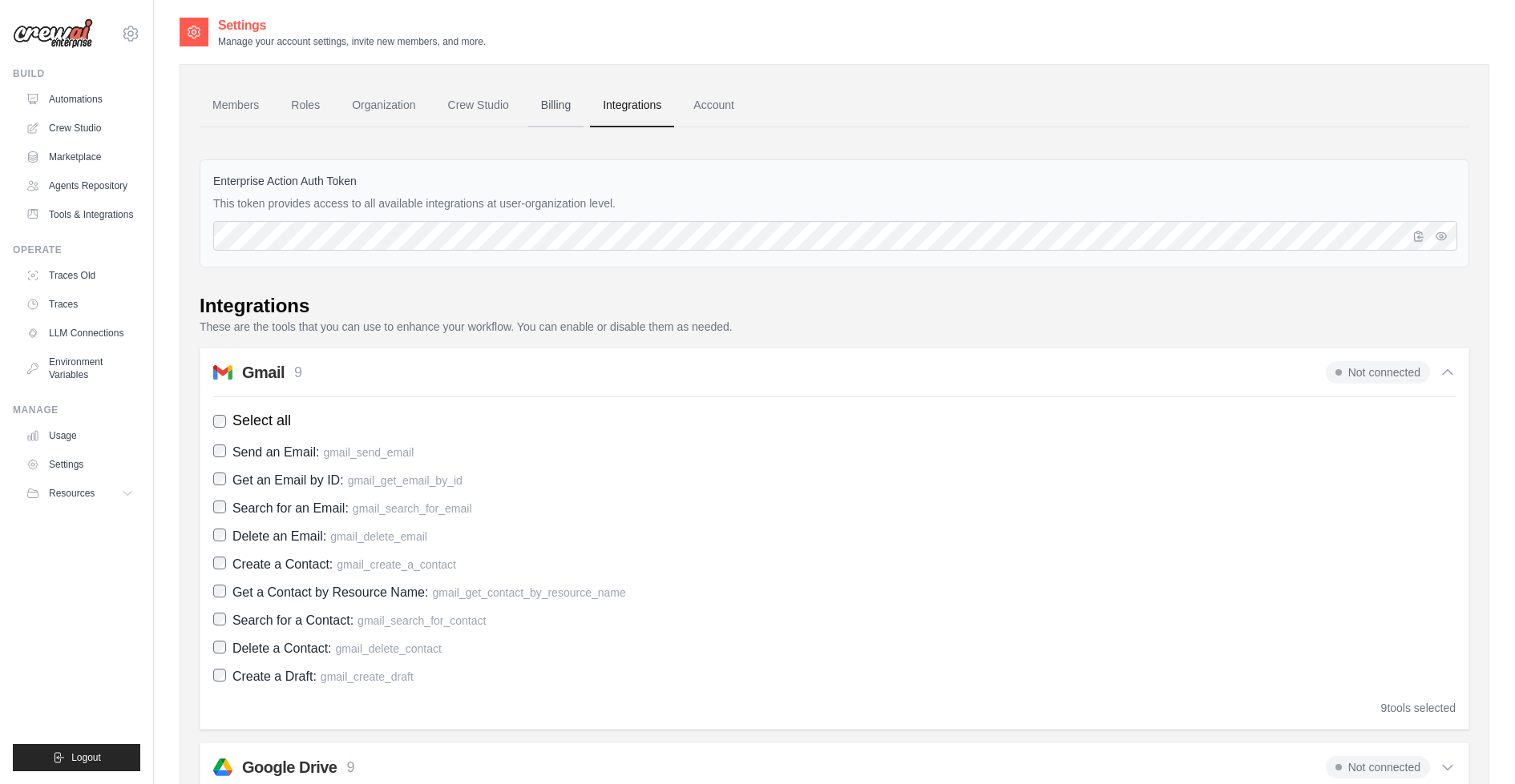
click at [573, 101] on link "Billing" at bounding box center [556, 105] width 55 height 43
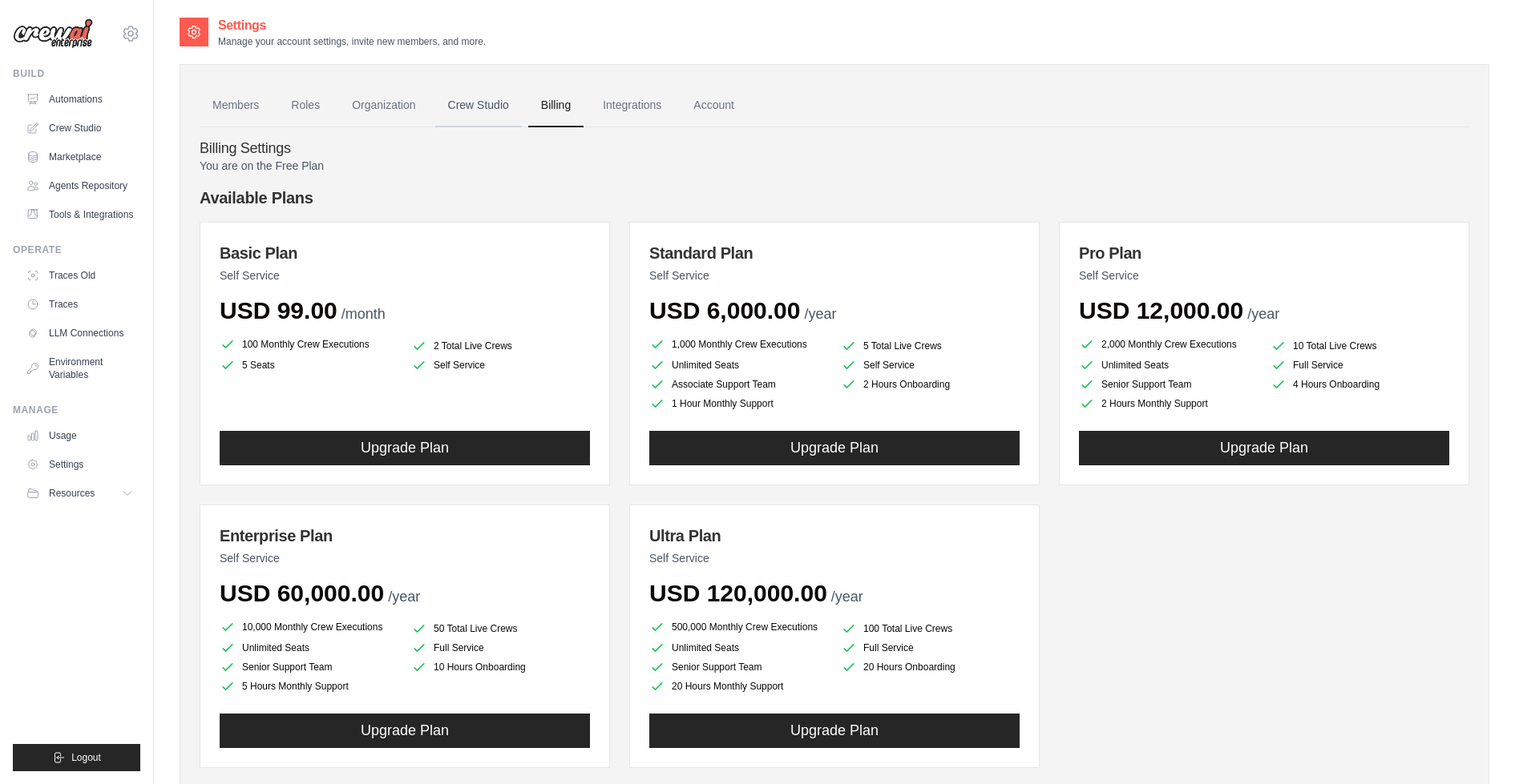
click at [497, 108] on link "Crew Studio" at bounding box center [479, 105] width 87 height 43
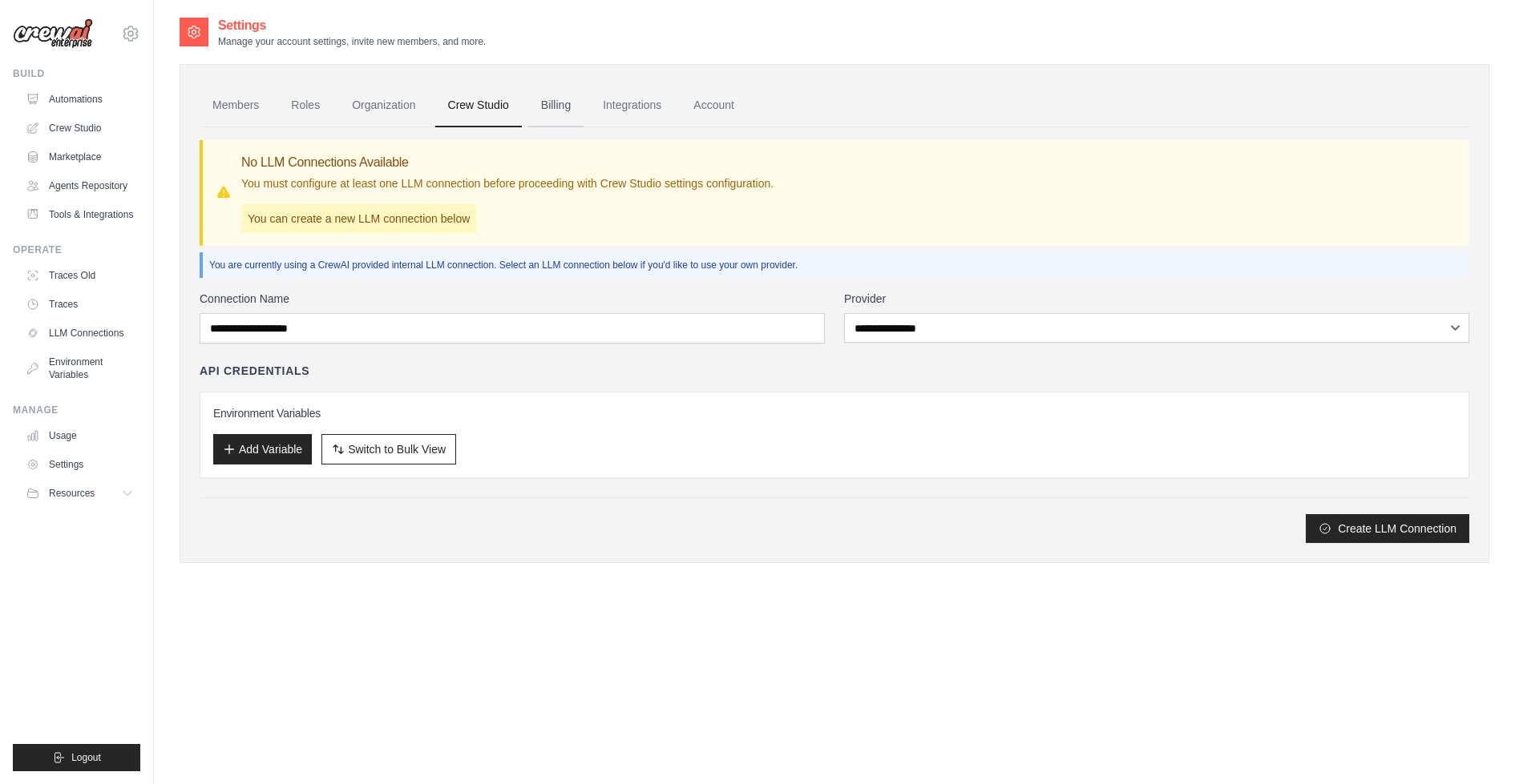
click at [571, 101] on link "Billing" at bounding box center [556, 105] width 55 height 43
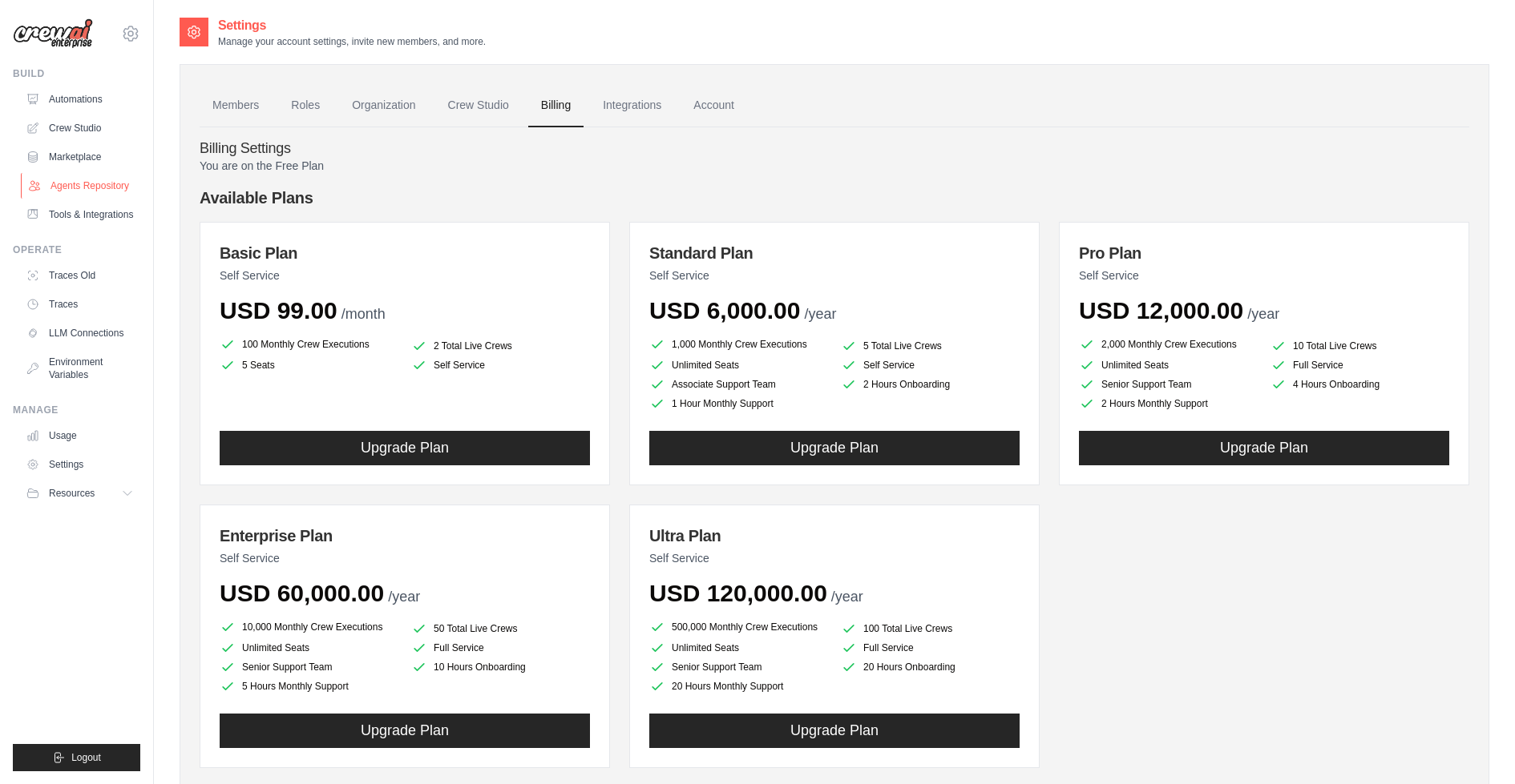
click at [74, 187] on link "Agents Repository" at bounding box center [81, 185] width 121 height 25
